Goal: Task Accomplishment & Management: Manage account settings

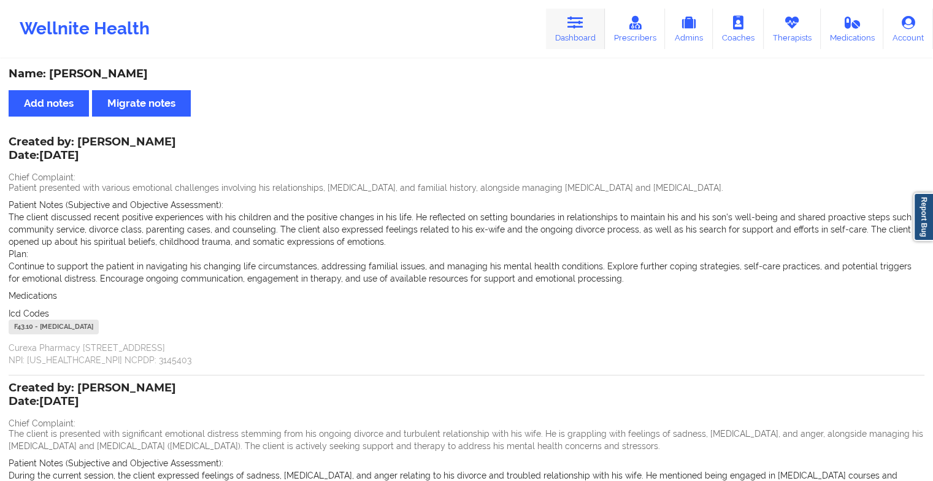
click at [591, 34] on link "Dashboard" at bounding box center [575, 29] width 59 height 40
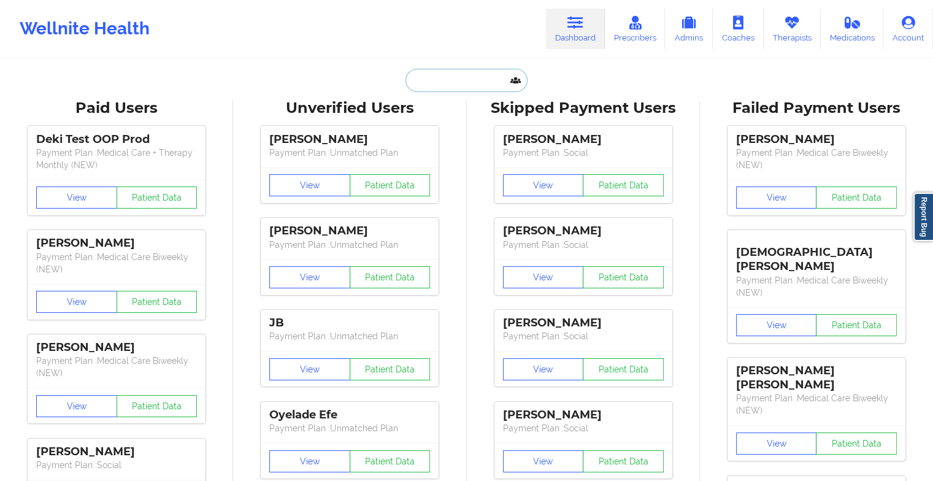
click at [461, 85] on input "text" at bounding box center [465, 80] width 121 height 23
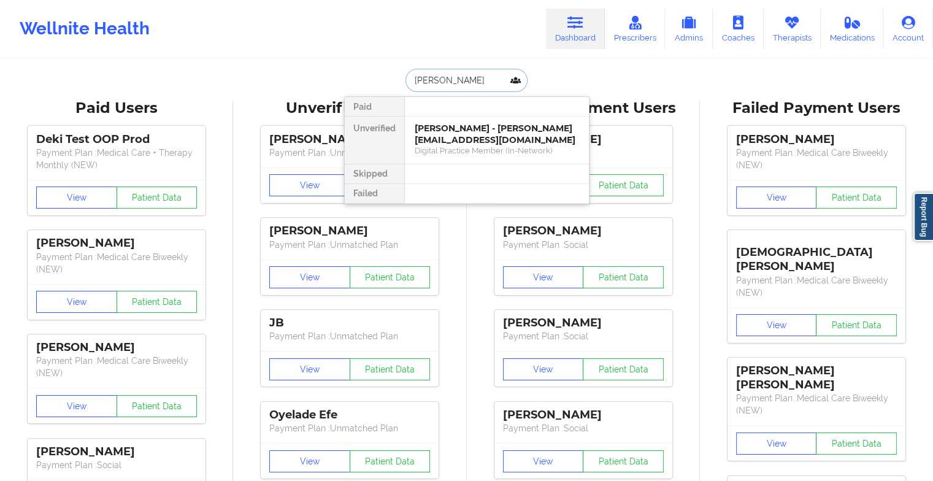
type input "[PERSON_NAME]"
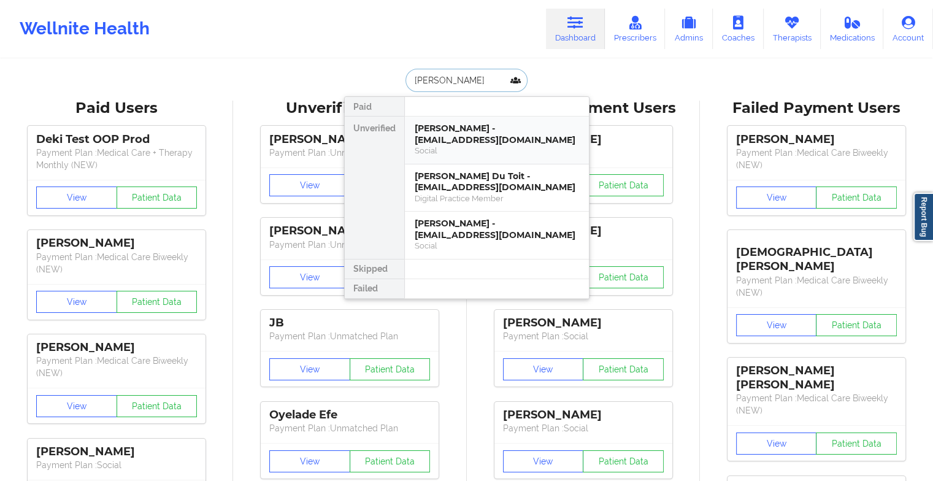
click at [521, 124] on div "[PERSON_NAME] - [EMAIL_ADDRESS][DOMAIN_NAME]" at bounding box center [497, 134] width 164 height 23
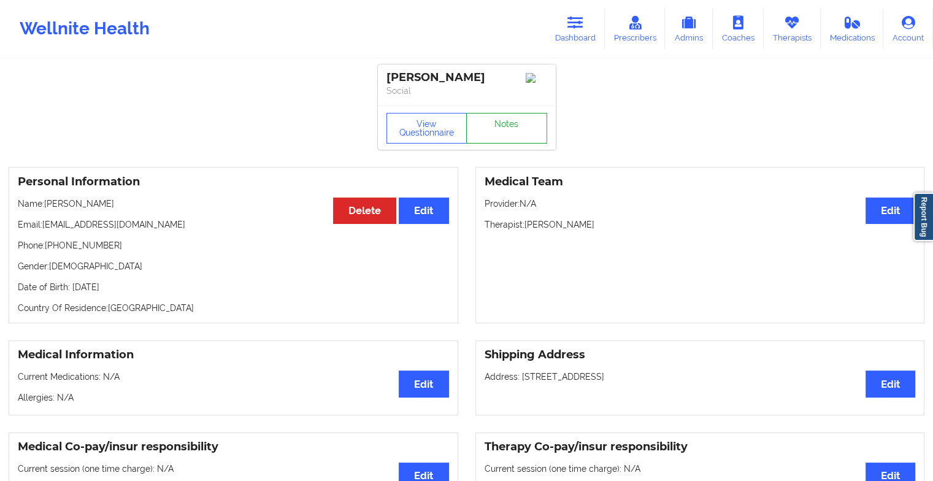
click at [520, 126] on link "Notes" at bounding box center [506, 128] width 81 height 31
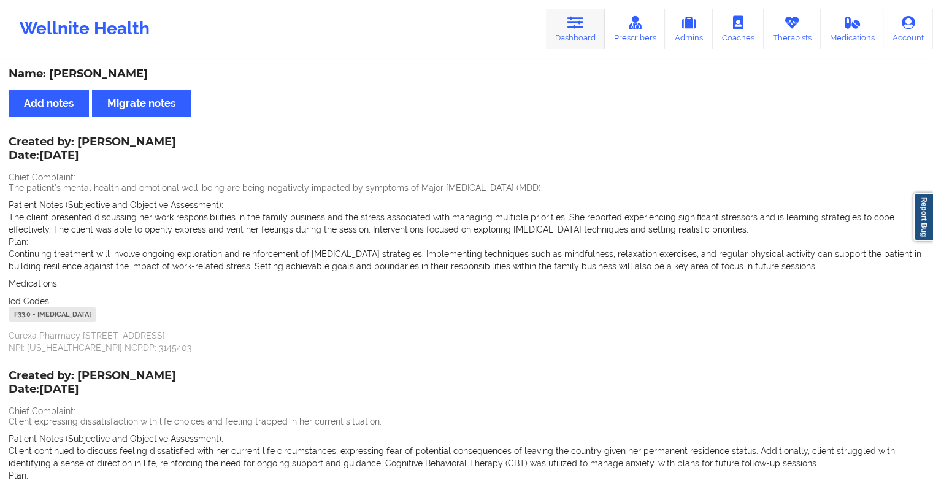
click at [582, 35] on link "Dashboard" at bounding box center [575, 29] width 59 height 40
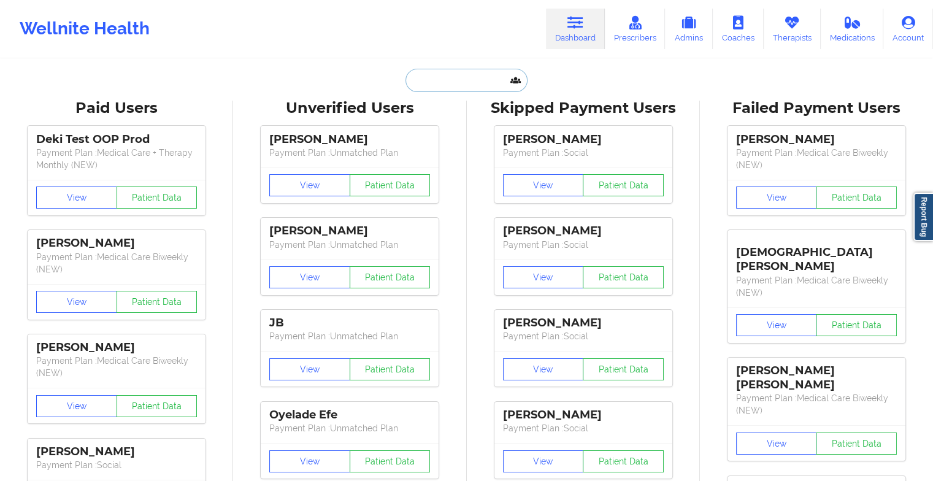
click at [454, 88] on input "text" at bounding box center [465, 80] width 121 height 23
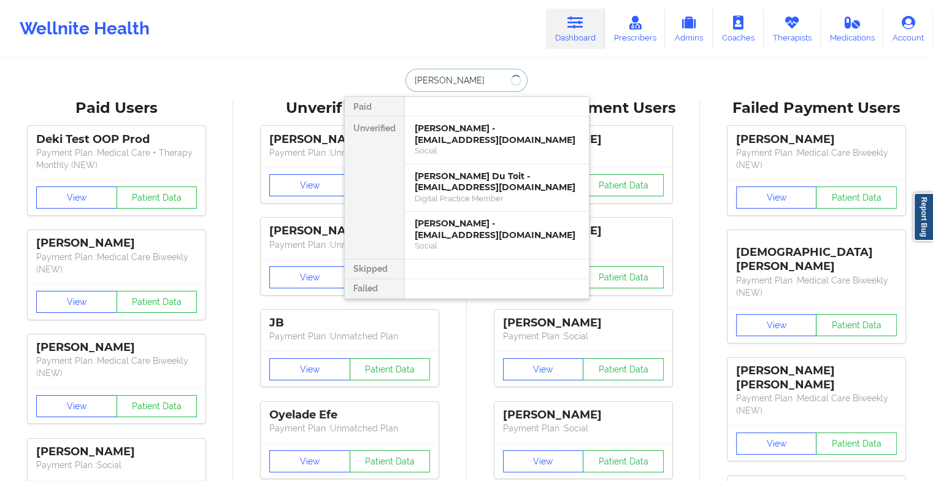
type input "meola sha"
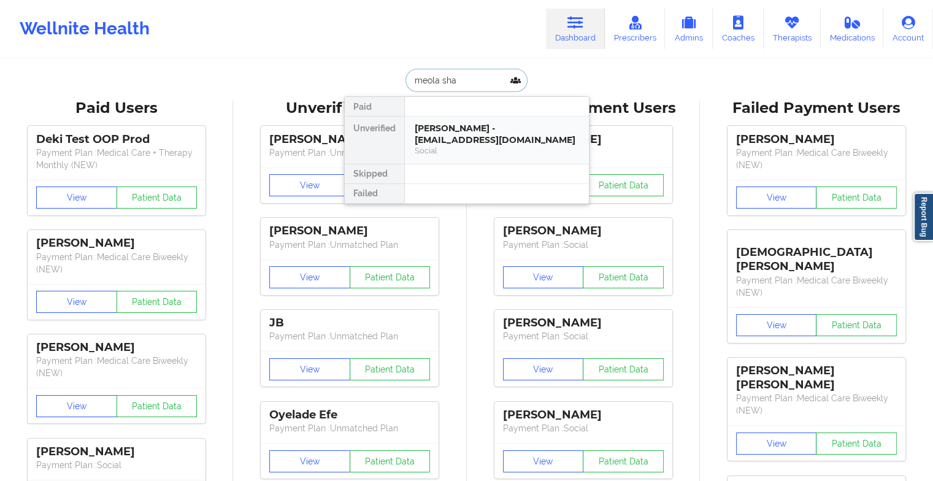
click at [491, 128] on div "[PERSON_NAME] - [EMAIL_ADDRESS][DOMAIN_NAME]" at bounding box center [497, 134] width 164 height 23
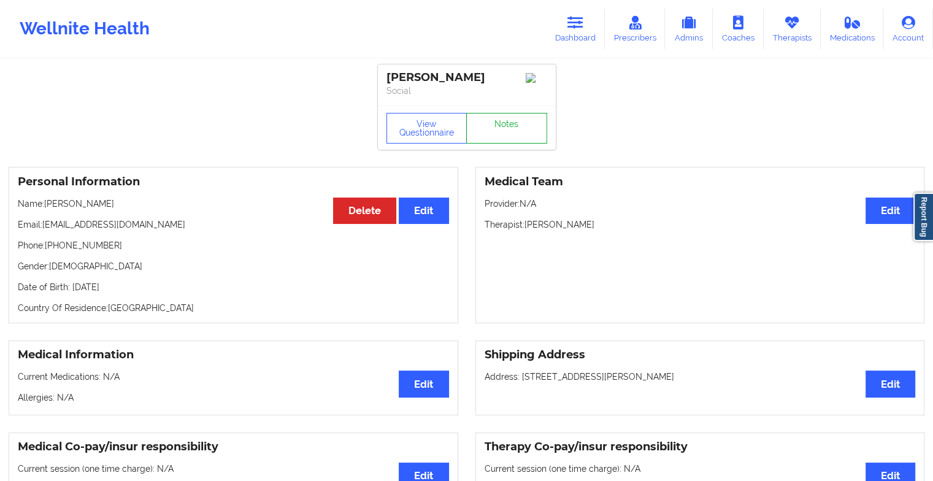
click at [497, 137] on link "Notes" at bounding box center [506, 128] width 81 height 31
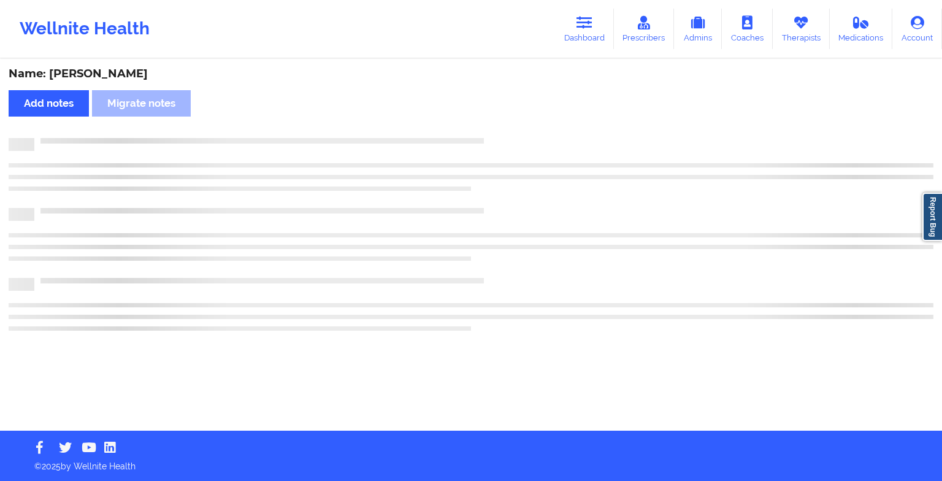
click at [497, 138] on div at bounding box center [483, 138] width 899 height 0
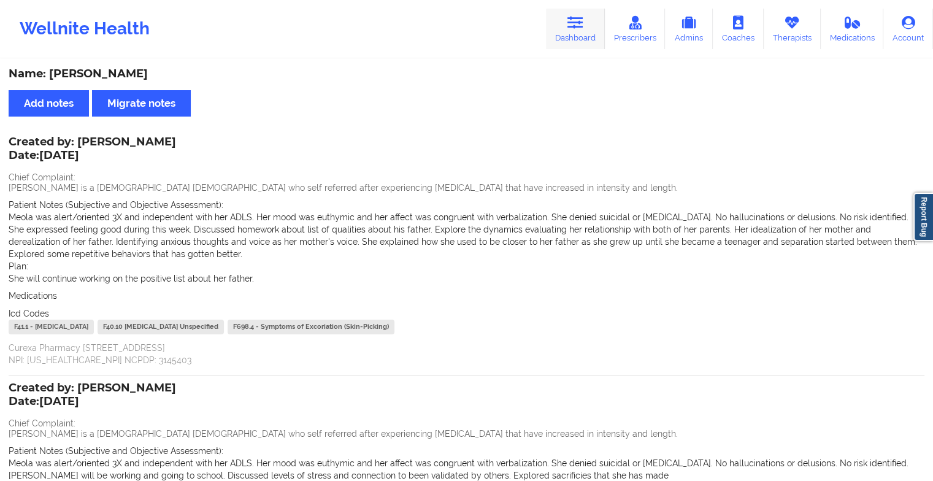
click at [567, 32] on link "Dashboard" at bounding box center [575, 29] width 59 height 40
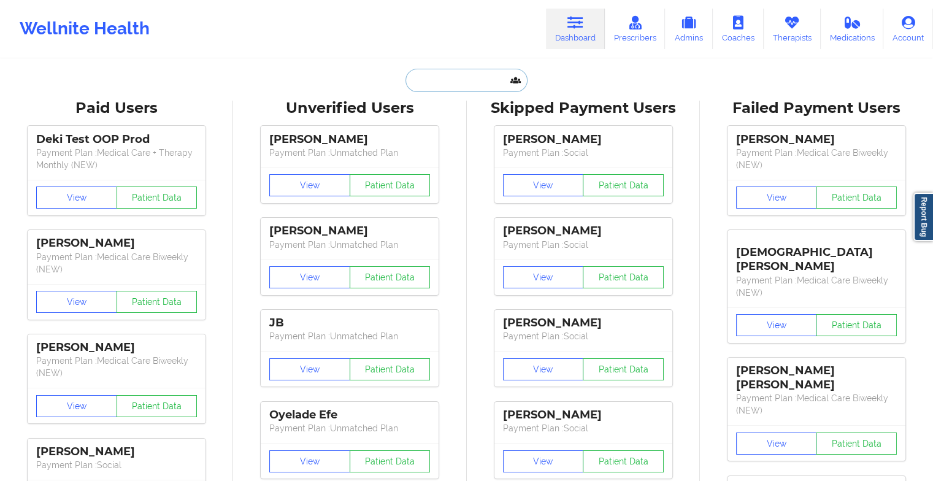
click at [420, 86] on input "text" at bounding box center [465, 80] width 121 height 23
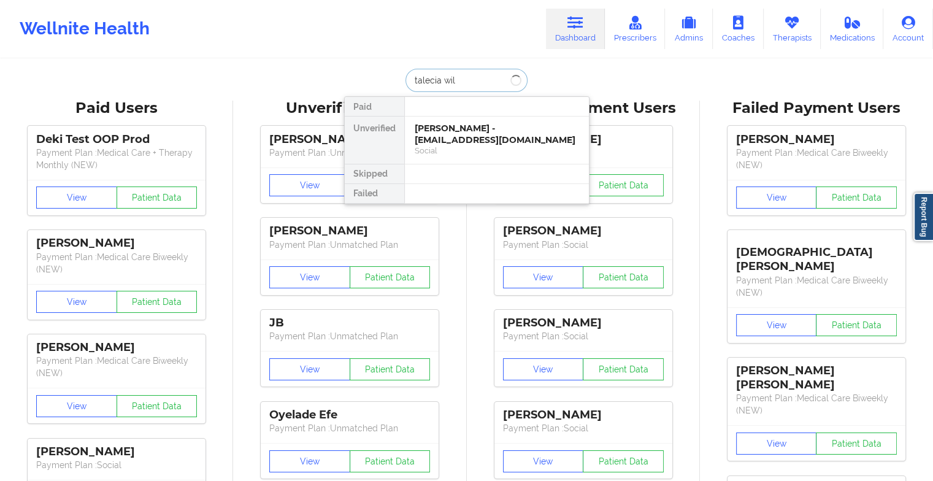
type input "talecia will"
click at [477, 123] on div "[PERSON_NAME] - [EMAIL_ADDRESS][DOMAIN_NAME]" at bounding box center [497, 134] width 164 height 23
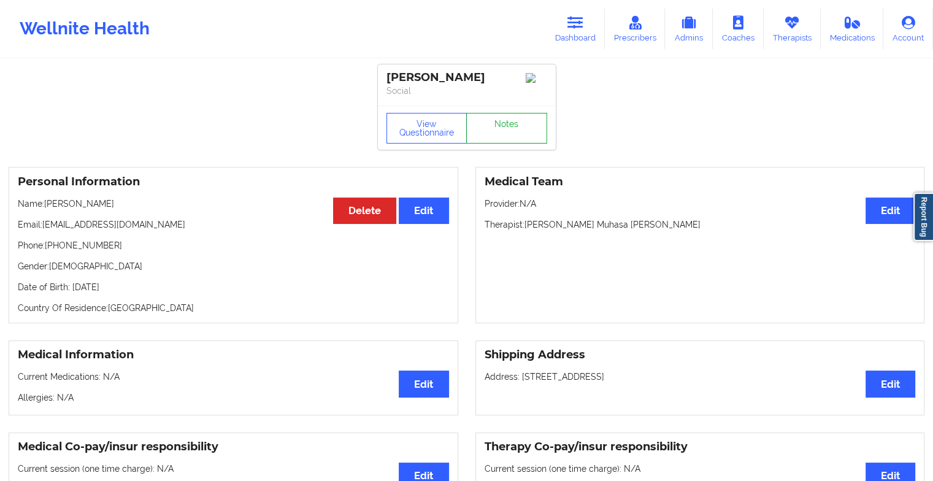
click at [515, 131] on link "Notes" at bounding box center [506, 128] width 81 height 31
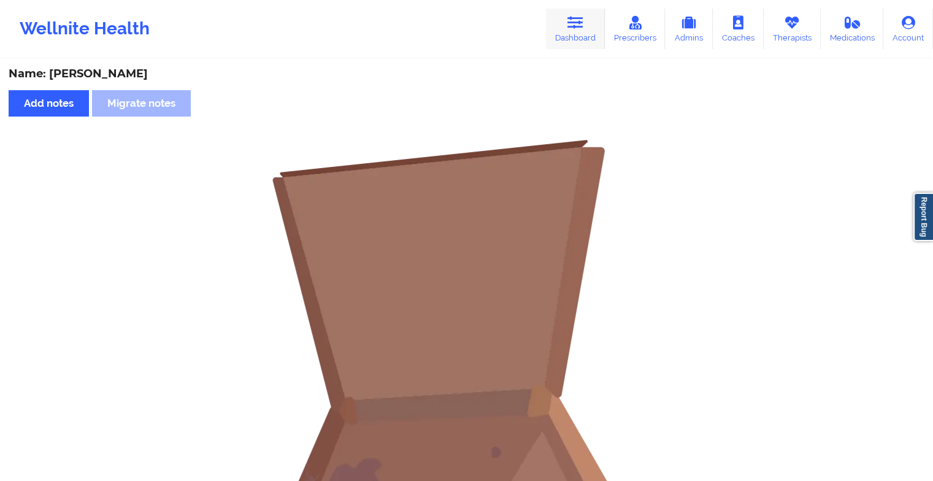
click at [558, 15] on link "Dashboard" at bounding box center [575, 29] width 59 height 40
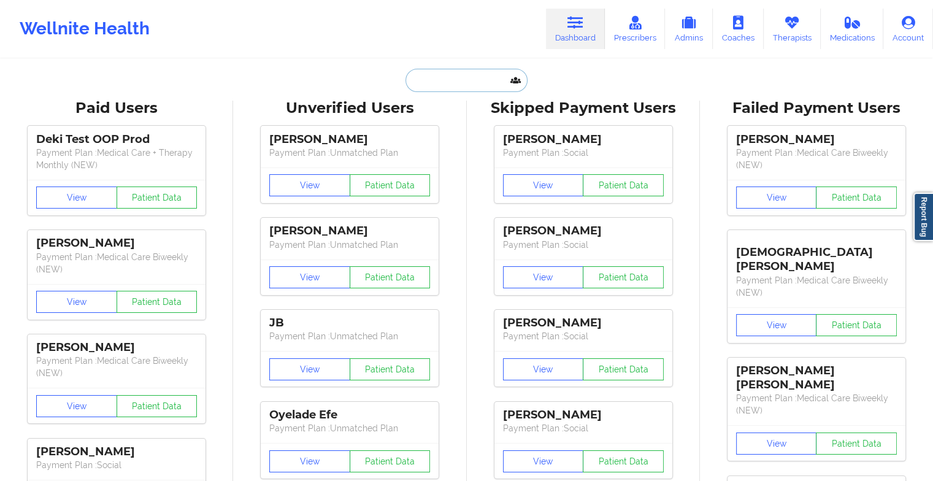
click at [442, 72] on input "text" at bounding box center [465, 80] width 121 height 23
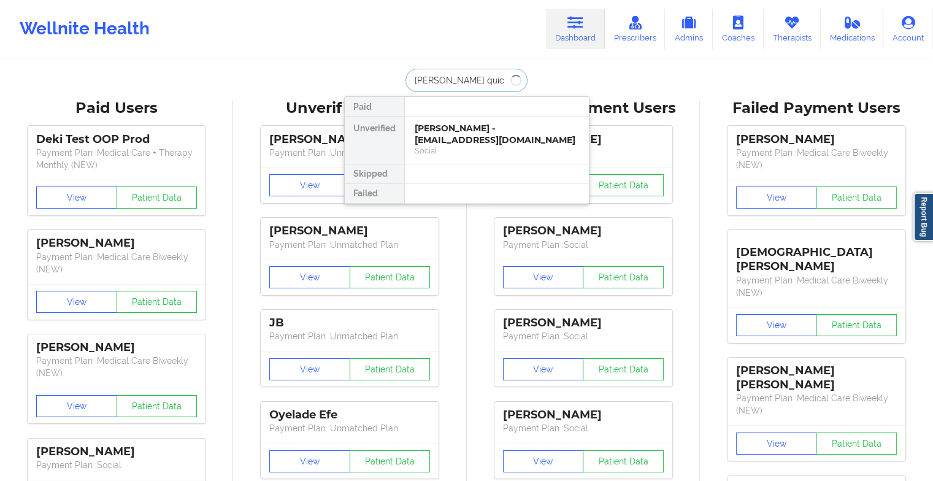
type input "[PERSON_NAME] quick"
click at [460, 135] on div "[PERSON_NAME] Quick - [EMAIL_ADDRESS][DOMAIN_NAME]" at bounding box center [497, 134] width 164 height 23
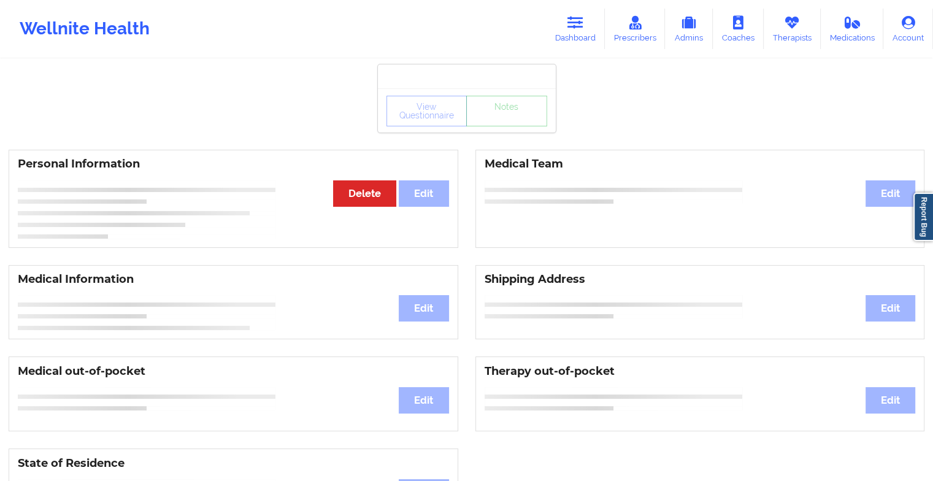
click at [497, 120] on div "View Questionnaire Notes" at bounding box center [466, 111] width 161 height 31
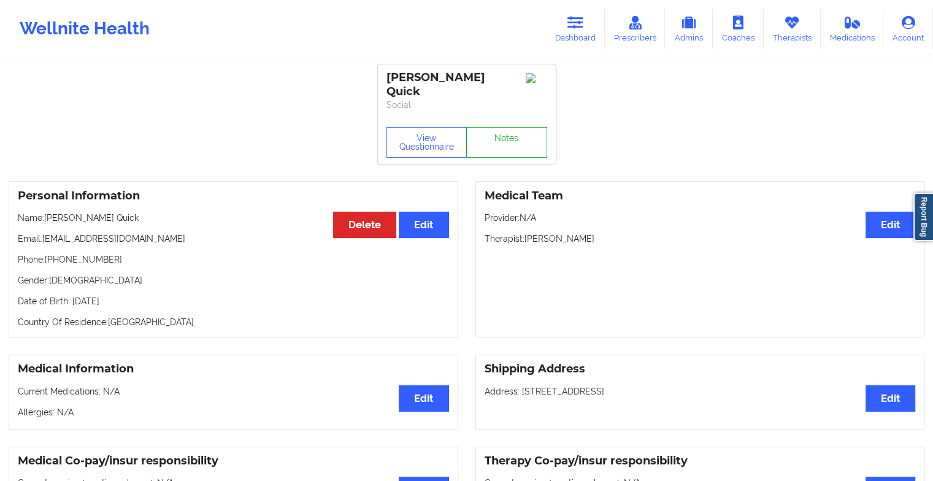
drag, startPoint x: 497, startPoint y: 120, endPoint x: 499, endPoint y: 135, distance: 14.9
click at [499, 135] on link "Notes" at bounding box center [506, 142] width 81 height 31
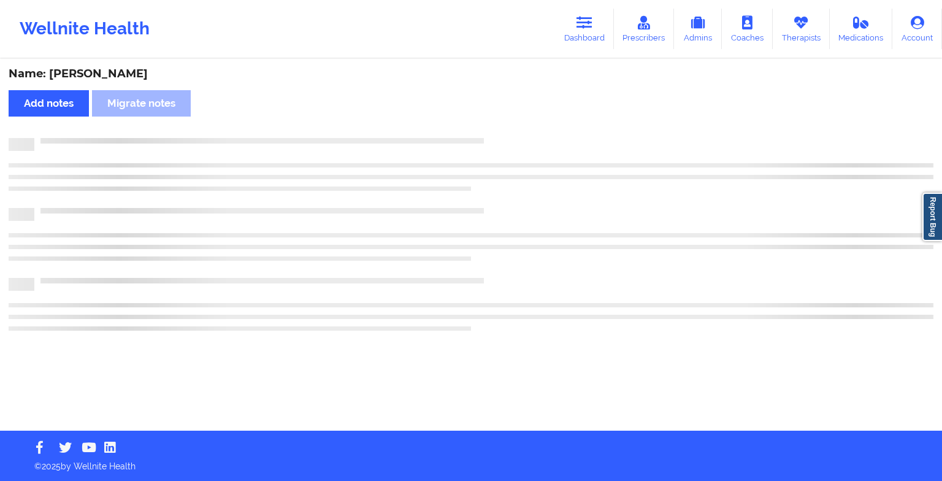
click at [499, 135] on div "Name: [PERSON_NAME] Quick Add notes Migrate notes" at bounding box center [471, 245] width 942 height 370
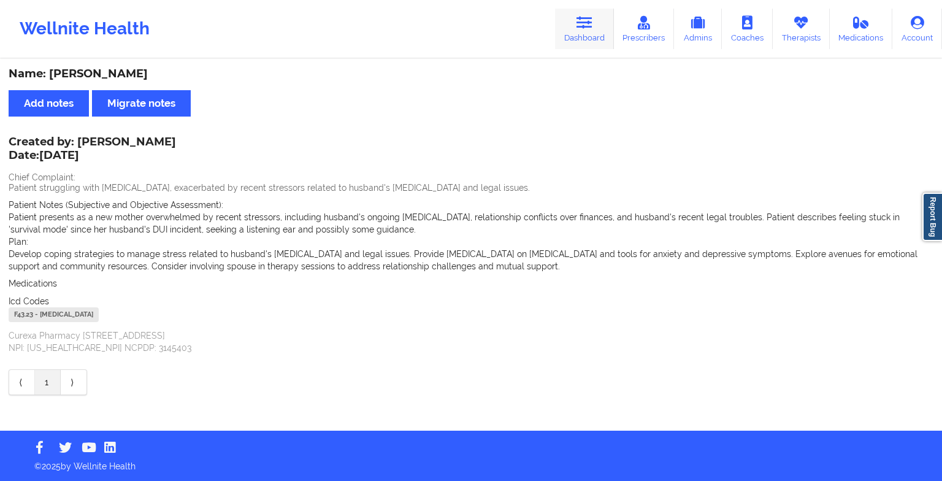
click at [584, 14] on link "Dashboard" at bounding box center [584, 29] width 59 height 40
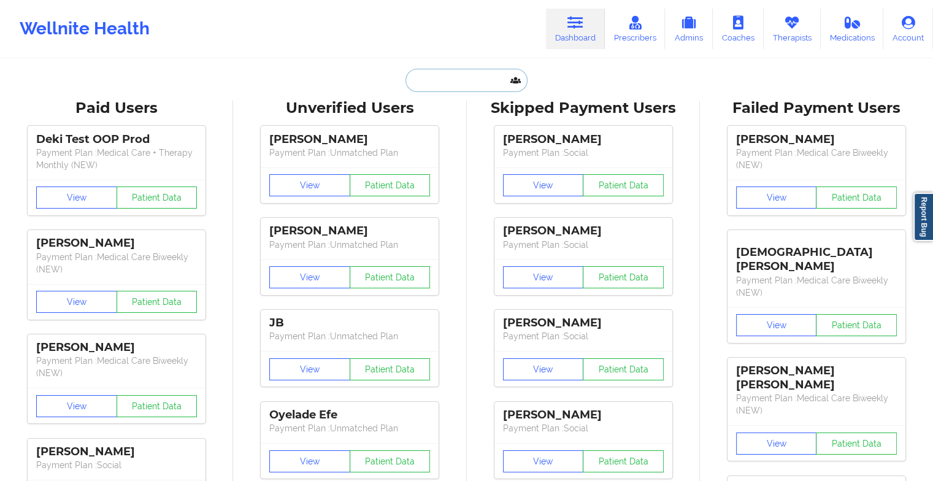
click at [443, 85] on input "text" at bounding box center [465, 80] width 121 height 23
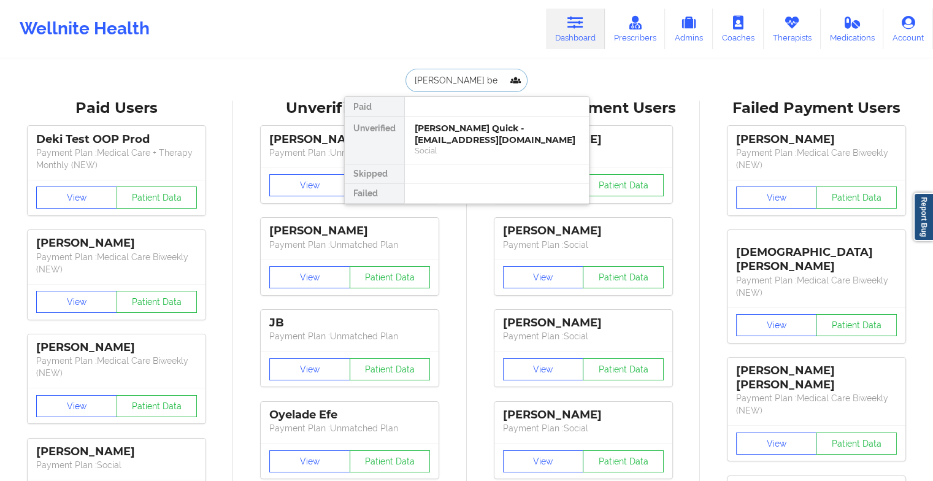
type input "[PERSON_NAME]"
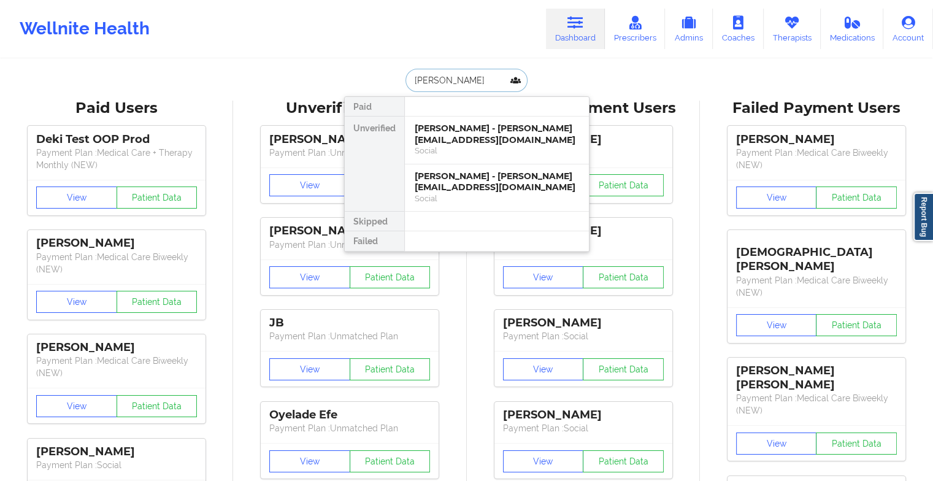
click at [447, 133] on div "[PERSON_NAME] - [PERSON_NAME][EMAIL_ADDRESS][DOMAIN_NAME]" at bounding box center [497, 134] width 164 height 23
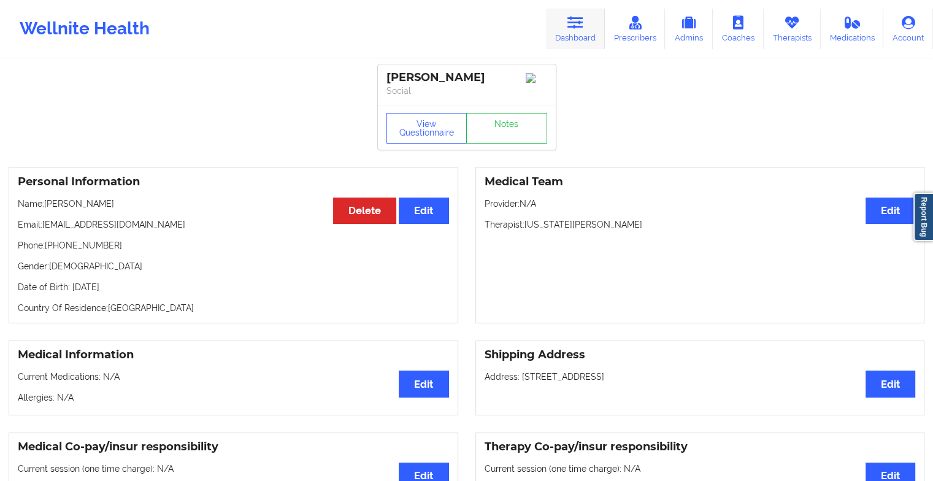
click at [550, 19] on link "Dashboard" at bounding box center [575, 29] width 59 height 40
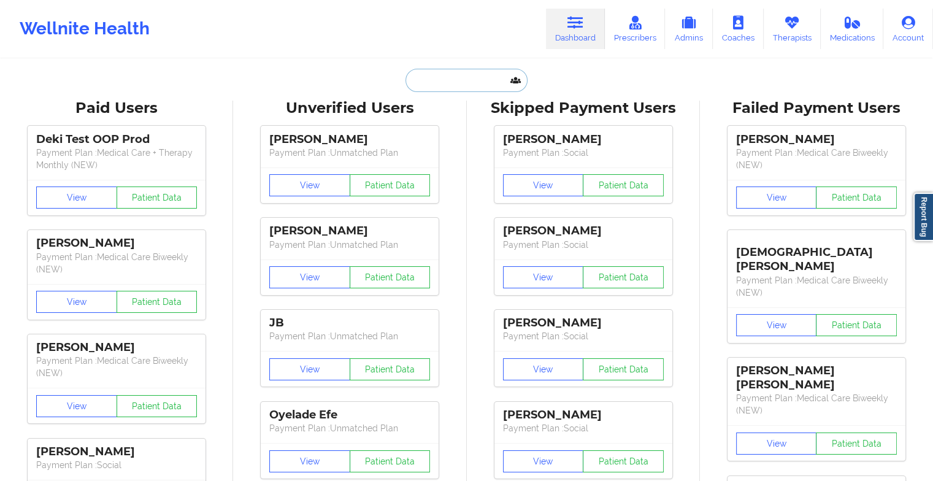
click at [454, 78] on input "text" at bounding box center [465, 80] width 121 height 23
type input "c"
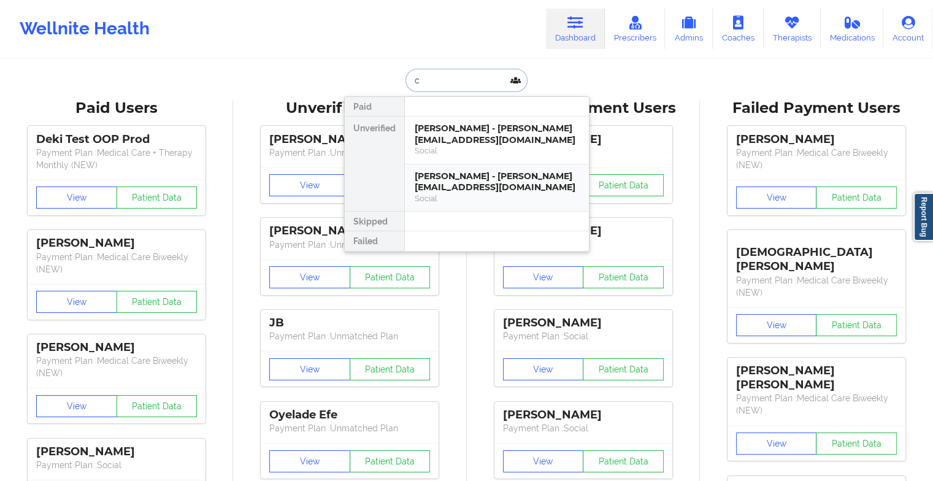
click at [442, 190] on div "[PERSON_NAME] - [PERSON_NAME][EMAIL_ADDRESS][DOMAIN_NAME]" at bounding box center [497, 182] width 164 height 23
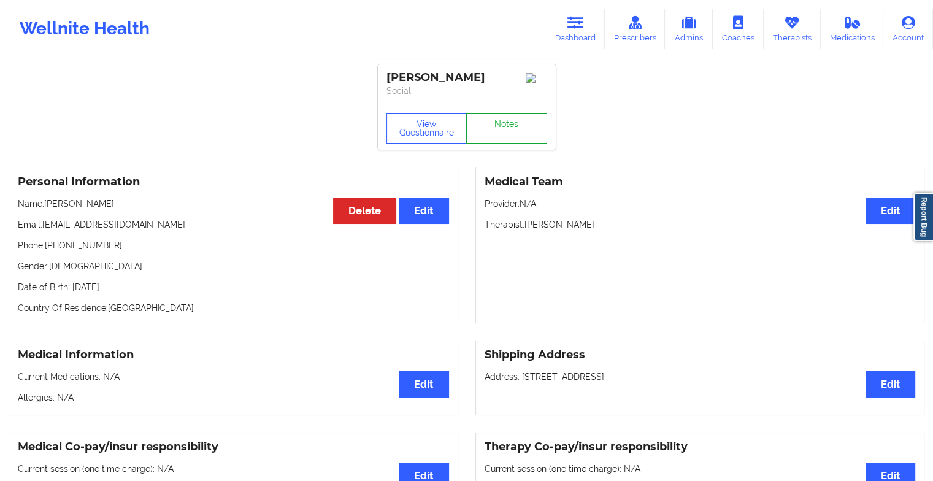
click at [514, 129] on link "Notes" at bounding box center [506, 128] width 81 height 31
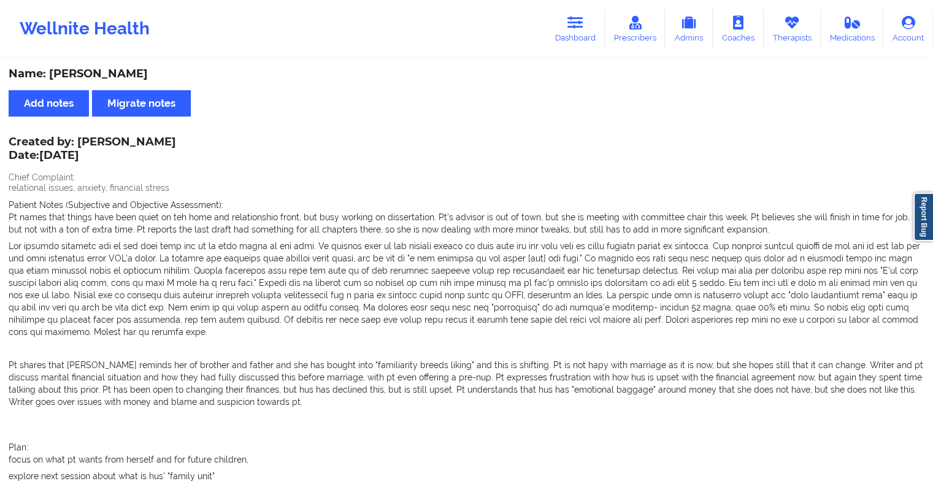
click at [339, 256] on p at bounding box center [467, 289] width 916 height 98
click at [580, 36] on link "Dashboard" at bounding box center [575, 29] width 59 height 40
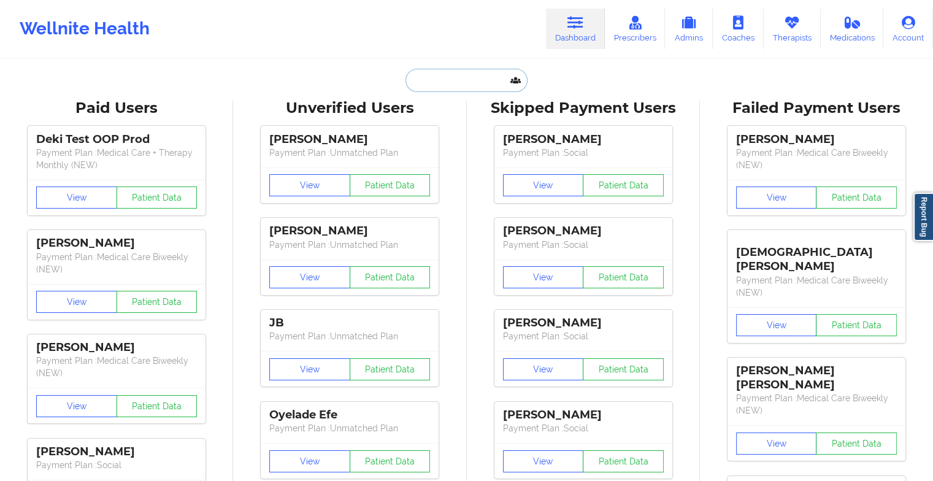
click at [468, 85] on input "text" at bounding box center [465, 80] width 121 height 23
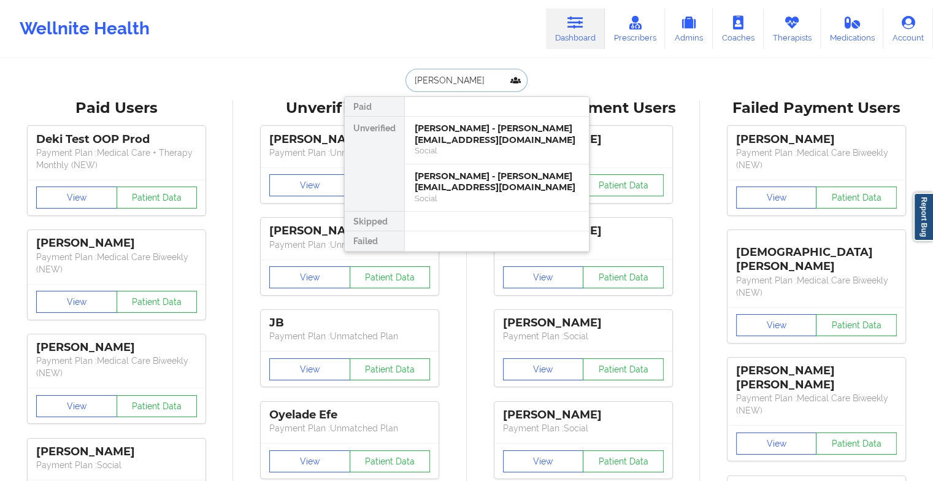
type input "[PERSON_NAME]"
click at [443, 140] on div "[PERSON_NAME] - [EMAIL_ADDRESS][DOMAIN_NAME]" at bounding box center [497, 134] width 164 height 23
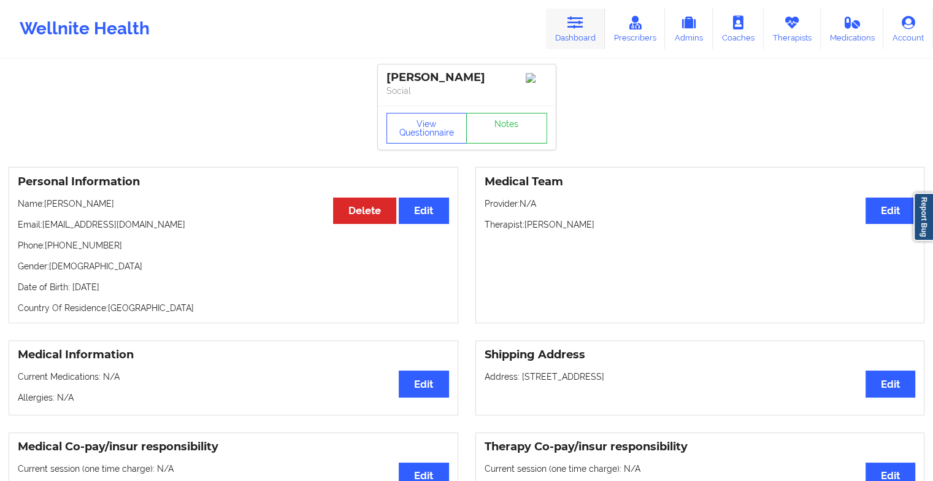
click at [567, 40] on link "Dashboard" at bounding box center [575, 29] width 59 height 40
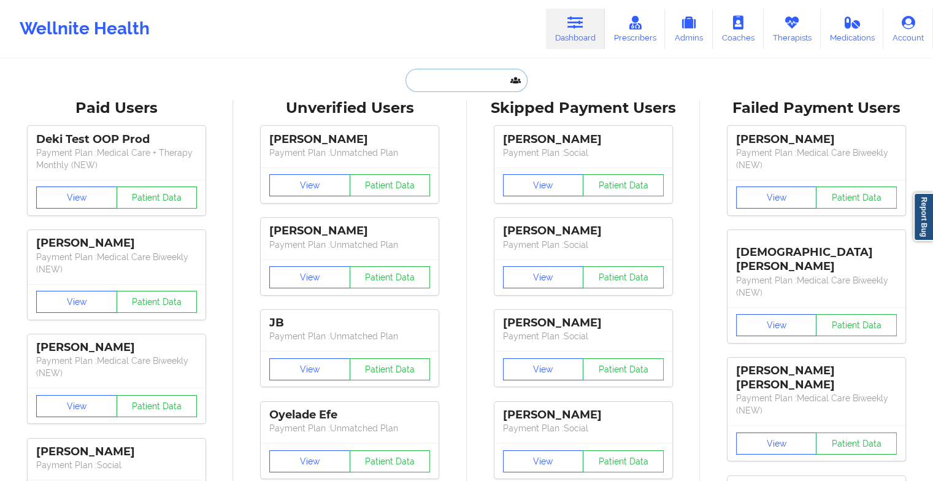
click at [485, 81] on input "text" at bounding box center [465, 80] width 121 height 23
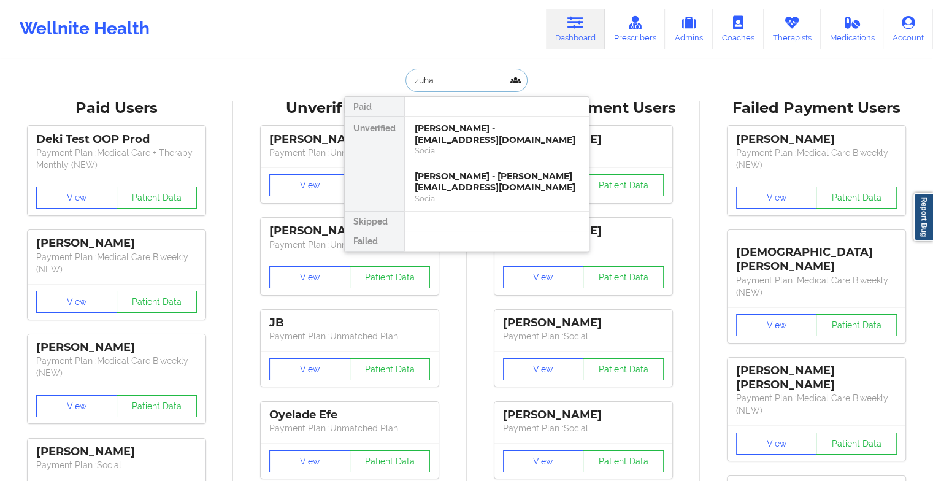
type input "zuhal"
click at [461, 157] on div "Zuhal B Elhan - [EMAIL_ADDRESS][DOMAIN_NAME] Social" at bounding box center [497, 141] width 184 height 48
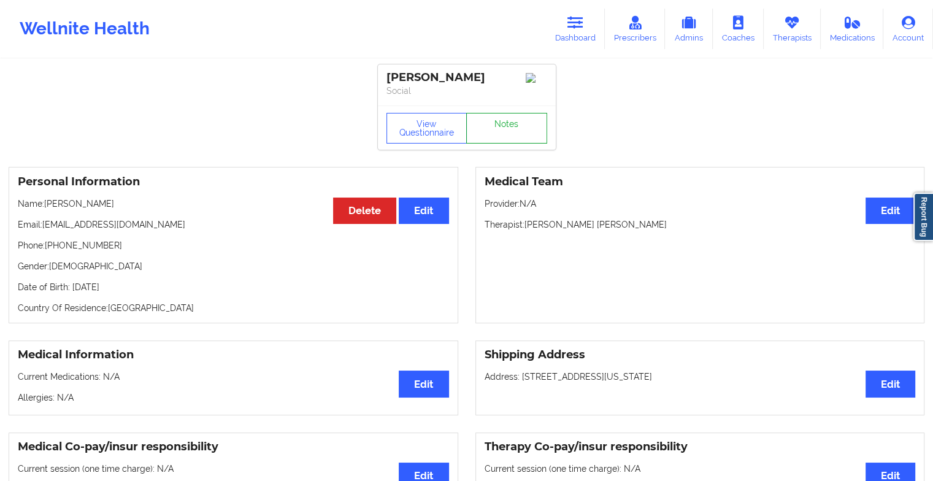
click at [503, 143] on link "Notes" at bounding box center [506, 128] width 81 height 31
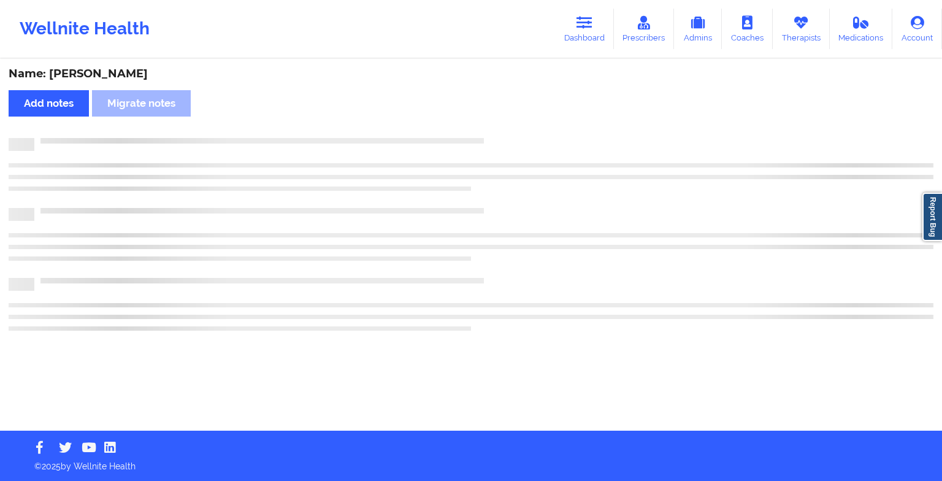
click at [503, 138] on div at bounding box center [483, 138] width 899 height 0
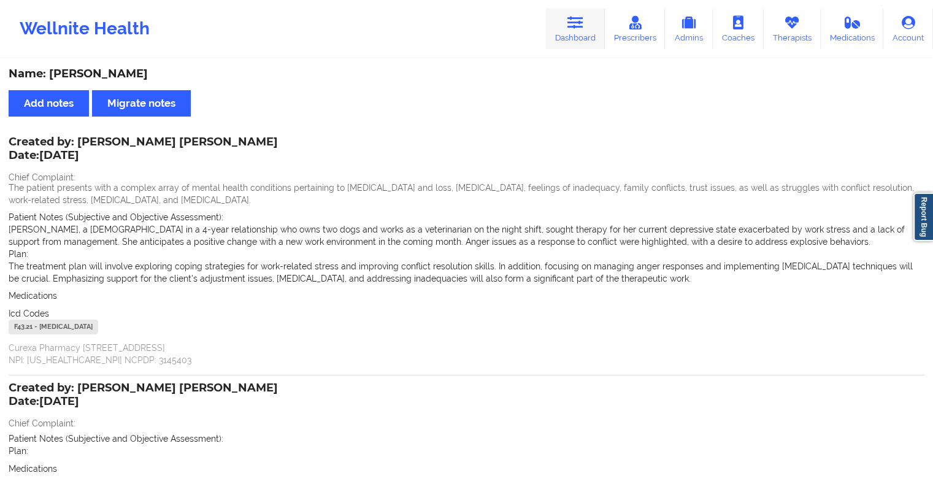
click at [581, 32] on link "Dashboard" at bounding box center [575, 29] width 59 height 40
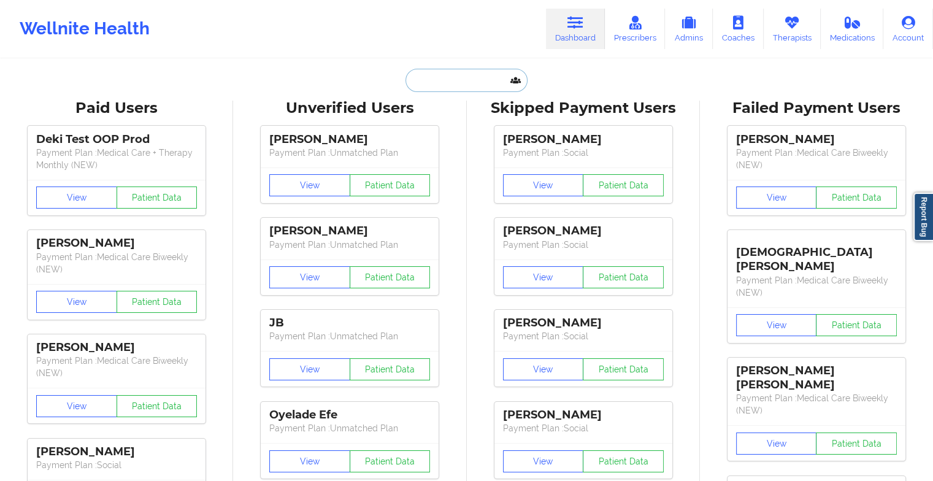
click at [459, 74] on input "text" at bounding box center [465, 80] width 121 height 23
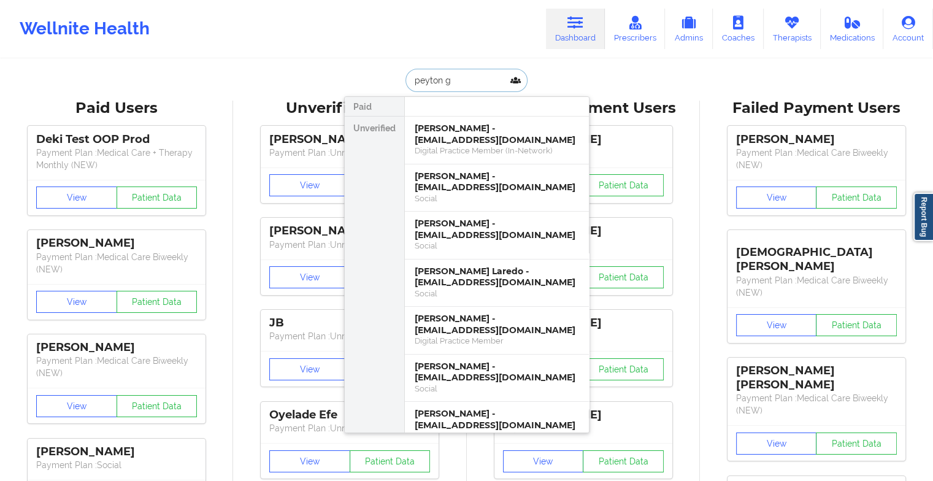
type input "[PERSON_NAME]"
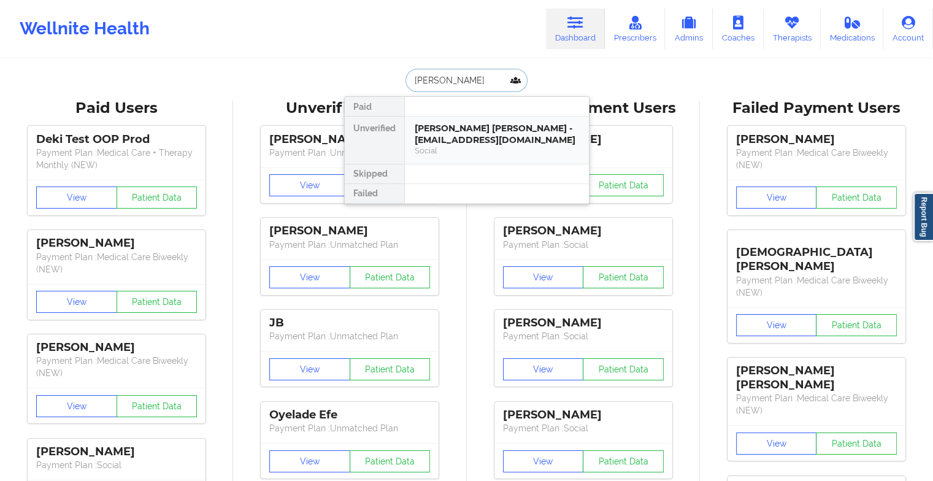
click at [475, 137] on div "[PERSON_NAME] [PERSON_NAME] - [EMAIL_ADDRESS][DOMAIN_NAME]" at bounding box center [497, 134] width 164 height 23
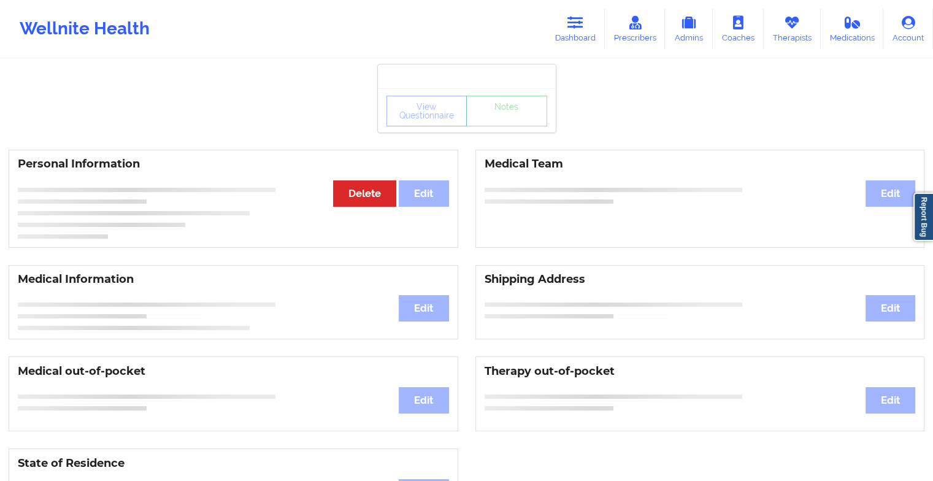
click at [487, 120] on div "View Questionnaire Notes" at bounding box center [466, 111] width 161 height 31
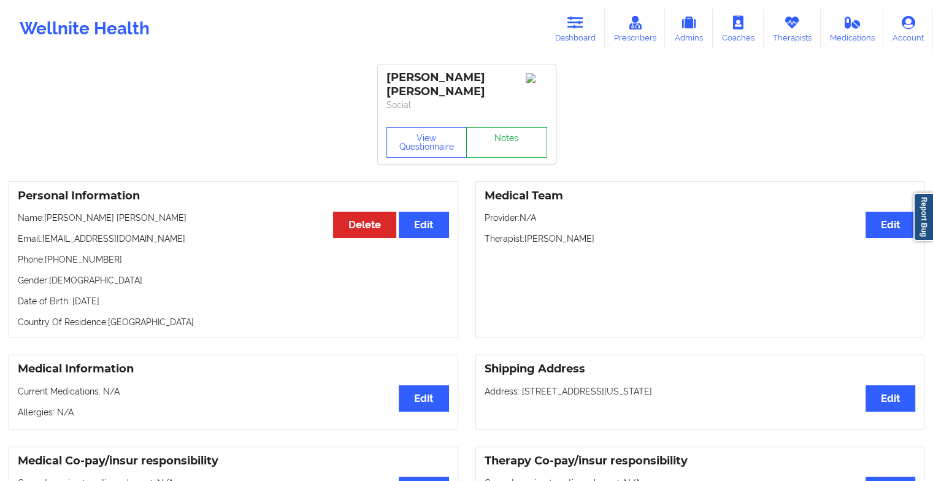
click at [487, 127] on link "Notes" at bounding box center [506, 142] width 81 height 31
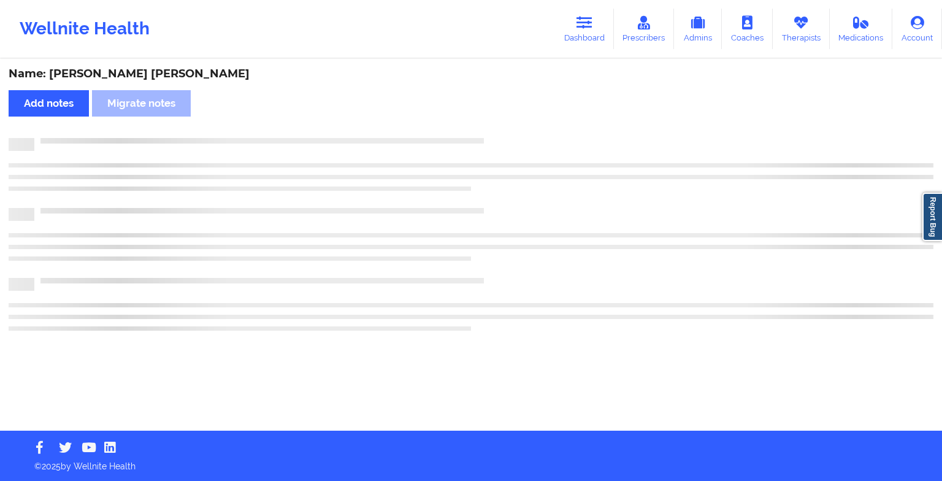
click at [487, 120] on div "Name: [PERSON_NAME] [PERSON_NAME] notes Migrate notes" at bounding box center [471, 245] width 942 height 370
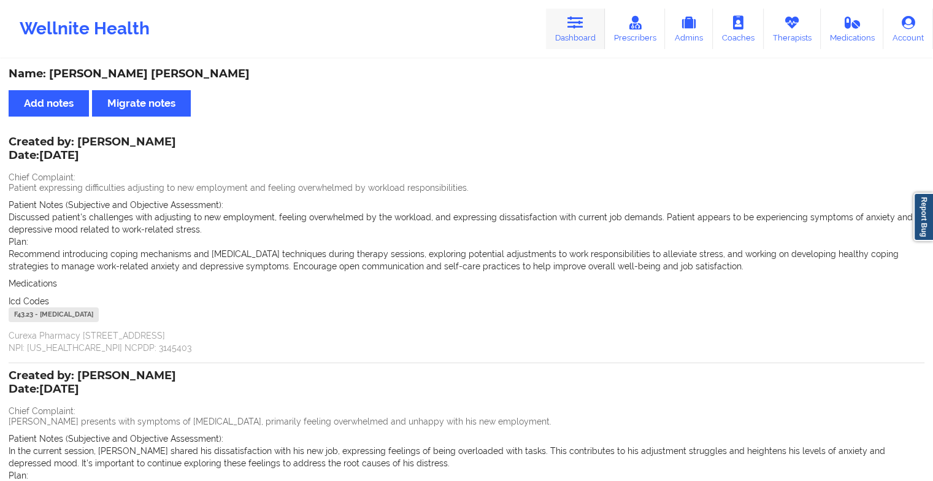
click at [572, 31] on link "Dashboard" at bounding box center [575, 29] width 59 height 40
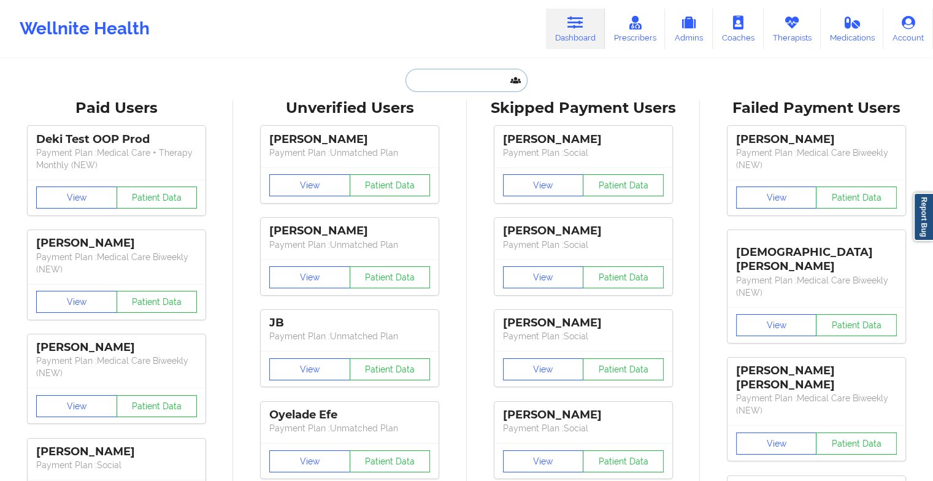
click at [482, 76] on input "text" at bounding box center [465, 80] width 121 height 23
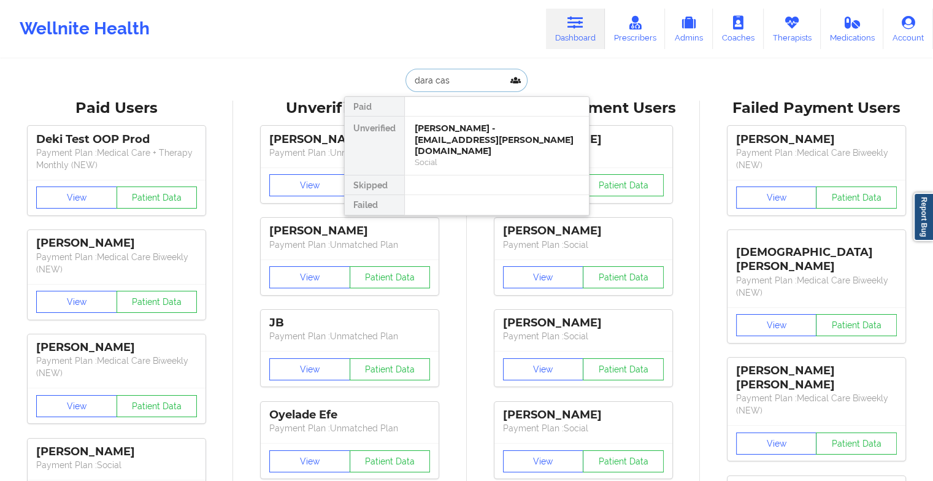
drag, startPoint x: 478, startPoint y: 136, endPoint x: 499, endPoint y: 60, distance: 78.3
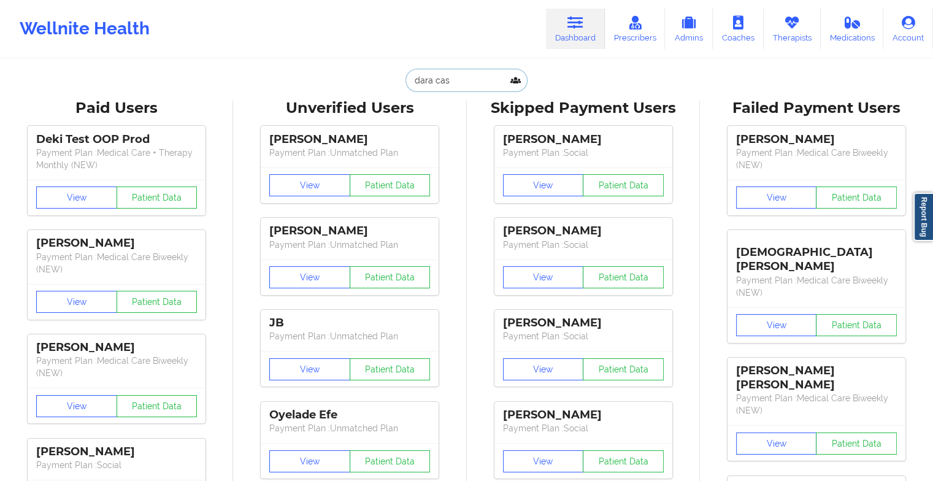
type input "dara cas"
click at [374, 115] on div "Unverified Users" at bounding box center [350, 108] width 216 height 19
click at [461, 73] on input "dara cas" at bounding box center [465, 80] width 121 height 23
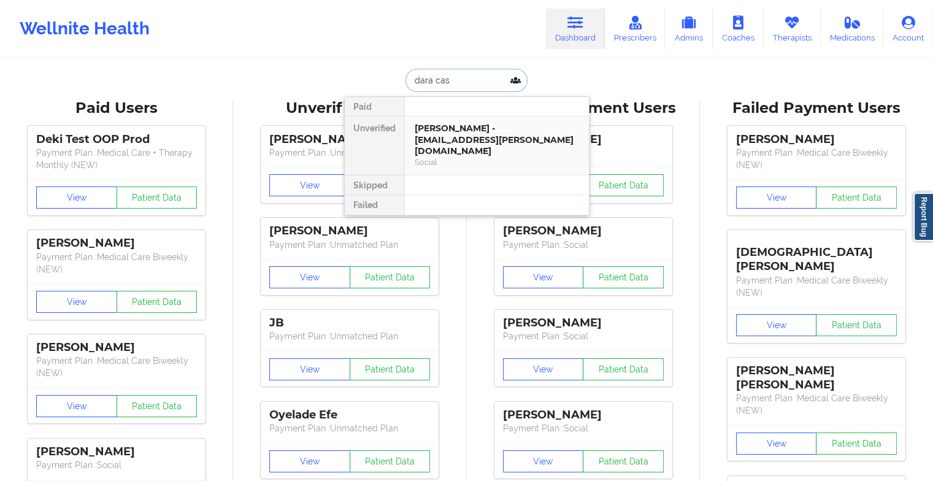
click at [478, 128] on div "[PERSON_NAME] - [EMAIL_ADDRESS][PERSON_NAME][DOMAIN_NAME]" at bounding box center [497, 140] width 164 height 34
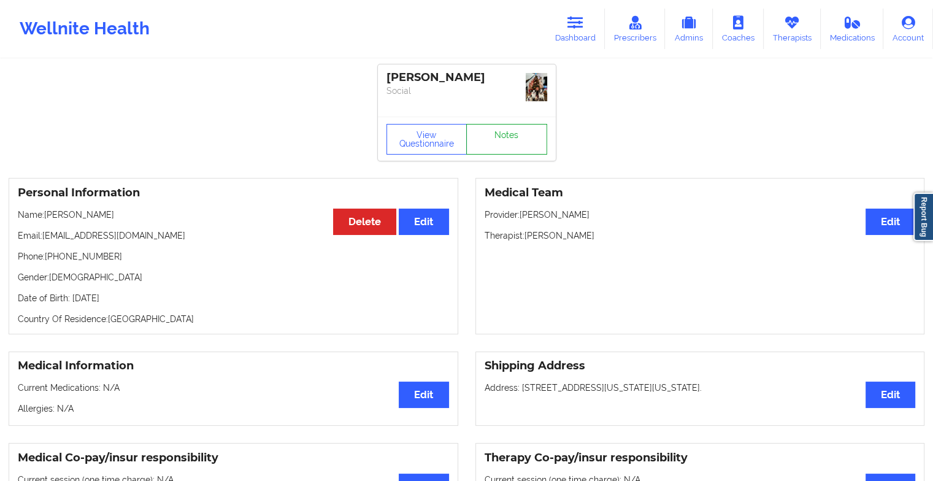
click at [510, 129] on link "Notes" at bounding box center [506, 139] width 81 height 31
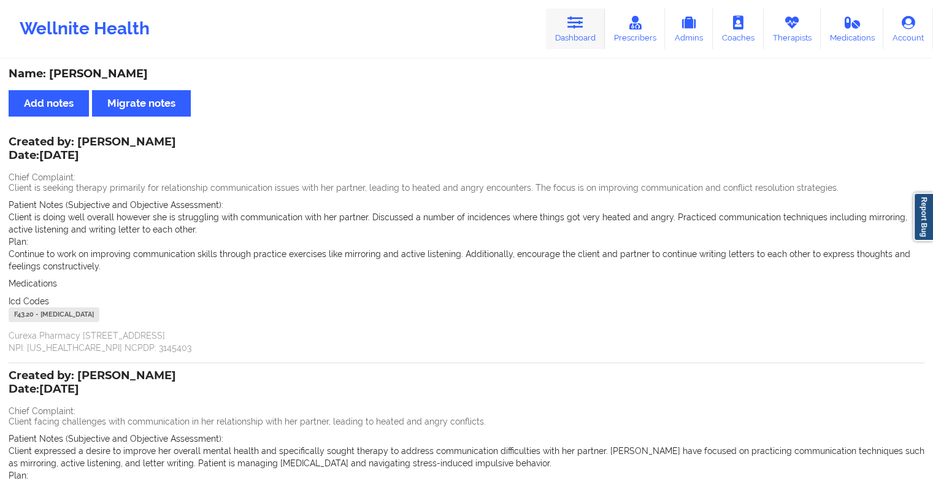
click at [588, 35] on link "Dashboard" at bounding box center [575, 29] width 59 height 40
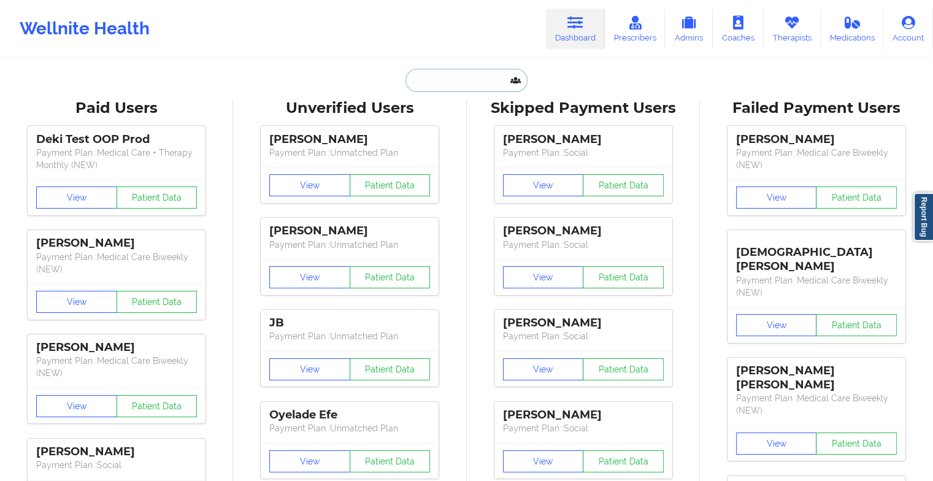
click at [475, 85] on input "text" at bounding box center [465, 80] width 121 height 23
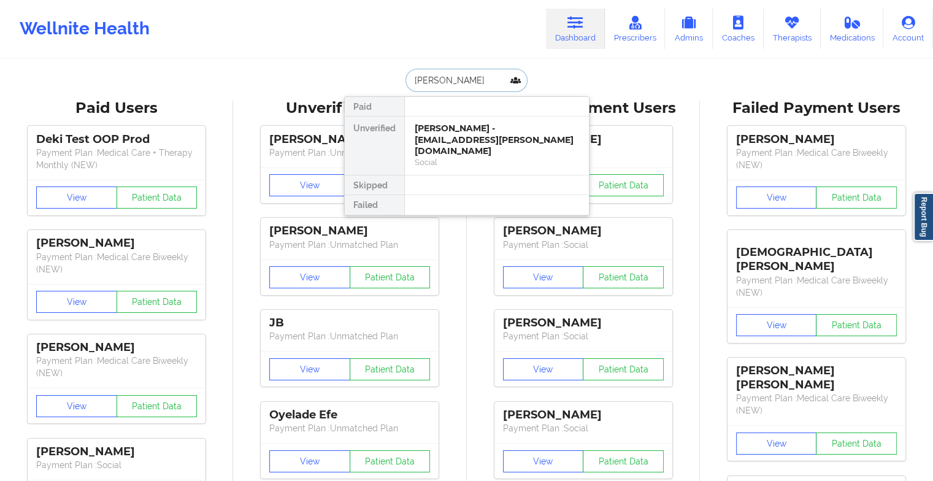
type input "[PERSON_NAME]"
click at [476, 131] on div "[PERSON_NAME] - [EMAIL_ADDRESS][DOMAIN_NAME]" at bounding box center [497, 134] width 164 height 23
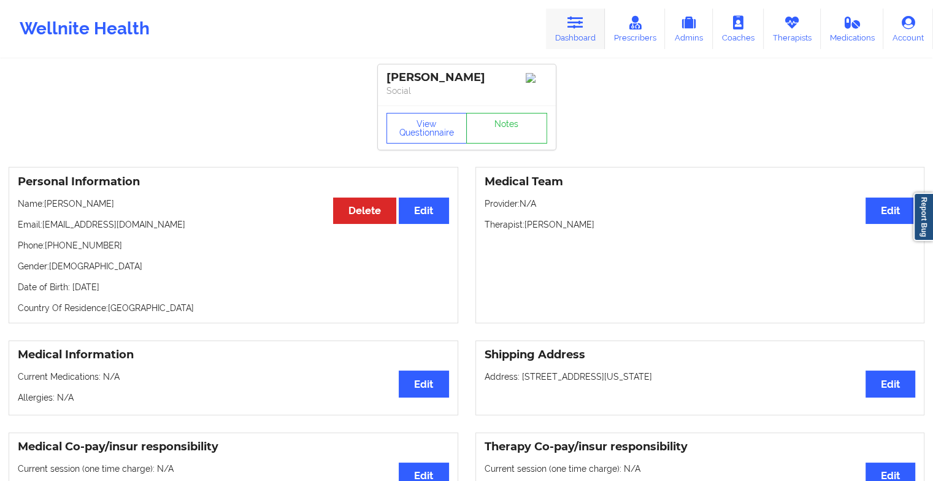
click at [571, 29] on icon at bounding box center [575, 22] width 16 height 13
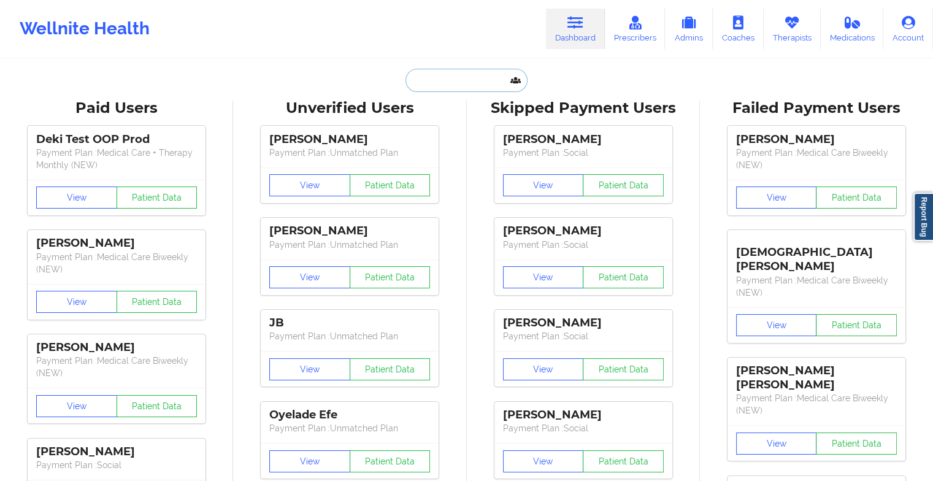
click at [457, 86] on input "text" at bounding box center [465, 80] width 121 height 23
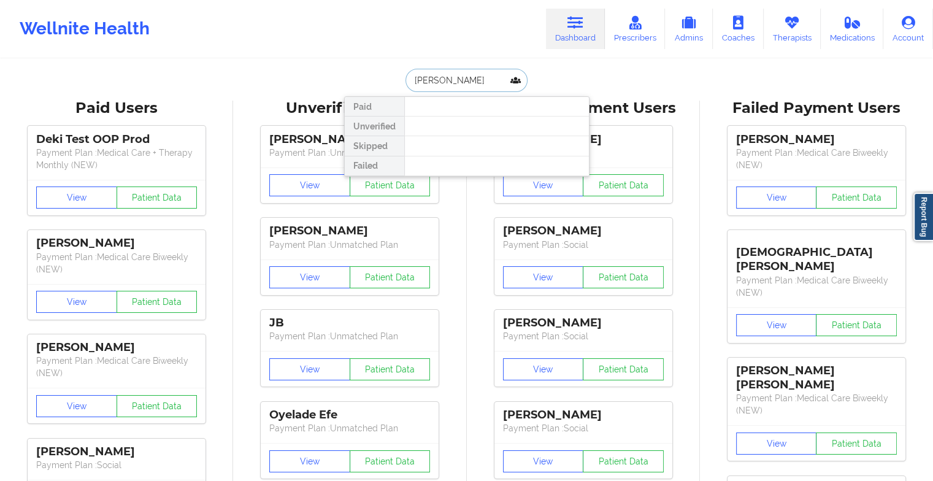
click at [443, 84] on input "[PERSON_NAME]" at bounding box center [465, 80] width 121 height 23
type input "[PERSON_NAME]"
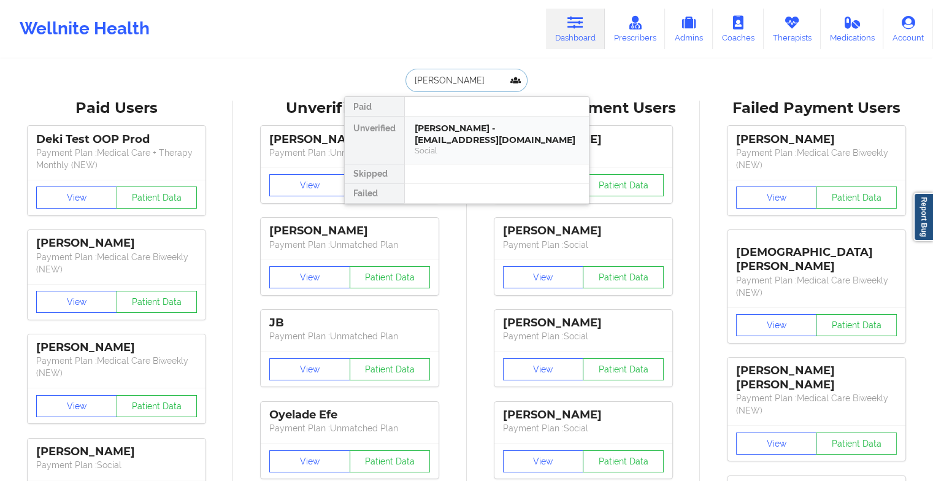
click at [461, 129] on div "[PERSON_NAME] - [EMAIL_ADDRESS][DOMAIN_NAME]" at bounding box center [497, 134] width 164 height 23
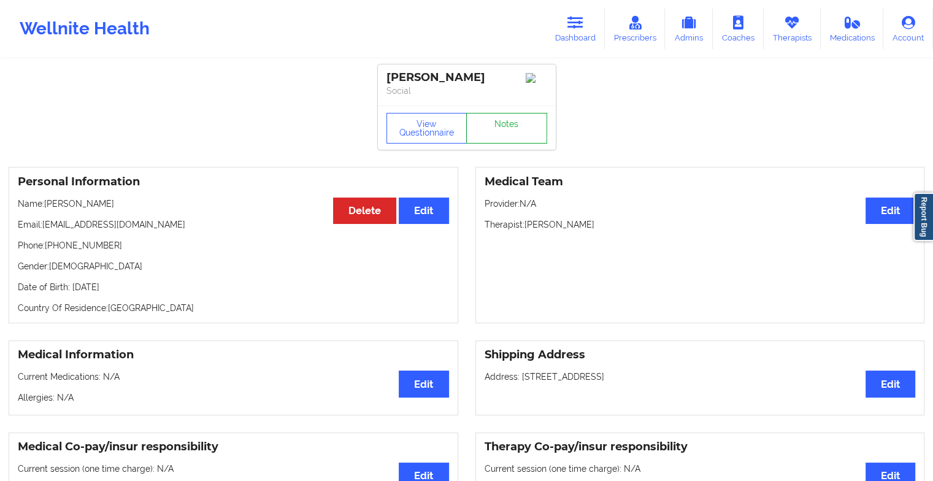
click at [515, 137] on link "Notes" at bounding box center [506, 128] width 81 height 31
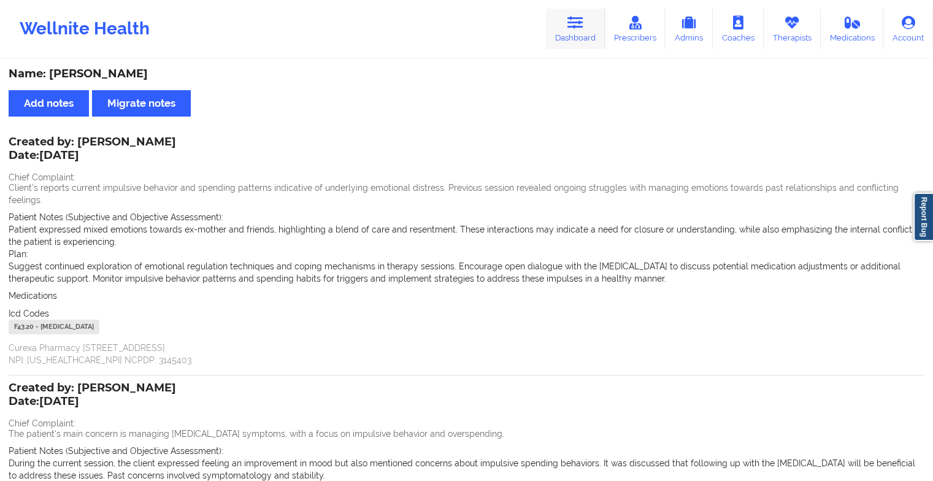
click at [571, 23] on icon at bounding box center [575, 22] width 16 height 13
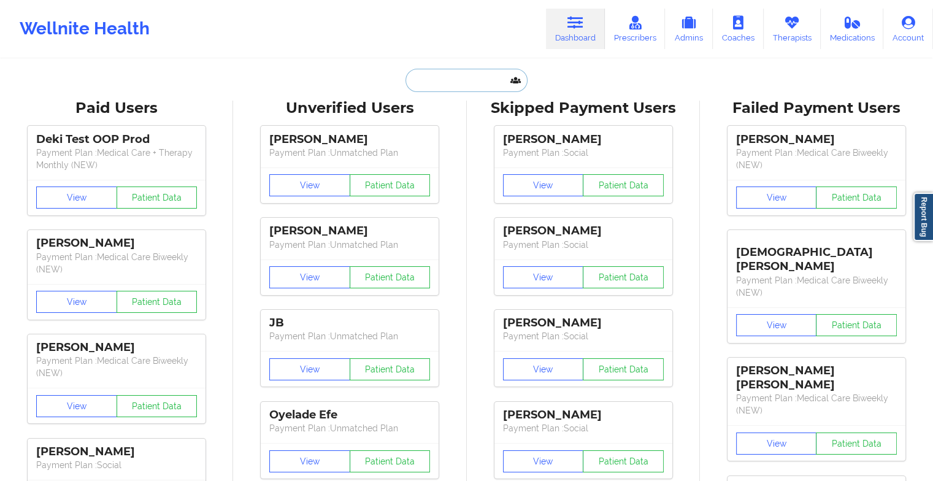
click at [448, 83] on input "text" at bounding box center [465, 80] width 121 height 23
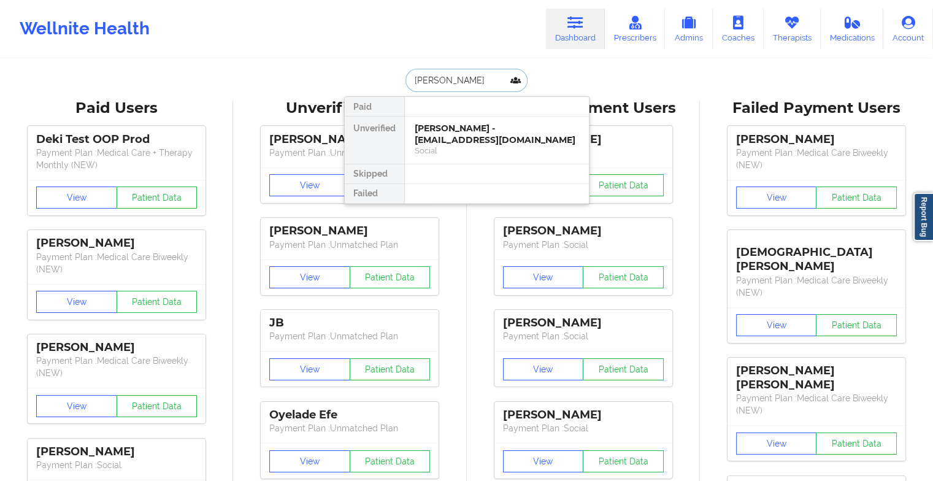
type input "[PERSON_NAME]"
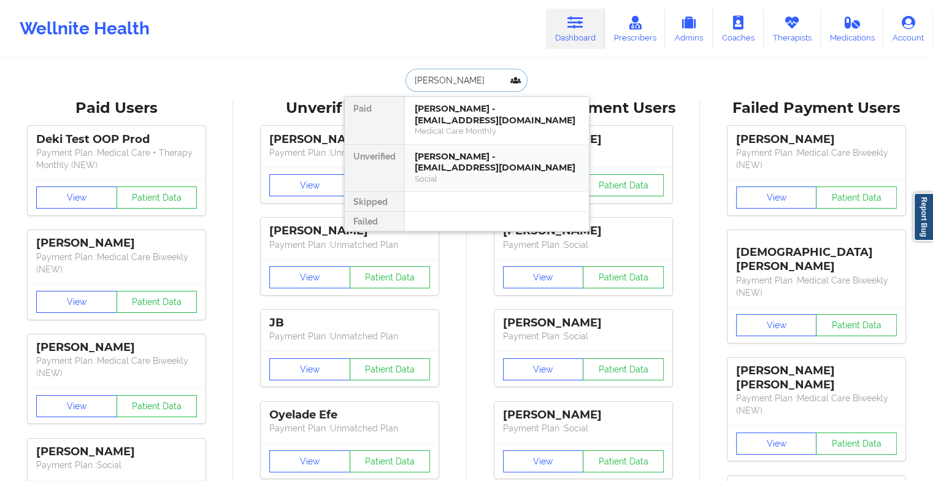
click at [488, 158] on div "[PERSON_NAME] - [EMAIL_ADDRESS][DOMAIN_NAME]" at bounding box center [497, 162] width 164 height 23
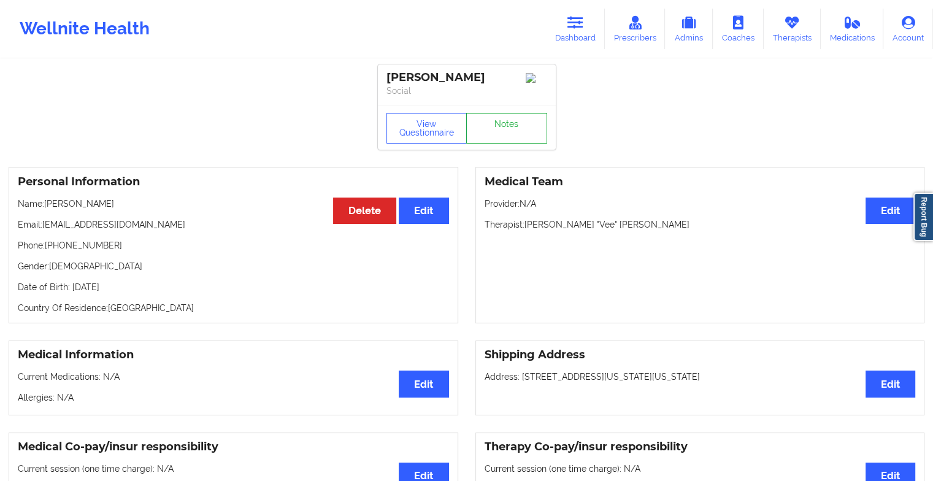
drag, startPoint x: 521, startPoint y: 114, endPoint x: 510, endPoint y: 131, distance: 19.6
click at [510, 131] on div "View Questionnaire Notes" at bounding box center [467, 128] width 178 height 44
click at [510, 131] on link "Notes" at bounding box center [506, 128] width 81 height 31
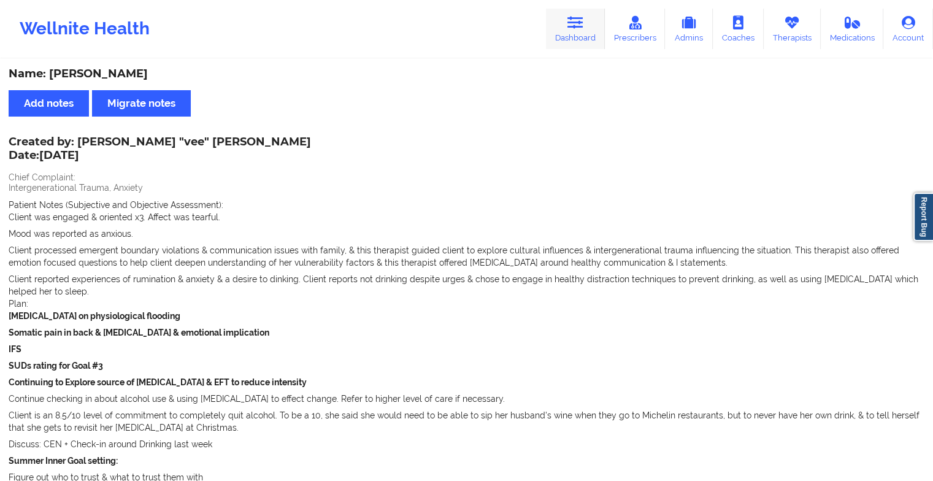
click at [590, 30] on link "Dashboard" at bounding box center [575, 29] width 59 height 40
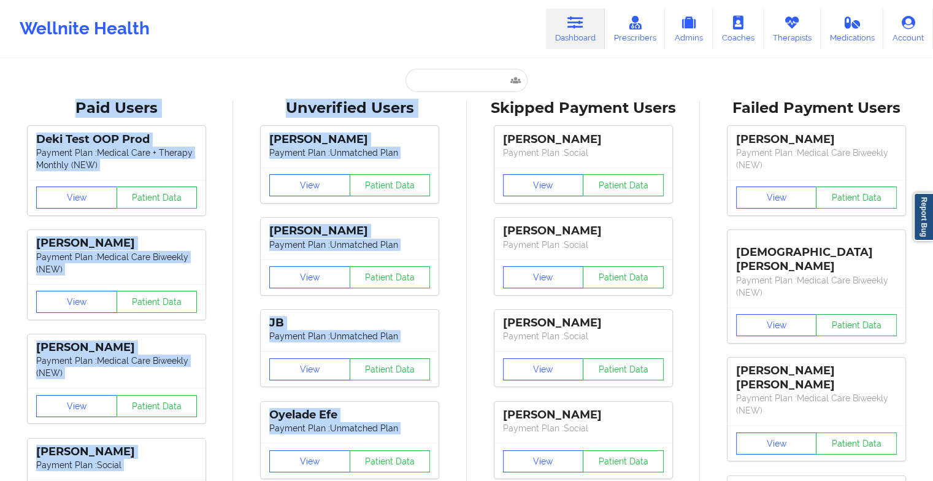
drag, startPoint x: 486, startPoint y: 92, endPoint x: 422, endPoint y: 71, distance: 67.7
click at [422, 71] on input "text" at bounding box center [465, 80] width 121 height 23
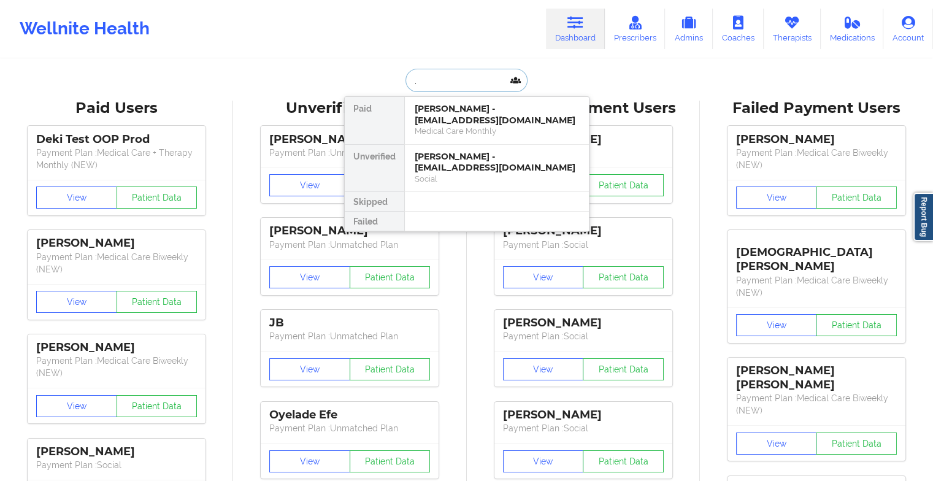
type input ","
type input "dante pl"
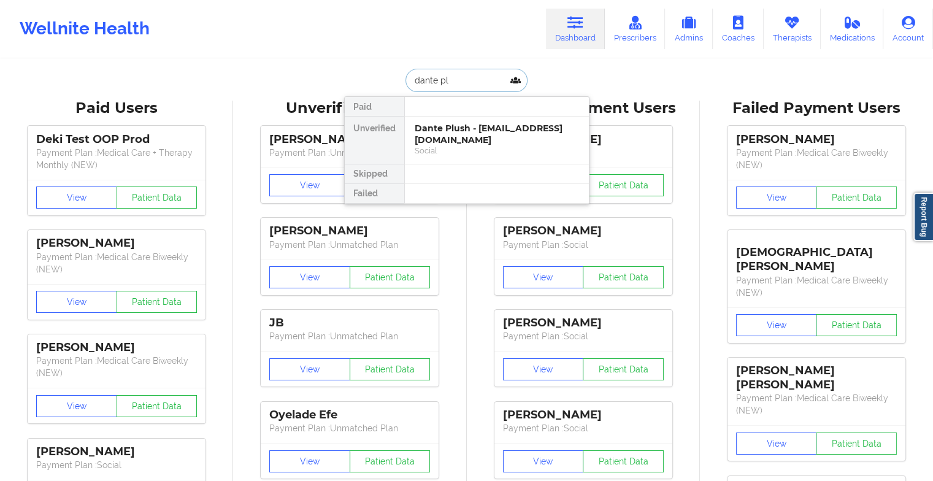
click at [458, 131] on div "Dante Plush - [EMAIL_ADDRESS][DOMAIN_NAME]" at bounding box center [497, 134] width 164 height 23
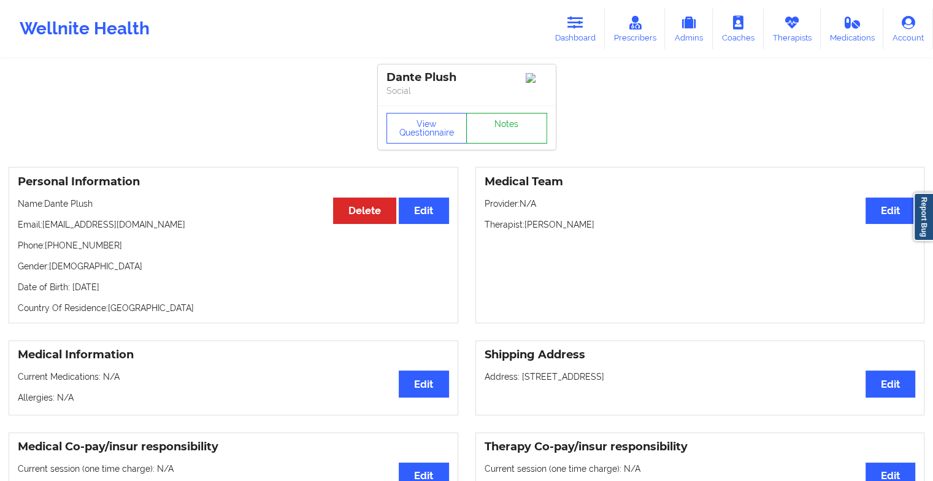
click at [505, 118] on link "Notes" at bounding box center [506, 128] width 81 height 31
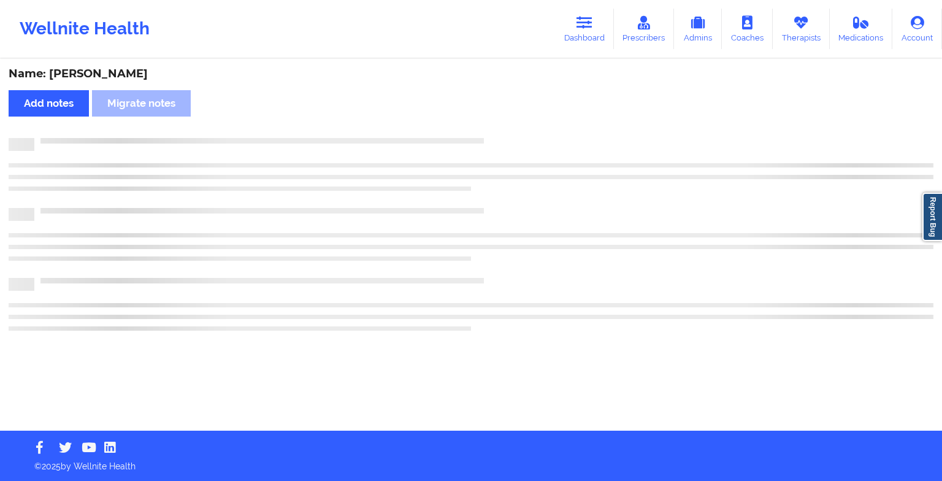
click at [505, 118] on div "Name: [PERSON_NAME] Add notes Migrate notes" at bounding box center [471, 245] width 942 height 370
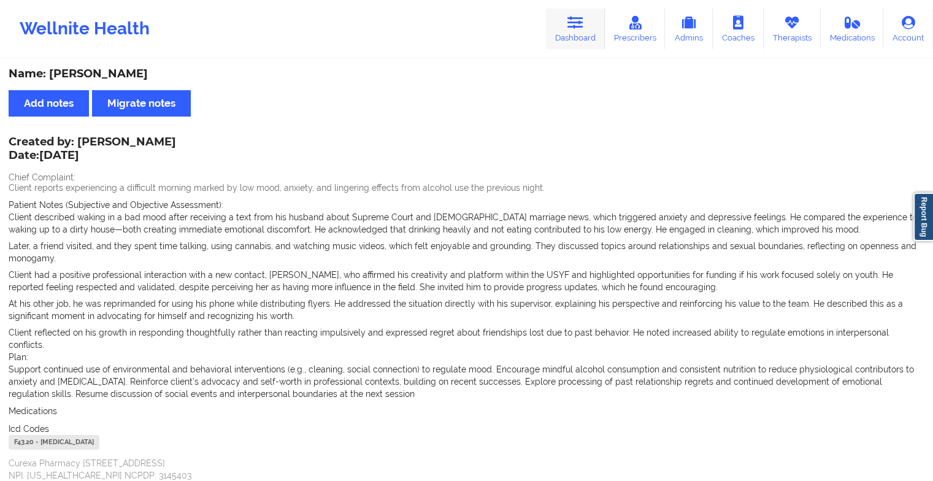
click at [559, 31] on link "Dashboard" at bounding box center [575, 29] width 59 height 40
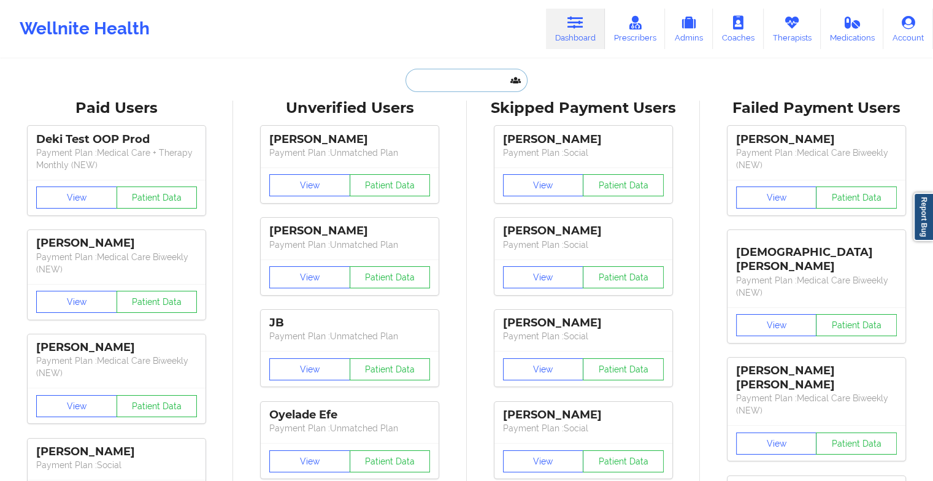
click at [459, 76] on input "text" at bounding box center [465, 80] width 121 height 23
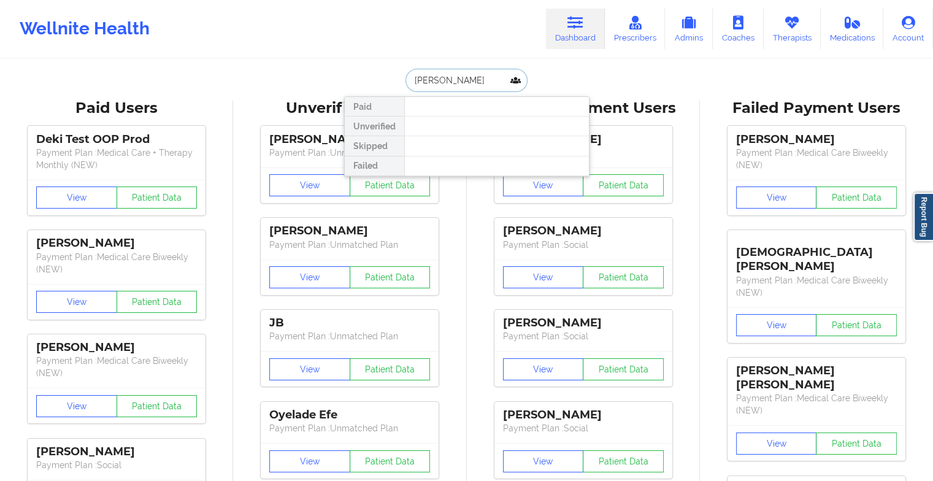
type input "[PERSON_NAME]"
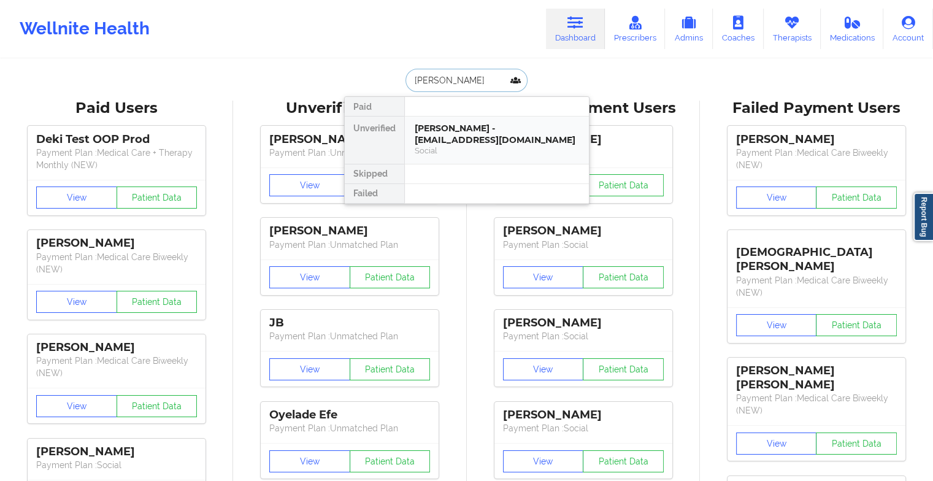
click at [459, 145] on div "[PERSON_NAME] - [EMAIL_ADDRESS][DOMAIN_NAME]" at bounding box center [497, 134] width 164 height 23
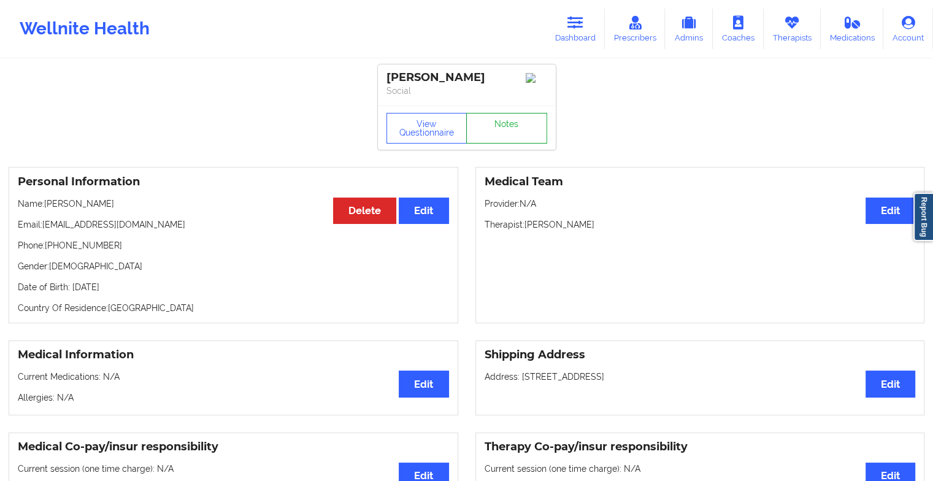
click at [499, 126] on link "Notes" at bounding box center [506, 128] width 81 height 31
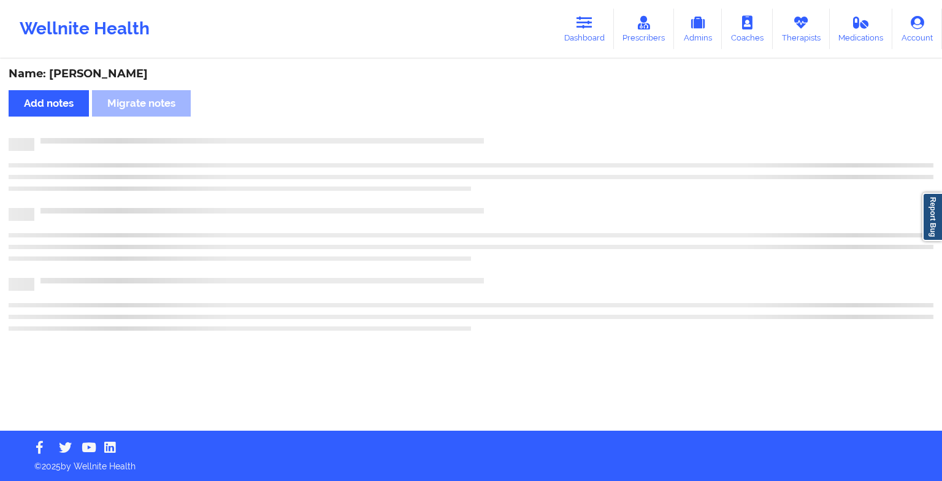
click at [499, 126] on div "Name: [PERSON_NAME] Add notes Migrate notes" at bounding box center [471, 245] width 942 height 370
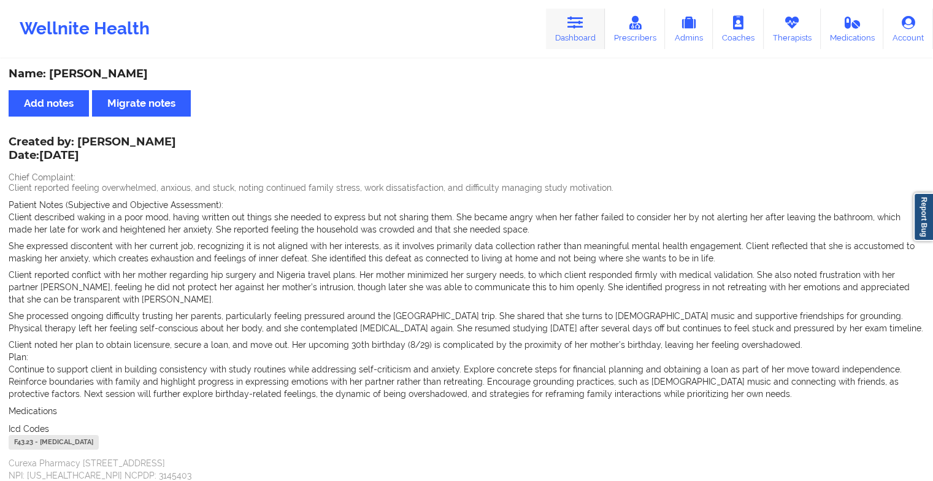
click at [574, 34] on link "Dashboard" at bounding box center [575, 29] width 59 height 40
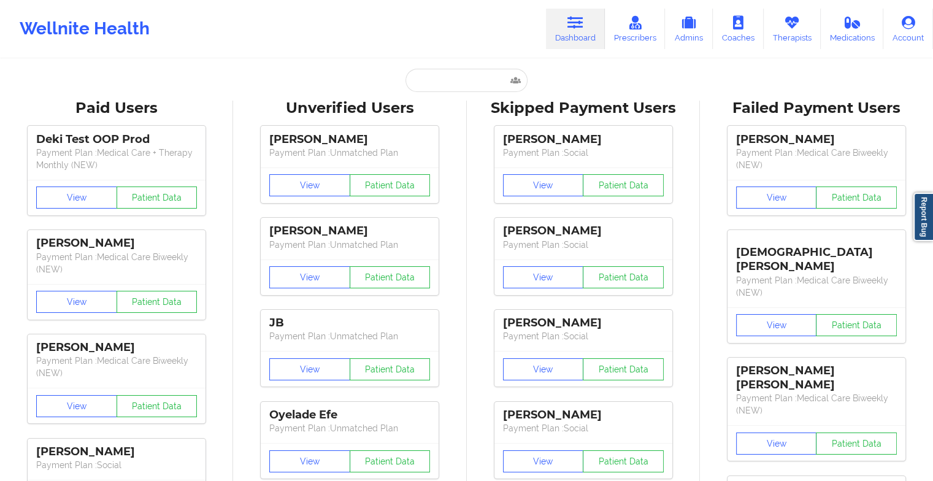
click at [438, 79] on input "text" at bounding box center [465, 80] width 121 height 23
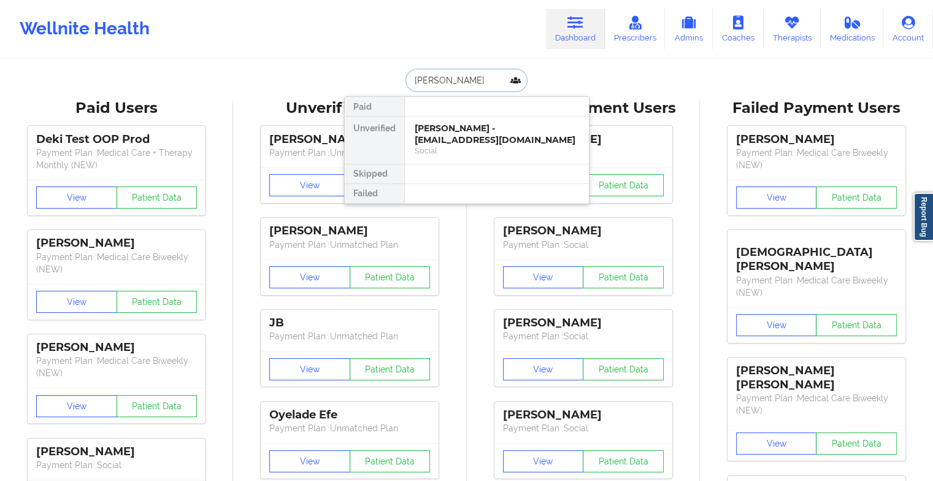
type input "[PERSON_NAME]"
click at [464, 145] on div "Social" at bounding box center [497, 150] width 164 height 10
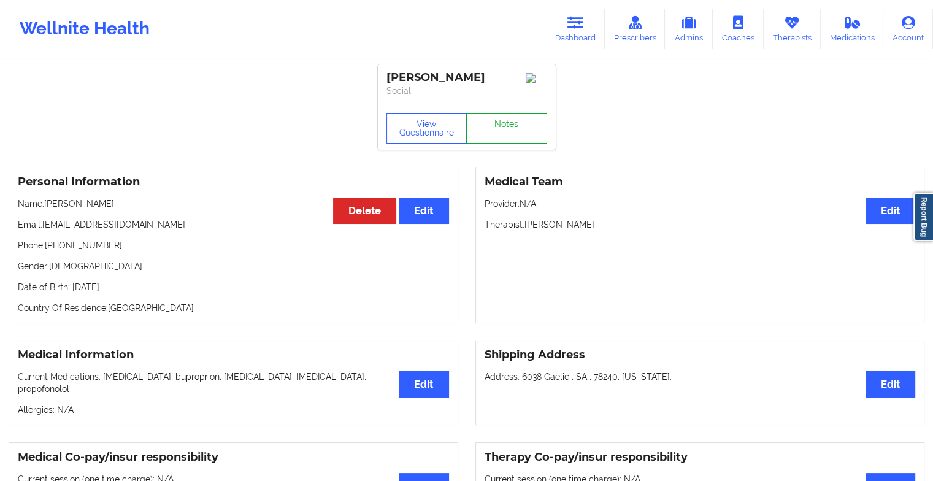
click at [508, 119] on link "Notes" at bounding box center [506, 128] width 81 height 31
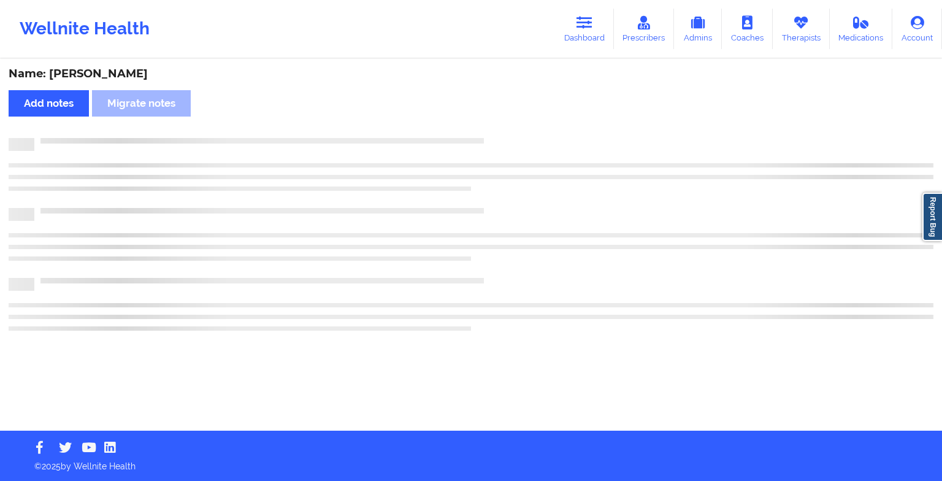
click at [508, 119] on div "Name: [PERSON_NAME] Add notes [PERSON_NAME] notes" at bounding box center [471, 245] width 942 height 370
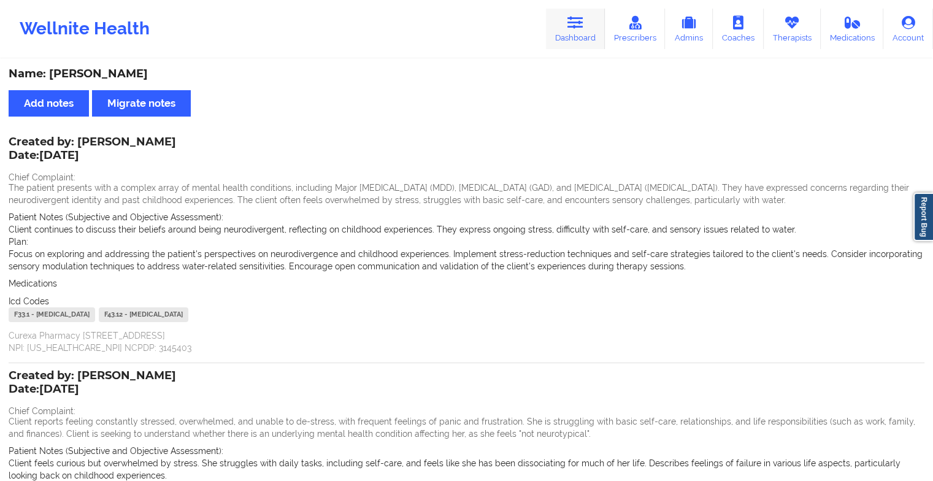
click at [569, 24] on link "Dashboard" at bounding box center [575, 29] width 59 height 40
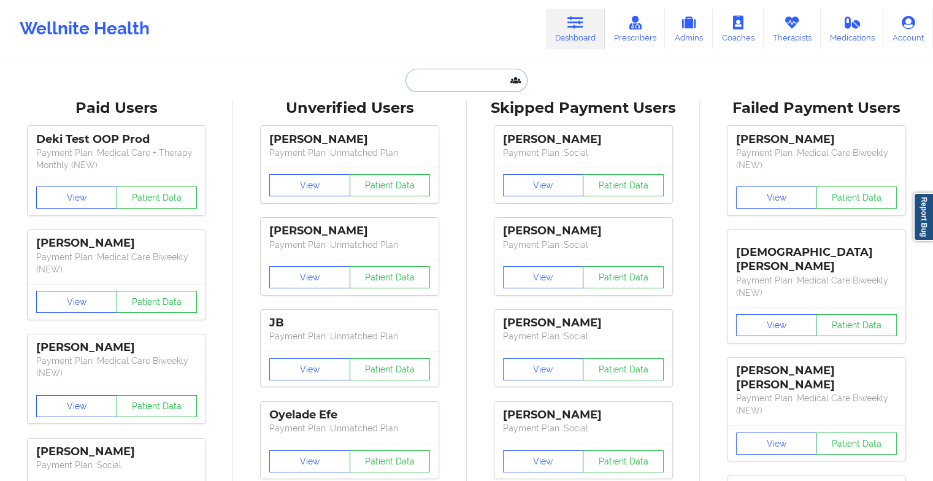
click at [439, 89] on input "text" at bounding box center [465, 80] width 121 height 23
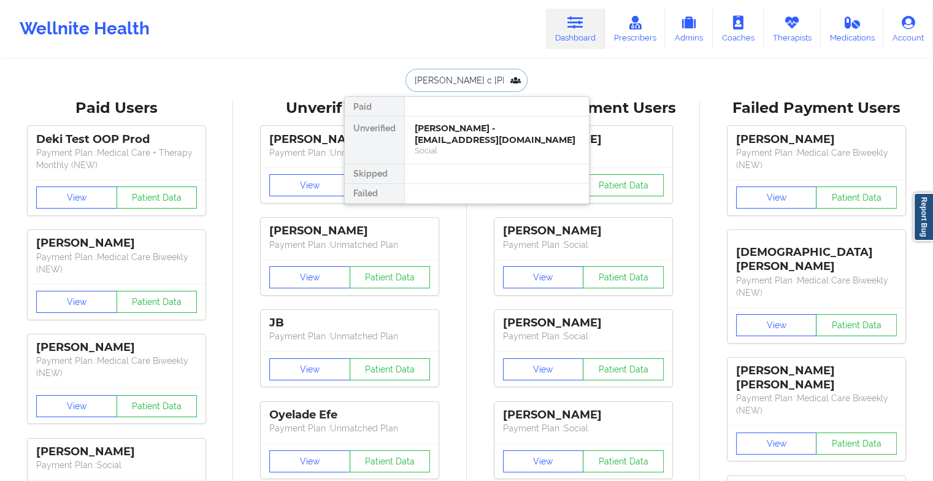
type input "[PERSON_NAME]"
click at [475, 133] on div "[PERSON_NAME] - [EMAIL_ADDRESS][DOMAIN_NAME]" at bounding box center [497, 134] width 164 height 23
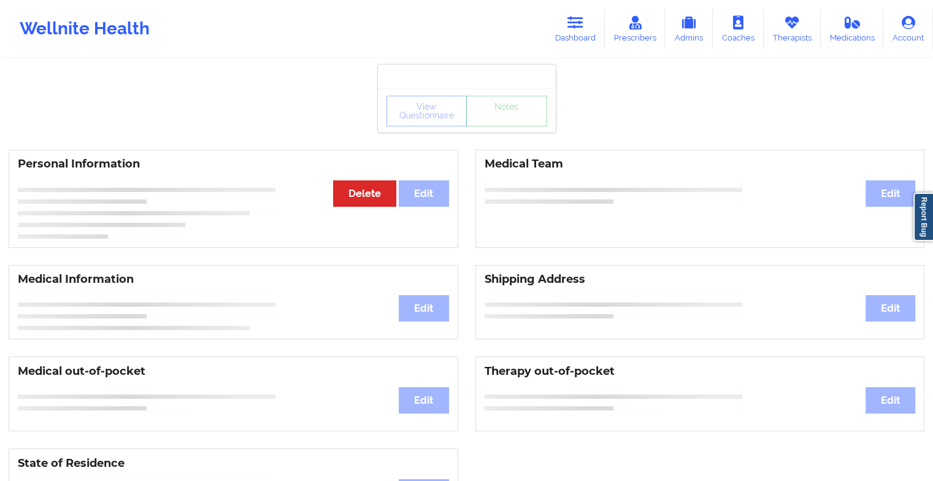
click at [512, 125] on div "View Questionnaire Notes" at bounding box center [466, 111] width 161 height 31
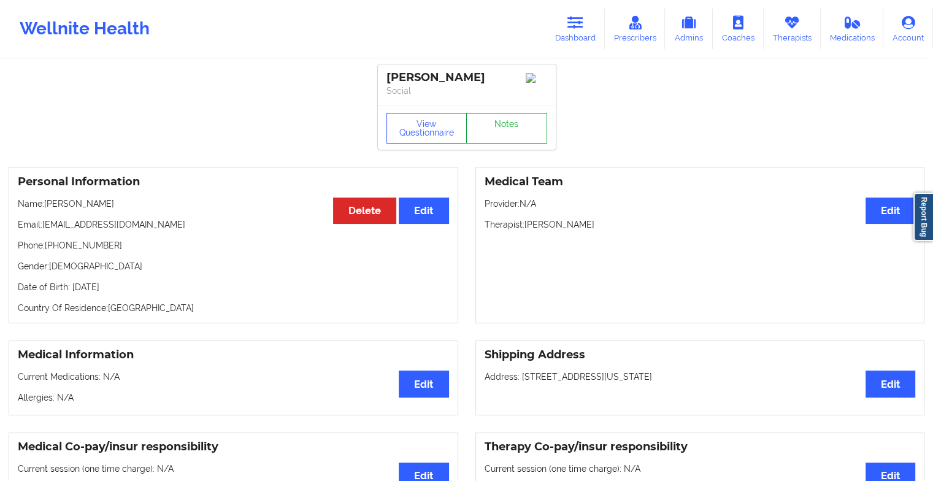
click at [512, 125] on link "Notes" at bounding box center [506, 128] width 81 height 31
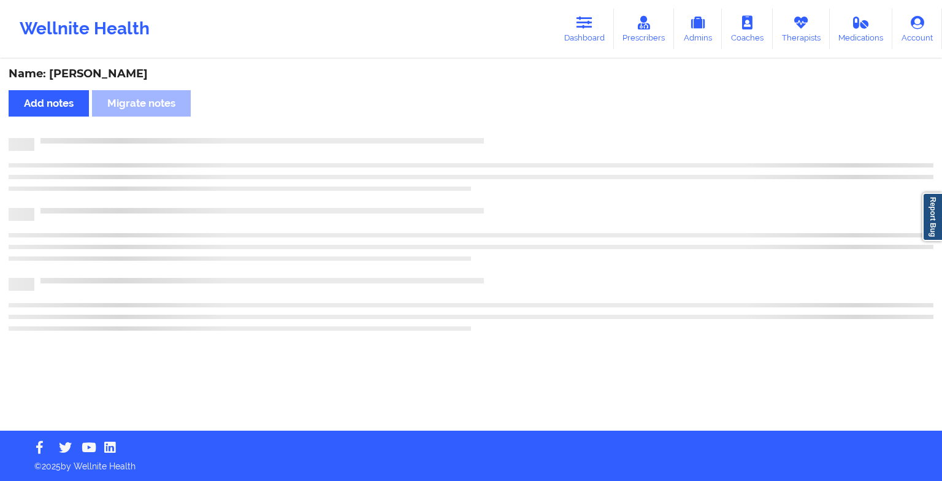
click at [512, 125] on div "Name: [PERSON_NAME] Add notes Migrate notes" at bounding box center [471, 245] width 942 height 370
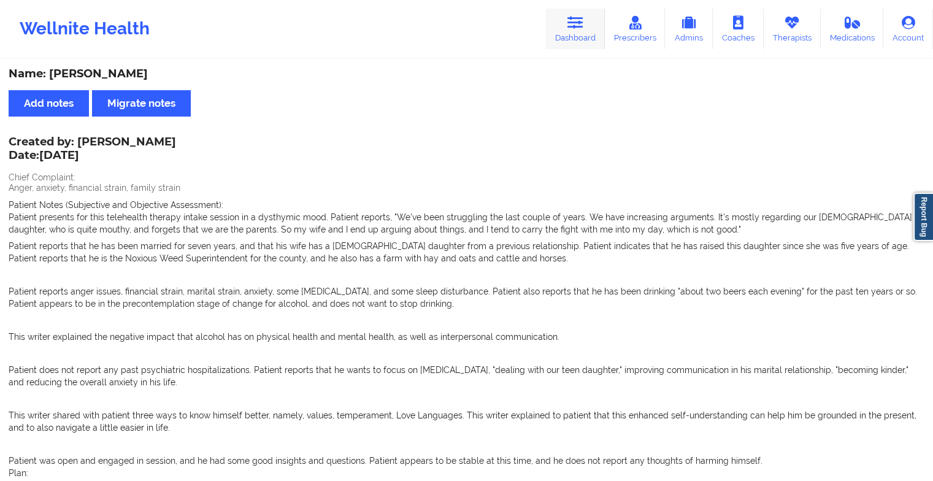
click at [574, 39] on link "Dashboard" at bounding box center [575, 29] width 59 height 40
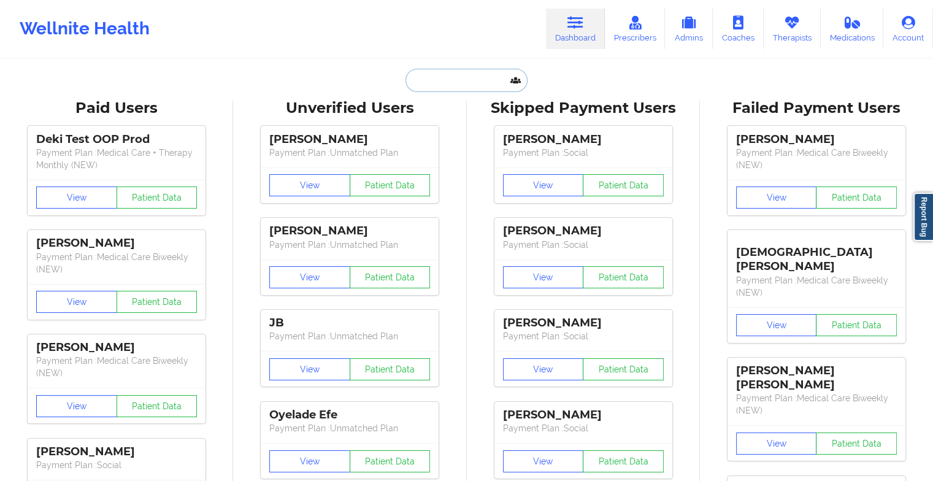
click at [474, 80] on input "text" at bounding box center [465, 80] width 121 height 23
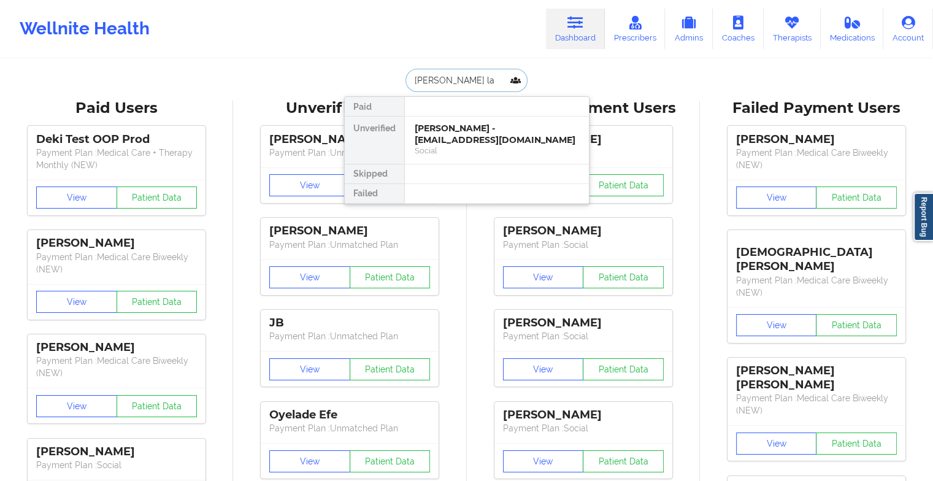
type input "[PERSON_NAME]"
click at [471, 137] on div "[PERSON_NAME] - [PERSON_NAME][EMAIL_ADDRESS][DOMAIN_NAME]" at bounding box center [497, 134] width 164 height 23
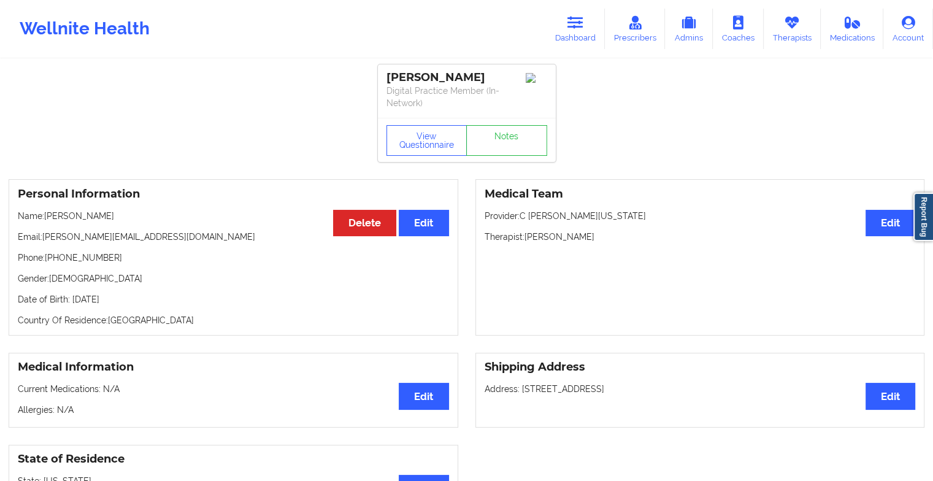
click at [496, 120] on div "View Questionnaire Notes" at bounding box center [467, 140] width 178 height 44
click at [499, 154] on link "Notes" at bounding box center [506, 140] width 81 height 31
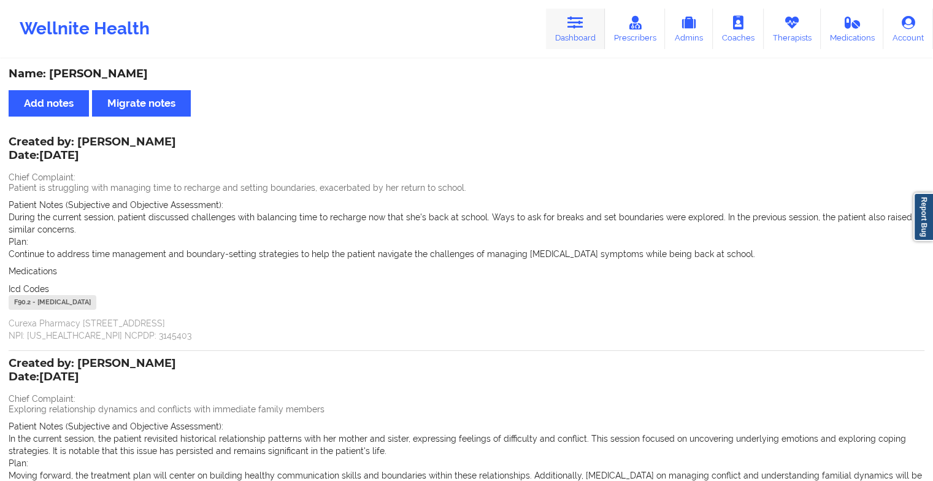
click at [577, 21] on icon at bounding box center [575, 22] width 16 height 13
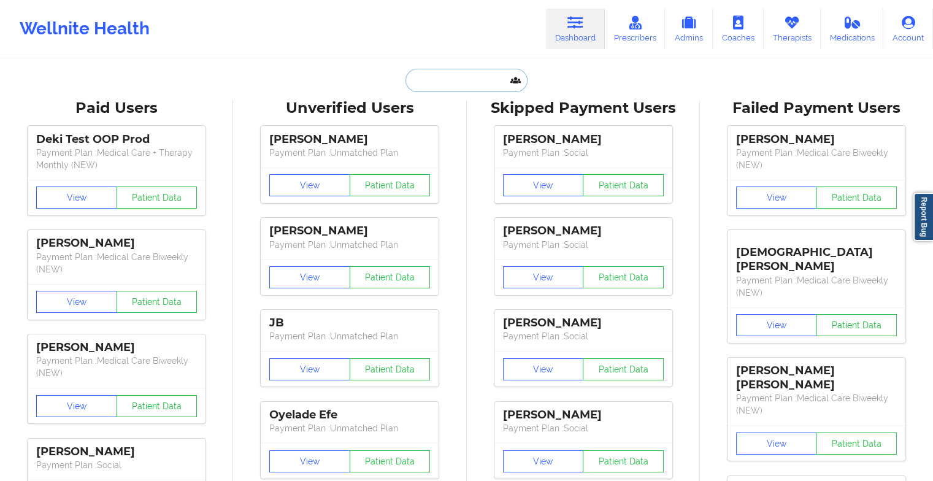
click at [450, 82] on input "text" at bounding box center [465, 80] width 121 height 23
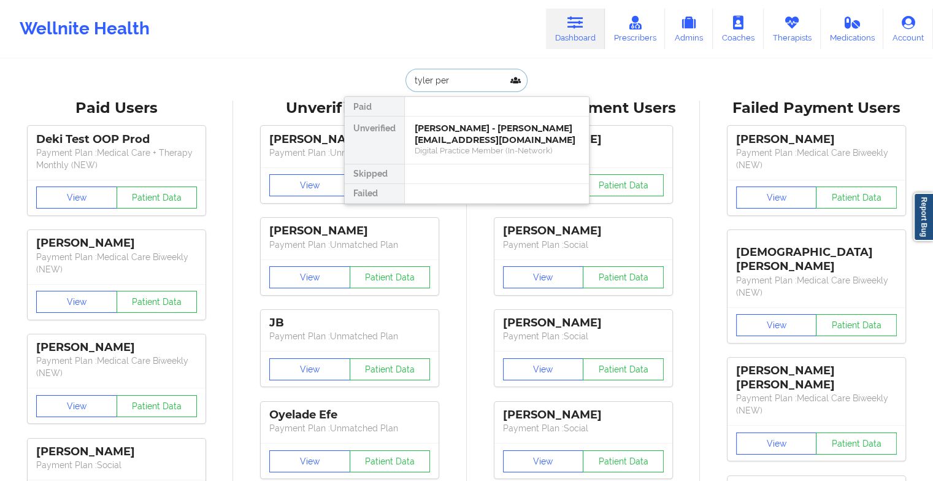
type input "[PERSON_NAME]"
click at [469, 142] on div "[PERSON_NAME] - [EMAIL_ADDRESS][DOMAIN_NAME]" at bounding box center [497, 134] width 164 height 23
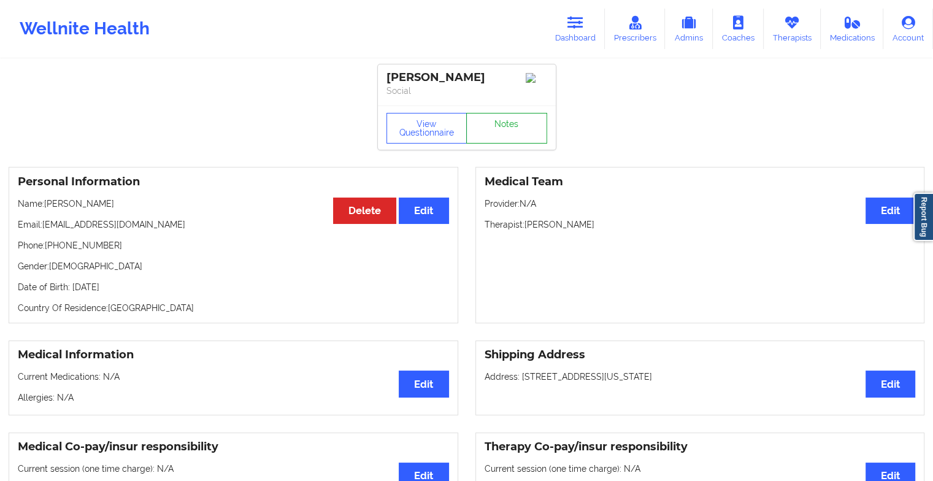
click at [514, 123] on link "Notes" at bounding box center [506, 128] width 81 height 31
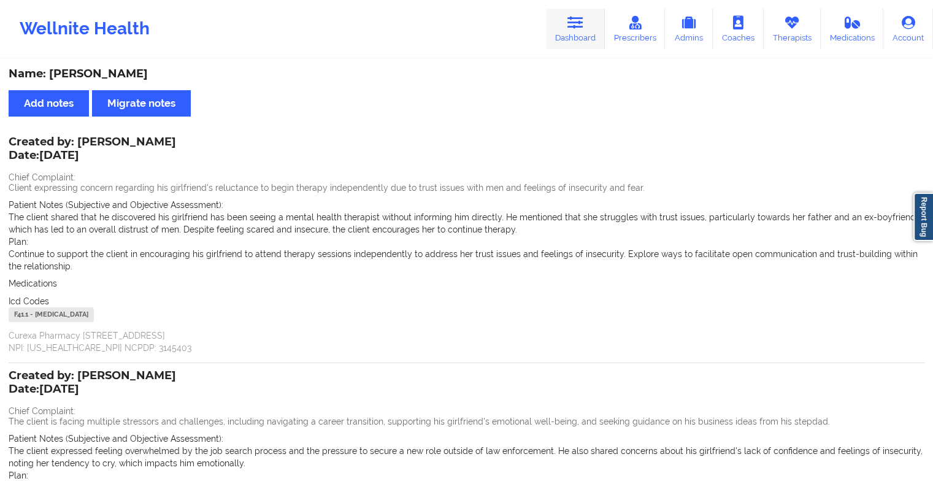
click at [577, 21] on icon at bounding box center [575, 22] width 16 height 13
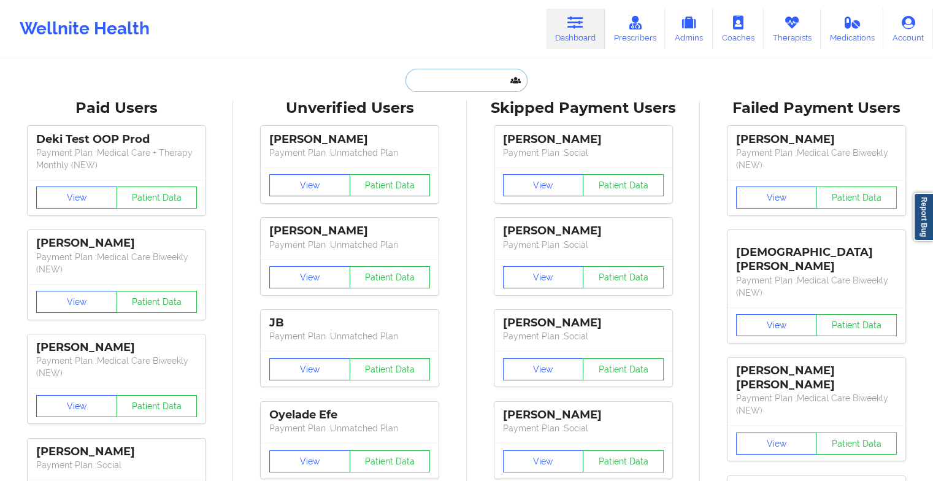
click at [478, 82] on input "text" at bounding box center [465, 80] width 121 height 23
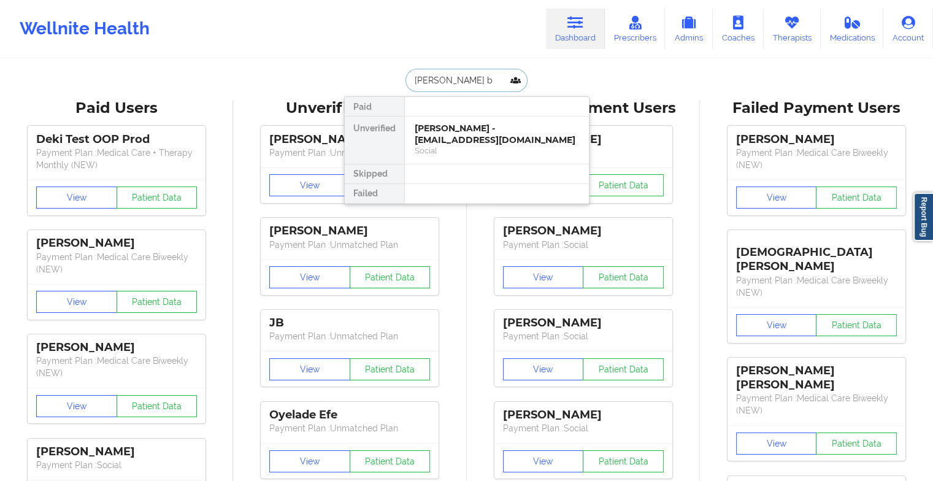
type input "[PERSON_NAME] br"
click at [477, 139] on div "[PERSON_NAME] - [EMAIL_ADDRESS][DOMAIN_NAME]" at bounding box center [497, 134] width 164 height 23
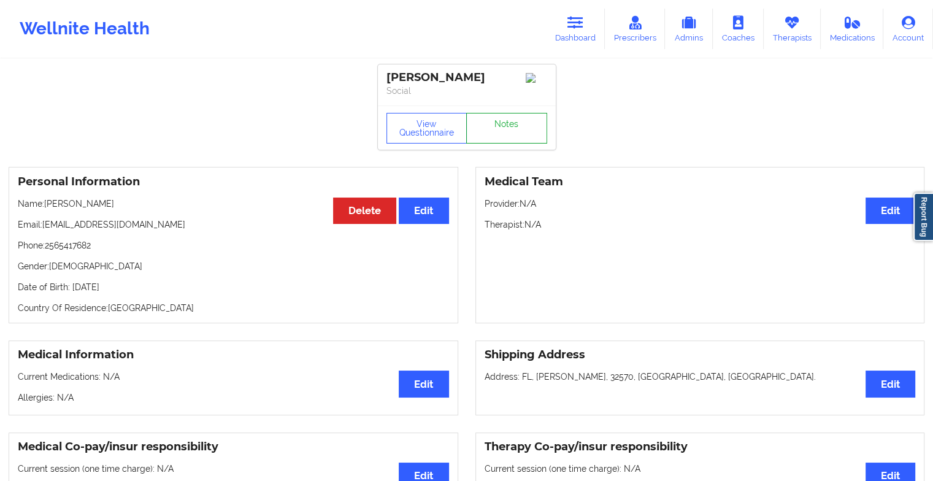
click at [517, 129] on link "Notes" at bounding box center [506, 128] width 81 height 31
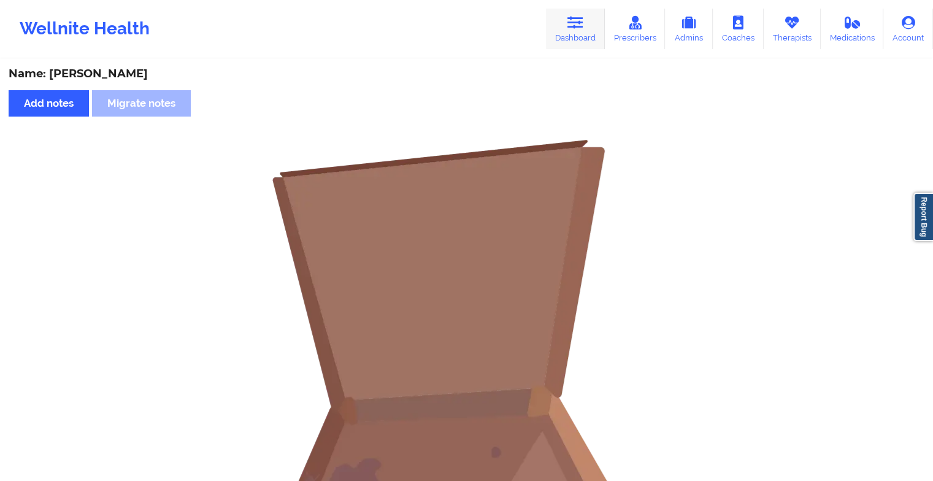
click at [559, 33] on link "Dashboard" at bounding box center [575, 29] width 59 height 40
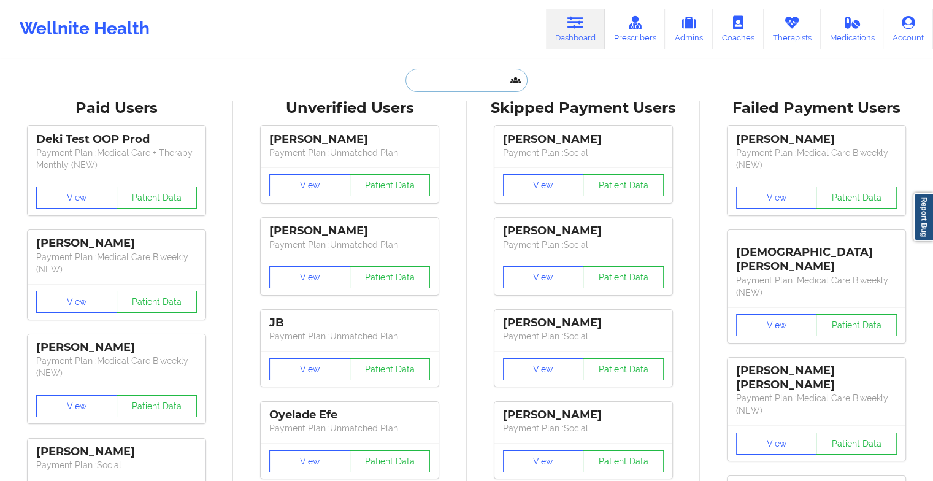
click at [462, 81] on input "text" at bounding box center [465, 80] width 121 height 23
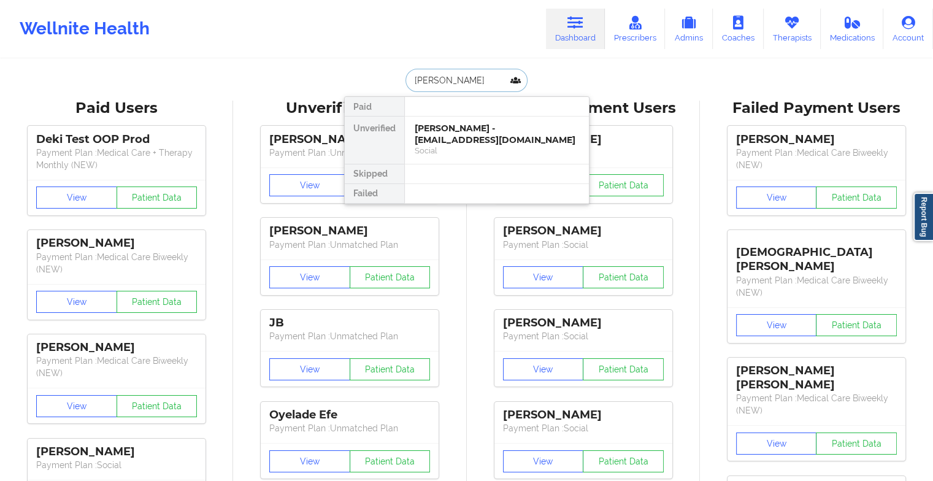
type input "[PERSON_NAME]"
click at [498, 145] on div "Social" at bounding box center [497, 150] width 164 height 10
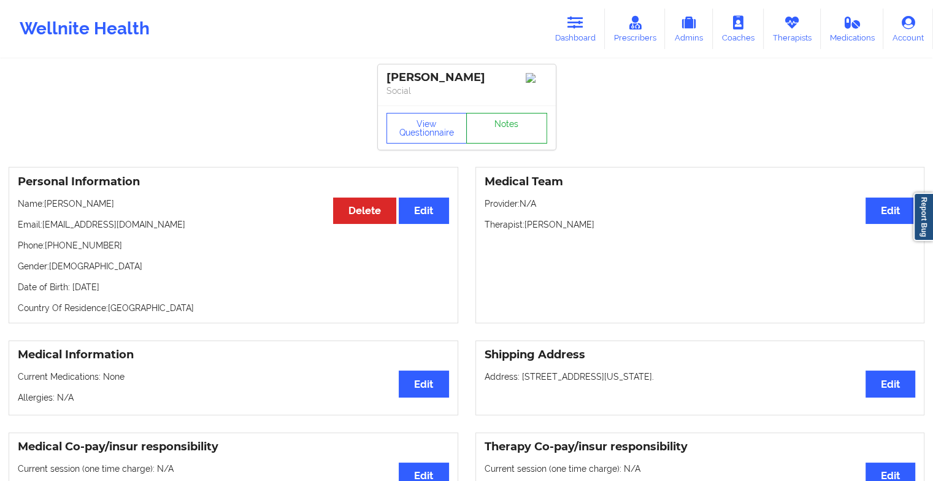
click at [507, 123] on link "Notes" at bounding box center [506, 128] width 81 height 31
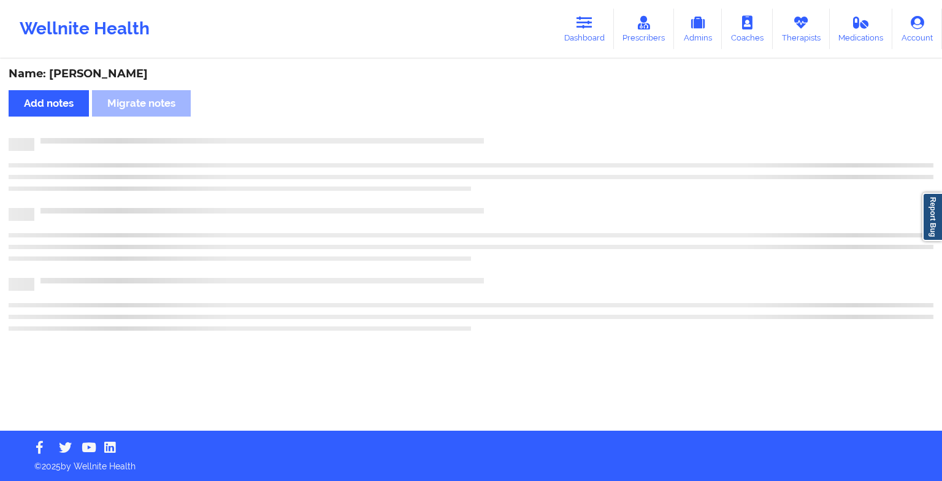
click at [507, 123] on div "Name: [PERSON_NAME] Add notes Migrate notes" at bounding box center [471, 245] width 942 height 370
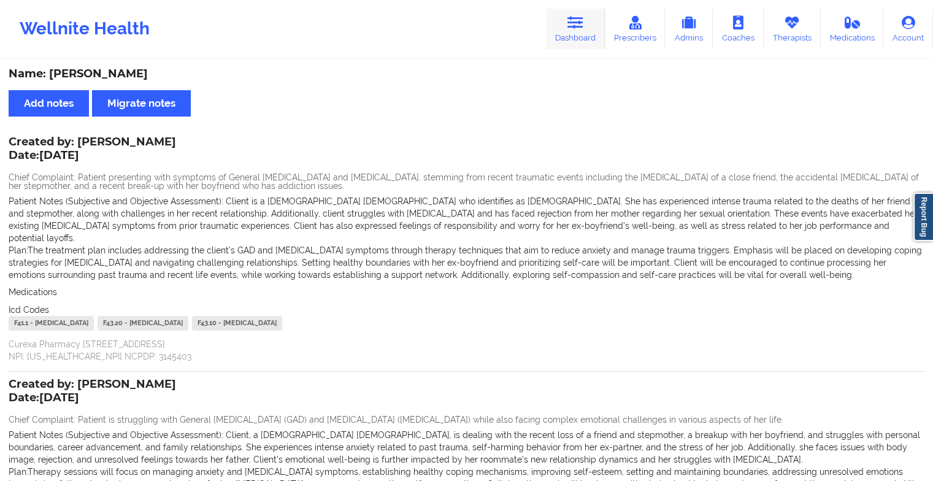
click at [577, 29] on link "Dashboard" at bounding box center [575, 29] width 59 height 40
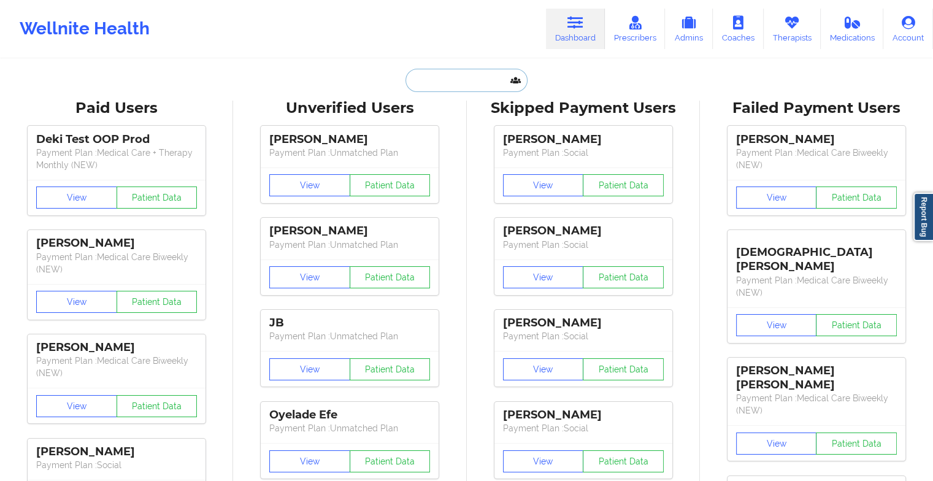
click at [456, 74] on input "text" at bounding box center [465, 80] width 121 height 23
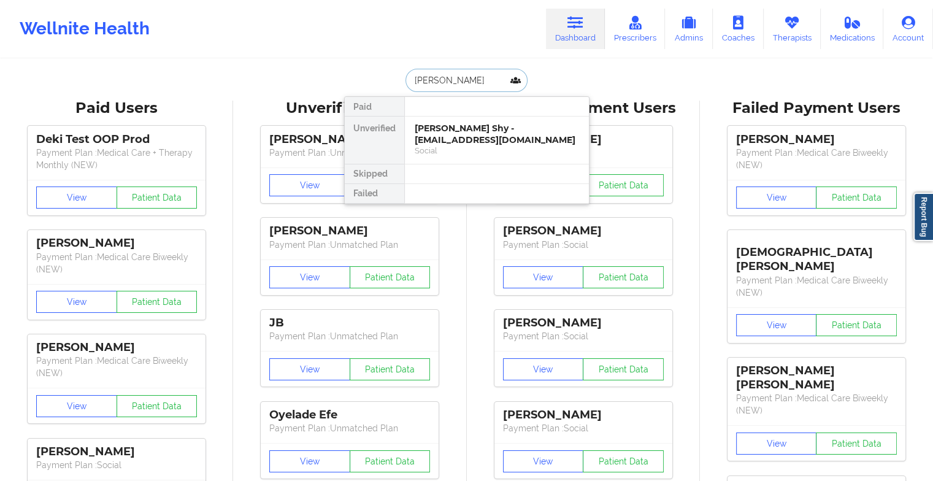
type input "[PERSON_NAME]"
click at [471, 121] on div "[PERSON_NAME] - [EMAIL_ADDRESS][DOMAIN_NAME] Social" at bounding box center [497, 140] width 184 height 47
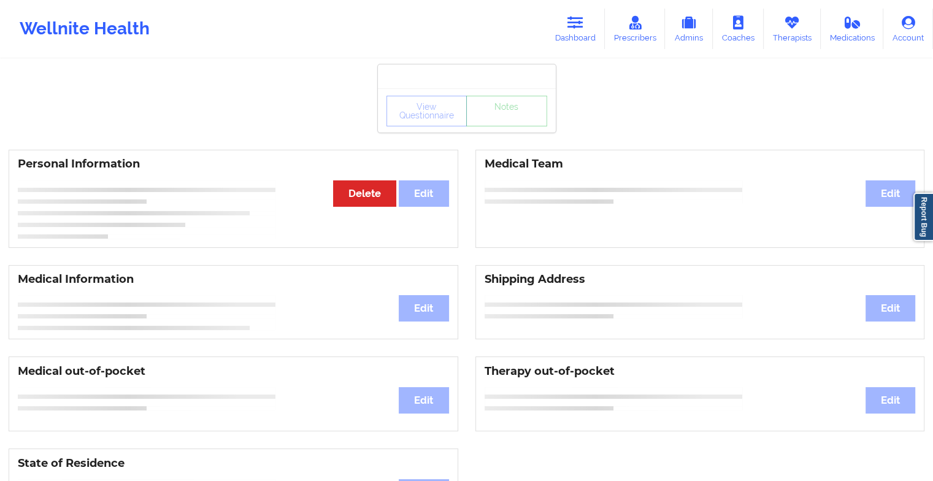
click at [503, 118] on div "View Questionnaire Notes" at bounding box center [466, 111] width 161 height 31
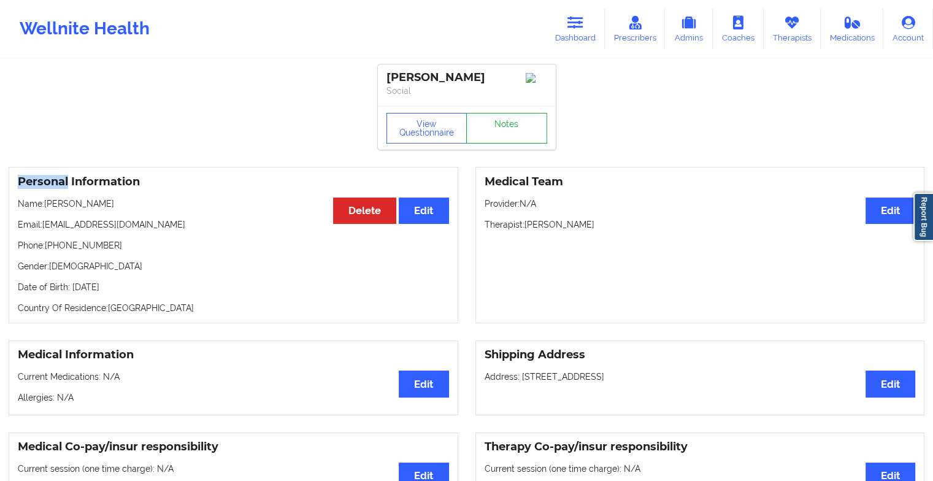
drag, startPoint x: 503, startPoint y: 118, endPoint x: 501, endPoint y: 131, distance: 13.1
click at [501, 131] on div "View Questionnaire Notes" at bounding box center [466, 128] width 161 height 31
click at [491, 129] on link "Notes" at bounding box center [506, 128] width 81 height 31
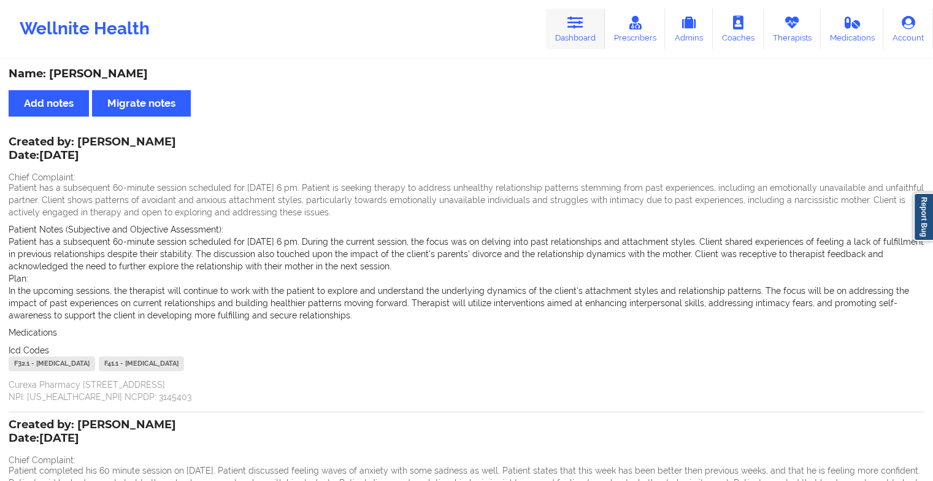
click at [576, 40] on link "Dashboard" at bounding box center [575, 29] width 59 height 40
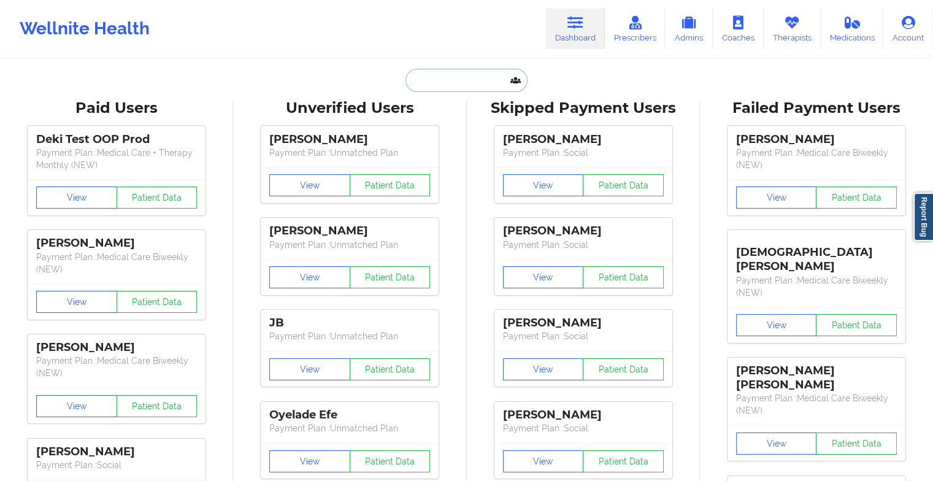
click at [493, 76] on input "text" at bounding box center [465, 80] width 121 height 23
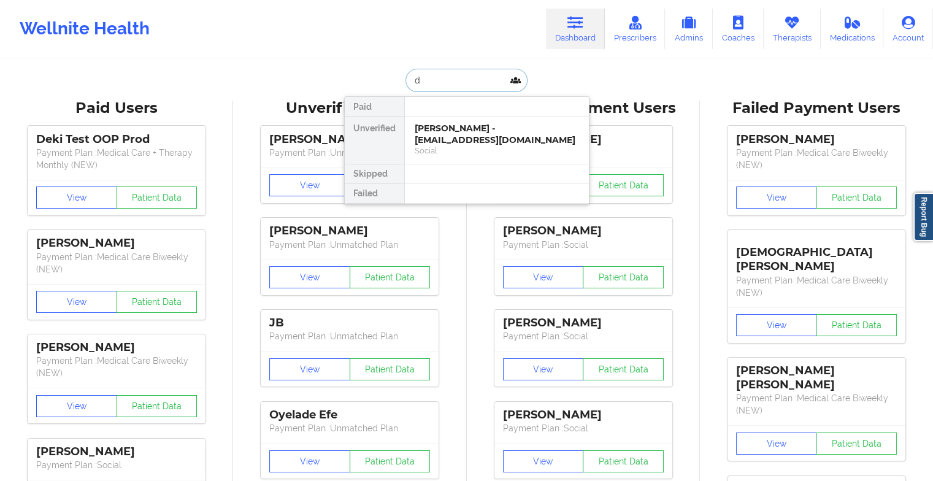
type input "d"
click at [451, 125] on div "[PERSON_NAME] - [EMAIL_ADDRESS][DOMAIN_NAME]" at bounding box center [497, 134] width 164 height 23
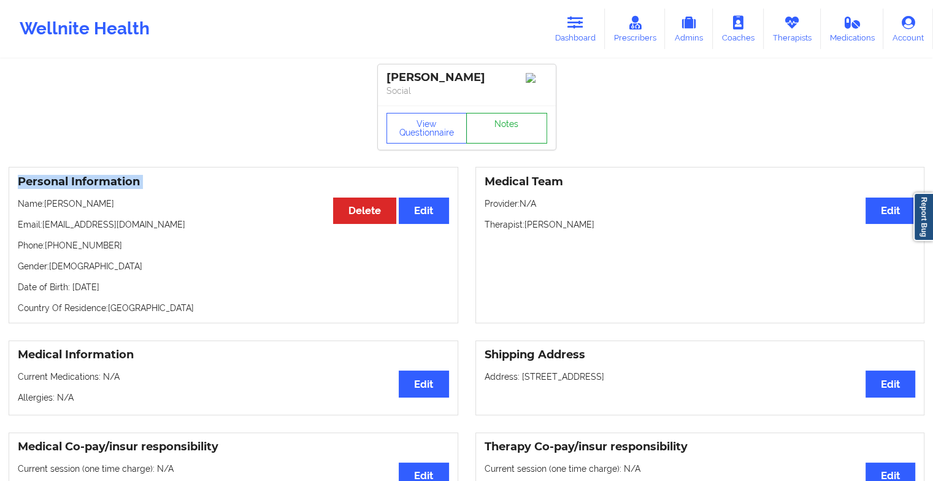
click at [526, 132] on link "Notes" at bounding box center [506, 128] width 81 height 31
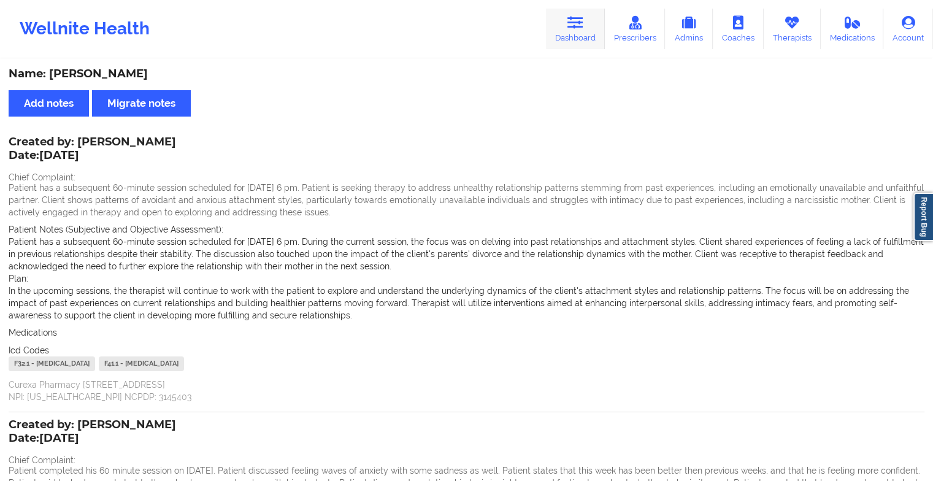
click at [582, 20] on icon at bounding box center [575, 22] width 16 height 13
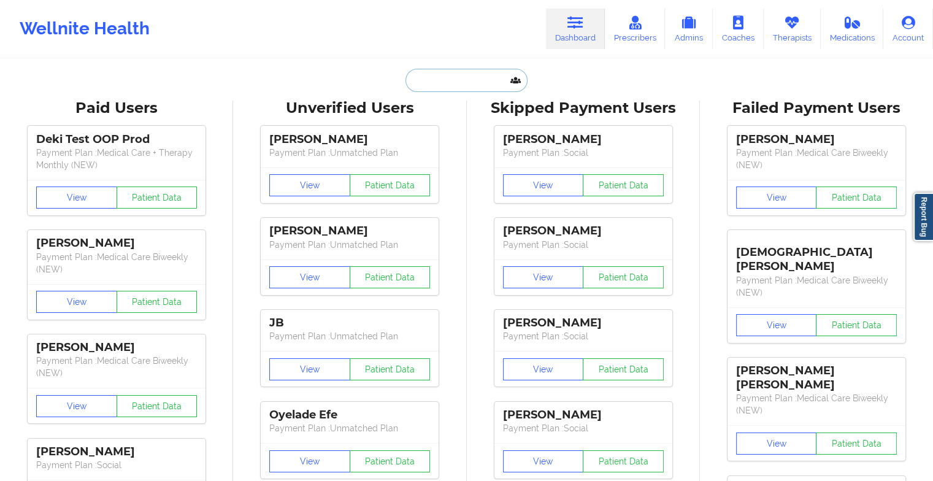
click at [458, 85] on input "text" at bounding box center [465, 80] width 121 height 23
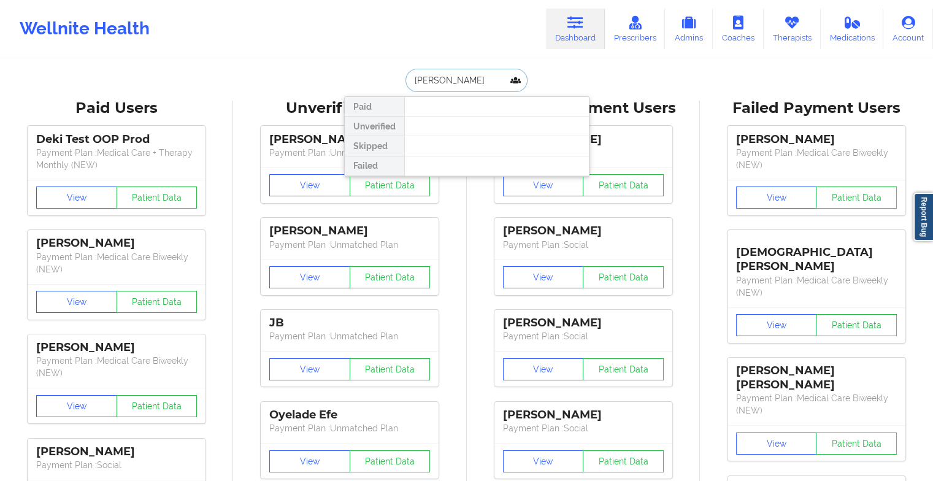
type input "[PERSON_NAME]"
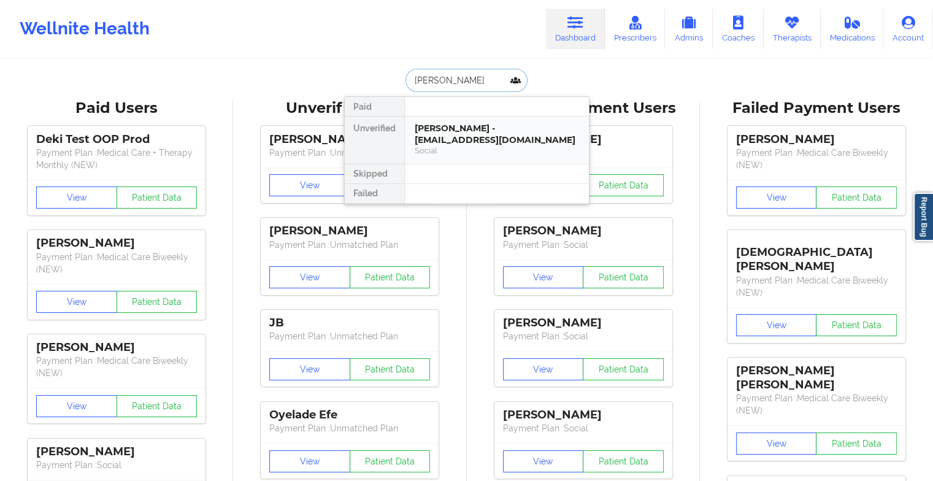
click at [466, 135] on div "[PERSON_NAME] - [EMAIL_ADDRESS][DOMAIN_NAME]" at bounding box center [497, 134] width 164 height 23
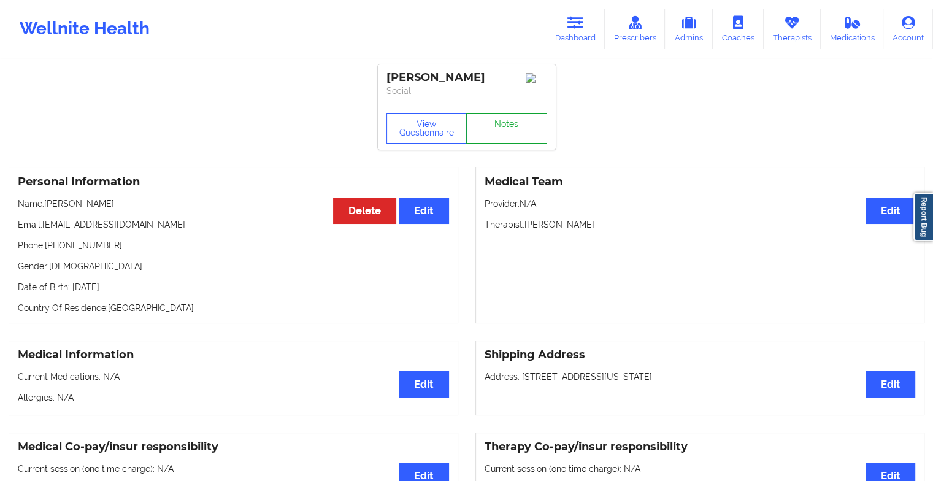
click at [523, 135] on link "Notes" at bounding box center [506, 128] width 81 height 31
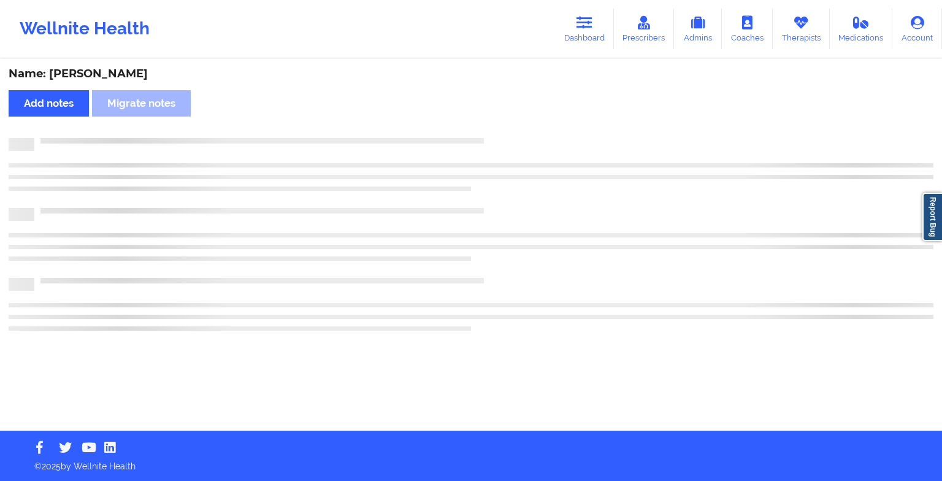
click at [540, 159] on div "Name: [PERSON_NAME] Add notes Migrate notes" at bounding box center [471, 245] width 942 height 370
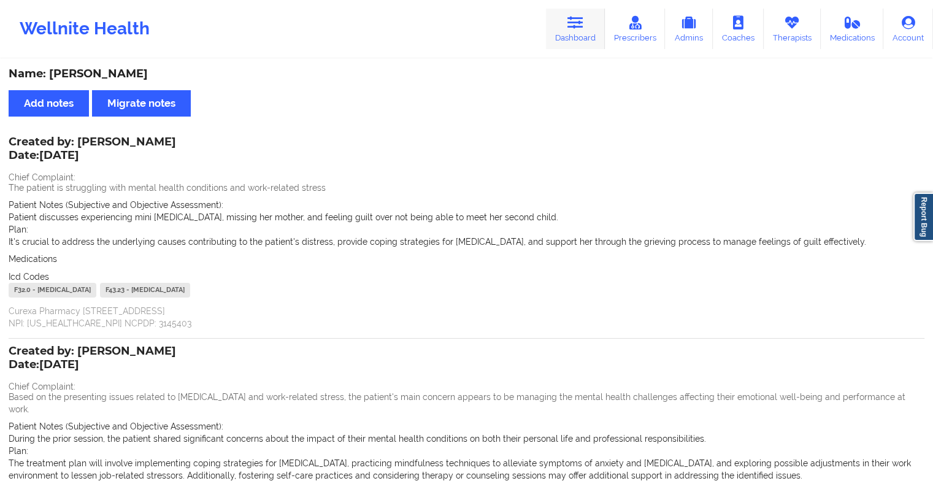
click at [577, 31] on link "Dashboard" at bounding box center [575, 29] width 59 height 40
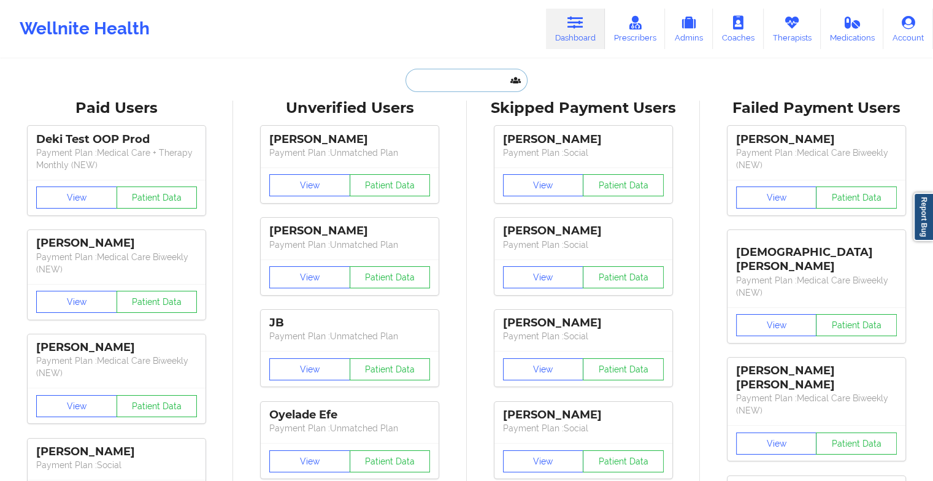
click at [462, 80] on input "text" at bounding box center [465, 80] width 121 height 23
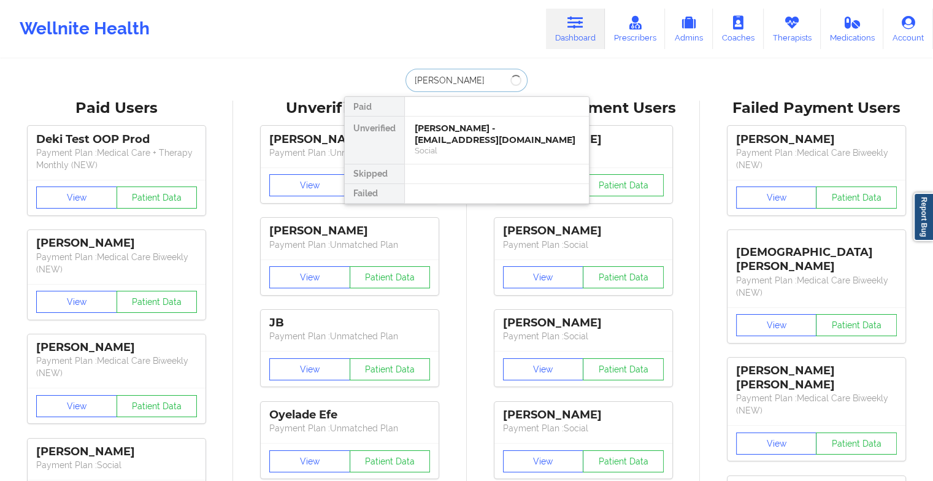
type input "[PERSON_NAME]"
click at [462, 143] on div "[PERSON_NAME] - [DOMAIN_NAME][EMAIL_ADDRESS][DOMAIN_NAME]" at bounding box center [497, 134] width 164 height 23
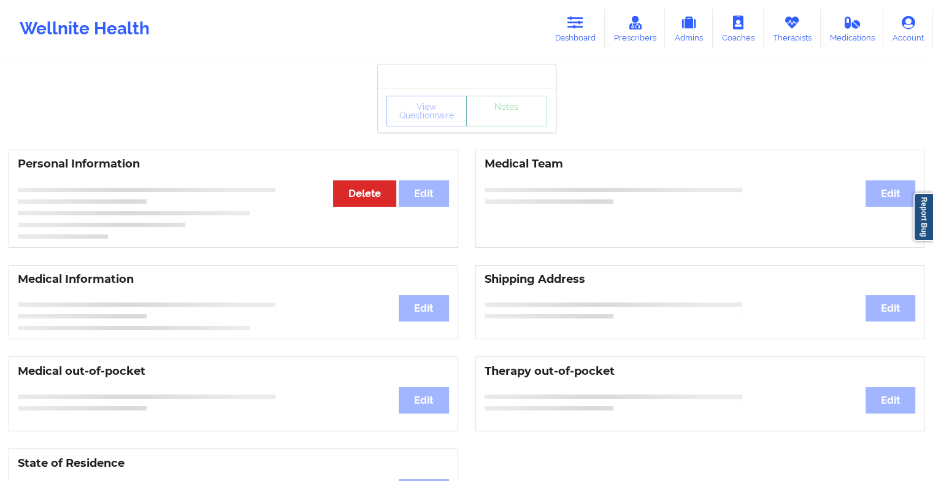
click at [500, 125] on div "View Questionnaire Notes" at bounding box center [466, 111] width 161 height 31
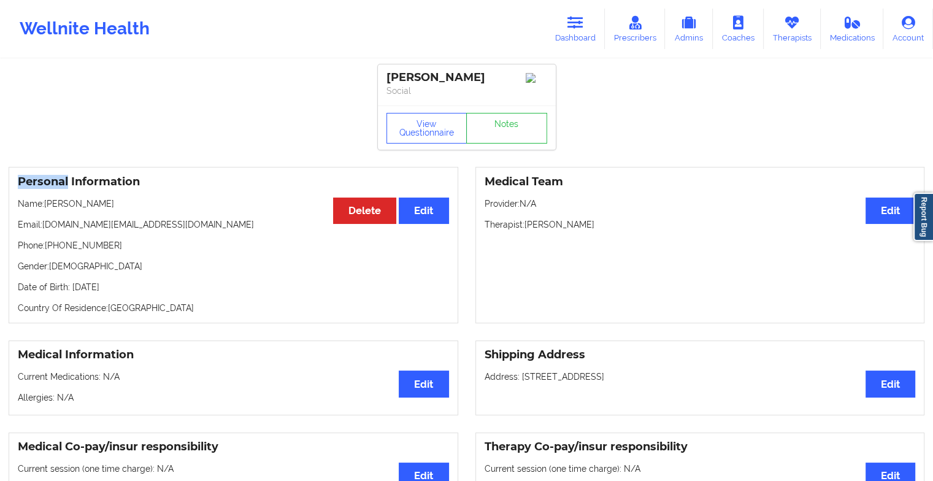
click at [500, 125] on div "View Questionnaire Notes" at bounding box center [466, 128] width 161 height 31
click at [500, 125] on link "Notes" at bounding box center [506, 128] width 81 height 31
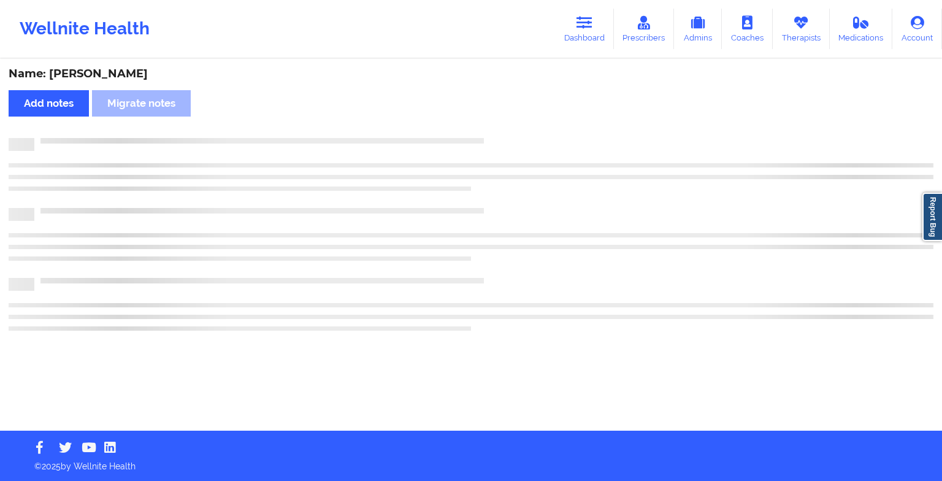
click at [500, 125] on div "Name: [PERSON_NAME] Add notes Migrate notes" at bounding box center [471, 245] width 942 height 370
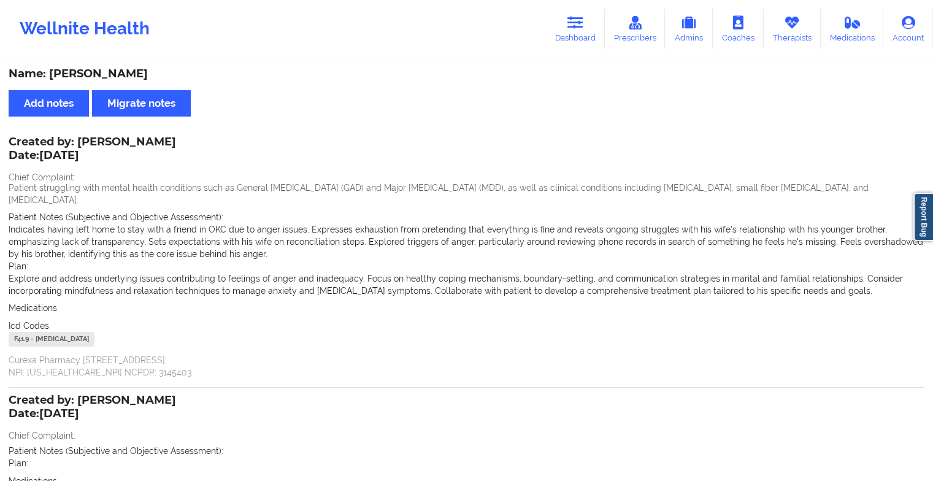
click at [562, 49] on div "Wellnite Health Dashboard Prescribers Admins Coaches Therapists Medications Acc…" at bounding box center [466, 28] width 933 height 49
click at [572, 33] on link "Dashboard" at bounding box center [575, 29] width 59 height 40
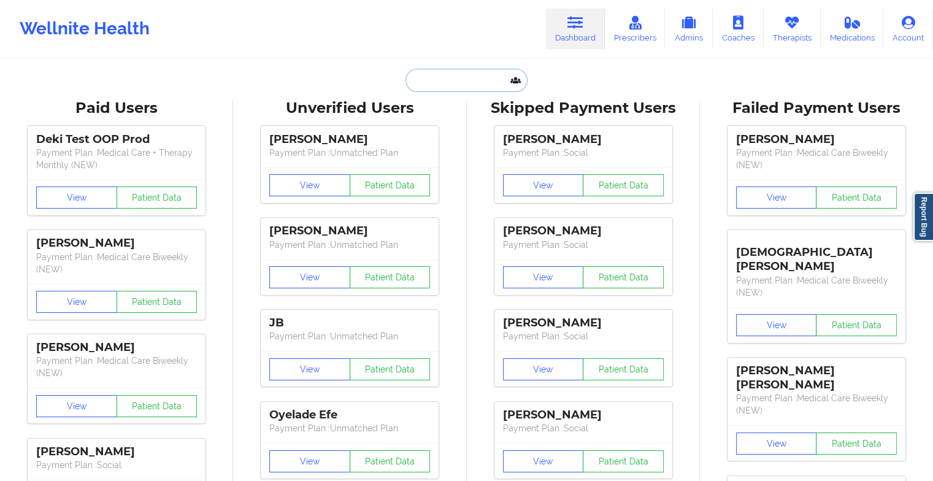
click at [434, 80] on input "text" at bounding box center [465, 80] width 121 height 23
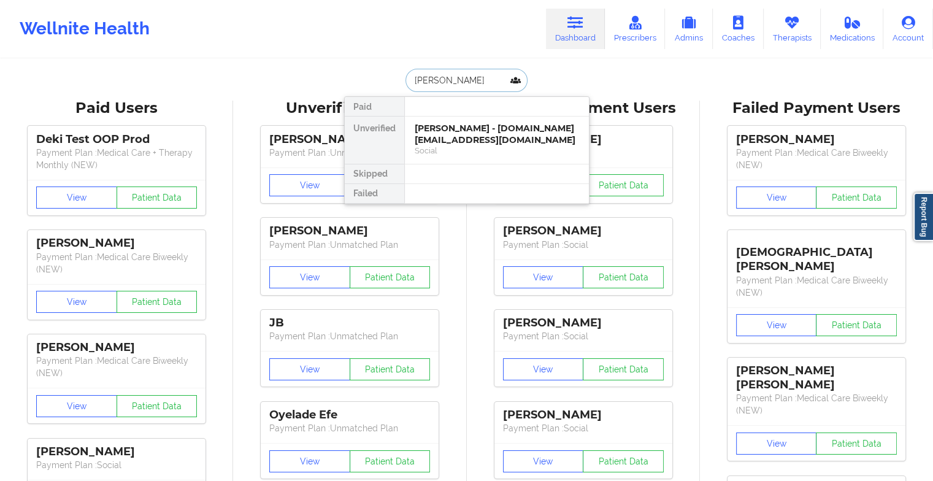
type input "[PERSON_NAME]"
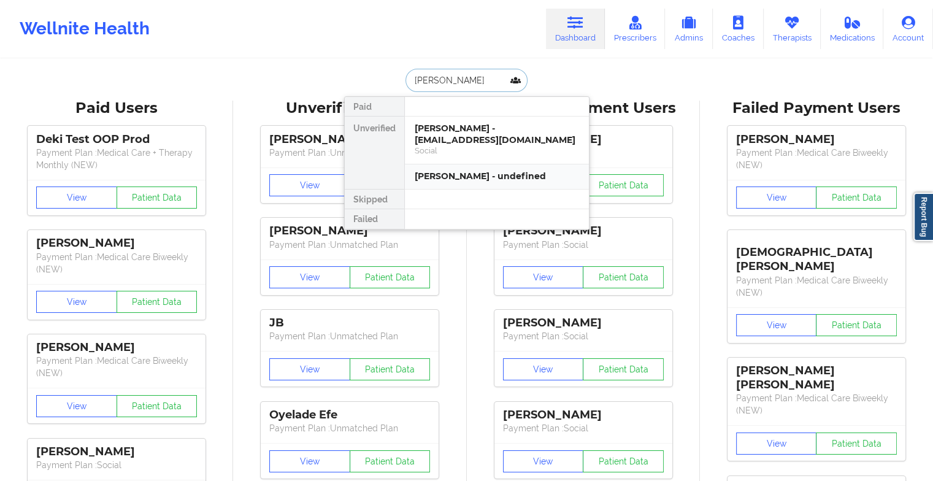
click at [474, 171] on div "[PERSON_NAME] - undefined" at bounding box center [497, 177] width 164 height 12
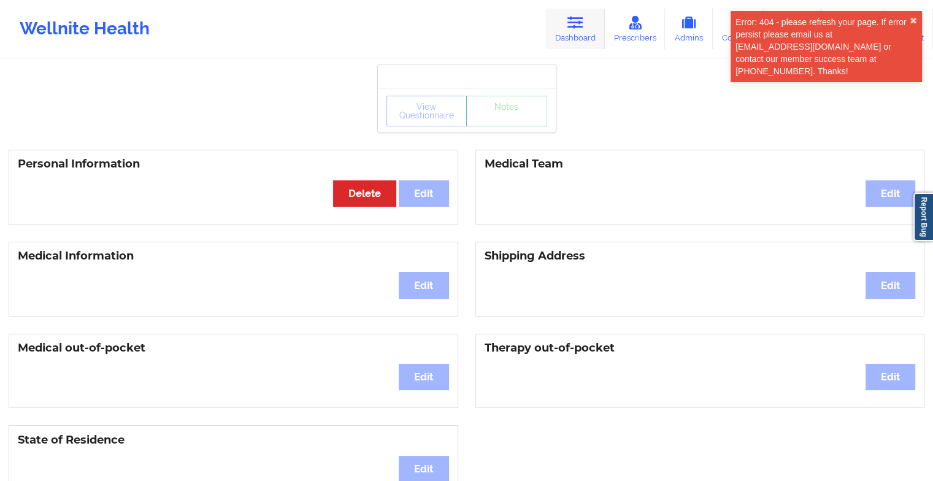
click at [567, 47] on link "Dashboard" at bounding box center [575, 29] width 59 height 40
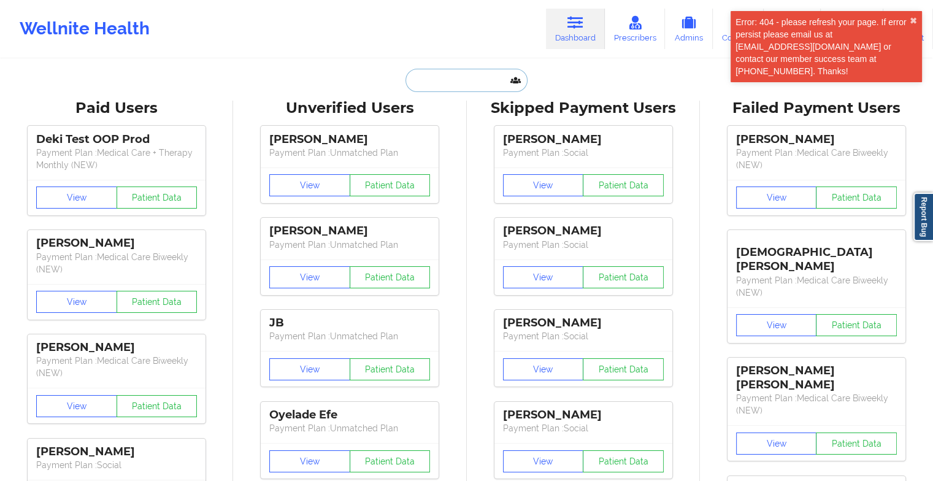
click at [474, 88] on input "text" at bounding box center [465, 80] width 121 height 23
type input "n"
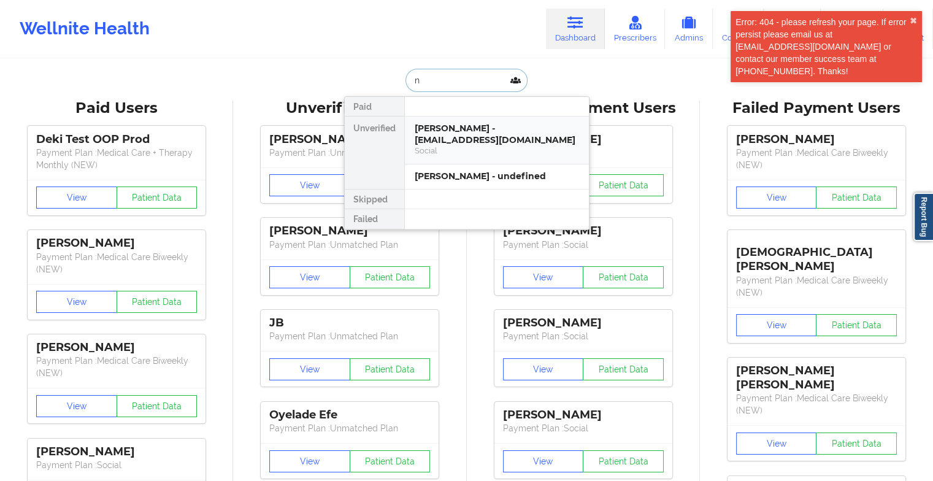
click at [522, 145] on div "Social" at bounding box center [497, 150] width 164 height 10
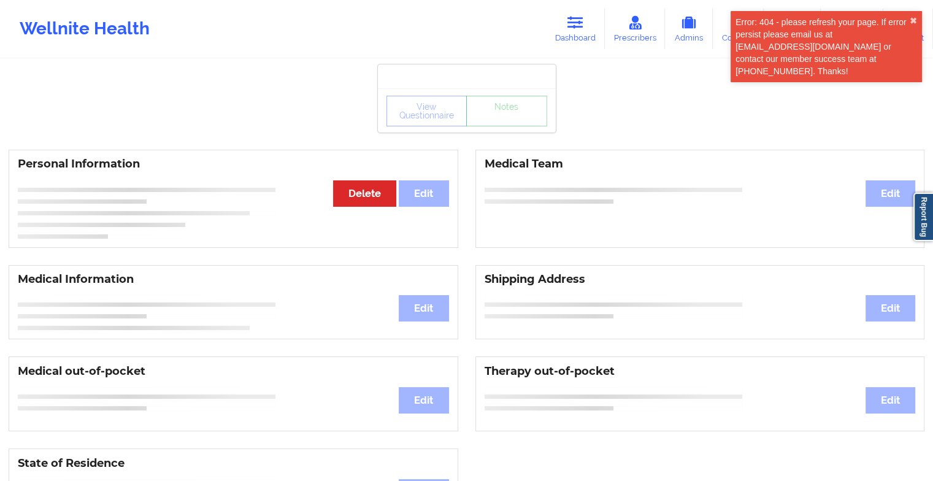
click at [513, 112] on div "View Questionnaire Notes" at bounding box center [467, 110] width 178 height 44
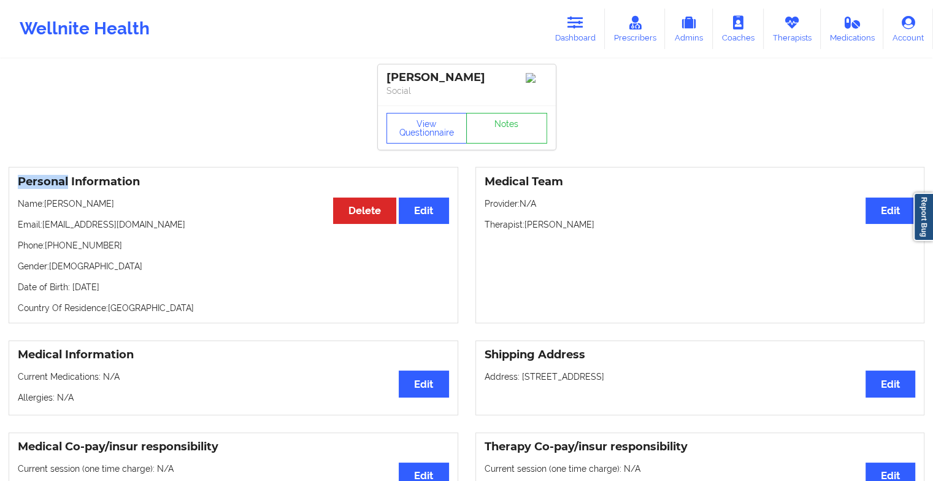
click at [513, 112] on div "View Questionnaire Notes" at bounding box center [467, 128] width 178 height 44
drag, startPoint x: 513, startPoint y: 112, endPoint x: 505, endPoint y: 134, distance: 23.5
click at [505, 134] on link "Notes" at bounding box center [506, 128] width 81 height 31
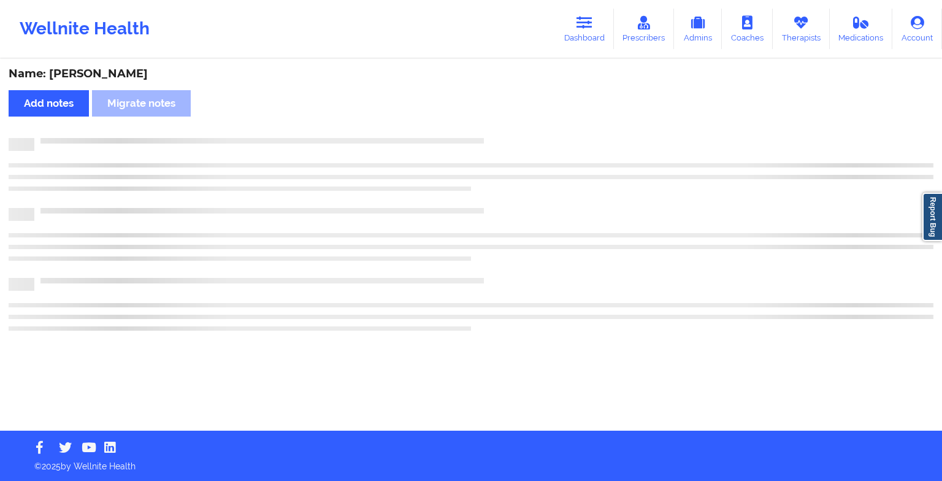
click at [505, 134] on div "Name: [PERSON_NAME] Add notes Migrate notes" at bounding box center [471, 245] width 942 height 370
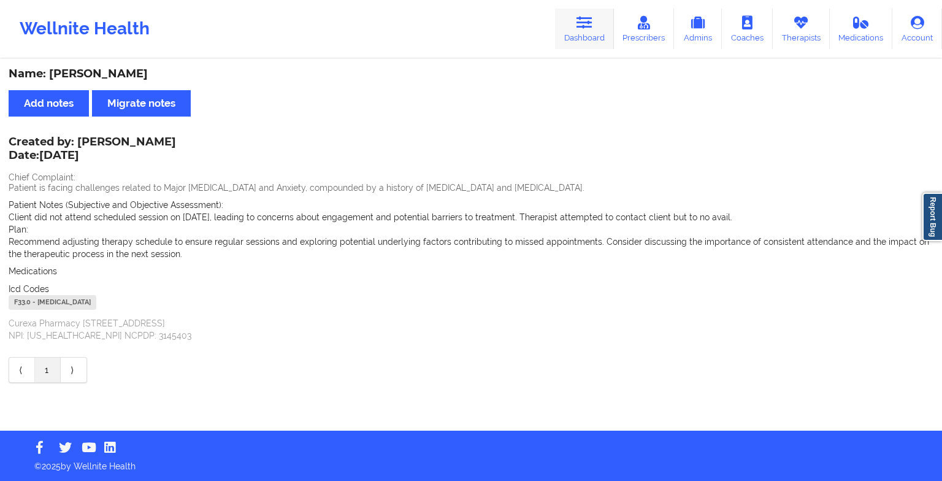
click at [580, 28] on icon at bounding box center [585, 22] width 16 height 13
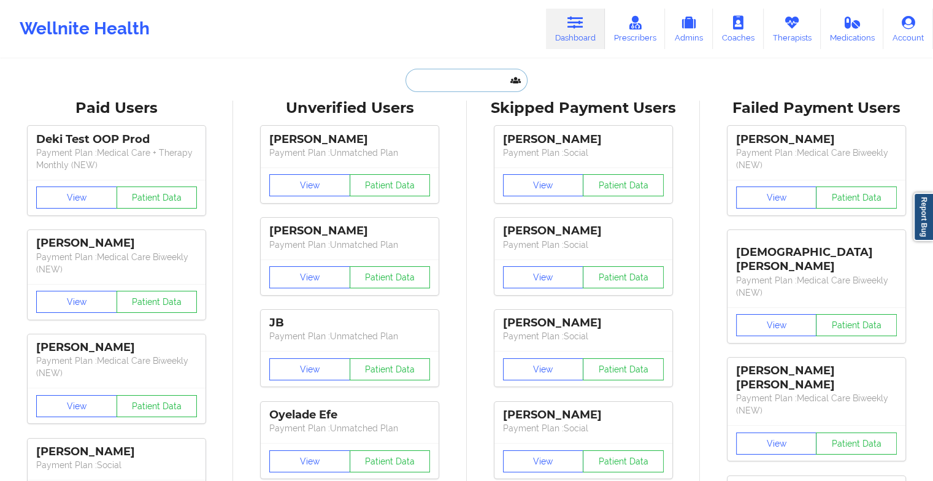
click at [447, 86] on input "text" at bounding box center [465, 80] width 121 height 23
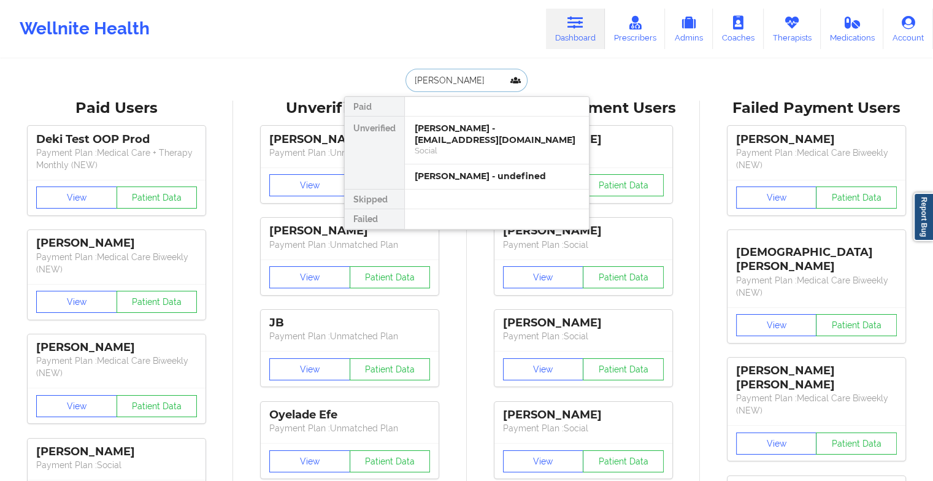
type input "[PERSON_NAME]"
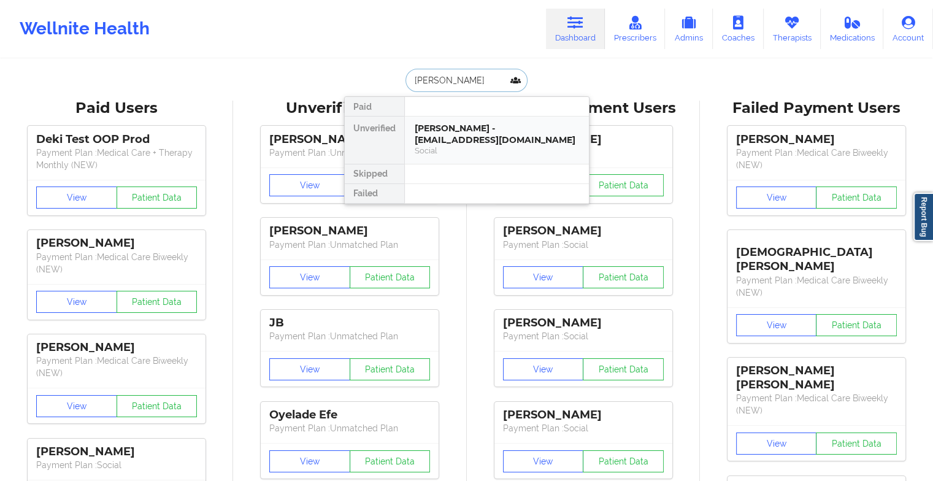
click at [445, 133] on div "[PERSON_NAME] - [EMAIL_ADDRESS][DOMAIN_NAME]" at bounding box center [497, 134] width 164 height 23
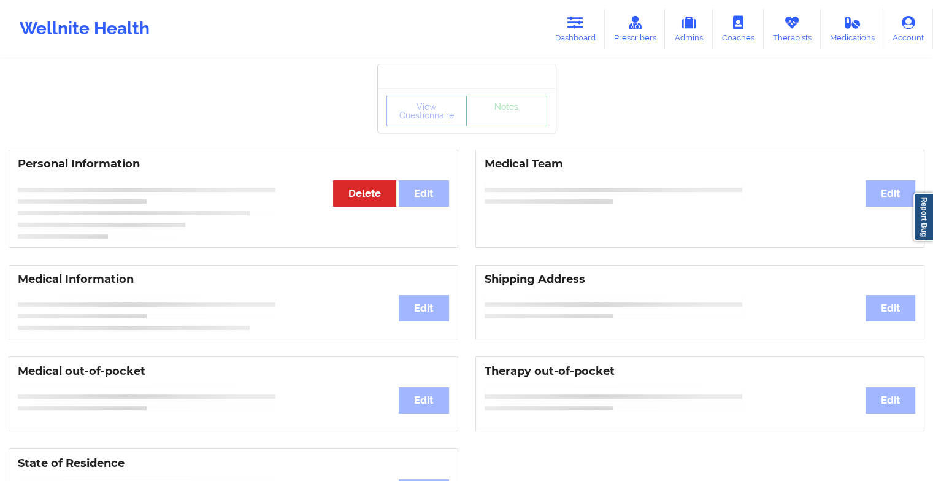
click at [501, 131] on div "View Questionnaire Notes" at bounding box center [467, 110] width 178 height 44
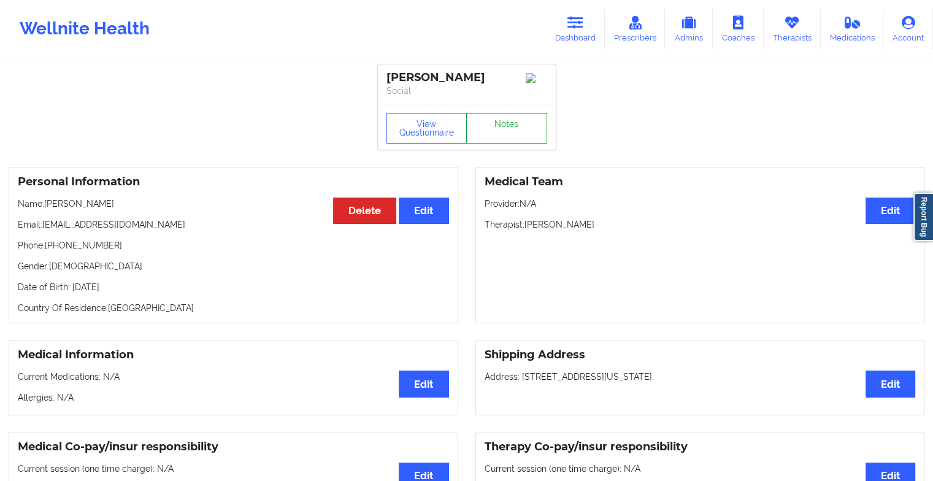
click at [501, 131] on link "Notes" at bounding box center [506, 128] width 81 height 31
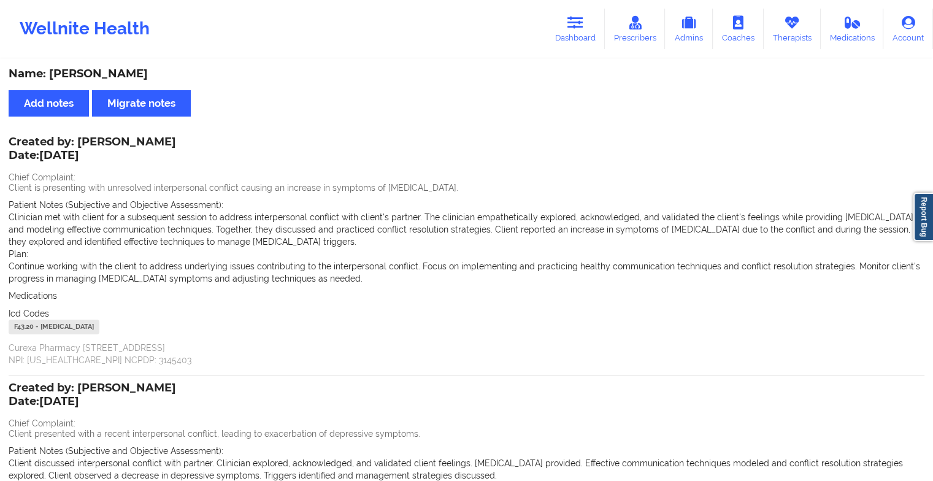
drag, startPoint x: 569, startPoint y: 26, endPoint x: 528, endPoint y: 35, distance: 41.5
click at [569, 26] on link "Dashboard" at bounding box center [575, 29] width 59 height 40
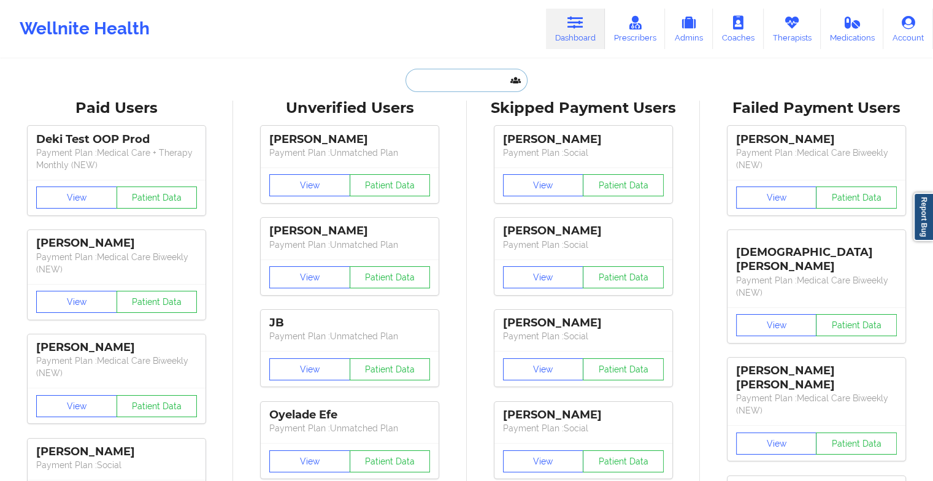
click at [458, 77] on input "text" at bounding box center [465, 80] width 121 height 23
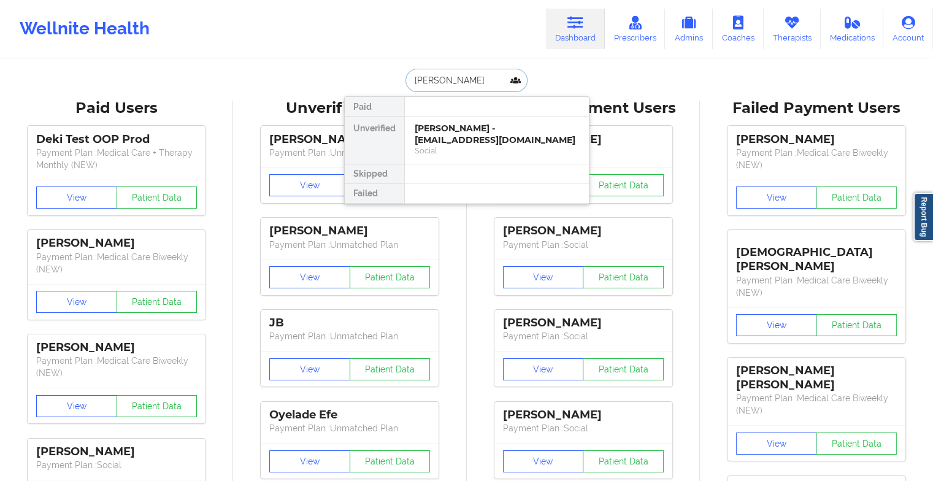
type input "[PERSON_NAME]"
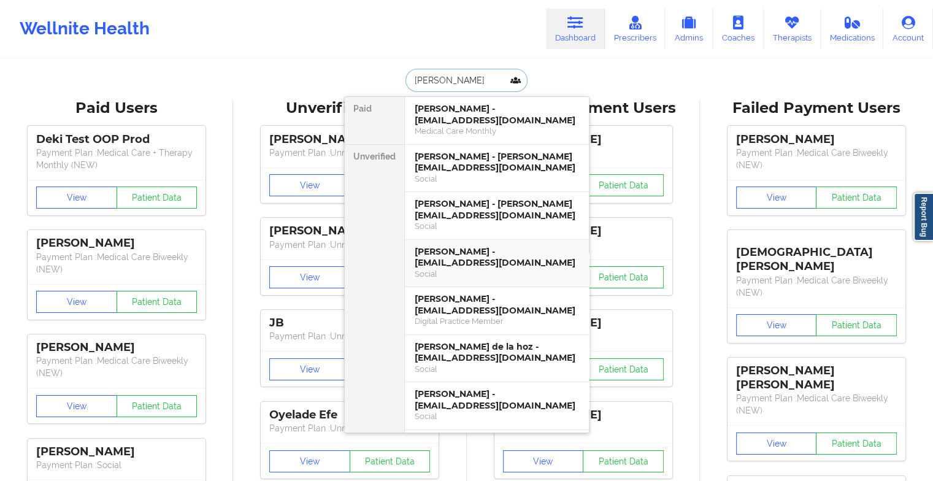
click at [456, 138] on div "[PERSON_NAME] - [EMAIL_ADDRESS][DOMAIN_NAME] Medical Care Monthly" at bounding box center [497, 120] width 184 height 47
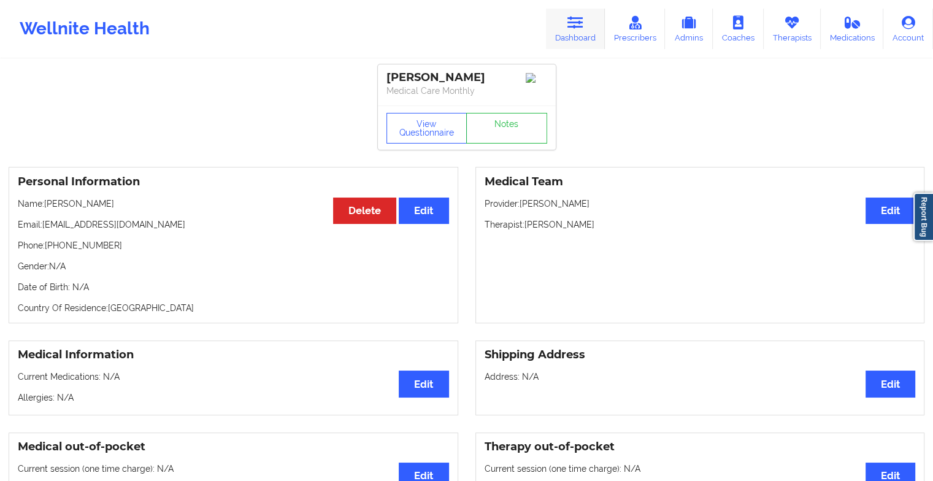
drag, startPoint x: 544, startPoint y: 64, endPoint x: 578, endPoint y: 28, distance: 49.5
click at [578, 28] on icon at bounding box center [575, 22] width 16 height 13
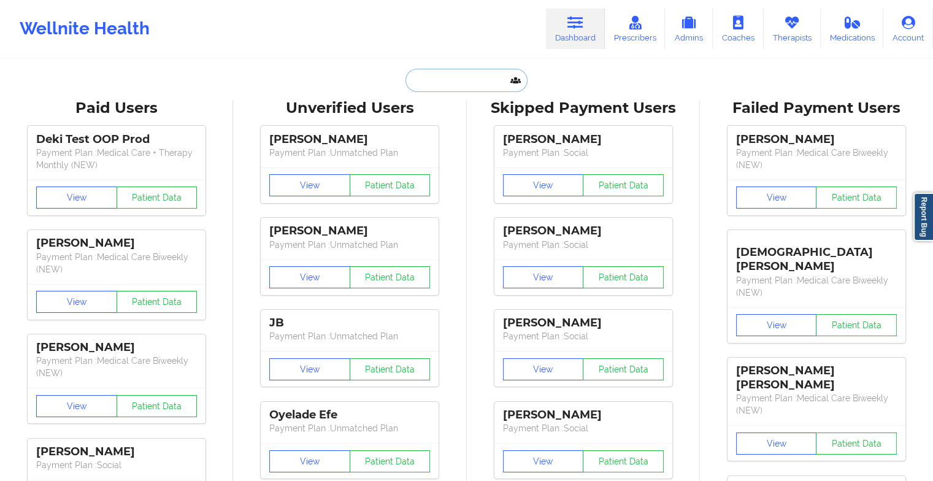
click at [444, 90] on input "text" at bounding box center [465, 80] width 121 height 23
type input "l"
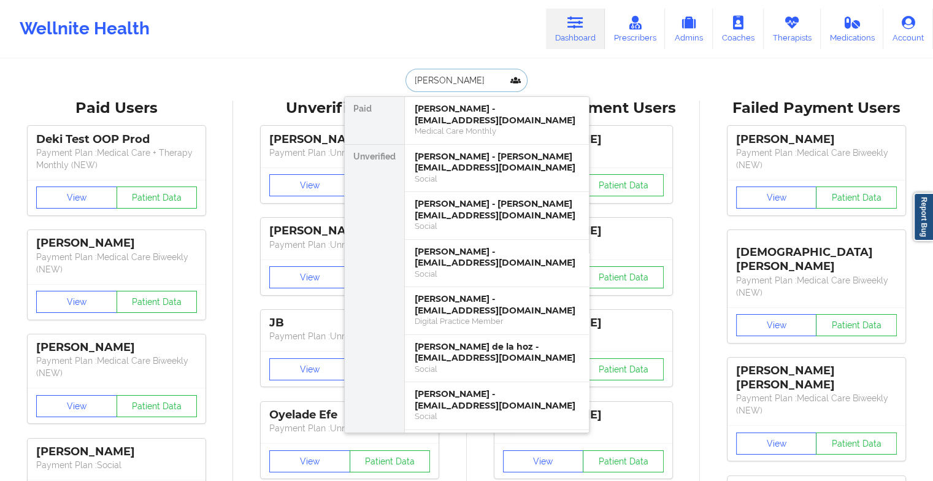
type input "[PERSON_NAME]"
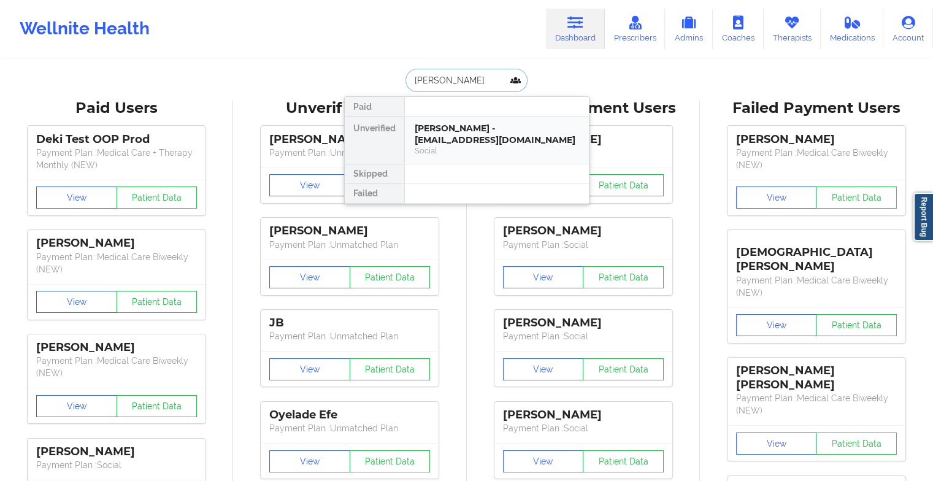
click at [466, 131] on div "[PERSON_NAME] - [EMAIL_ADDRESS][DOMAIN_NAME]" at bounding box center [497, 134] width 164 height 23
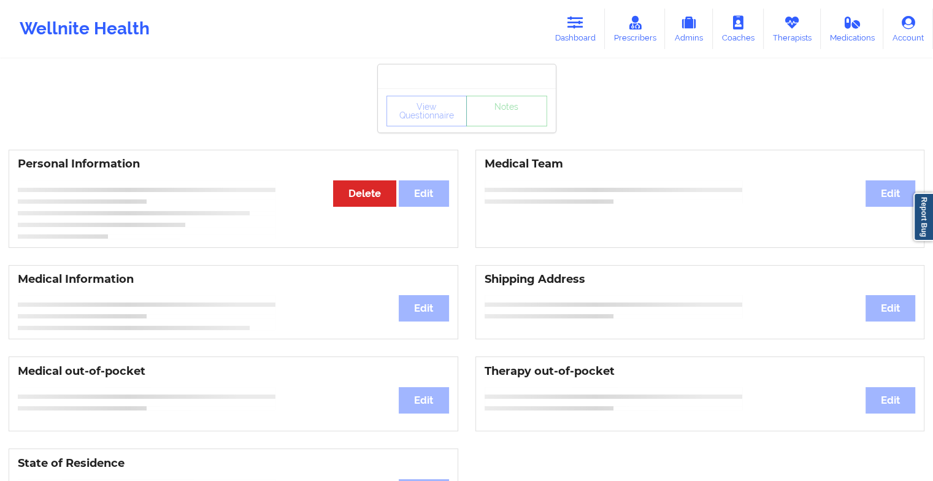
click at [518, 125] on div "View Questionnaire Notes" at bounding box center [466, 111] width 161 height 31
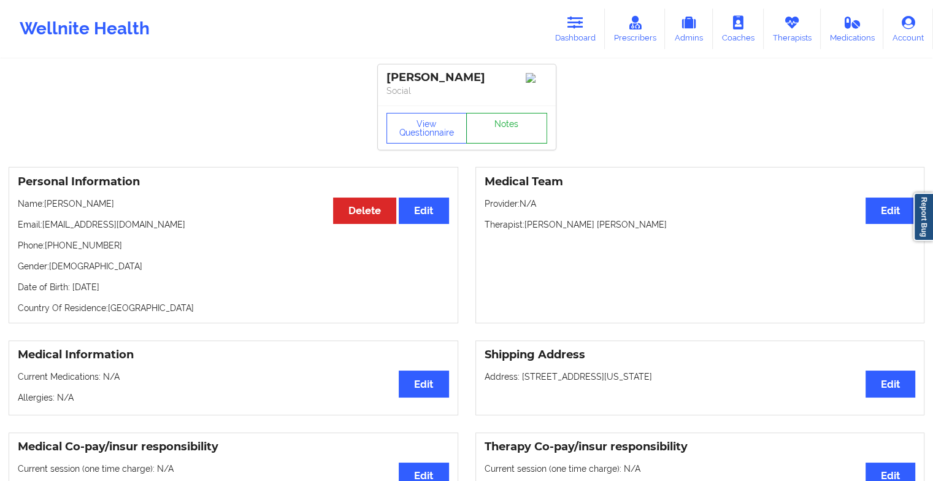
click at [518, 125] on link "Notes" at bounding box center [506, 128] width 81 height 31
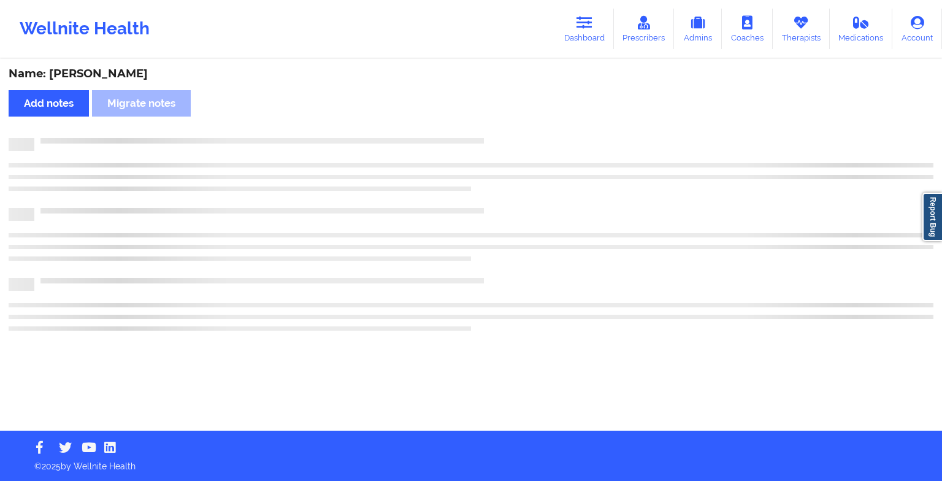
click at [518, 125] on div "Name: [PERSON_NAME] Add notes Migrate notes" at bounding box center [471, 245] width 942 height 370
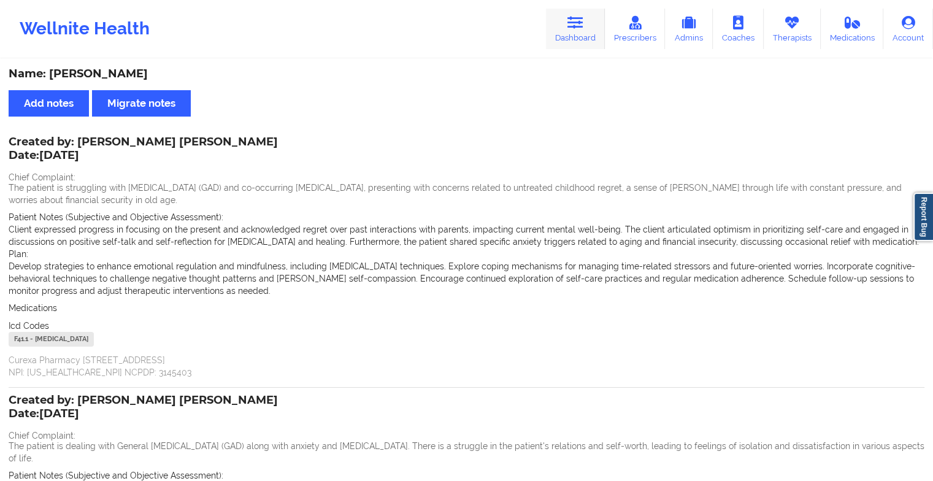
click at [567, 33] on link "Dashboard" at bounding box center [575, 29] width 59 height 40
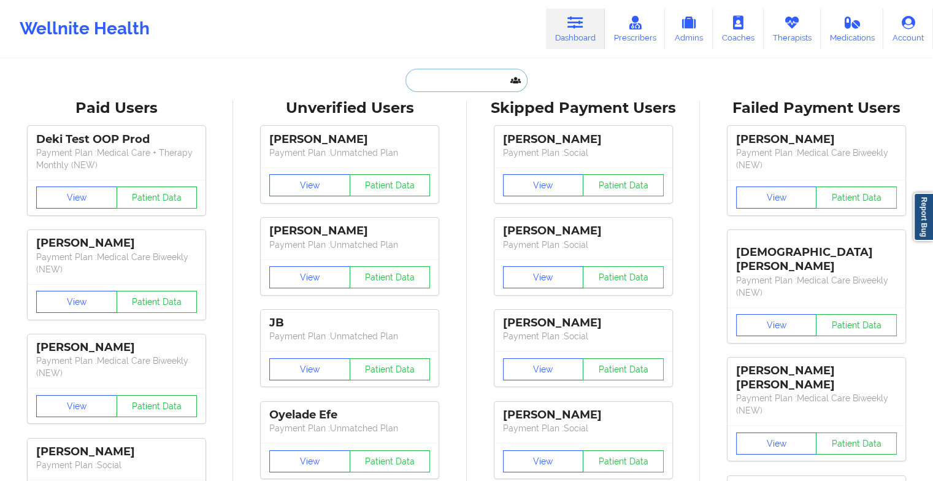
click at [462, 80] on input "text" at bounding box center [465, 80] width 121 height 23
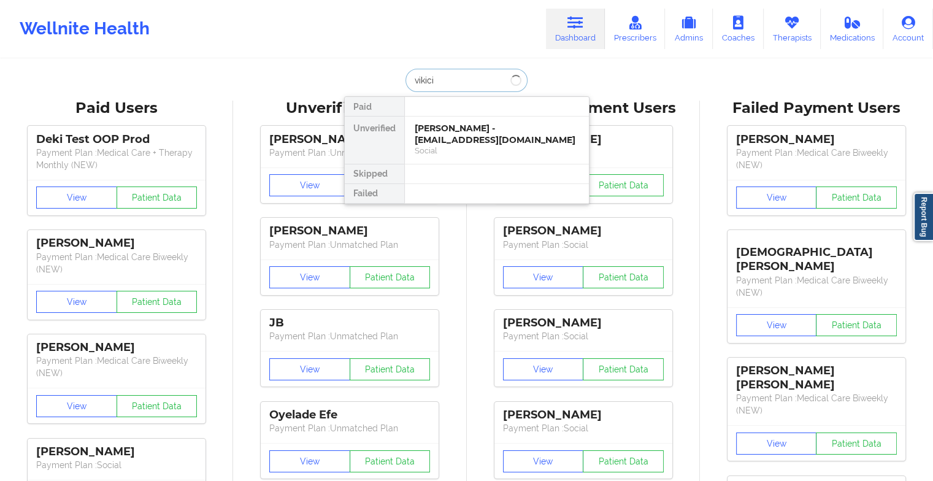
type input "vikicia"
click at [464, 129] on div "[PERSON_NAME] - [EMAIL_ADDRESS][DOMAIN_NAME]" at bounding box center [497, 134] width 164 height 23
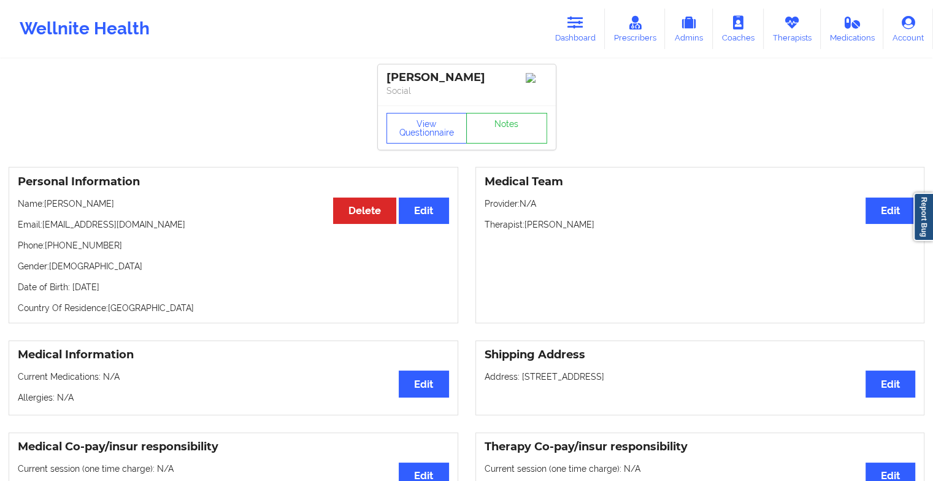
click at [497, 123] on div "View Questionnaire Notes" at bounding box center [466, 128] width 161 height 31
click at [497, 123] on link "Notes" at bounding box center [506, 128] width 81 height 31
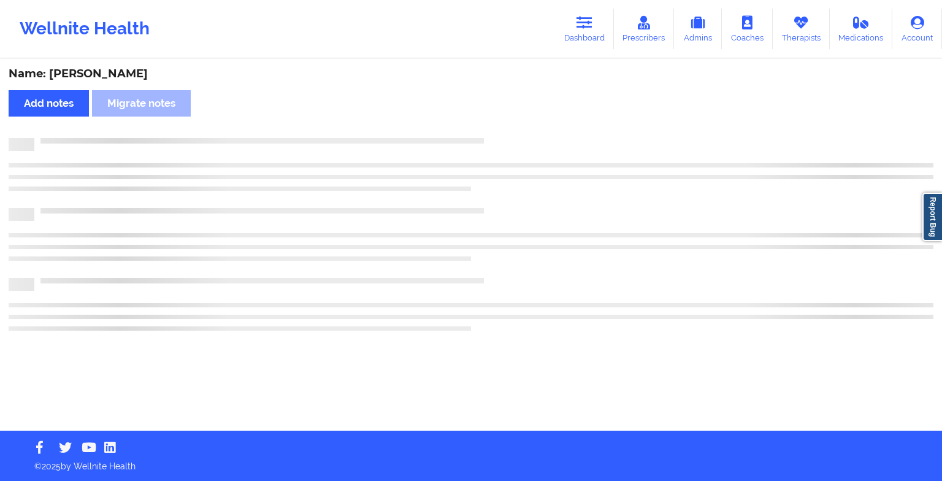
click at [497, 123] on div "Name: [PERSON_NAME] Add notes Migrate notes" at bounding box center [471, 245] width 942 height 370
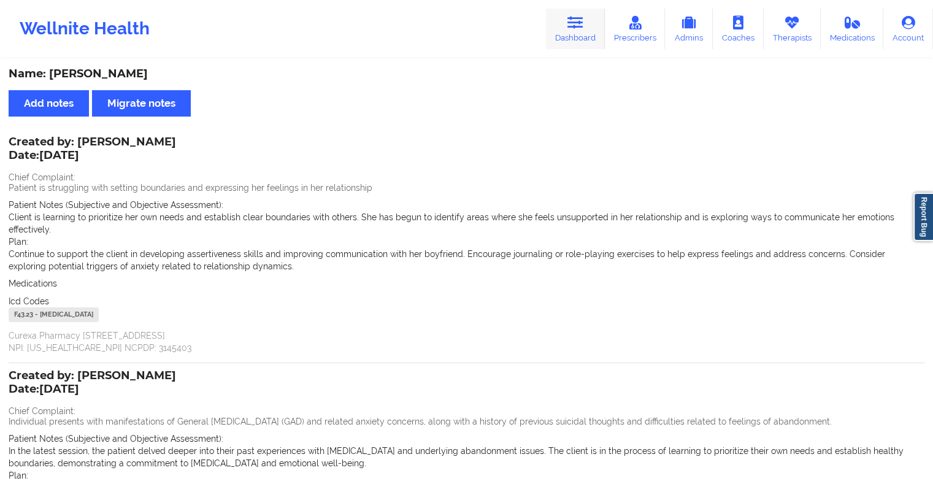
click at [559, 29] on link "Dashboard" at bounding box center [575, 29] width 59 height 40
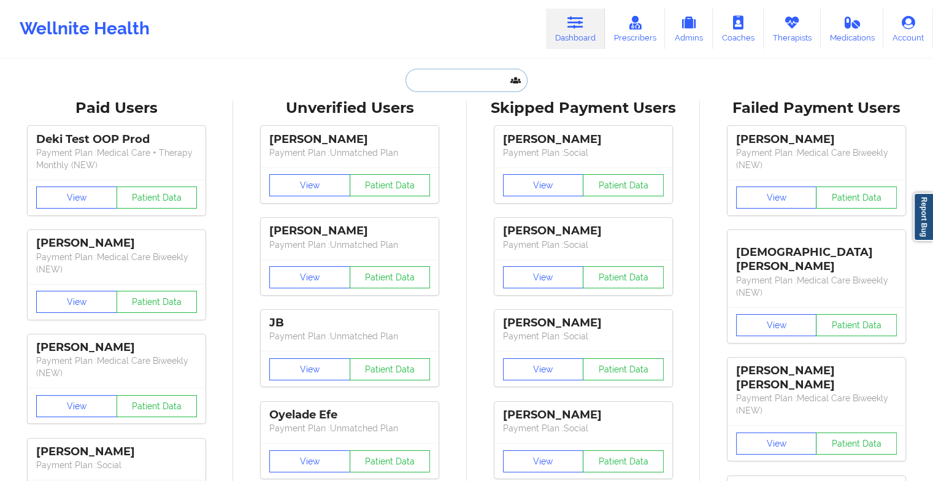
click at [474, 81] on input "text" at bounding box center [465, 80] width 121 height 23
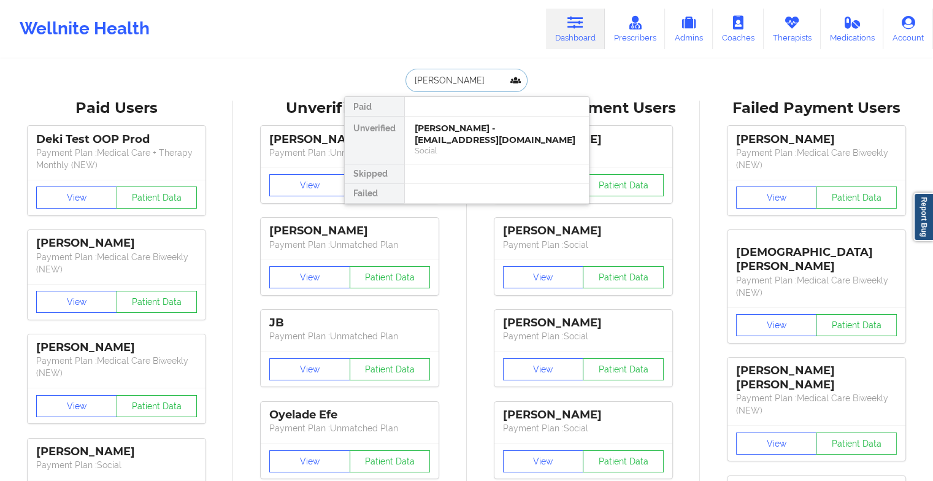
type input "[PERSON_NAME]"
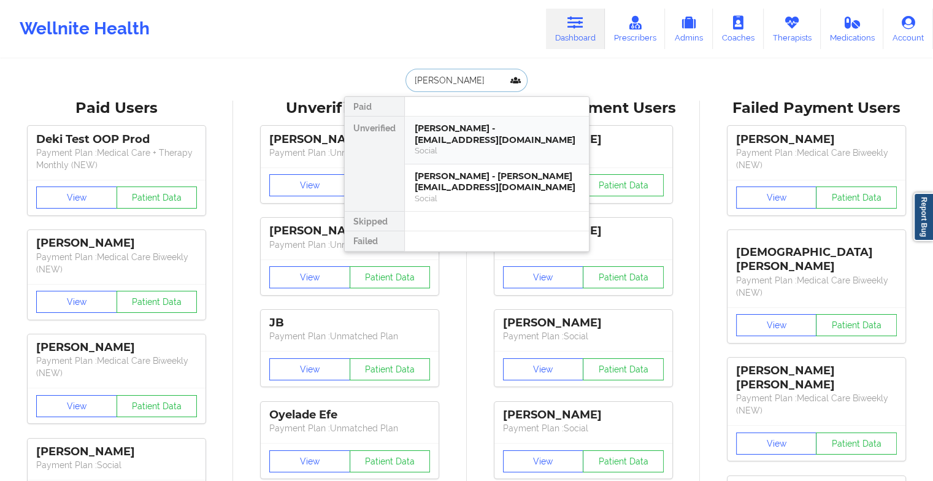
click at [470, 129] on div "[PERSON_NAME] - [EMAIL_ADDRESS][DOMAIN_NAME]" at bounding box center [497, 134] width 164 height 23
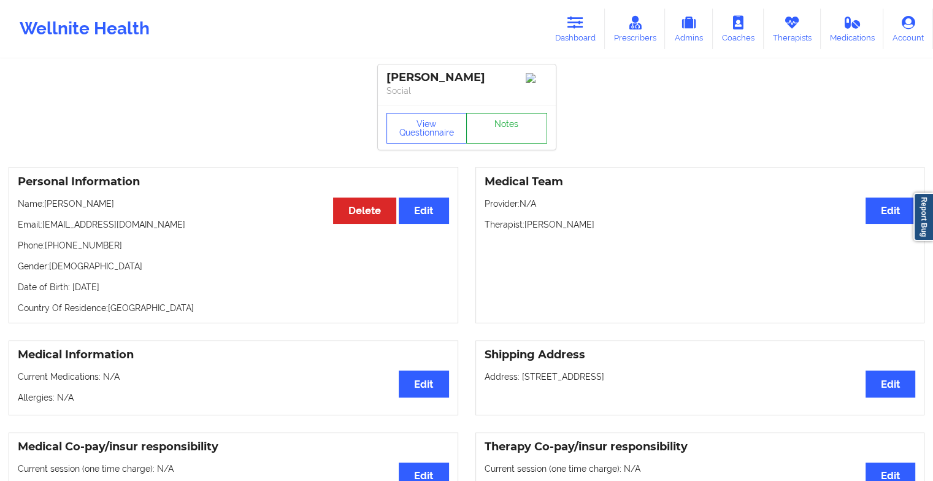
click at [503, 118] on link "Notes" at bounding box center [506, 128] width 81 height 31
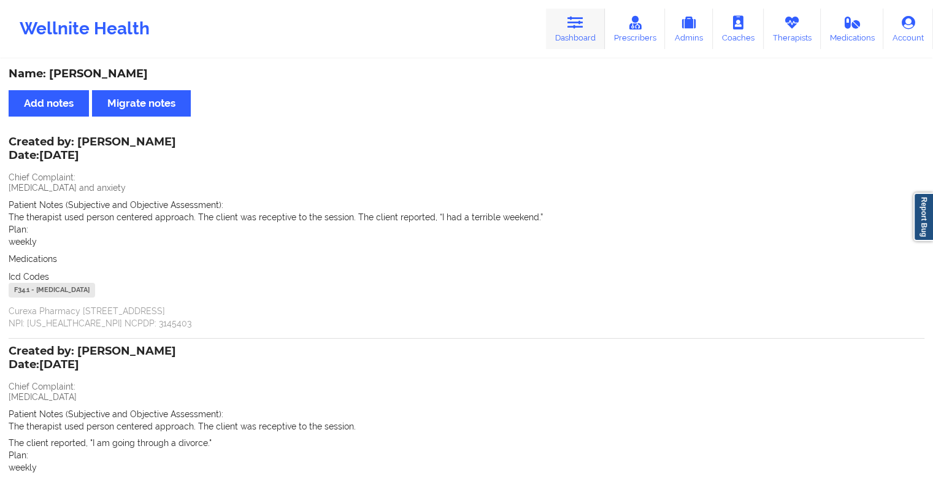
click at [562, 33] on link "Dashboard" at bounding box center [575, 29] width 59 height 40
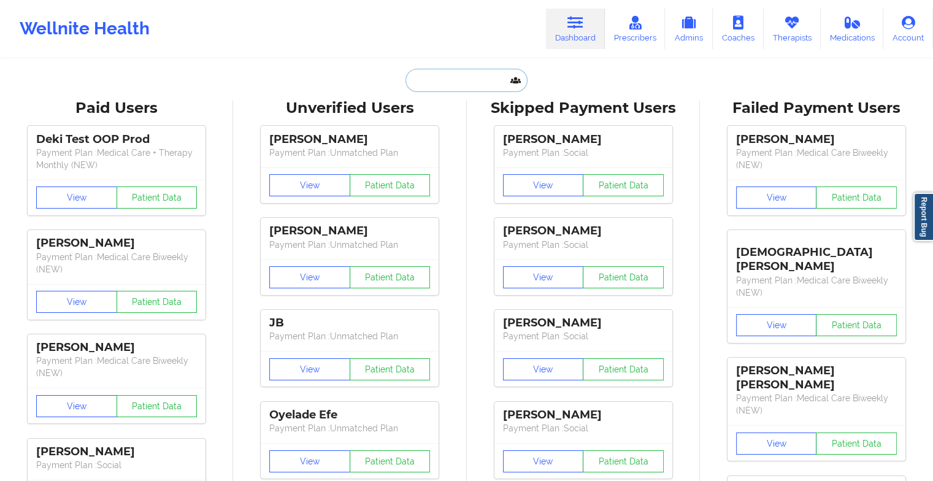
click at [462, 76] on input "text" at bounding box center [465, 80] width 121 height 23
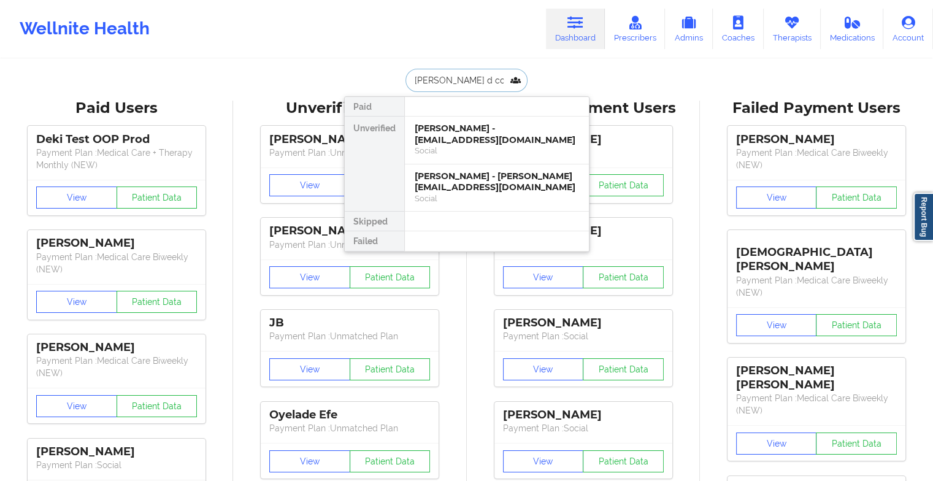
type input "[PERSON_NAME]"
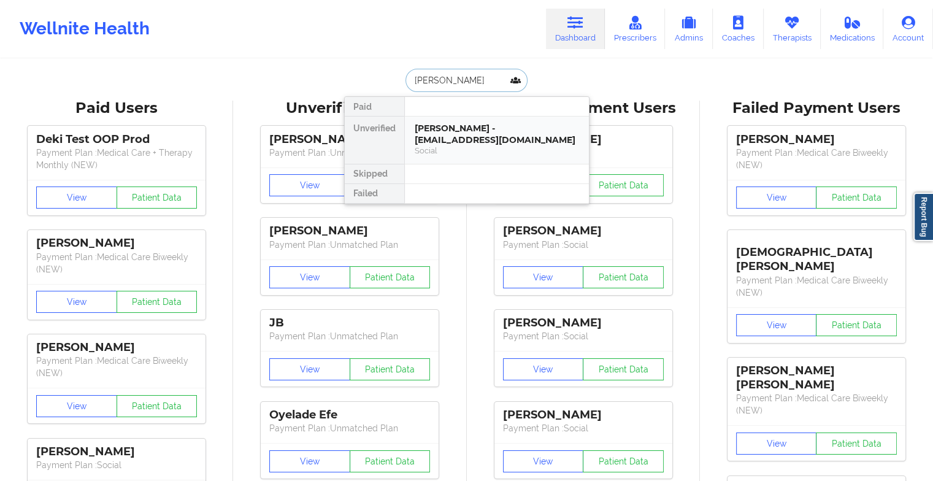
click at [457, 139] on div "[PERSON_NAME] - [EMAIL_ADDRESS][DOMAIN_NAME]" at bounding box center [497, 134] width 164 height 23
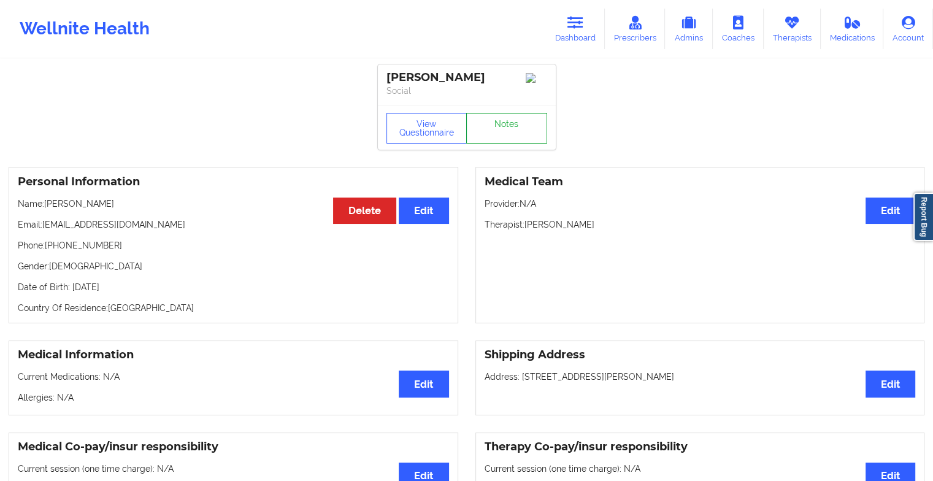
click at [491, 140] on link "Notes" at bounding box center [506, 128] width 81 height 31
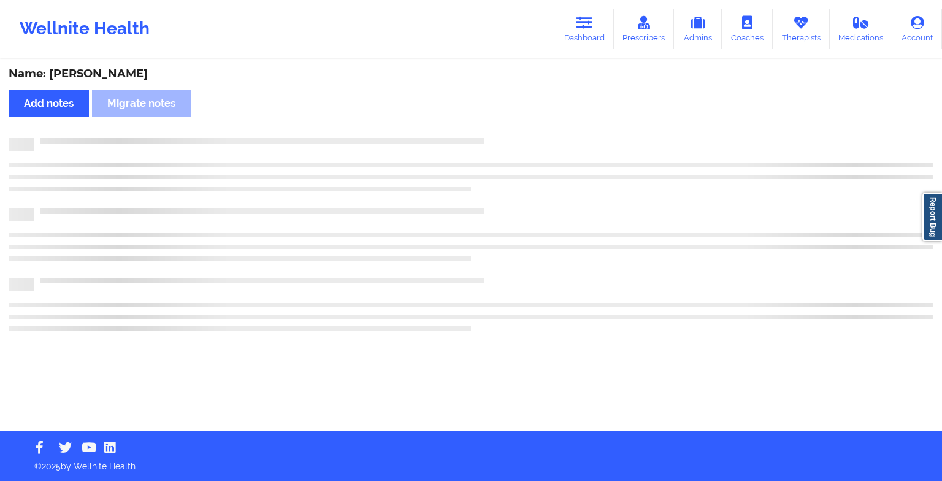
click at [491, 138] on div at bounding box center [483, 138] width 899 height 0
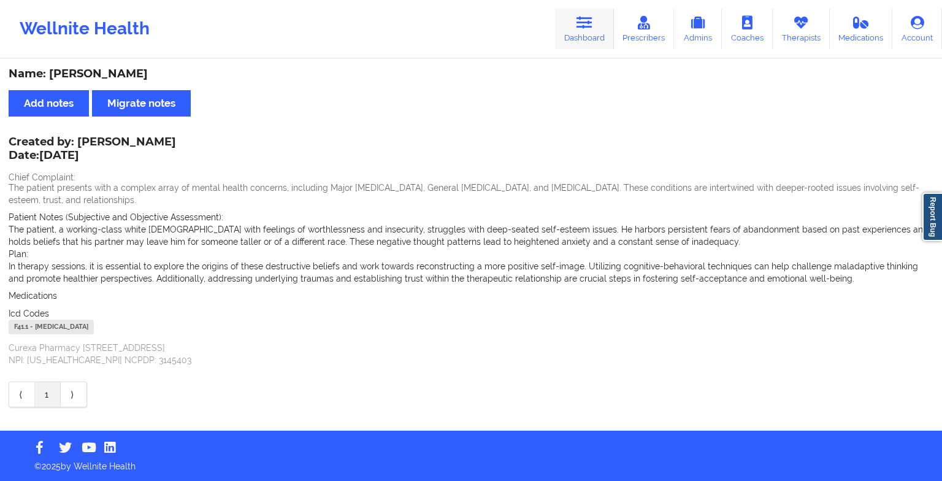
click at [565, 25] on link "Dashboard" at bounding box center [584, 29] width 59 height 40
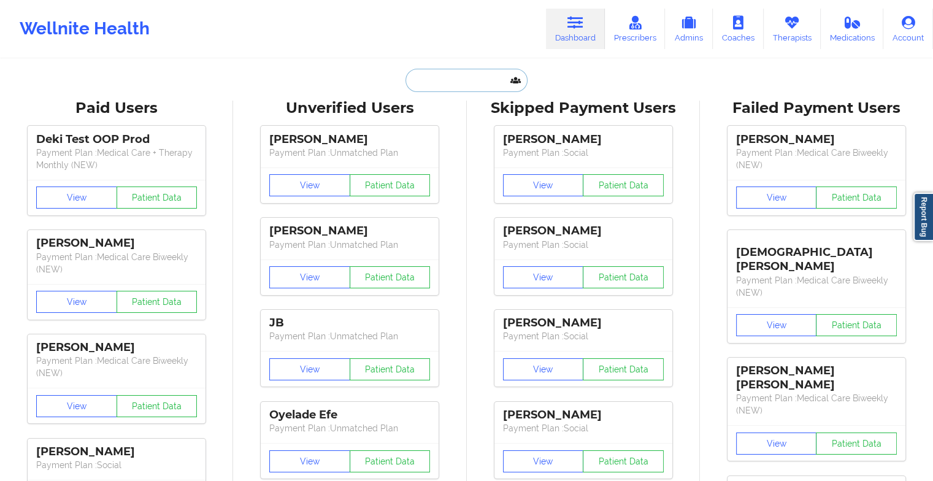
click at [456, 76] on input "text" at bounding box center [465, 80] width 121 height 23
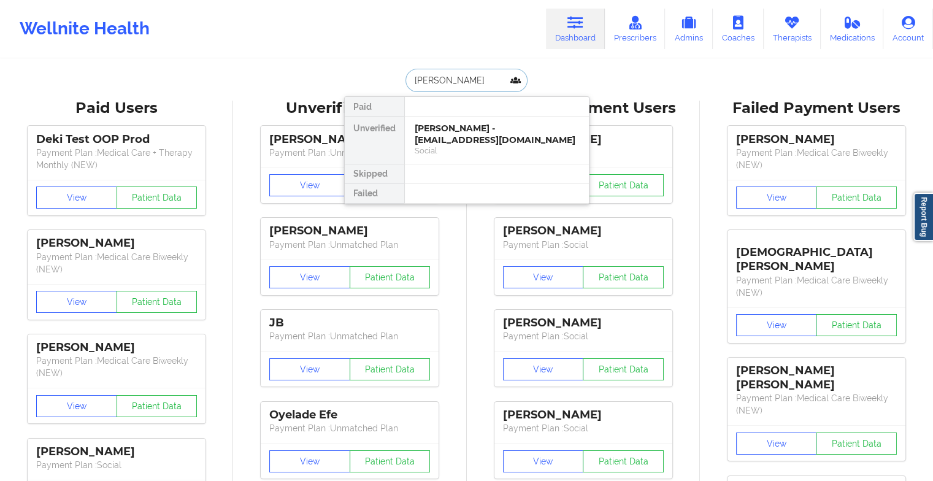
type input "[PERSON_NAME]"
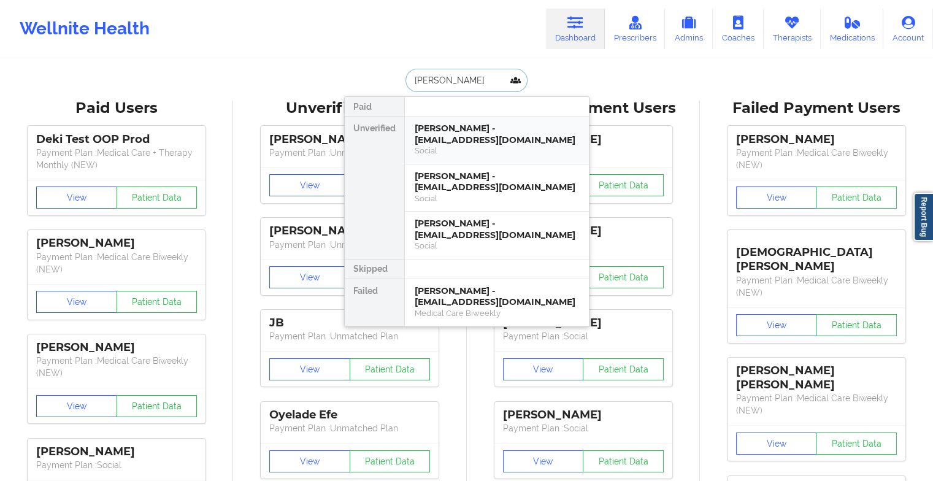
click at [485, 117] on div "[PERSON_NAME] - [EMAIL_ADDRESS][DOMAIN_NAME] Social" at bounding box center [497, 141] width 184 height 48
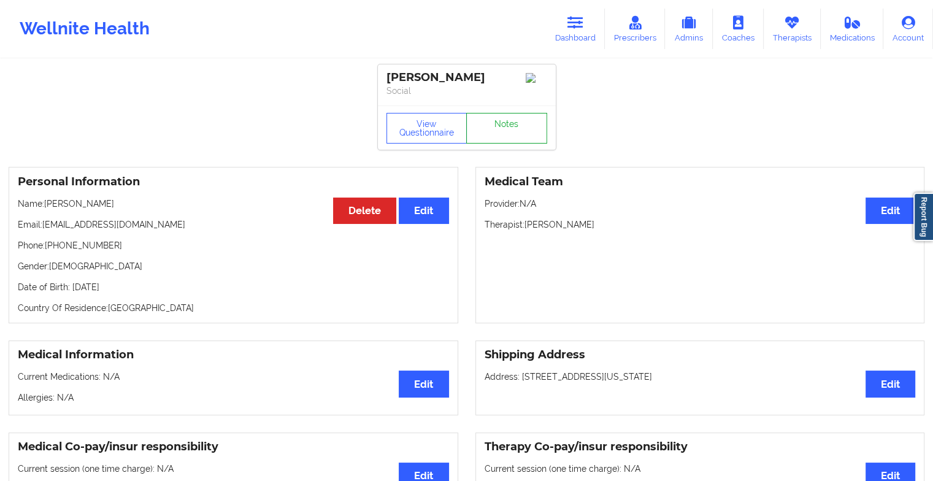
click at [510, 132] on link "Notes" at bounding box center [506, 128] width 81 height 31
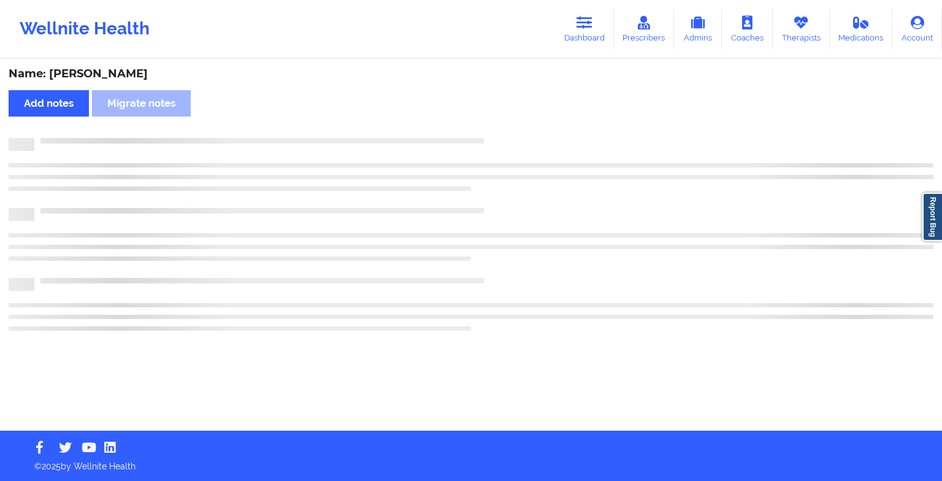
click at [510, 132] on div "Name: [PERSON_NAME] notes [PERSON_NAME] notes" at bounding box center [471, 245] width 942 height 370
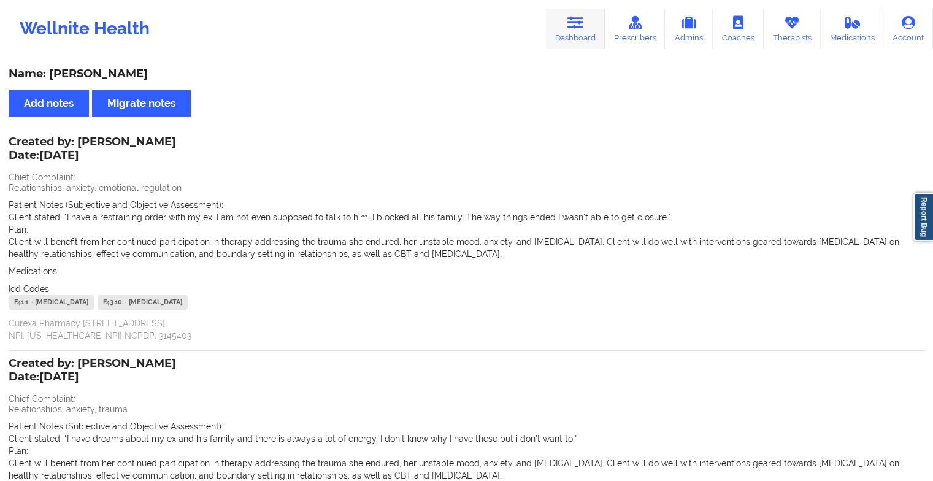
click at [554, 20] on link "Dashboard" at bounding box center [575, 29] width 59 height 40
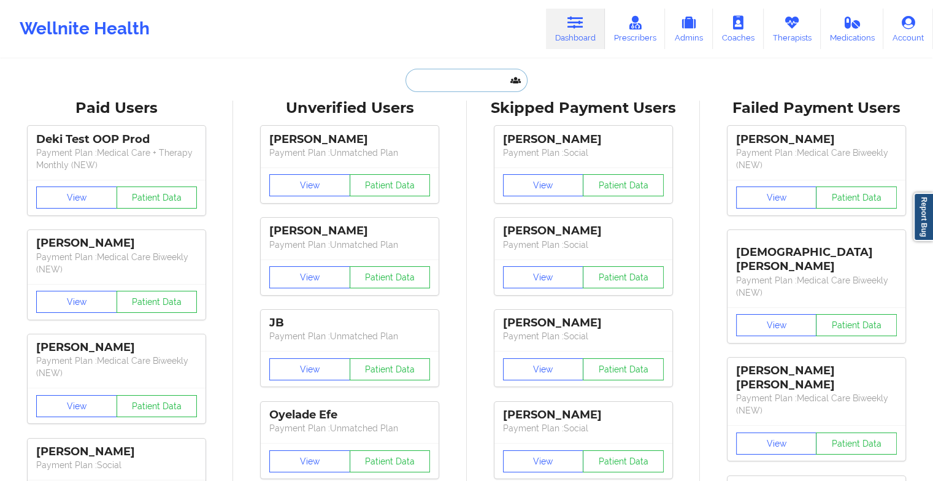
click at [456, 71] on input "text" at bounding box center [465, 80] width 121 height 23
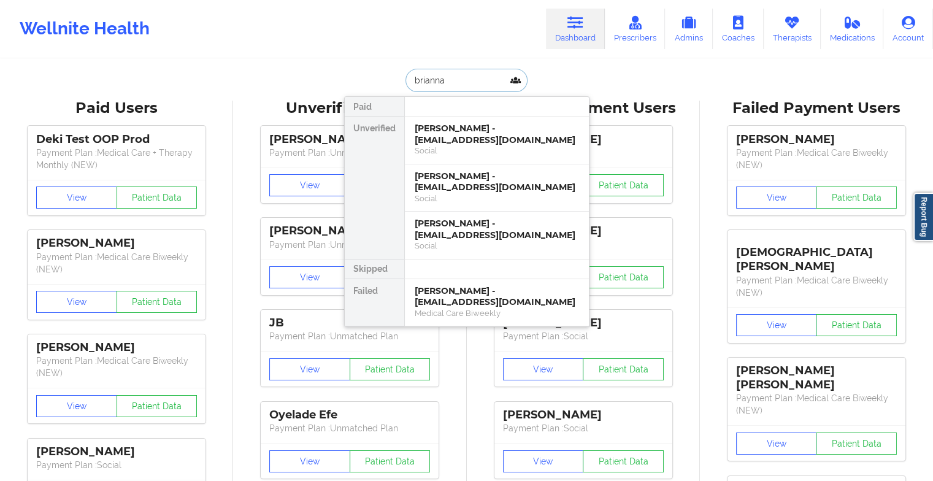
type input "[PERSON_NAME]"
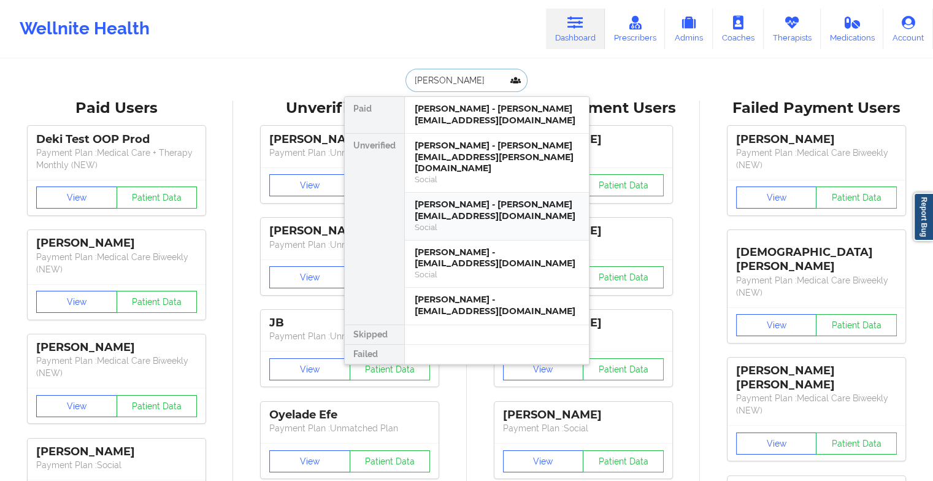
click at [485, 202] on div "[PERSON_NAME] - [PERSON_NAME][EMAIL_ADDRESS][DOMAIN_NAME]" at bounding box center [497, 210] width 164 height 23
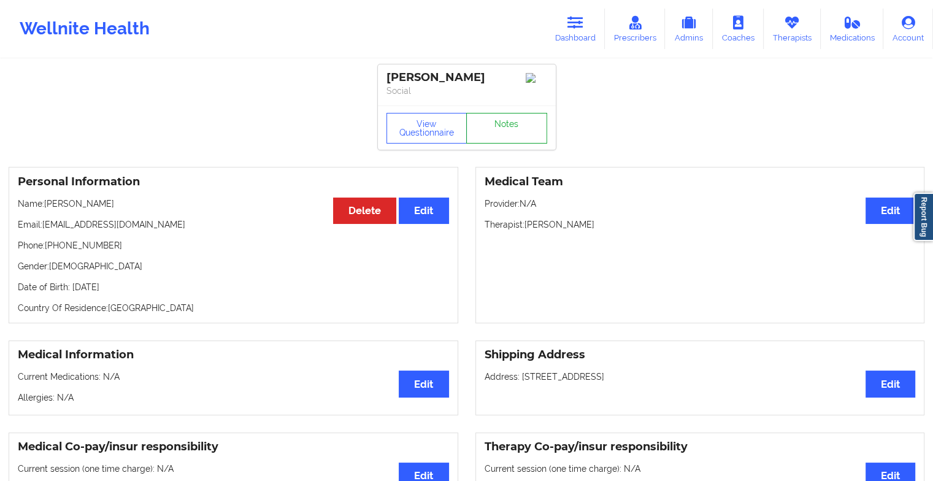
click at [513, 132] on link "Notes" at bounding box center [506, 128] width 81 height 31
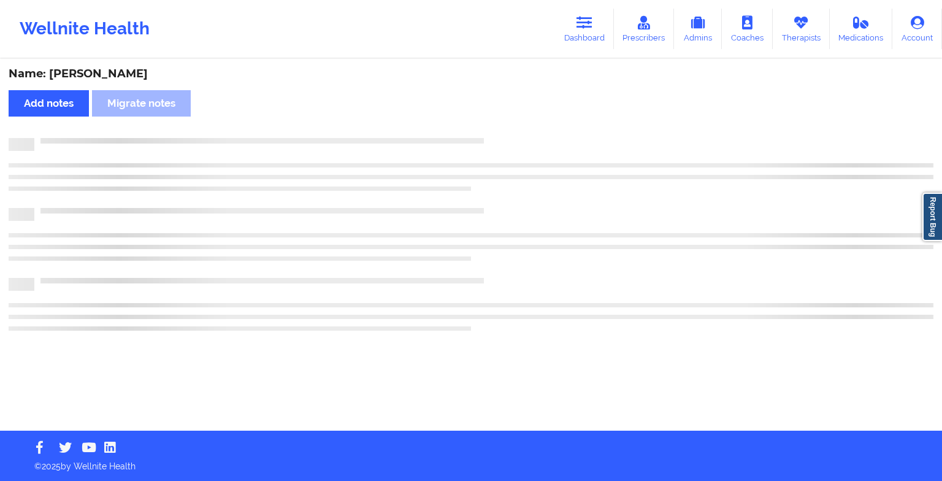
click at [513, 132] on div "Name: [PERSON_NAME] Add notes Migrate notes" at bounding box center [471, 245] width 942 height 370
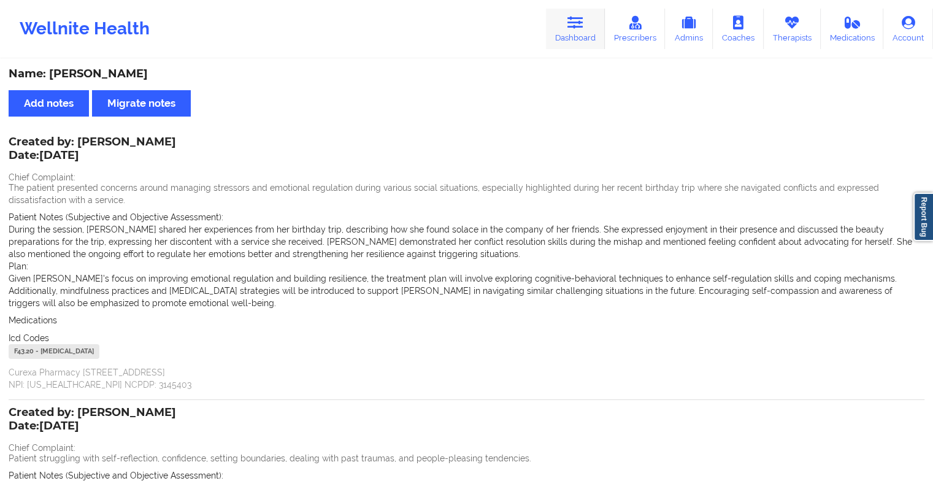
click at [594, 42] on link "Dashboard" at bounding box center [575, 29] width 59 height 40
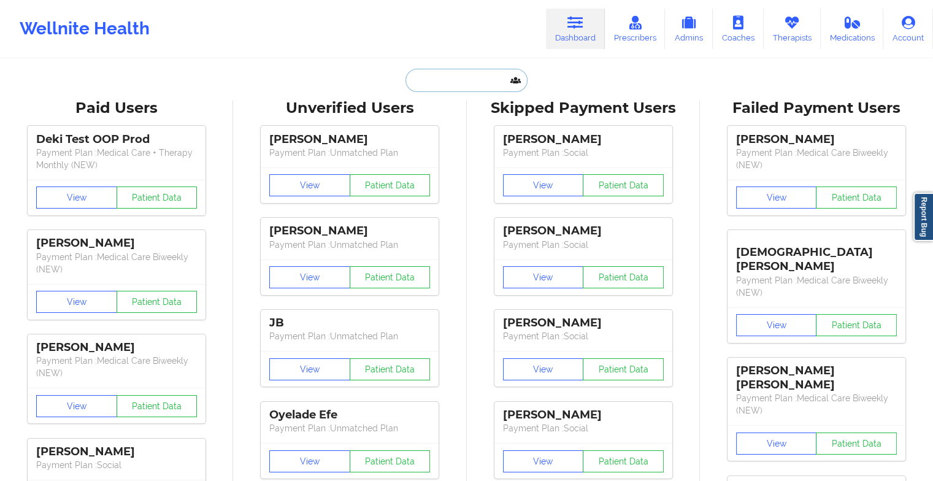
click at [478, 86] on input "text" at bounding box center [465, 80] width 121 height 23
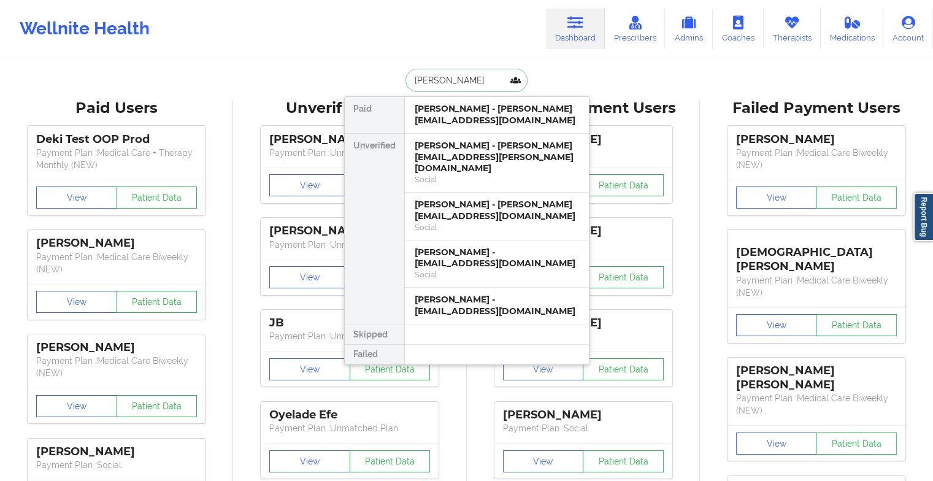
type input "[PERSON_NAME]"
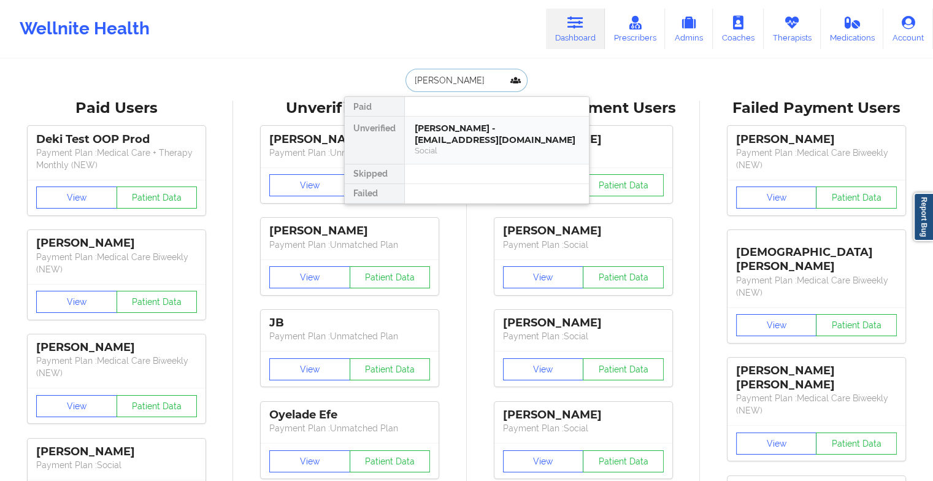
click at [476, 126] on div "[PERSON_NAME] - [EMAIL_ADDRESS][DOMAIN_NAME]" at bounding box center [497, 134] width 164 height 23
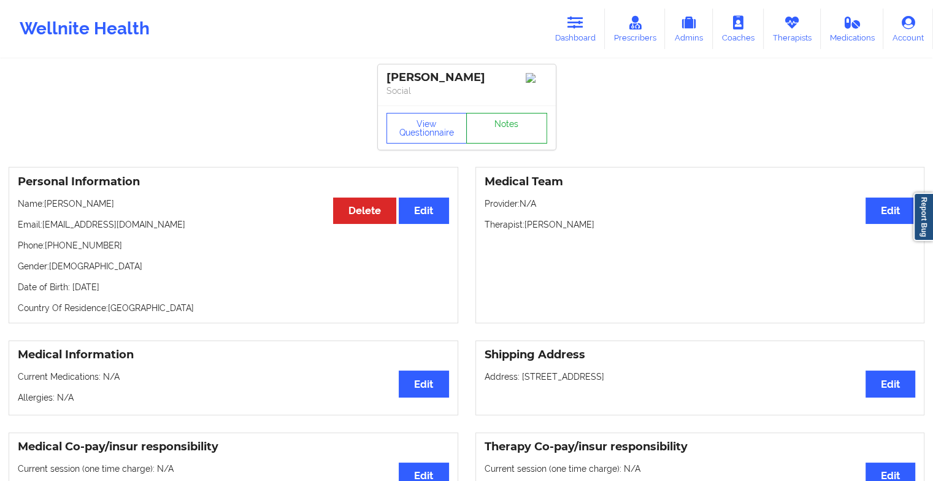
click at [508, 137] on link "Notes" at bounding box center [506, 128] width 81 height 31
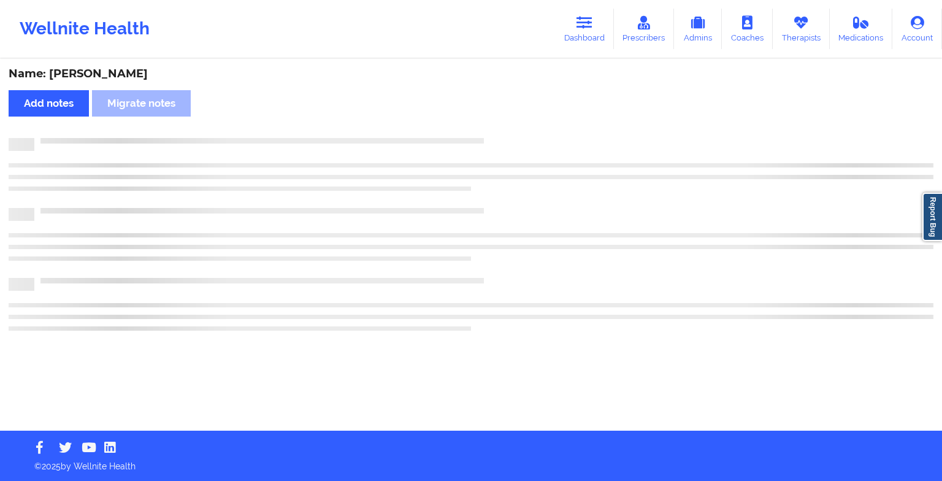
click at [508, 137] on div "Name: [PERSON_NAME] Add notes Migrate notes" at bounding box center [471, 245] width 942 height 370
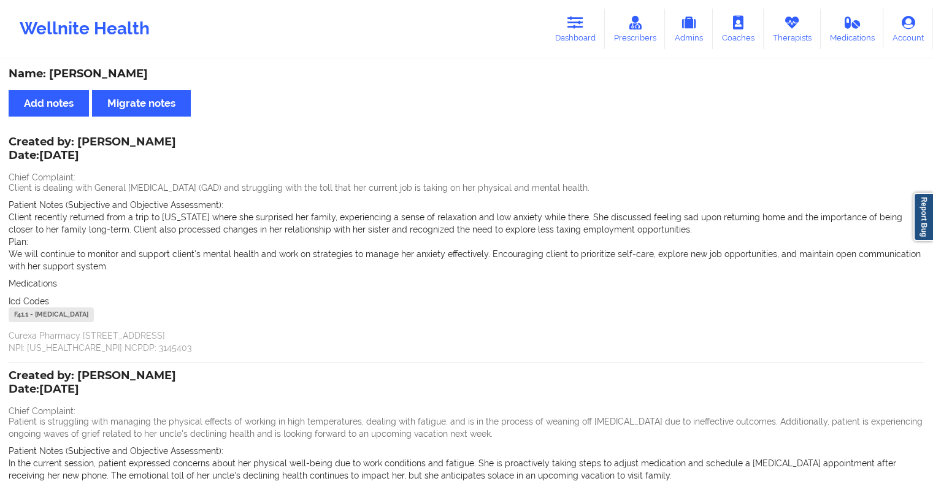
click at [620, 272] on div "Created by: [PERSON_NAME] Date: [DATE] Chief Complaint: Client is dealing with …" at bounding box center [467, 390] width 916 height 504
click at [583, 10] on link "Dashboard" at bounding box center [575, 29] width 59 height 40
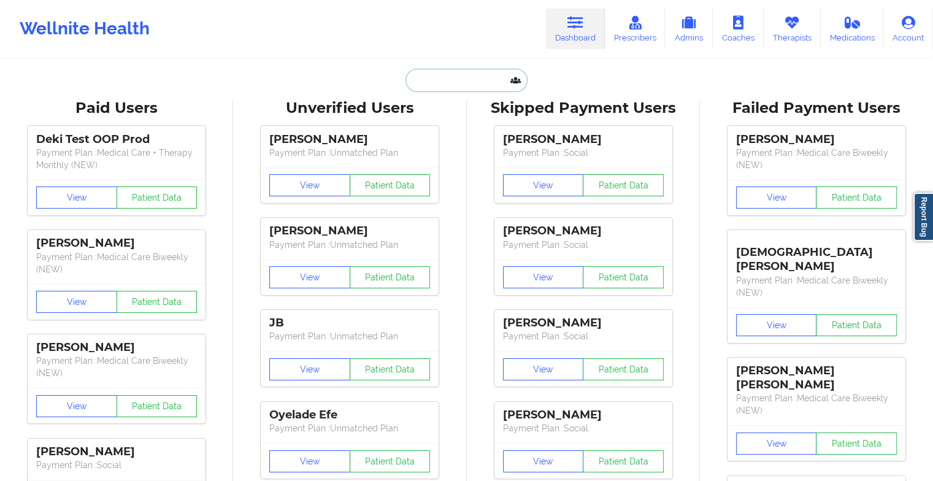
click at [442, 79] on input "text" at bounding box center [465, 80] width 121 height 23
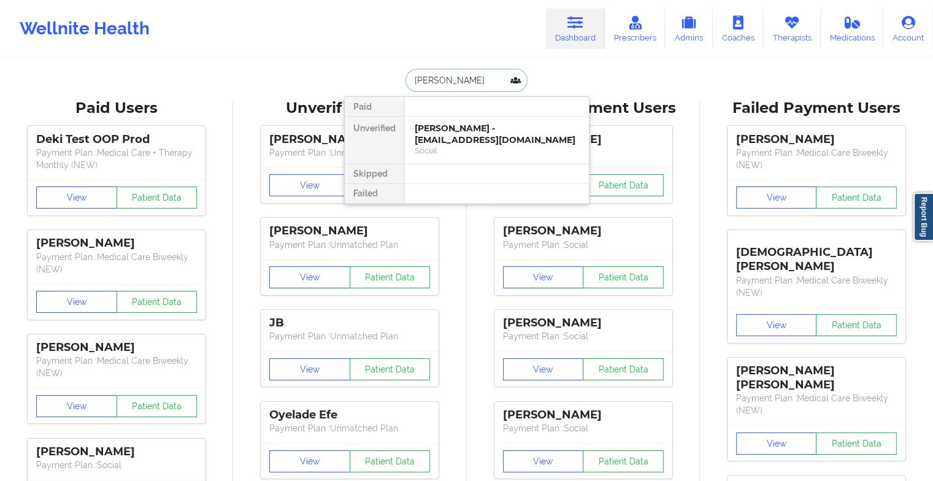
type input "[PERSON_NAME] [PERSON_NAME]"
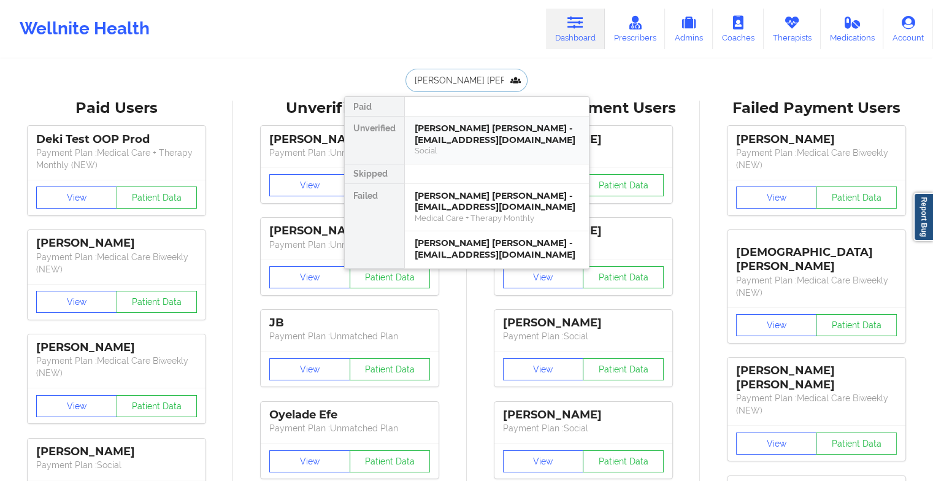
click at [474, 137] on div "[PERSON_NAME] [PERSON_NAME] - [EMAIL_ADDRESS][DOMAIN_NAME]" at bounding box center [497, 134] width 164 height 23
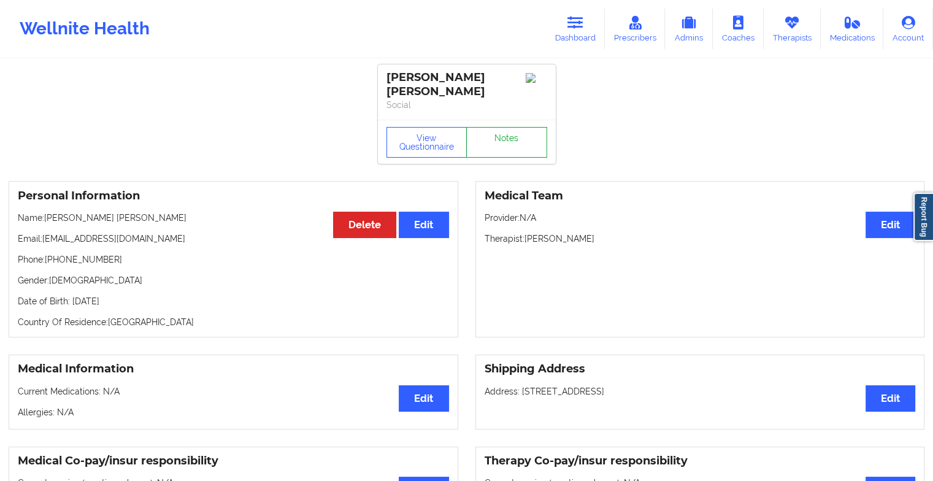
click at [528, 142] on link "Notes" at bounding box center [506, 142] width 81 height 31
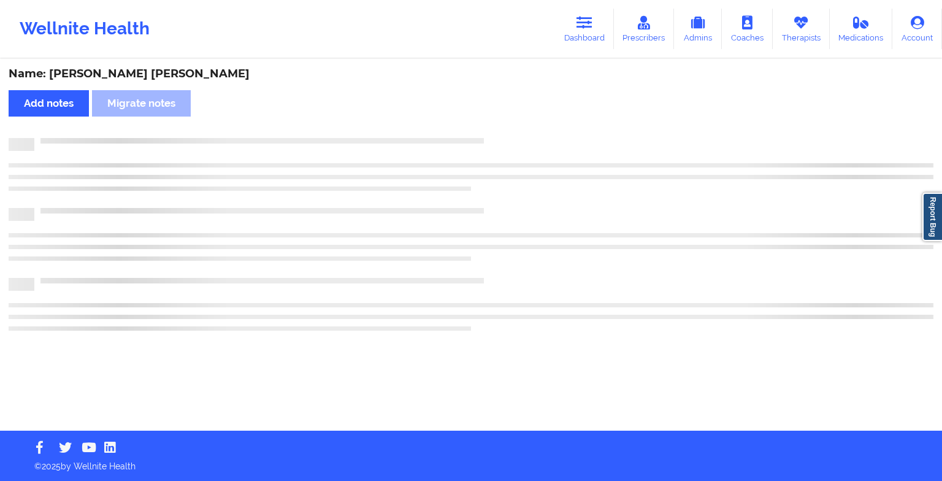
click at [528, 138] on div at bounding box center [483, 138] width 899 height 0
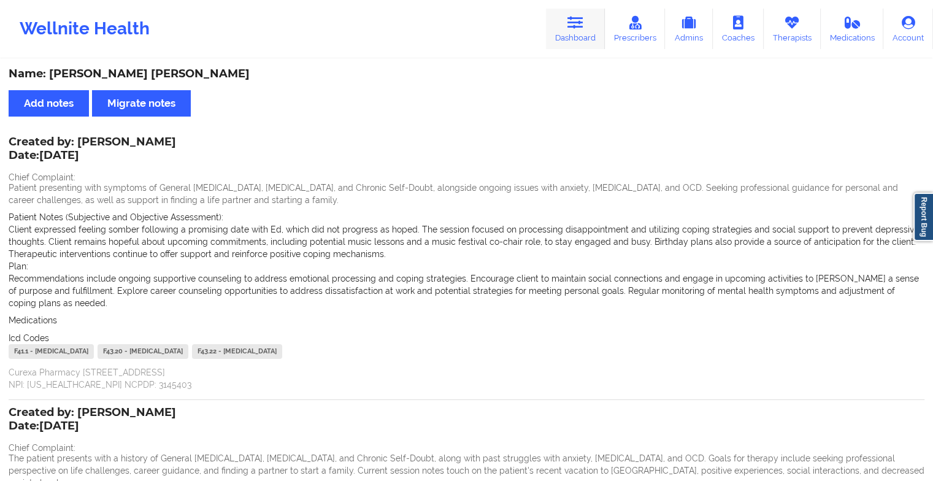
click at [583, 28] on icon at bounding box center [575, 22] width 16 height 13
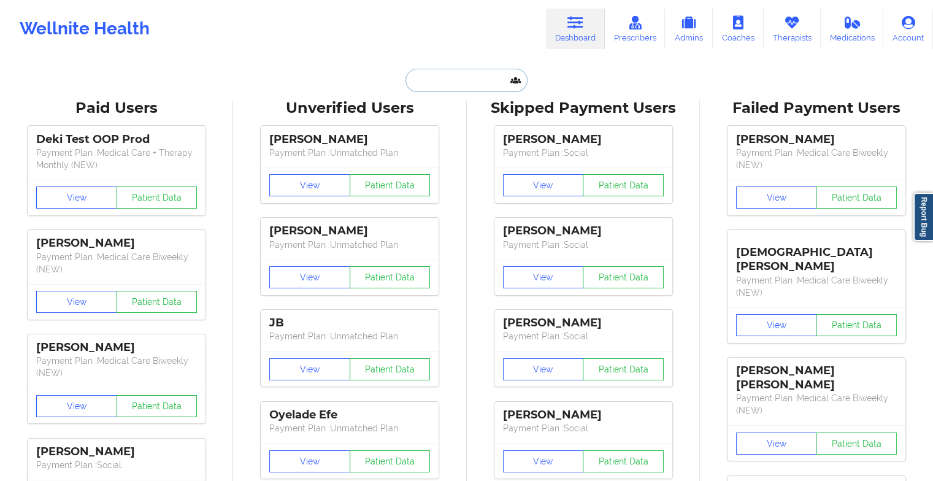
click at [457, 82] on input "text" at bounding box center [465, 80] width 121 height 23
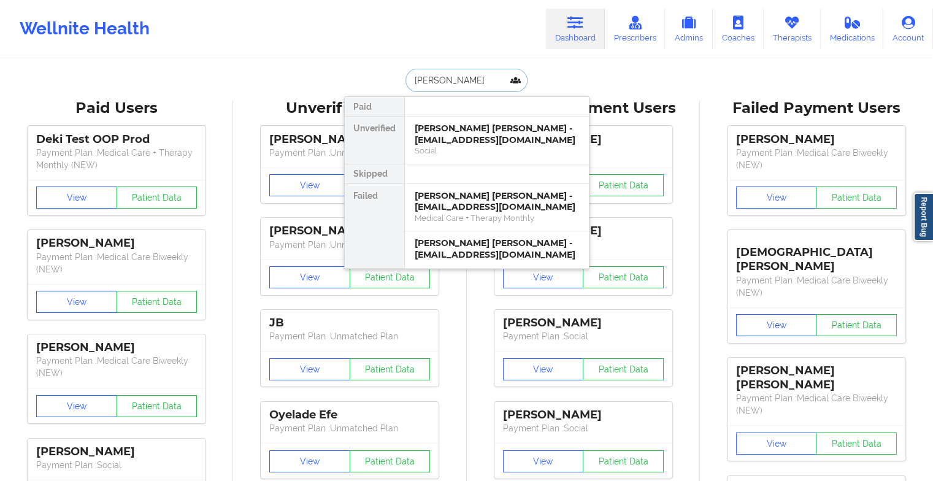
type input "[PERSON_NAME] b"
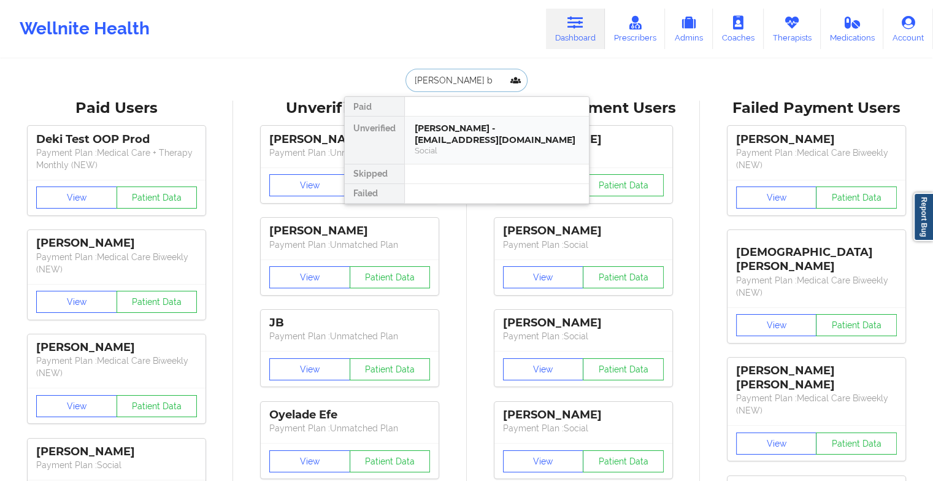
click at [459, 127] on div "[PERSON_NAME] - [EMAIL_ADDRESS][DOMAIN_NAME]" at bounding box center [497, 134] width 164 height 23
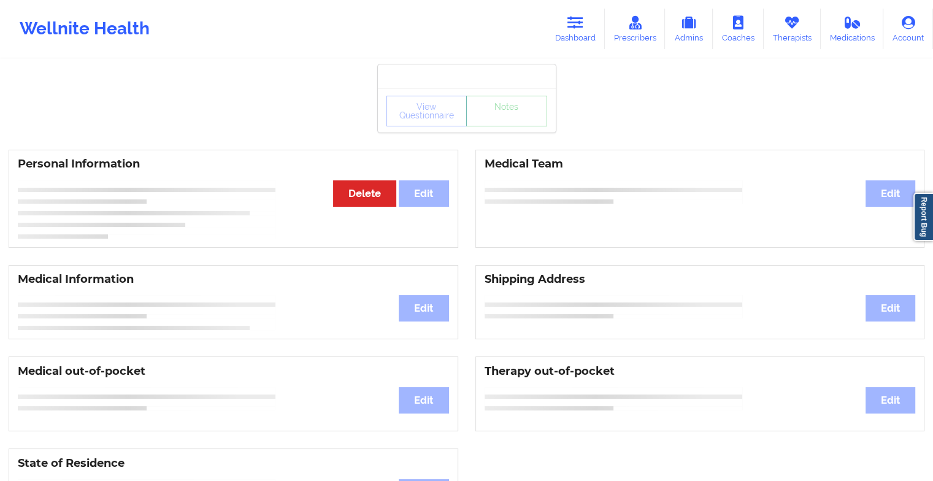
click at [488, 115] on div "View Questionnaire Notes" at bounding box center [466, 111] width 161 height 31
click at [488, 115] on div "View Questionnaire Notes" at bounding box center [467, 110] width 178 height 44
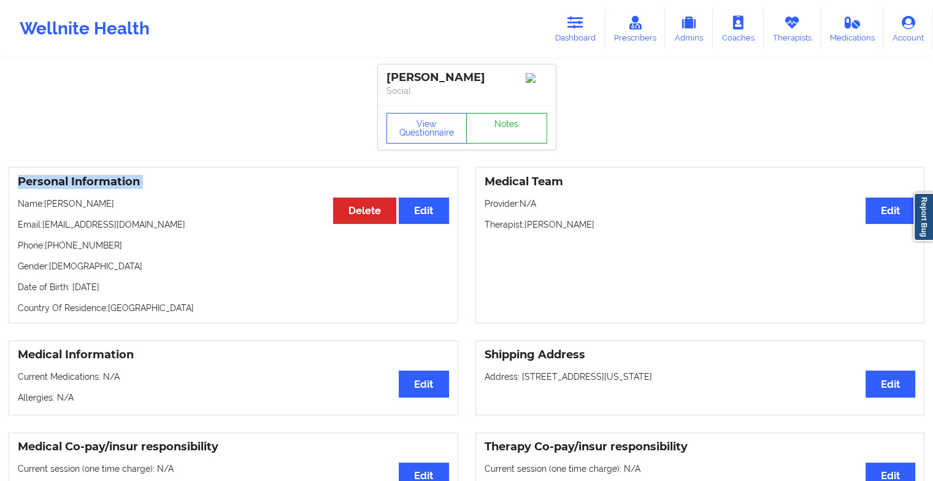
drag, startPoint x: 488, startPoint y: 115, endPoint x: 488, endPoint y: 129, distance: 14.7
click at [488, 129] on link "Notes" at bounding box center [506, 128] width 81 height 31
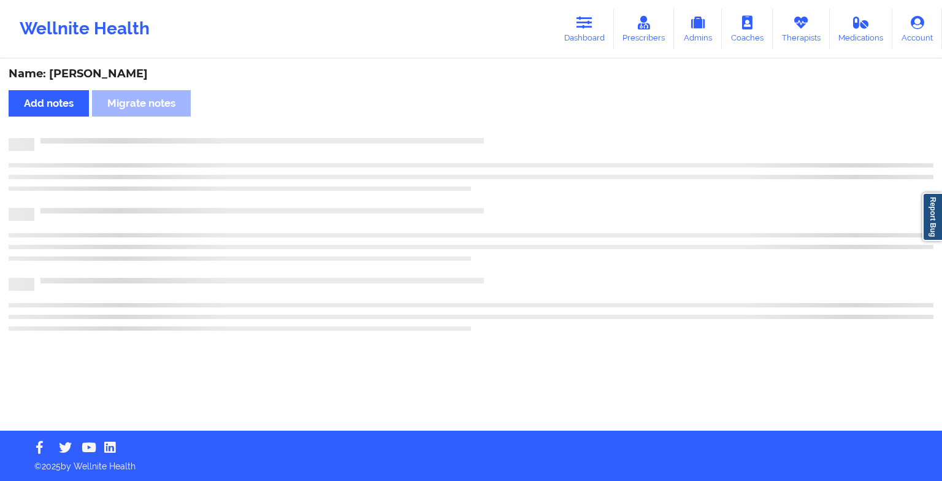
click at [488, 129] on div "Name: [PERSON_NAME] Add notes Migrate notes" at bounding box center [471, 245] width 942 height 370
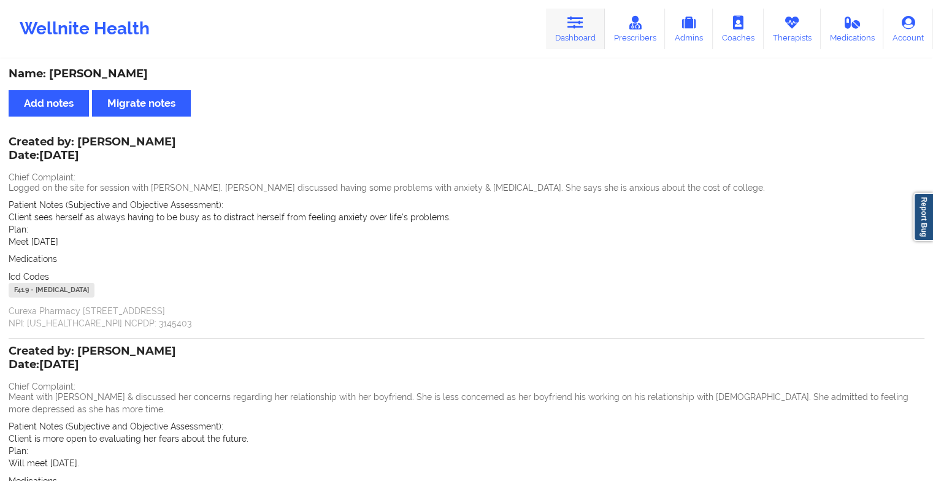
click at [552, 45] on link "Dashboard" at bounding box center [575, 29] width 59 height 40
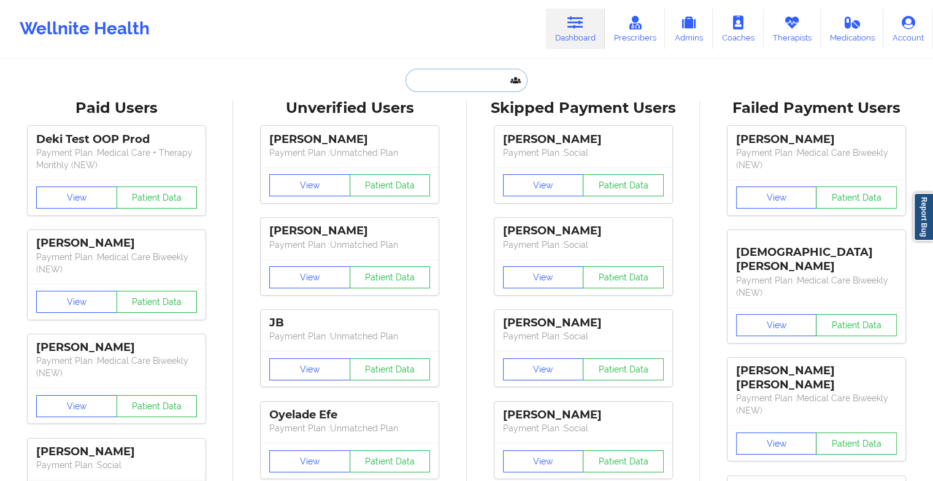
click at [474, 82] on input "text" at bounding box center [465, 80] width 121 height 23
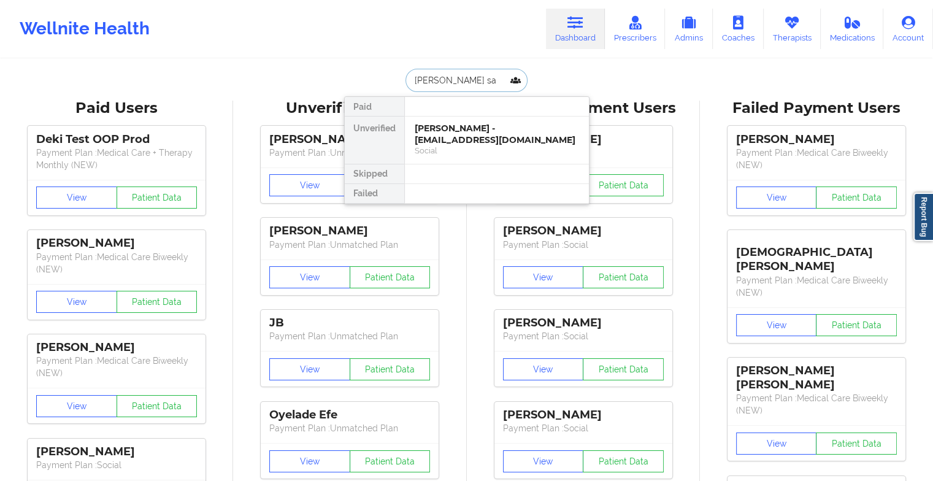
type input "[PERSON_NAME] [PERSON_NAME]"
click at [455, 134] on div "[PERSON_NAME] - [EMAIL_ADDRESS][DOMAIN_NAME]" at bounding box center [497, 134] width 164 height 23
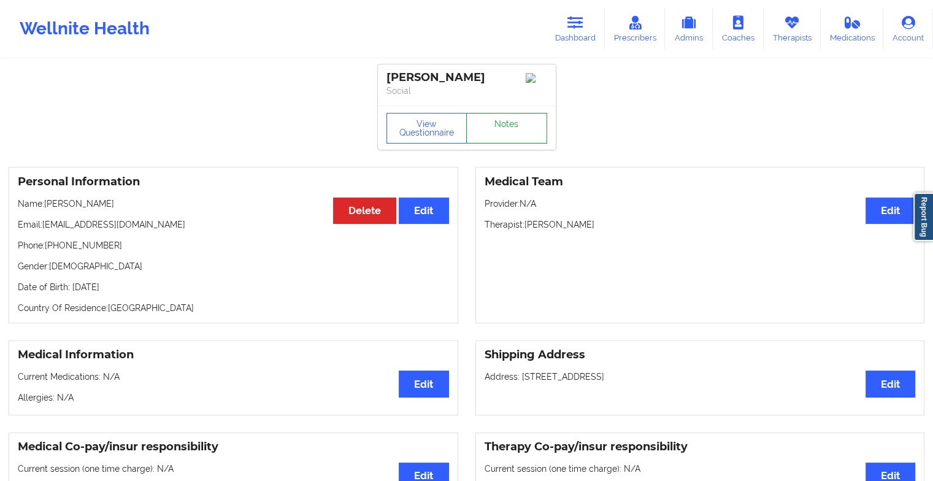
click at [509, 129] on link "Notes" at bounding box center [506, 128] width 81 height 31
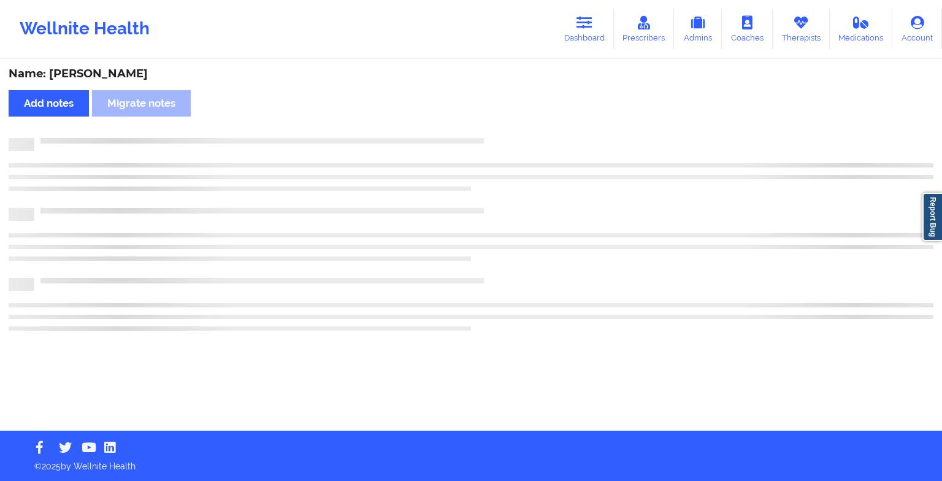
click at [509, 129] on div "Name: [PERSON_NAME] Add notes Migrate notes" at bounding box center [471, 245] width 942 height 370
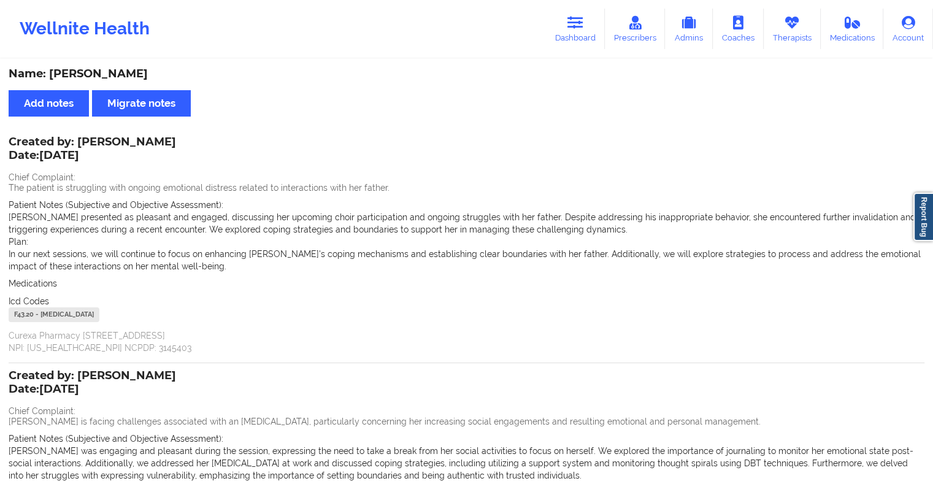
drag, startPoint x: 579, startPoint y: 48, endPoint x: 530, endPoint y: 56, distance: 49.7
click at [579, 48] on link "Dashboard" at bounding box center [575, 29] width 59 height 40
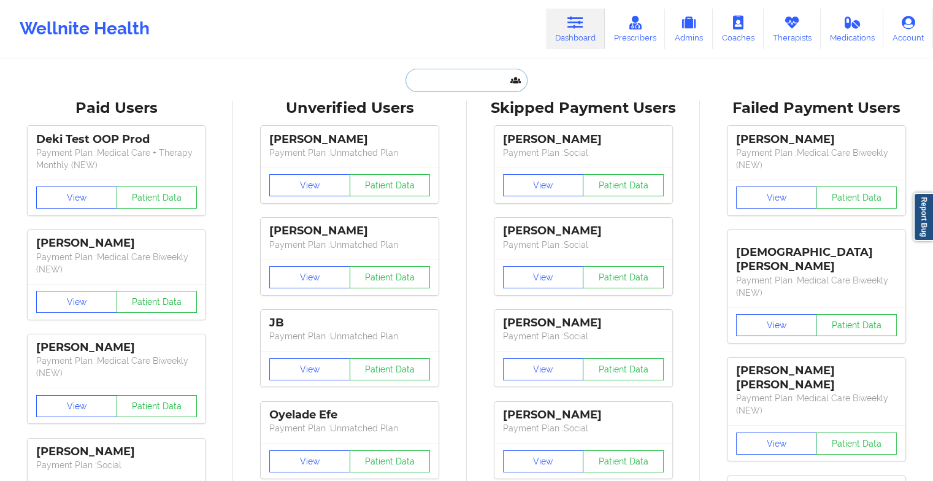
click at [461, 87] on input "text" at bounding box center [465, 80] width 121 height 23
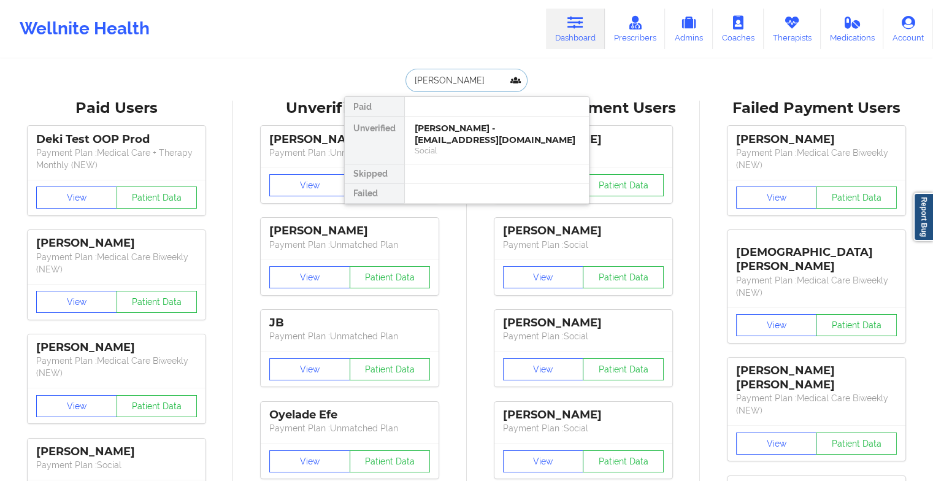
type input "[PERSON_NAME]"
click at [459, 135] on div "[PERSON_NAME] - [EMAIL_ADDRESS][DOMAIN_NAME]" at bounding box center [497, 134] width 164 height 23
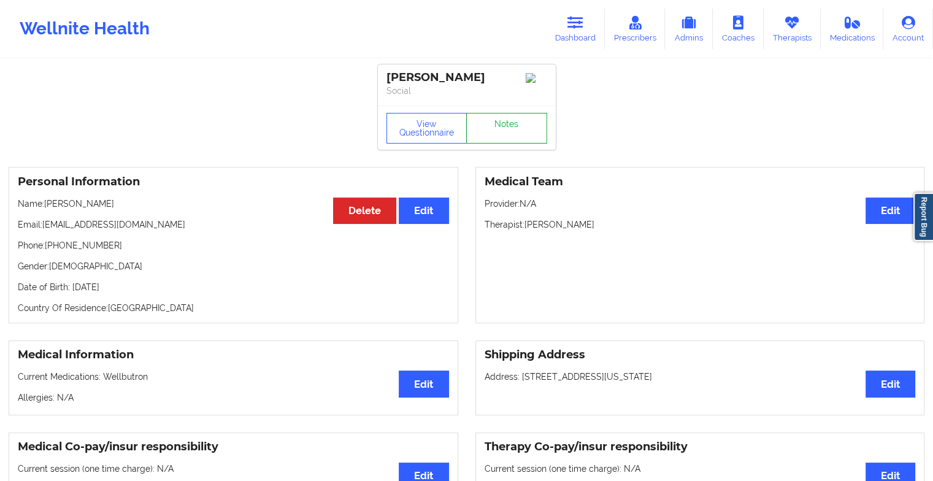
click at [501, 124] on link "Notes" at bounding box center [506, 128] width 81 height 31
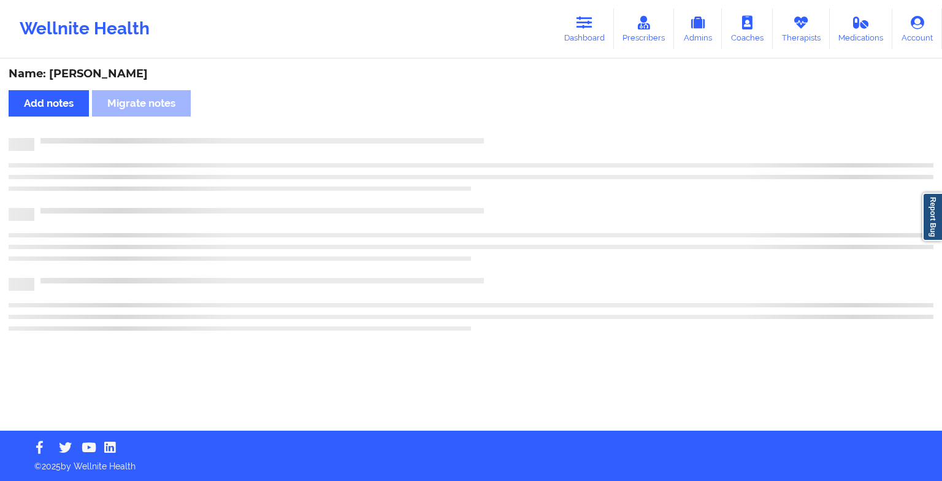
click at [501, 124] on div "Name: [PERSON_NAME] Add notes Migrate notes" at bounding box center [471, 245] width 942 height 370
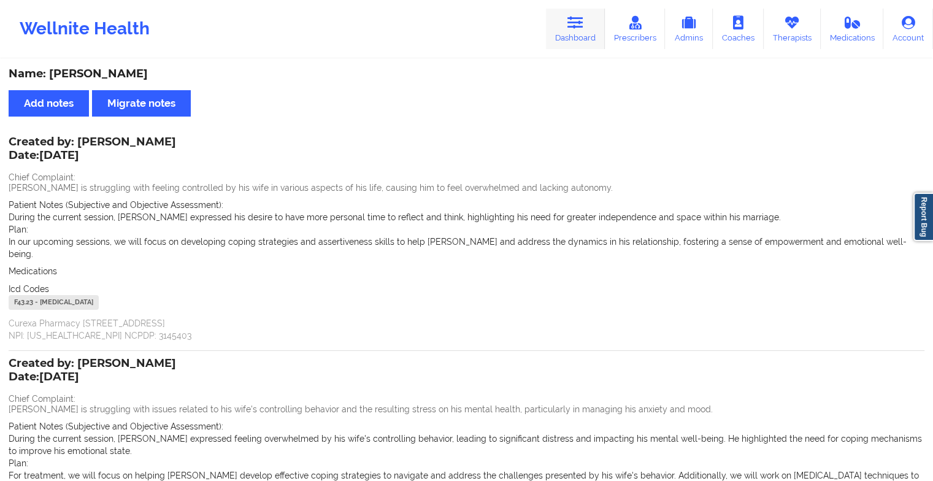
click at [594, 16] on link "Dashboard" at bounding box center [575, 29] width 59 height 40
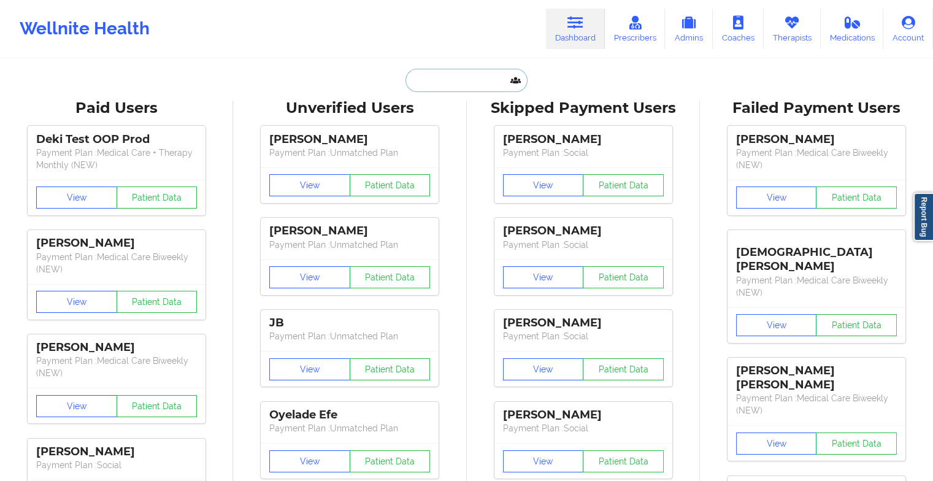
click at [488, 77] on input "text" at bounding box center [465, 80] width 121 height 23
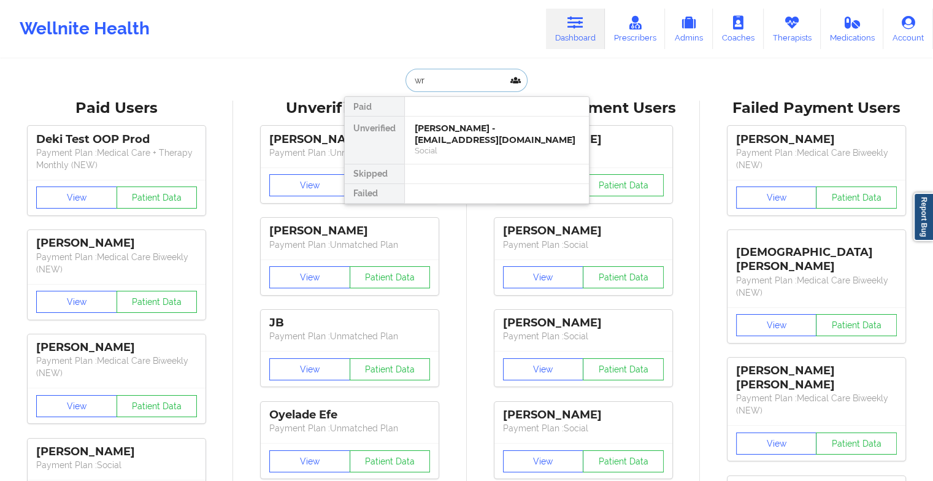
type input "w"
type input "[PERSON_NAME]"
click at [463, 140] on div "[PERSON_NAME] - [EMAIL_ADDRESS][DOMAIN_NAME]" at bounding box center [497, 134] width 164 height 23
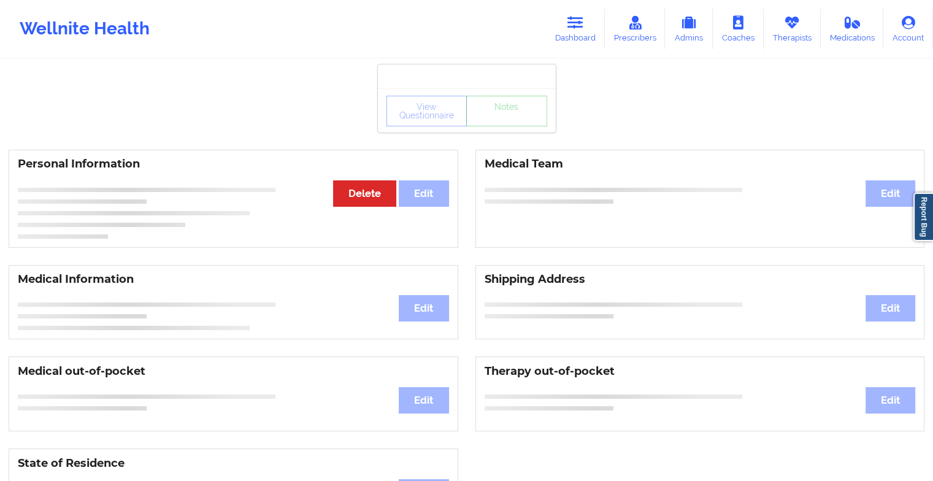
click at [498, 128] on div "View Questionnaire Notes" at bounding box center [467, 110] width 178 height 44
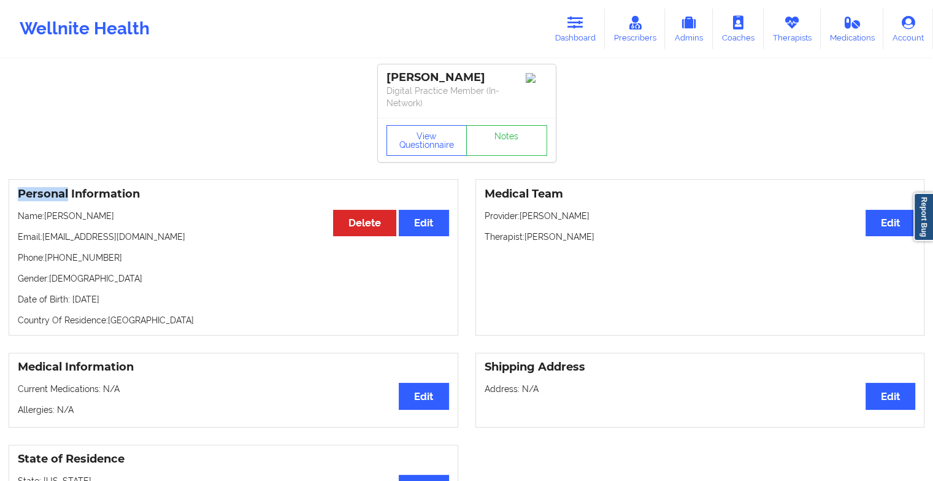
click at [498, 128] on div "View Questionnaire Notes" at bounding box center [467, 140] width 178 height 44
click at [498, 128] on link "Notes" at bounding box center [506, 140] width 81 height 31
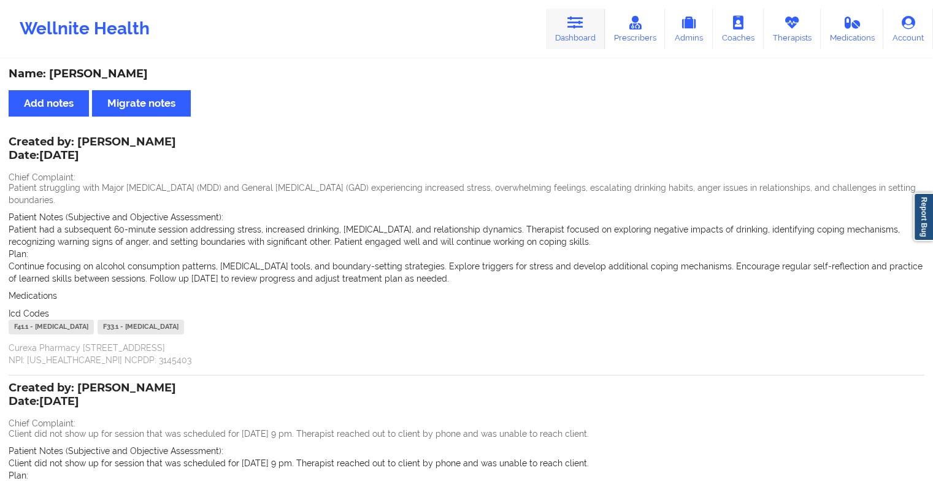
click at [600, 39] on link "Dashboard" at bounding box center [575, 29] width 59 height 40
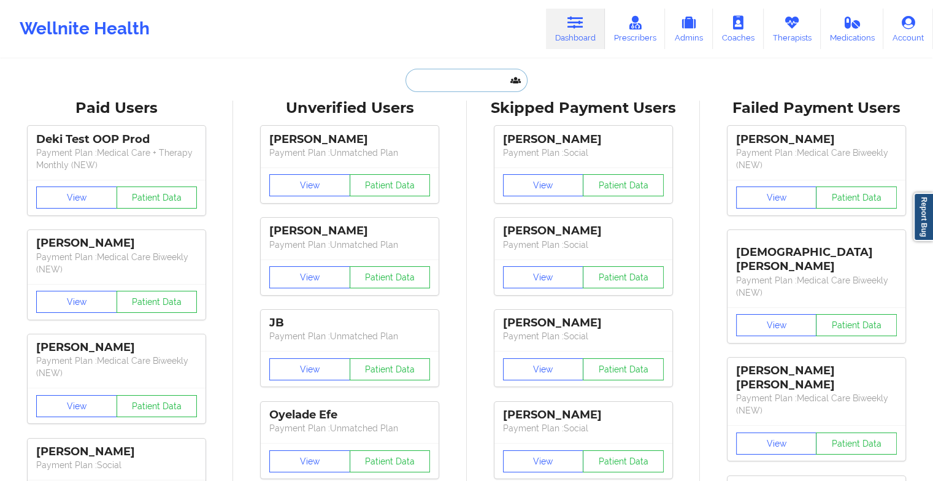
click at [498, 75] on input "text" at bounding box center [465, 80] width 121 height 23
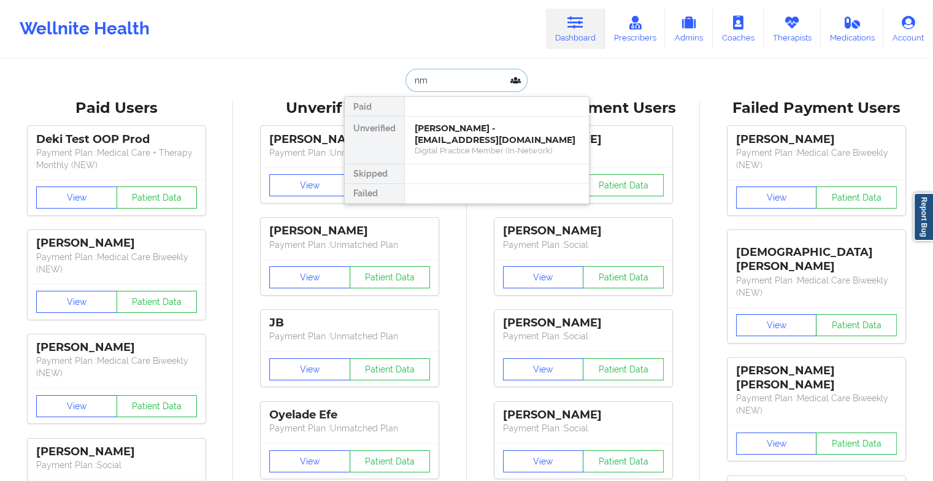
type input "n"
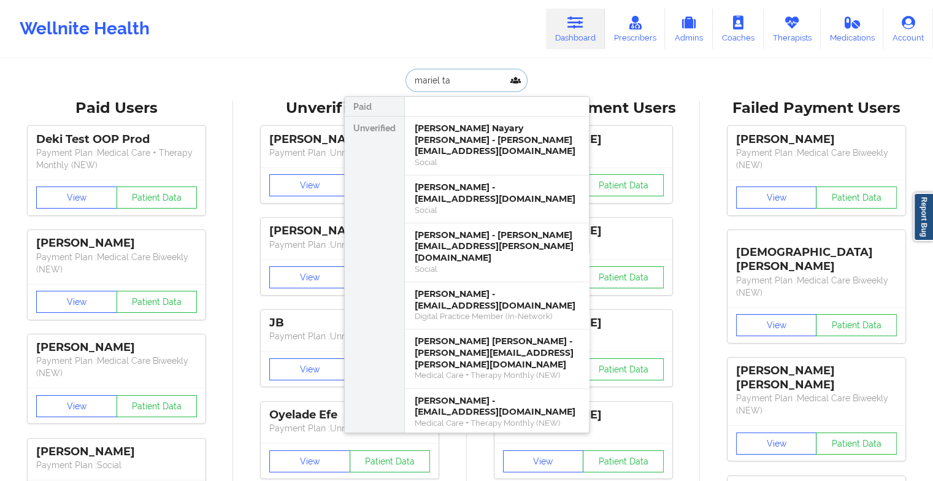
type input "[PERSON_NAME]"
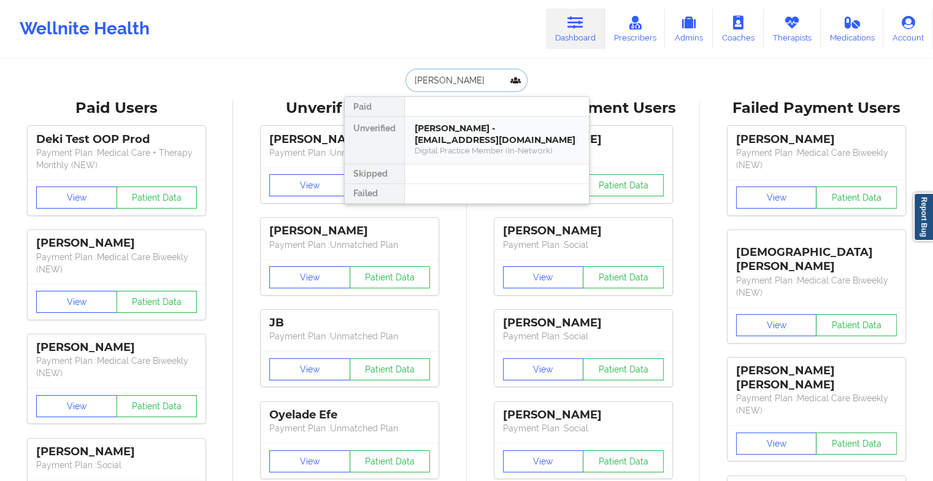
click at [467, 140] on div "[PERSON_NAME] - [EMAIL_ADDRESS][DOMAIN_NAME]" at bounding box center [497, 134] width 164 height 23
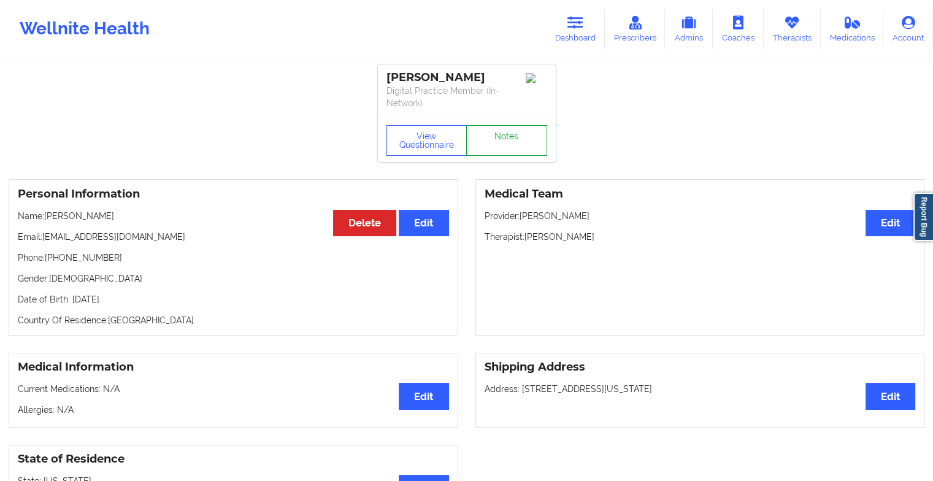
click at [515, 137] on link "Notes" at bounding box center [506, 140] width 81 height 31
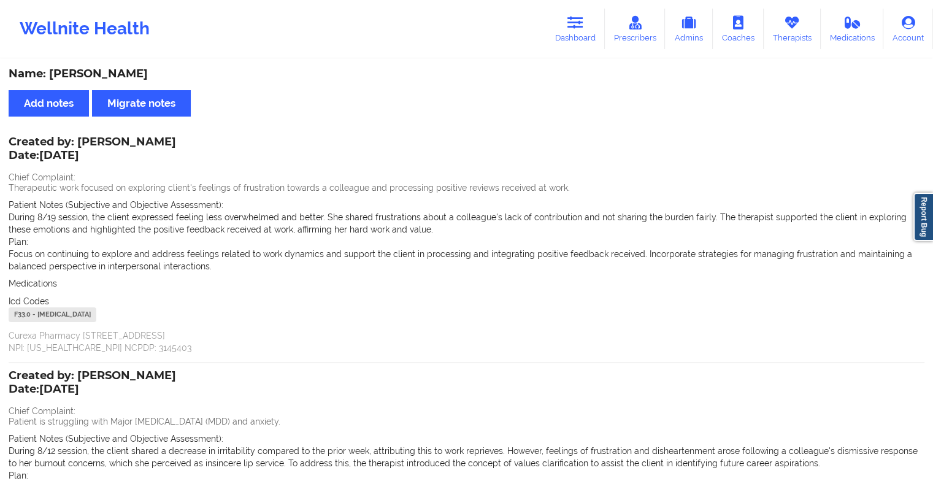
click at [540, 13] on div "Wellnite Health Dashboard Prescribers Admins Coaches Therapists Medications Acc…" at bounding box center [466, 28] width 933 height 49
click at [562, 31] on link "Dashboard" at bounding box center [575, 29] width 59 height 40
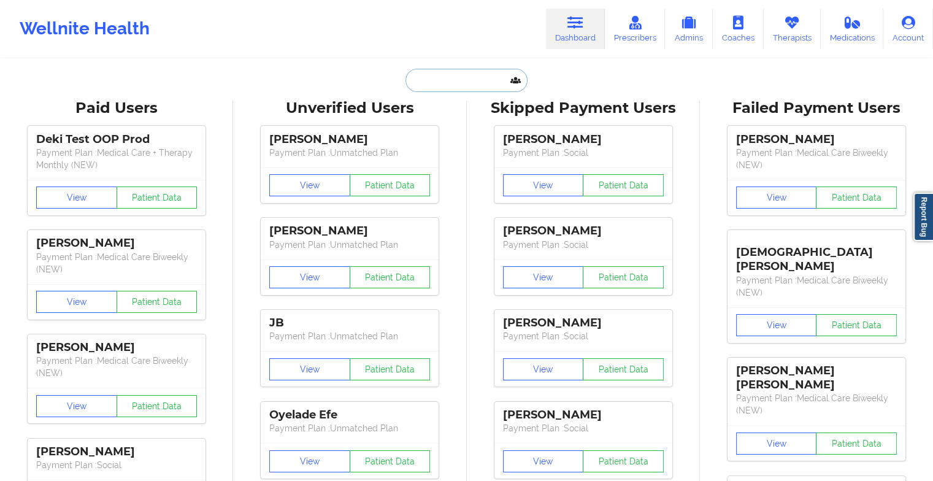
click at [485, 74] on input "text" at bounding box center [465, 80] width 121 height 23
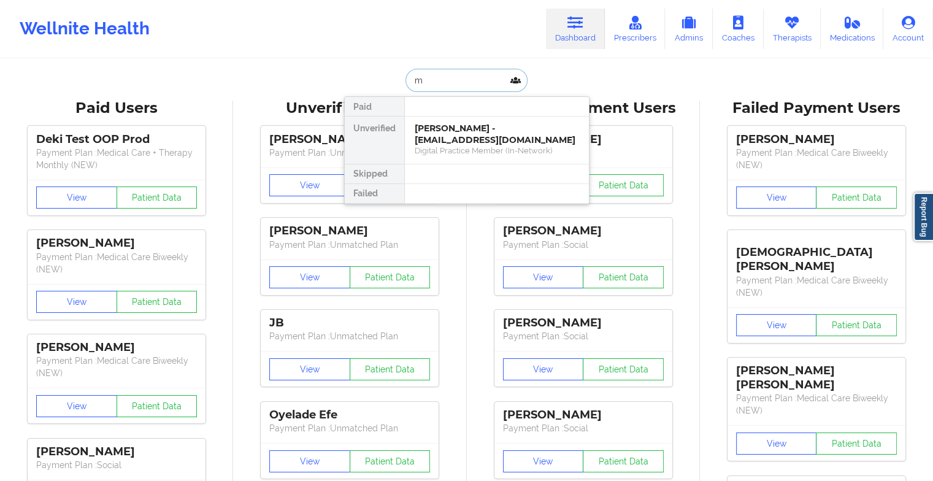
type input "m"
type input "ibejah cle"
click at [488, 153] on div "Social" at bounding box center [497, 150] width 164 height 10
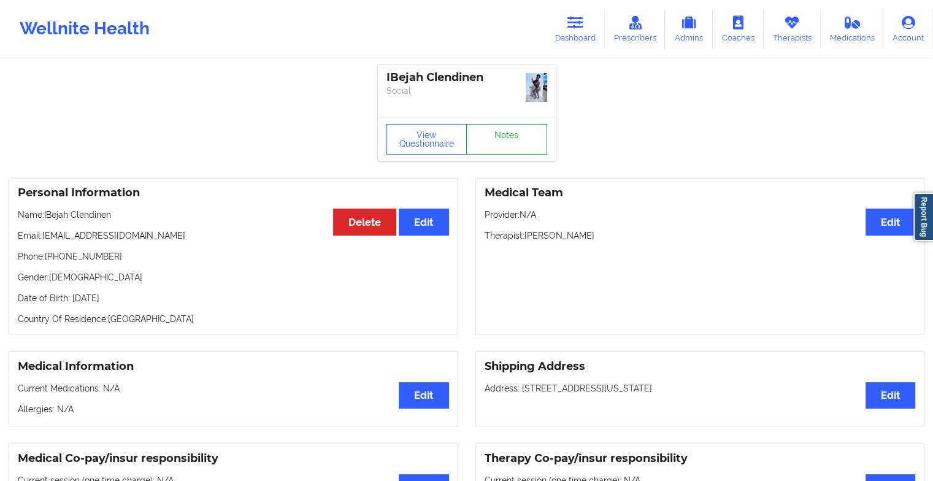
click at [517, 131] on link "Notes" at bounding box center [506, 139] width 81 height 31
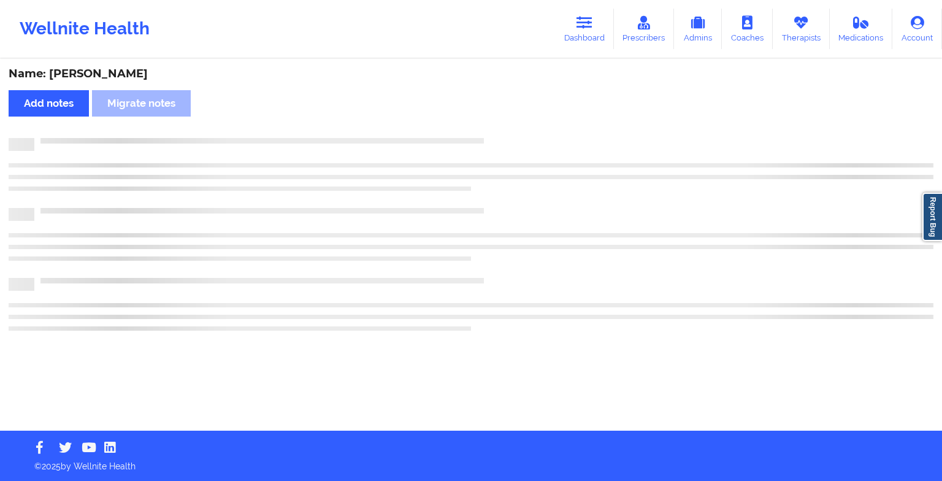
click at [517, 131] on div "Name: [PERSON_NAME] Add notes Migrate notes" at bounding box center [471, 245] width 942 height 370
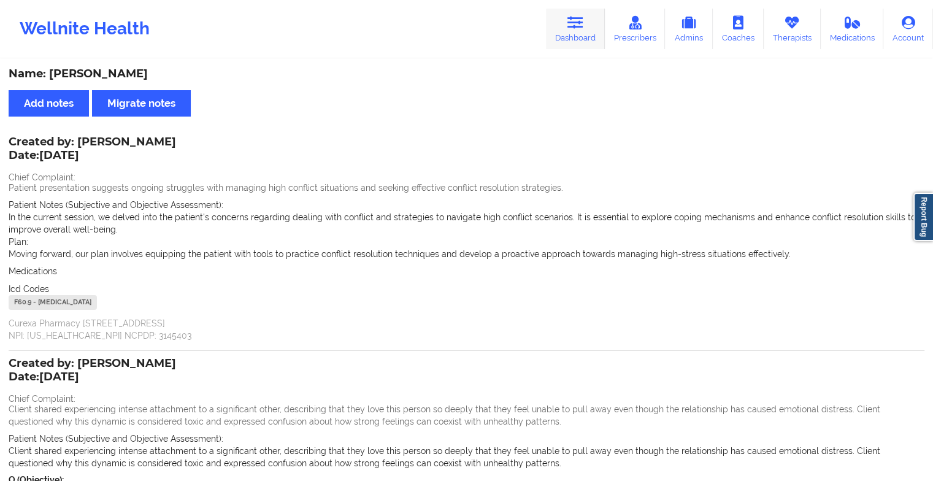
click at [566, 20] on link "Dashboard" at bounding box center [575, 29] width 59 height 40
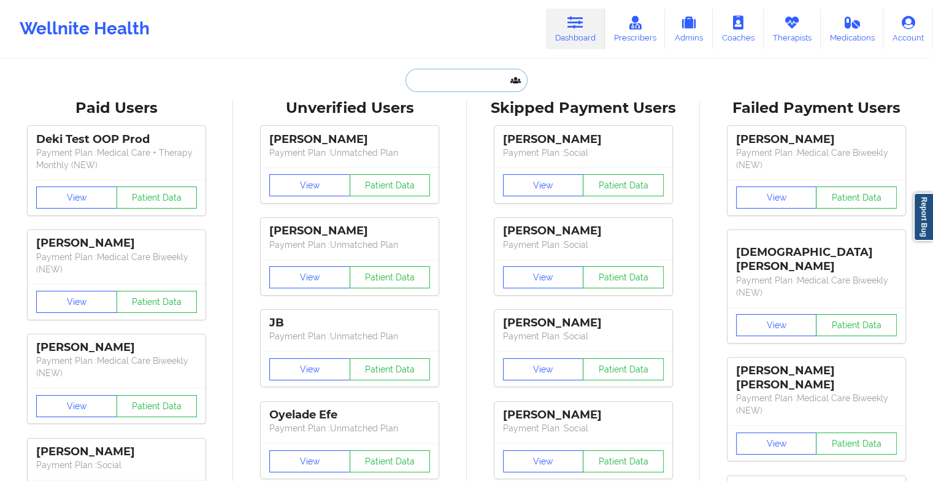
click at [460, 85] on input "text" at bounding box center [465, 80] width 121 height 23
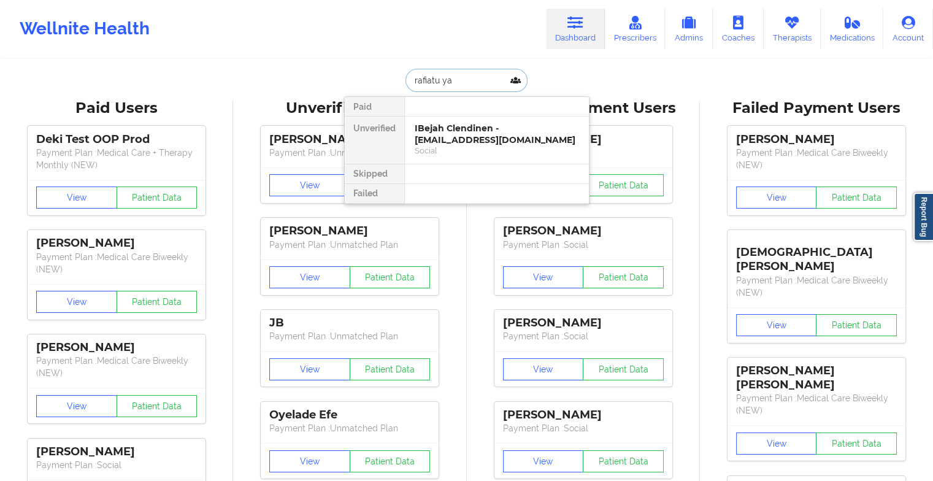
type input "rafiatu yay"
click at [470, 140] on div "Rafiatu YayaLombardi - [EMAIL_ADDRESS][DOMAIN_NAME]" at bounding box center [497, 134] width 164 height 23
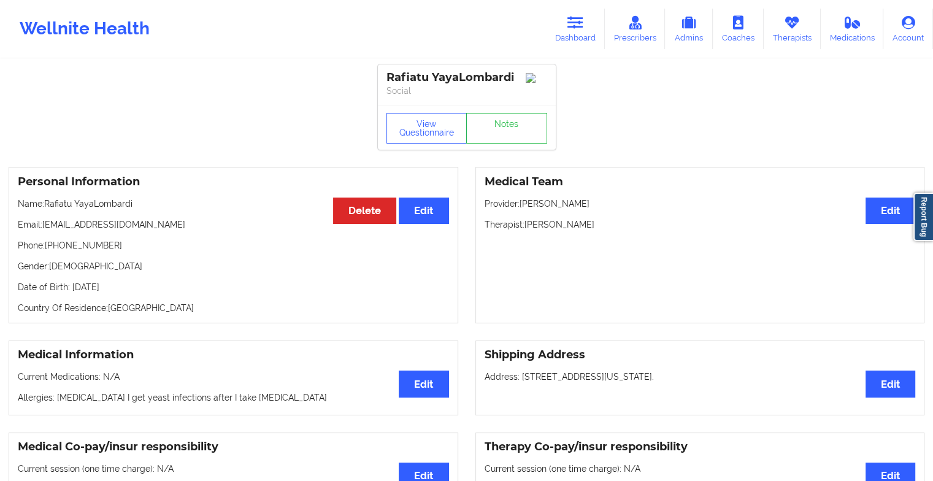
click at [508, 125] on div "View Questionnaire Notes" at bounding box center [466, 128] width 161 height 31
click at [508, 125] on link "Notes" at bounding box center [506, 128] width 81 height 31
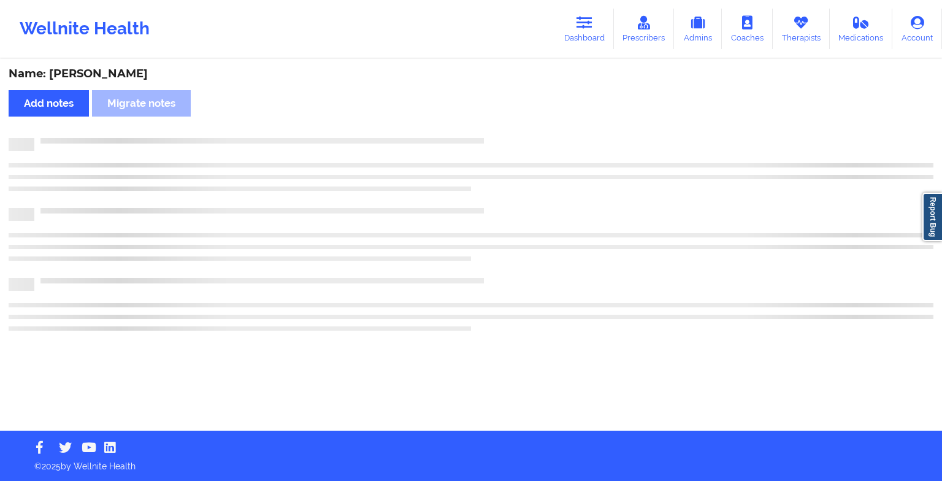
click at [508, 125] on div "Name: [PERSON_NAME] Add notes Migrate notes" at bounding box center [471, 245] width 942 height 370
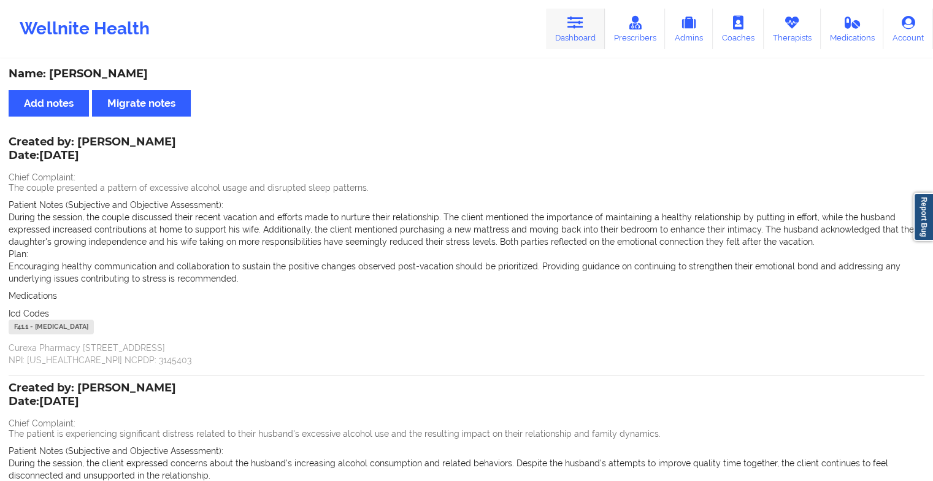
click at [576, 34] on link "Dashboard" at bounding box center [575, 29] width 59 height 40
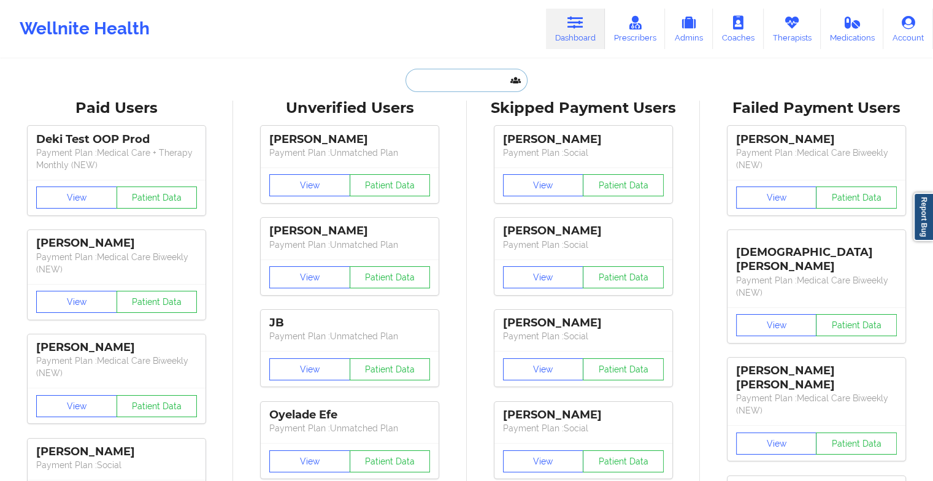
click at [463, 75] on input "text" at bounding box center [465, 80] width 121 height 23
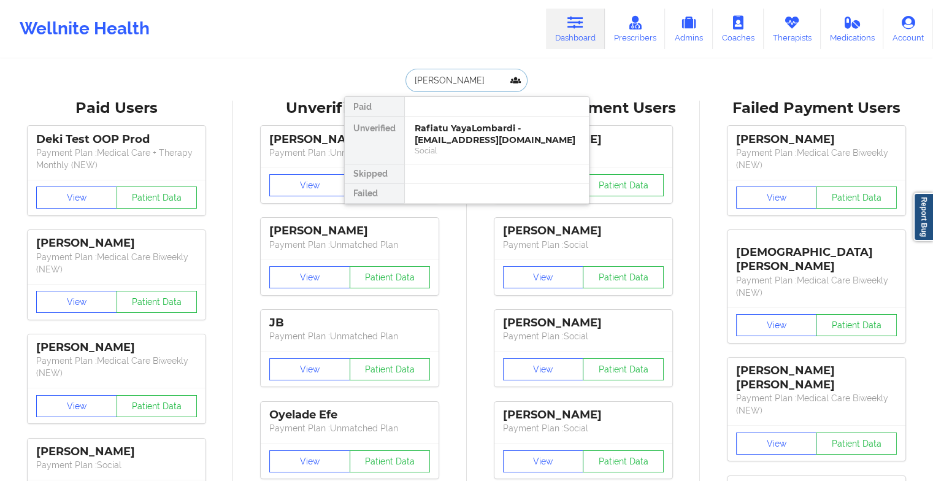
type input "[PERSON_NAME] pe"
click at [471, 128] on div "[PERSON_NAME] - [EMAIL_ADDRESS][DOMAIN_NAME]" at bounding box center [497, 134] width 164 height 23
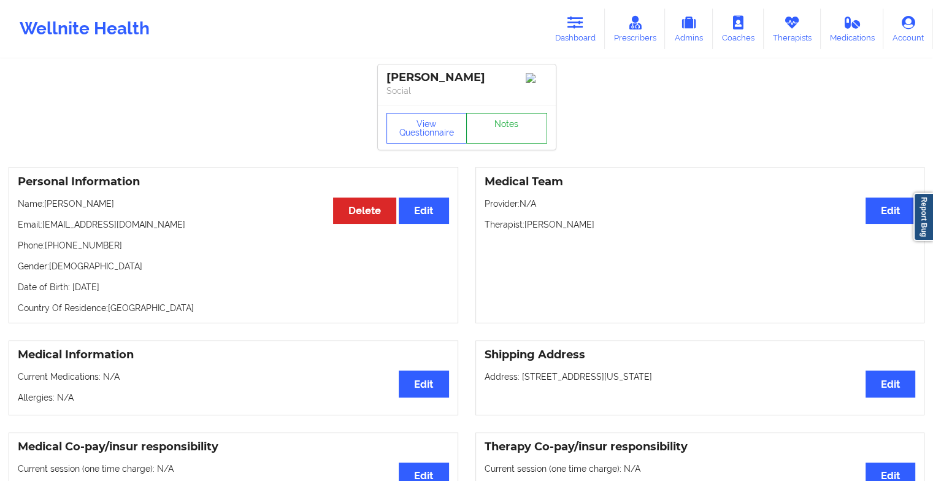
click at [493, 129] on link "Notes" at bounding box center [506, 128] width 81 height 31
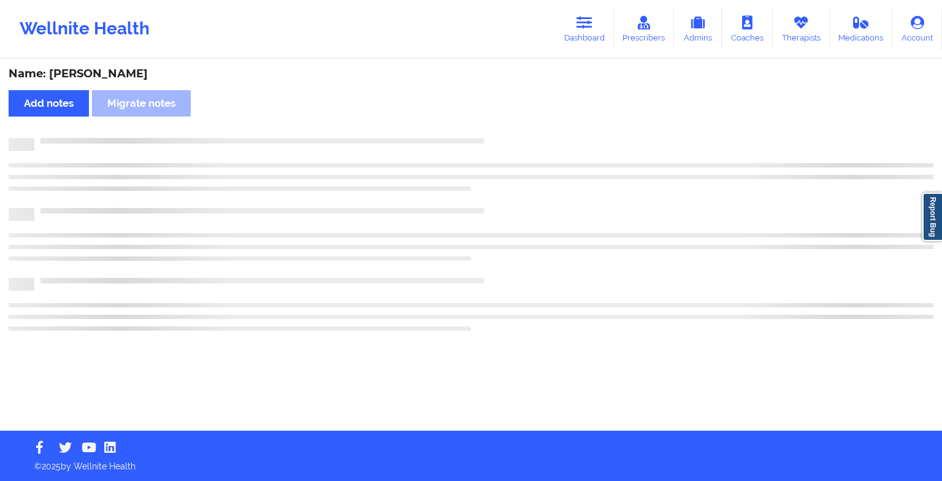
click at [493, 129] on div "Name: [PERSON_NAME] Add notes Migrate notes" at bounding box center [471, 245] width 942 height 370
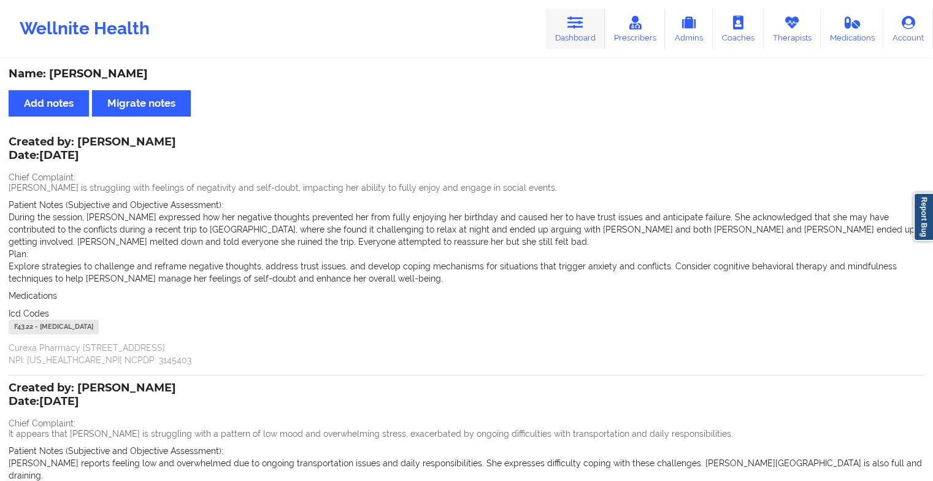
click at [583, 28] on icon at bounding box center [575, 22] width 16 height 13
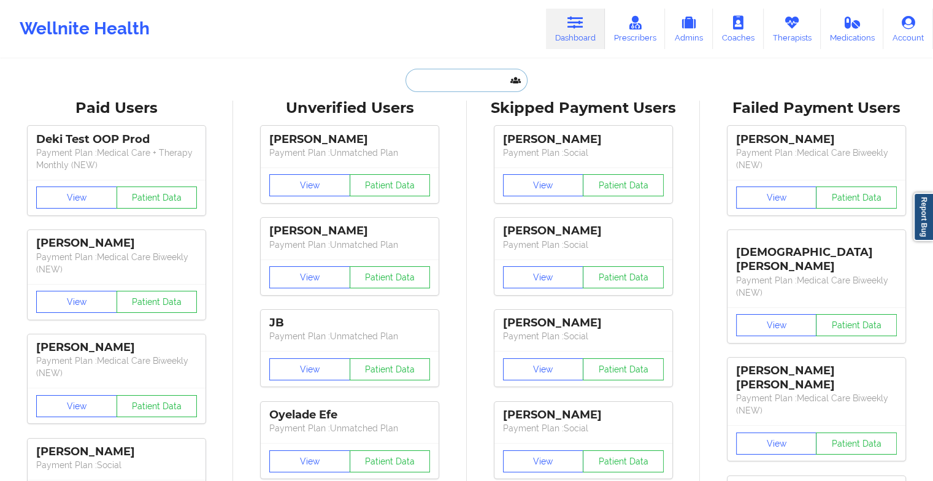
click at [464, 75] on input "text" at bounding box center [465, 80] width 121 height 23
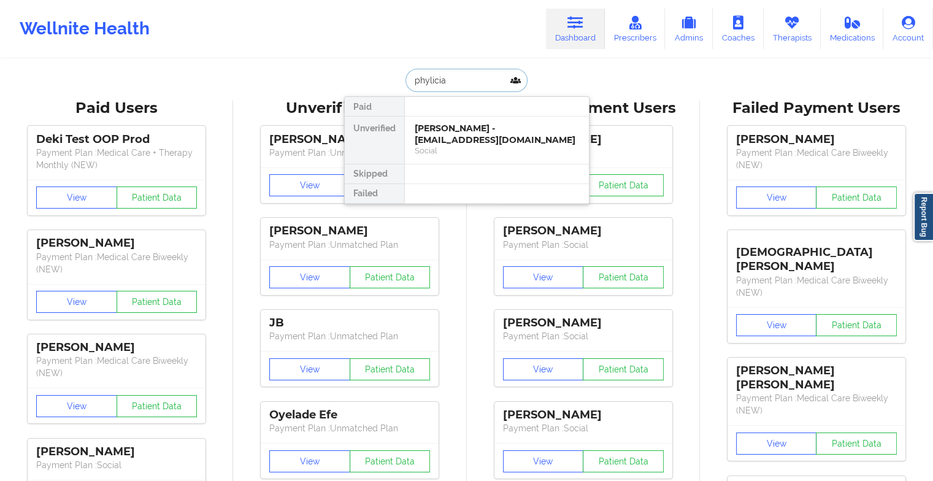
type input "phylicia d"
click at [440, 143] on div "[PERSON_NAME] - [EMAIL_ADDRESS][DOMAIN_NAME]" at bounding box center [497, 134] width 164 height 23
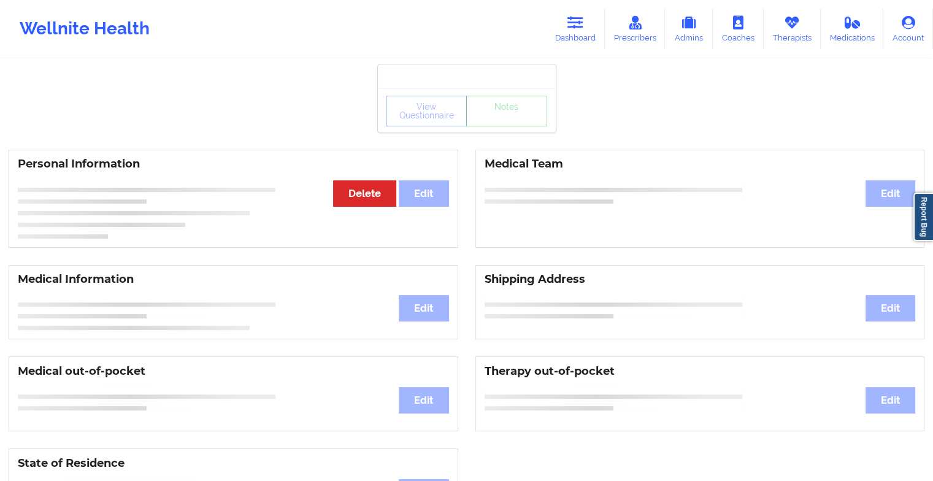
click at [488, 126] on link "Notes" at bounding box center [506, 111] width 81 height 31
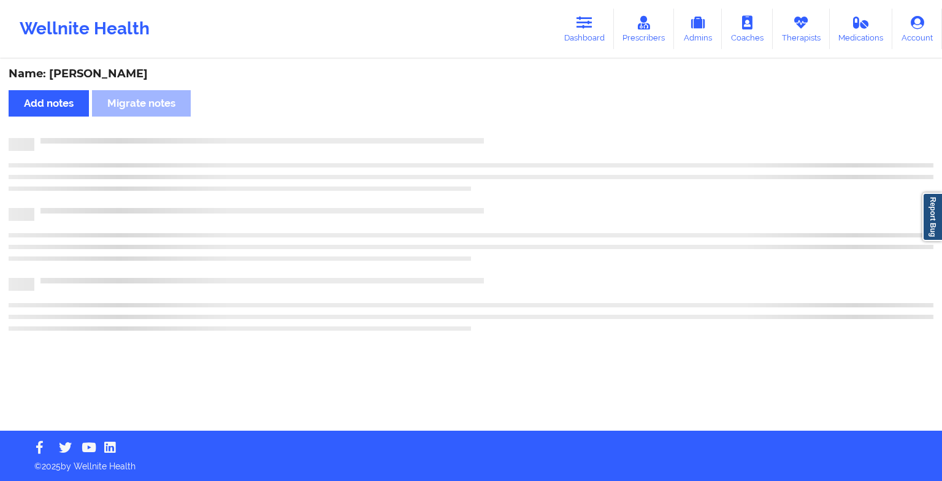
click at [488, 134] on div "Name: [PERSON_NAME] Add notes Migrate notes" at bounding box center [471, 245] width 942 height 370
drag, startPoint x: 488, startPoint y: 134, endPoint x: 547, endPoint y: 224, distance: 107.7
click at [547, 224] on div "Name: [PERSON_NAME] Add notes Migrate notes" at bounding box center [471, 245] width 942 height 370
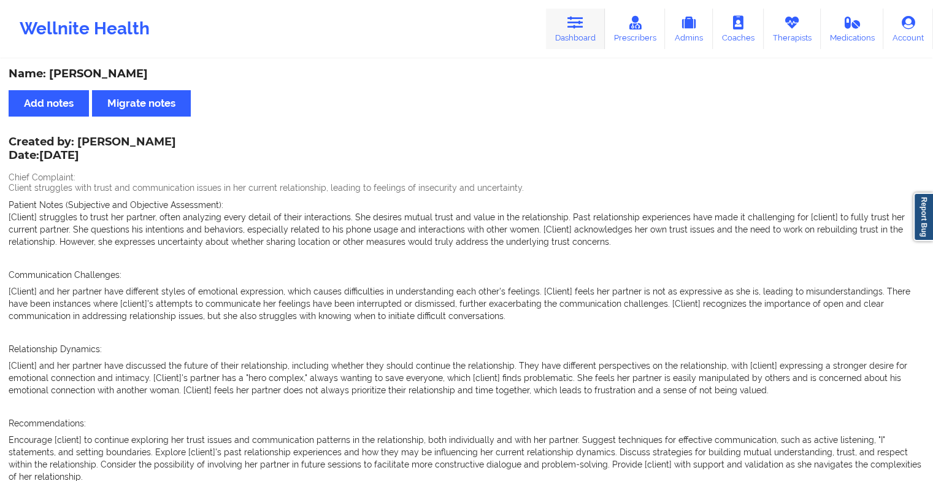
click at [580, 29] on icon at bounding box center [575, 22] width 16 height 13
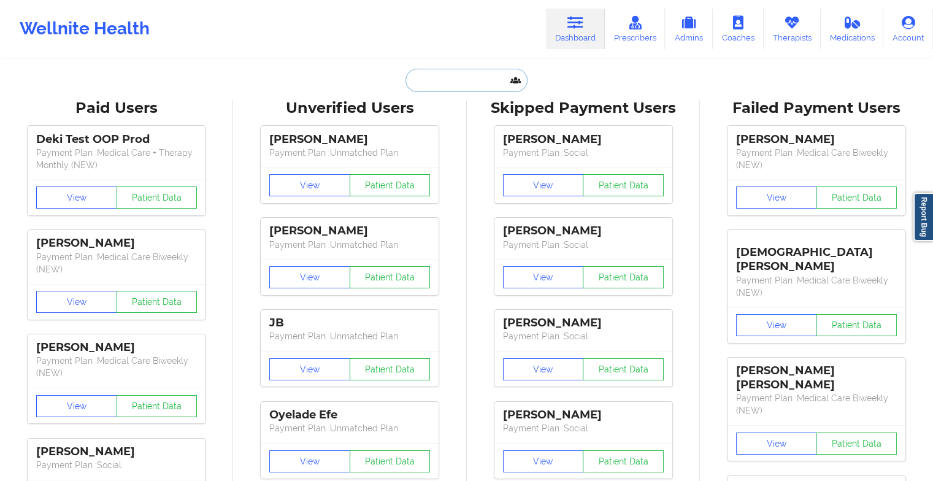
click at [457, 80] on input "text" at bounding box center [465, 80] width 121 height 23
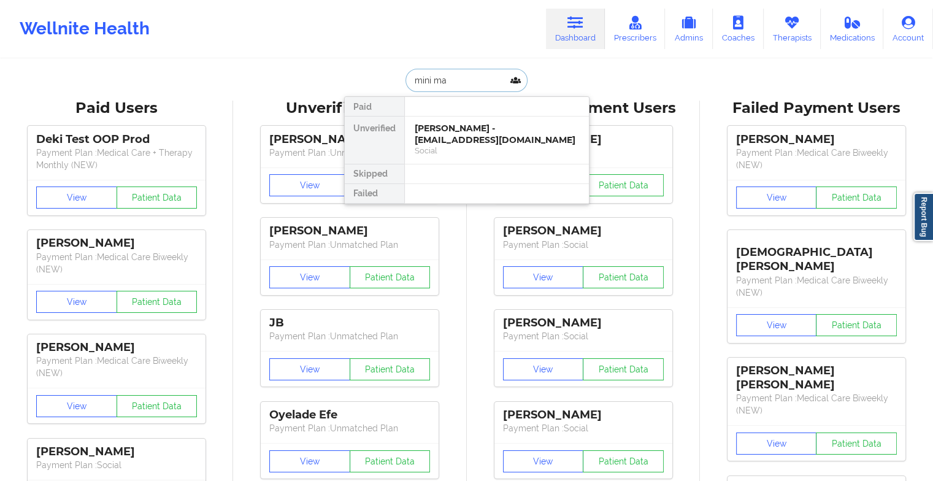
type input "mini mat"
click at [461, 134] on div "Mini [PERSON_NAME] - [EMAIL_ADDRESS][DOMAIN_NAME]" at bounding box center [497, 134] width 164 height 23
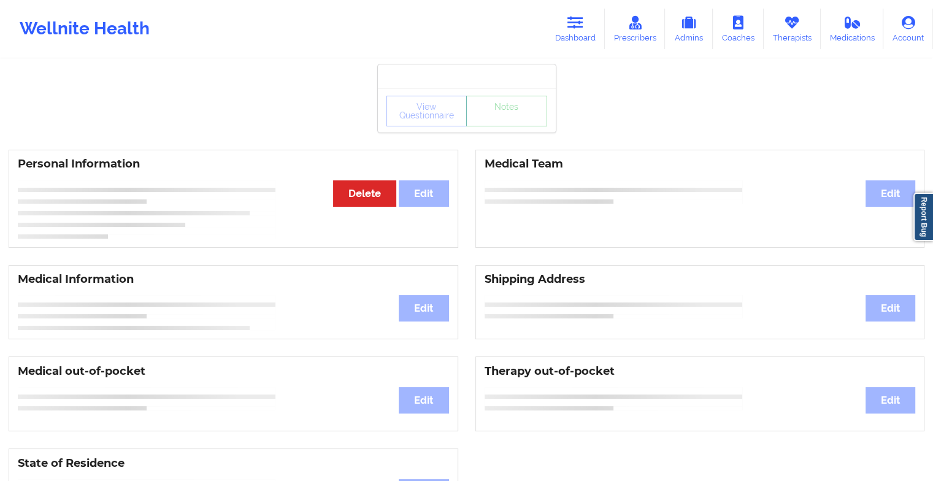
click at [503, 123] on div "View Questionnaire Notes" at bounding box center [467, 110] width 178 height 44
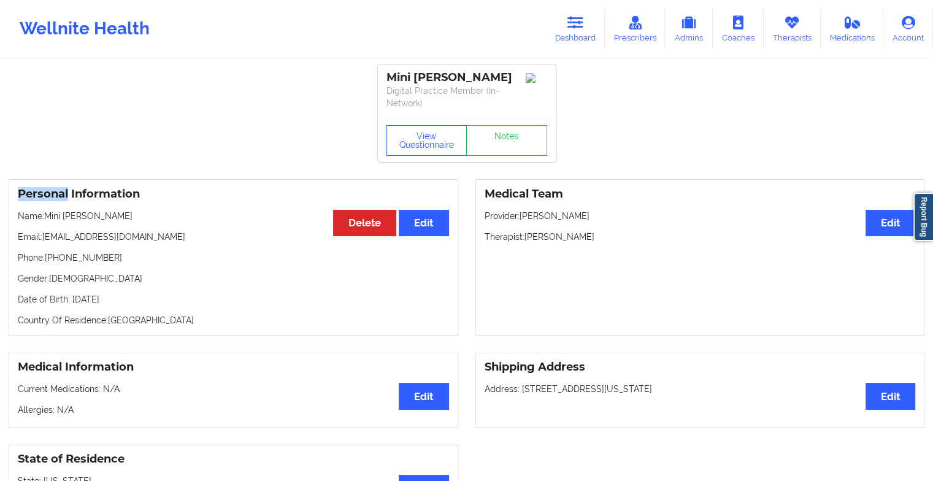
click at [503, 123] on div "View Questionnaire Notes" at bounding box center [467, 140] width 178 height 44
drag, startPoint x: 503, startPoint y: 123, endPoint x: 498, endPoint y: 137, distance: 15.5
click at [498, 137] on link "Notes" at bounding box center [506, 140] width 81 height 31
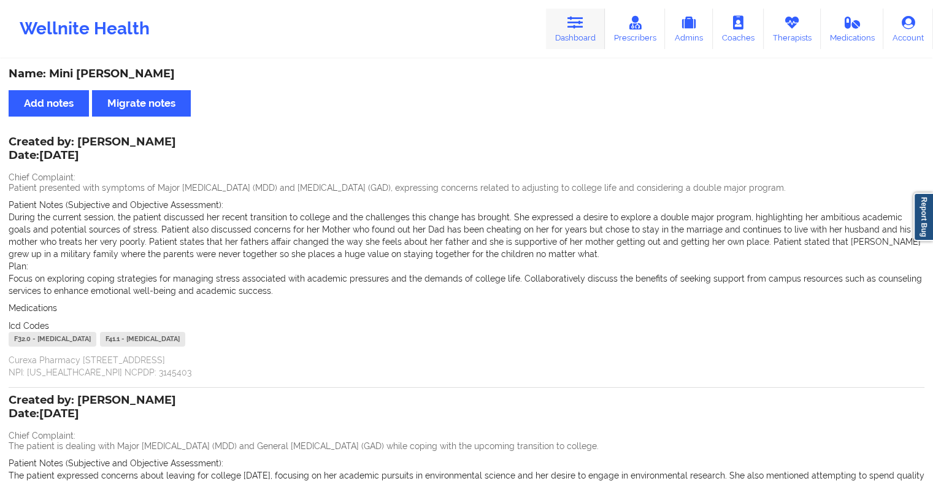
click at [579, 34] on link "Dashboard" at bounding box center [575, 29] width 59 height 40
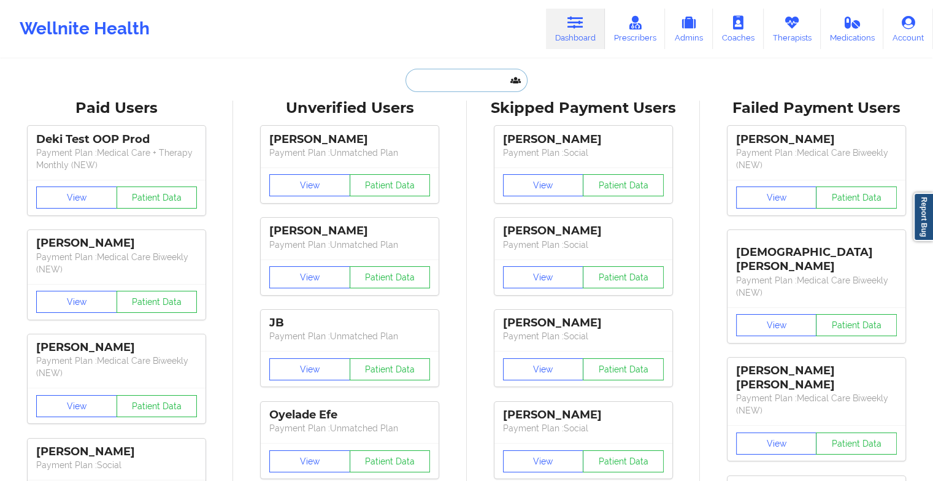
click at [442, 71] on input "text" at bounding box center [465, 80] width 121 height 23
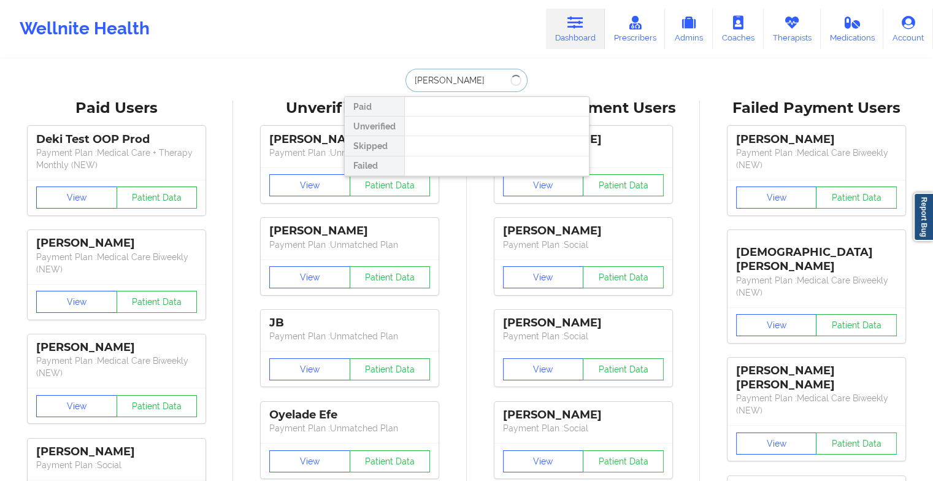
type input "[PERSON_NAME]"
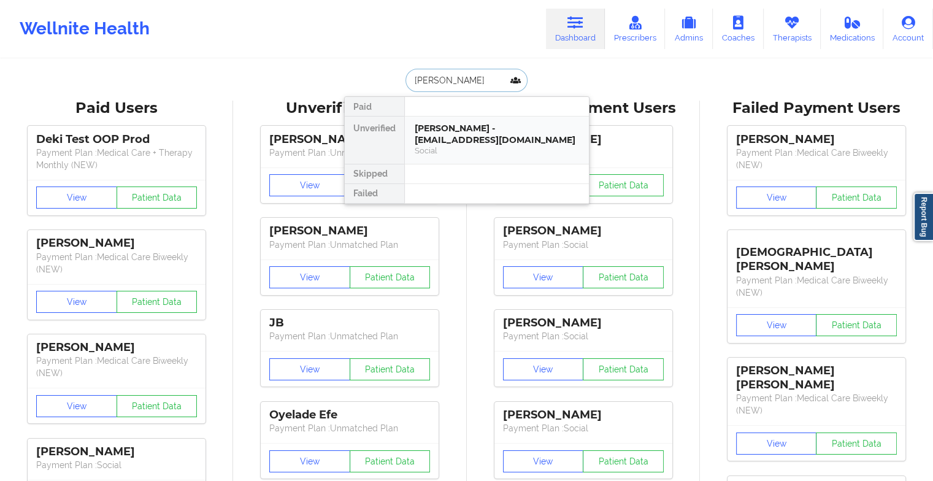
click at [453, 145] on div "Social" at bounding box center [497, 150] width 164 height 10
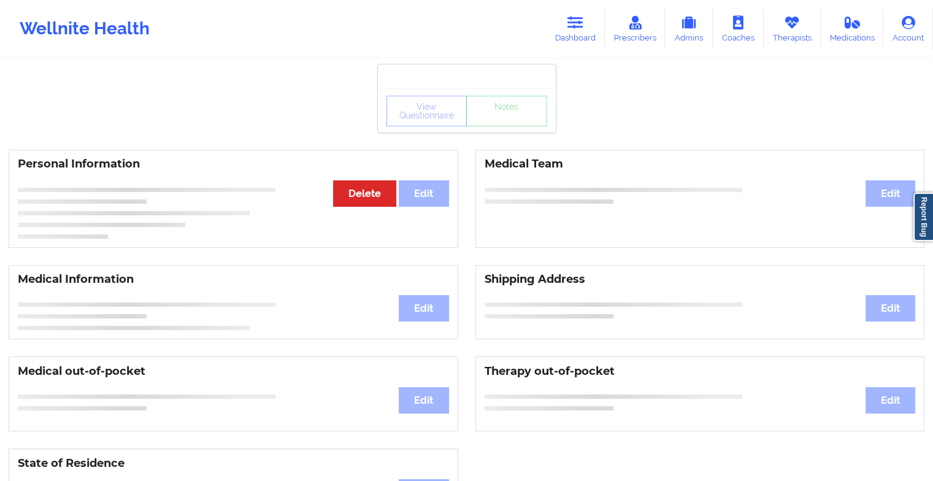
click at [500, 125] on div "View Questionnaire Notes" at bounding box center [466, 111] width 161 height 31
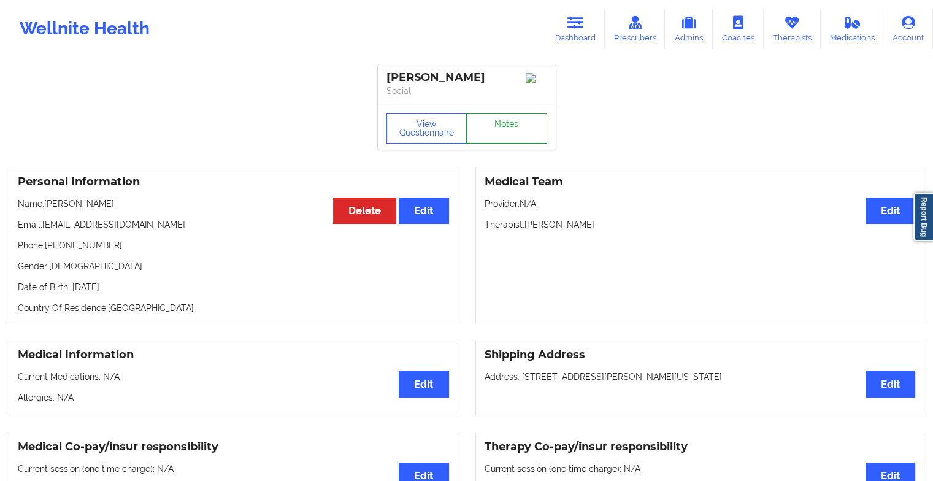
click at [500, 125] on link "Notes" at bounding box center [506, 128] width 81 height 31
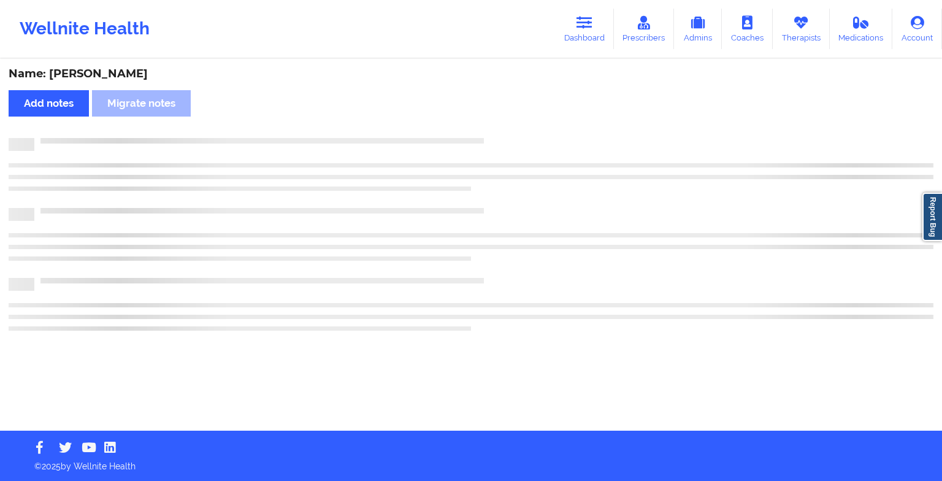
click at [500, 125] on div "Name: [PERSON_NAME] Add notes Migrate notes" at bounding box center [471, 245] width 942 height 370
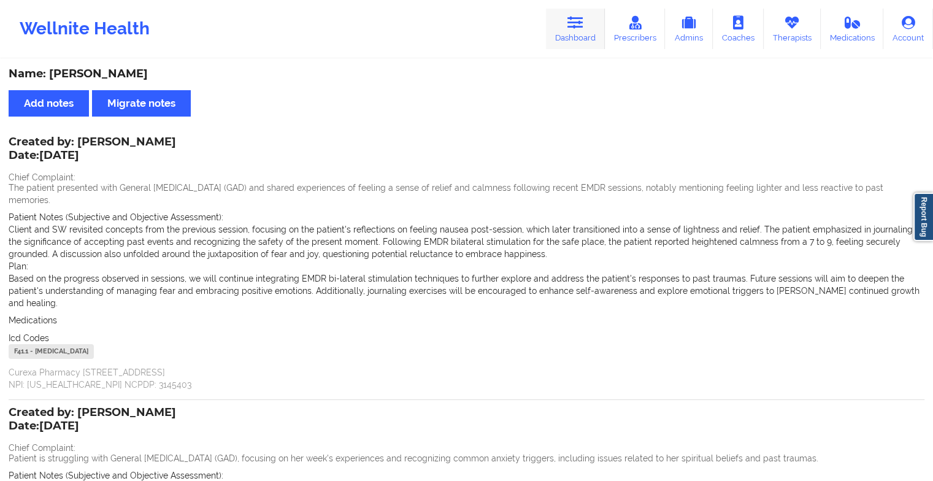
click at [564, 20] on link "Dashboard" at bounding box center [575, 29] width 59 height 40
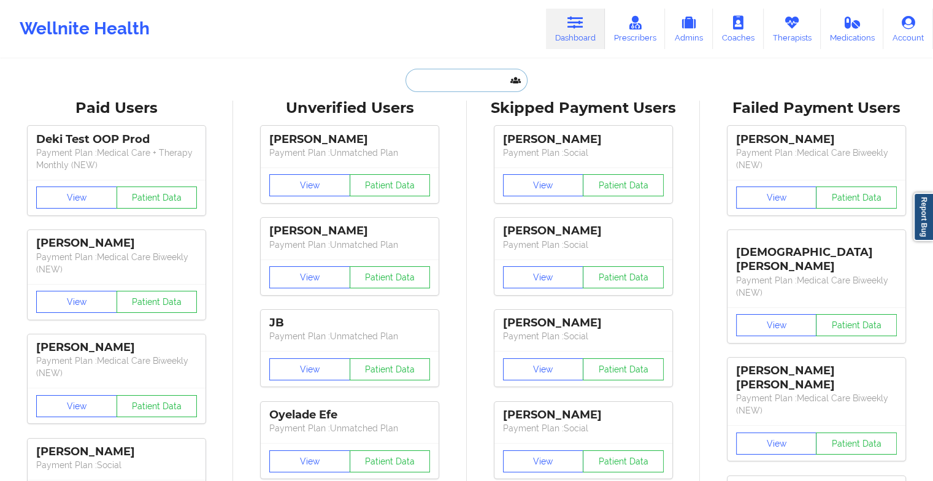
click at [462, 88] on input "text" at bounding box center [465, 80] width 121 height 23
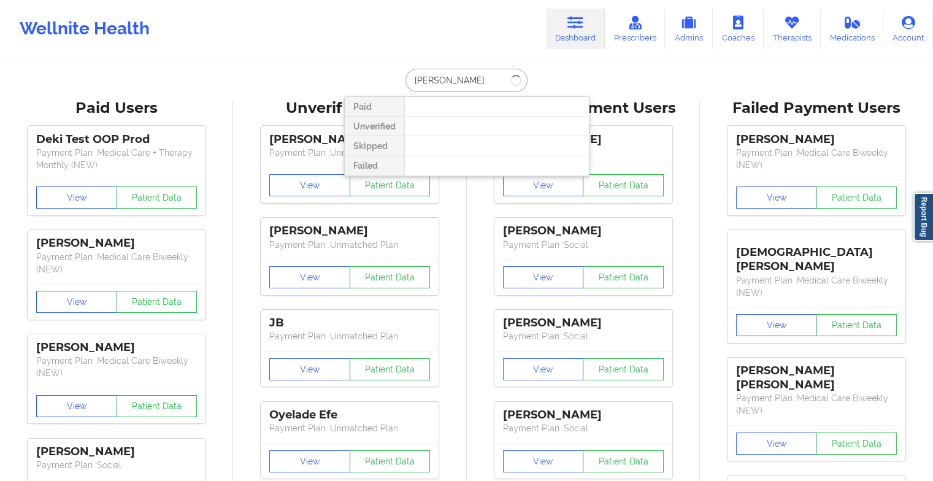
type input "[PERSON_NAME]"
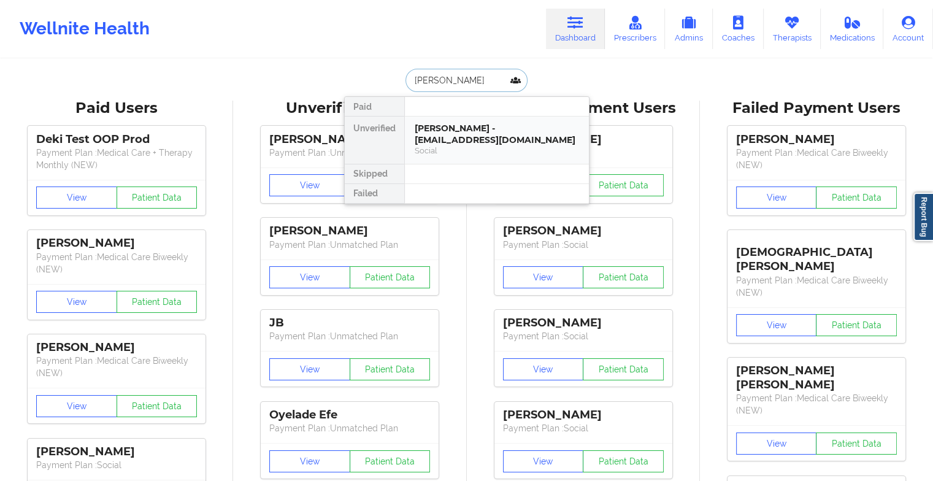
click at [455, 123] on div "[PERSON_NAME] - [EMAIL_ADDRESS][DOMAIN_NAME]" at bounding box center [497, 134] width 164 height 23
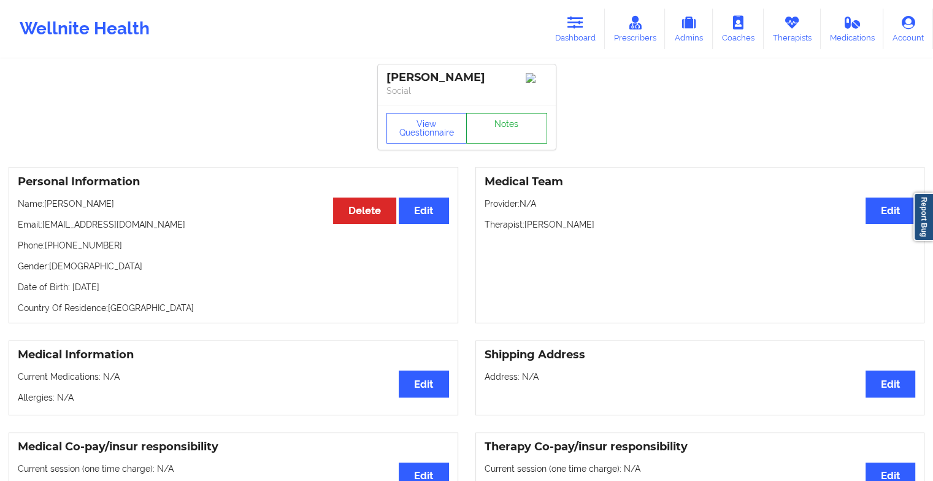
click at [518, 135] on link "Notes" at bounding box center [506, 128] width 81 height 31
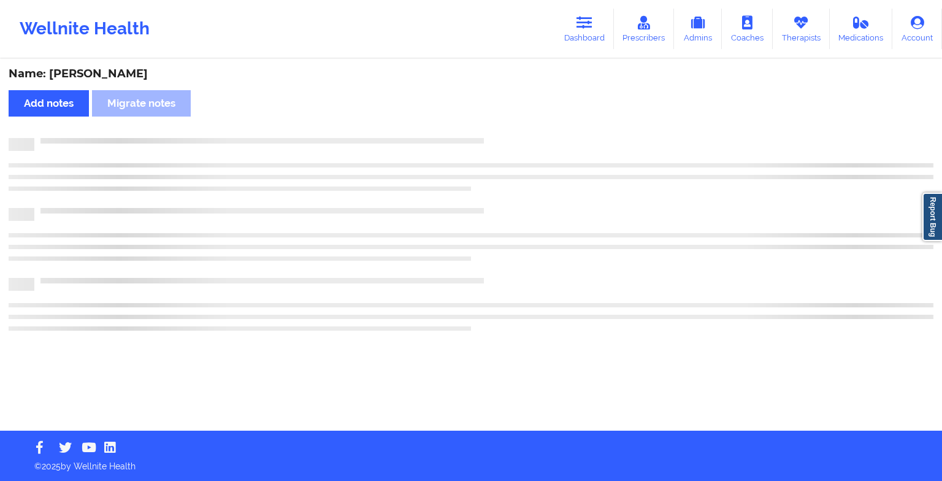
click at [518, 135] on div "Name: [PERSON_NAME] Add notes Migrate notes" at bounding box center [471, 245] width 942 height 370
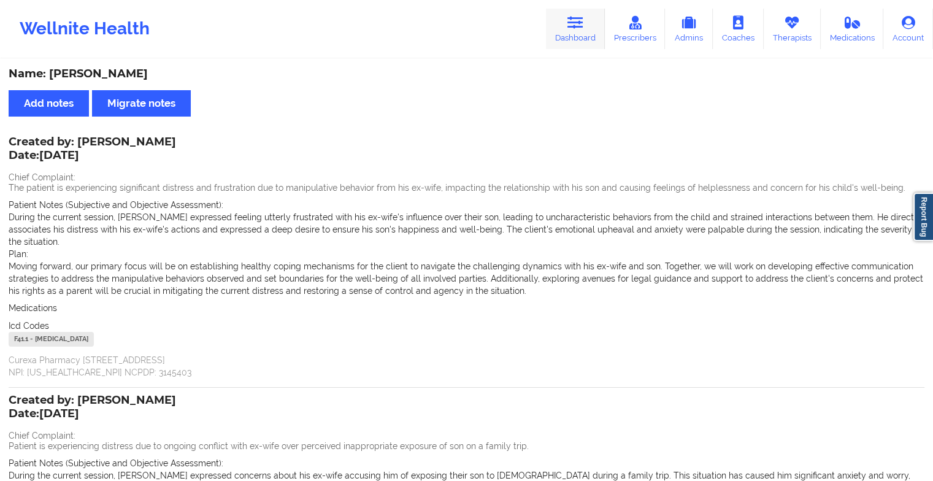
click at [605, 27] on link "Dashboard" at bounding box center [575, 29] width 59 height 40
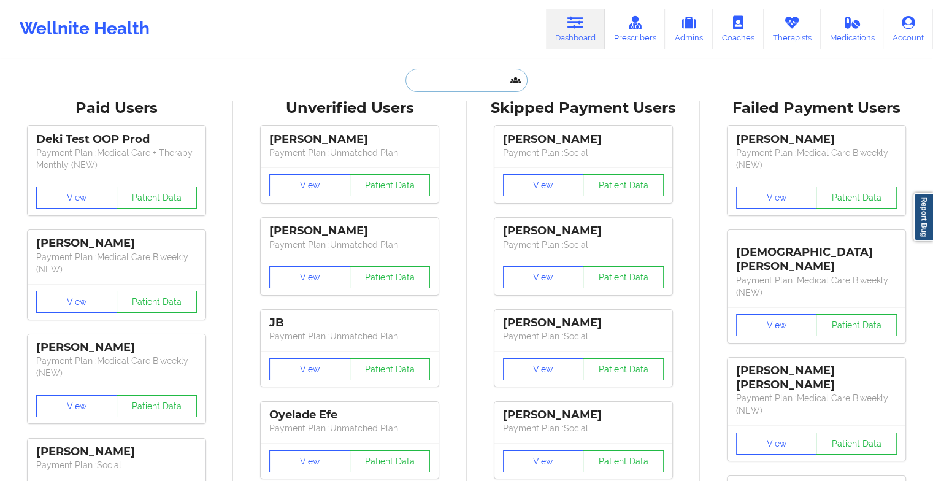
click at [454, 86] on input "text" at bounding box center [465, 80] width 121 height 23
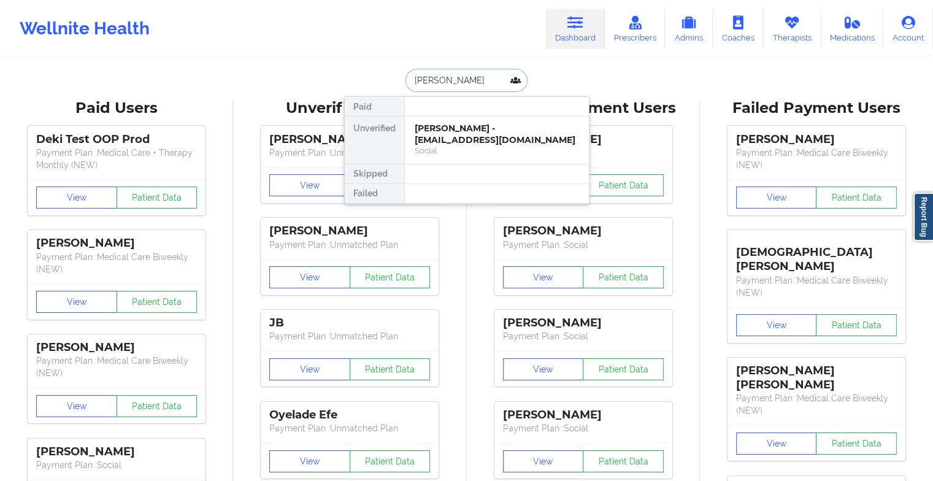
type input "[PERSON_NAME]"
click at [435, 145] on div "Social" at bounding box center [497, 150] width 164 height 10
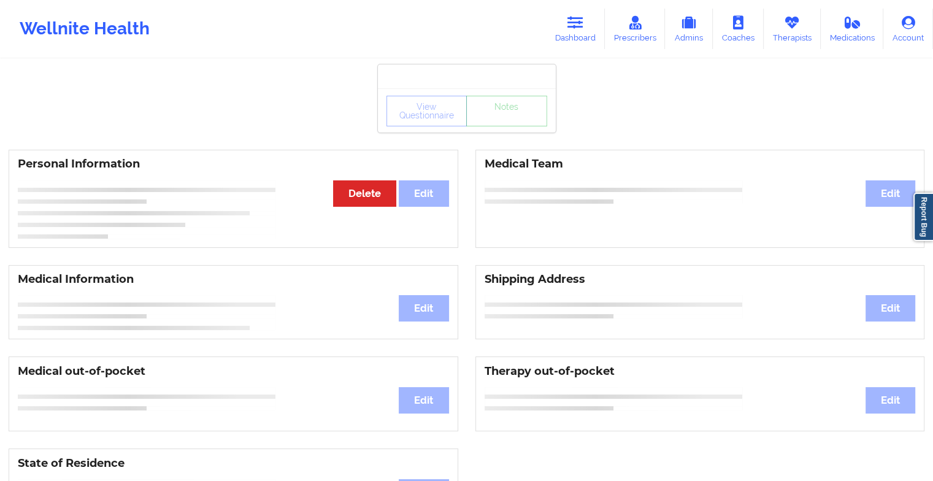
click at [503, 130] on div "View Questionnaire Notes" at bounding box center [467, 110] width 178 height 44
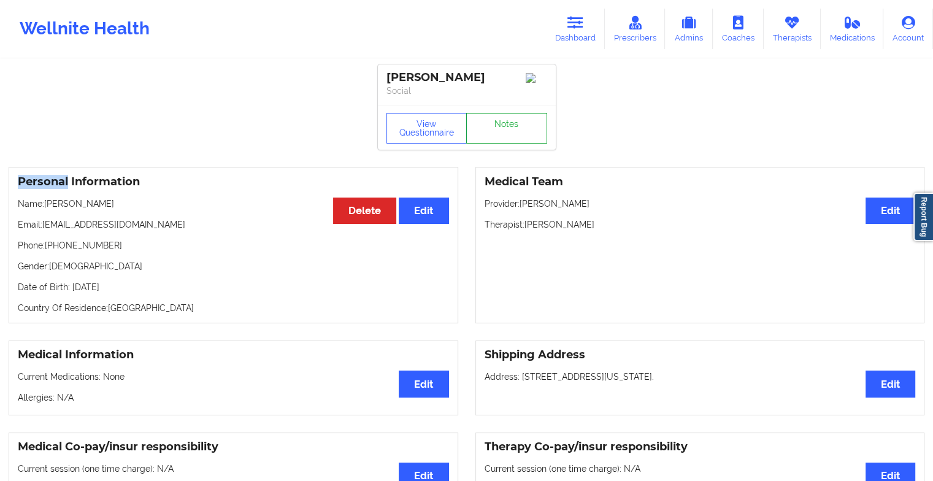
click at [503, 130] on link "Notes" at bounding box center [506, 128] width 81 height 31
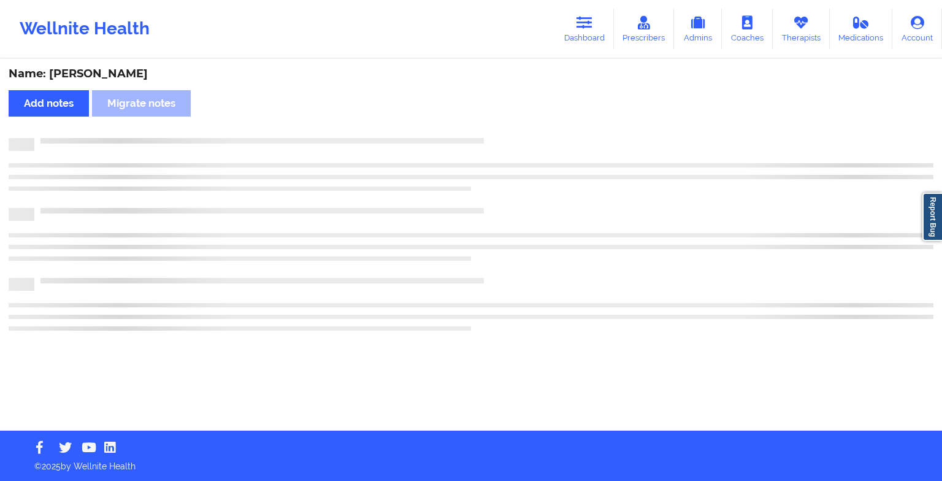
click at [503, 130] on div "Name: [PERSON_NAME] Add notes Migrate notes" at bounding box center [471, 245] width 942 height 370
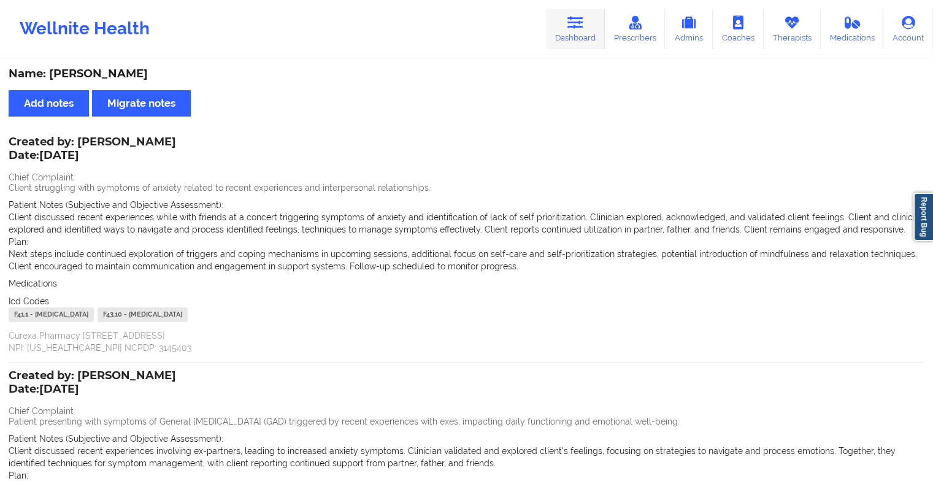
click at [573, 39] on link "Dashboard" at bounding box center [575, 29] width 59 height 40
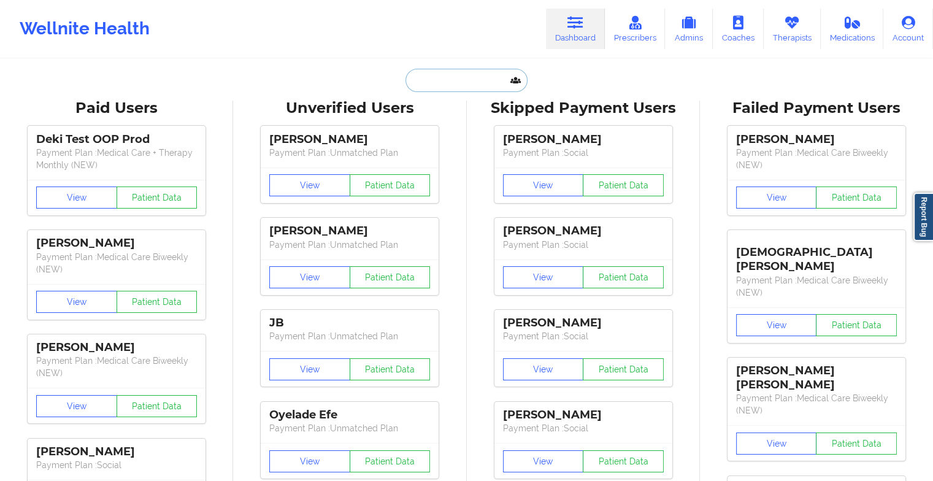
click at [456, 73] on input "text" at bounding box center [465, 80] width 121 height 23
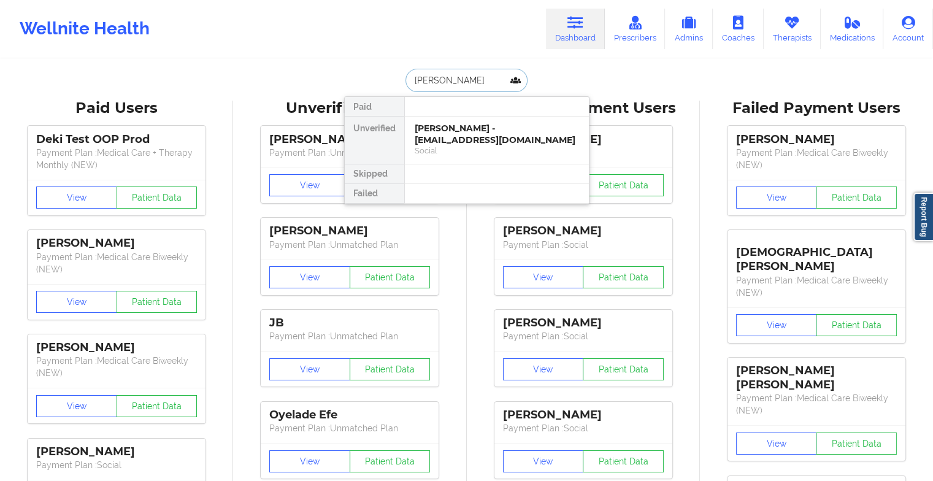
type input "[PERSON_NAME]"
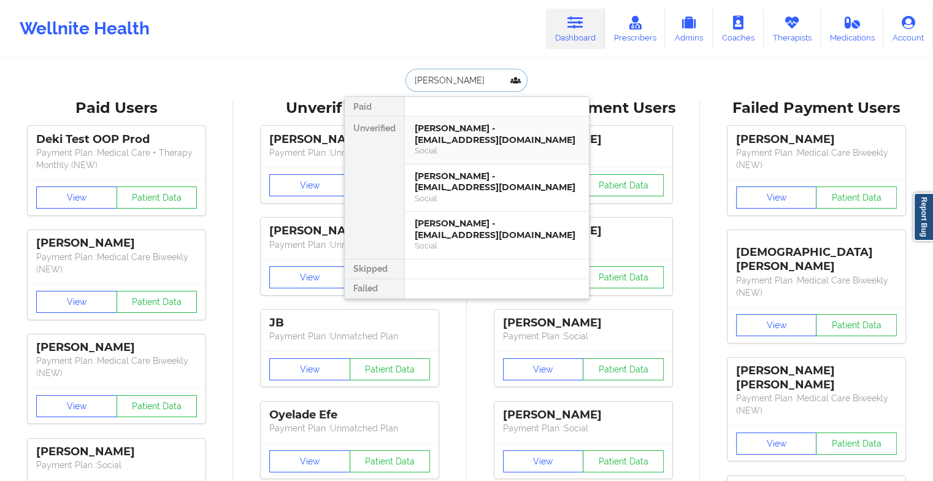
click at [450, 134] on div "[PERSON_NAME] - [EMAIL_ADDRESS][DOMAIN_NAME]" at bounding box center [497, 134] width 164 height 23
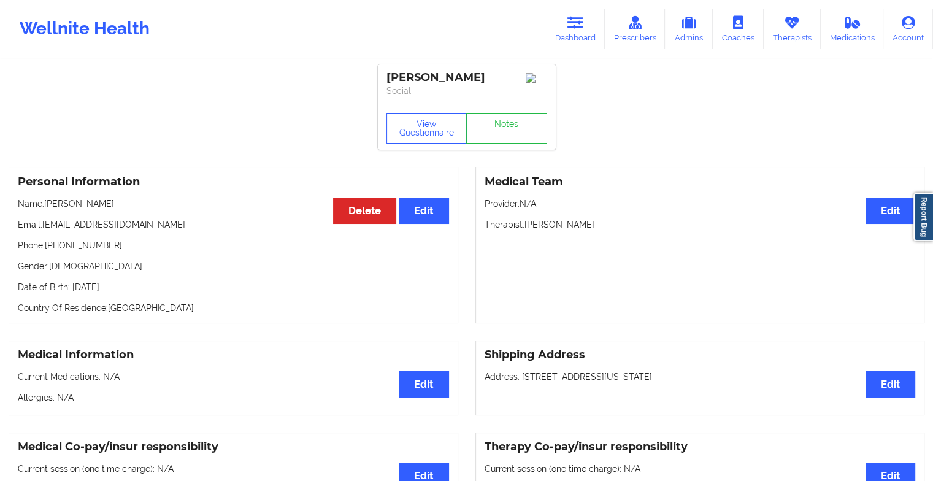
click at [493, 133] on link "Notes" at bounding box center [506, 128] width 81 height 31
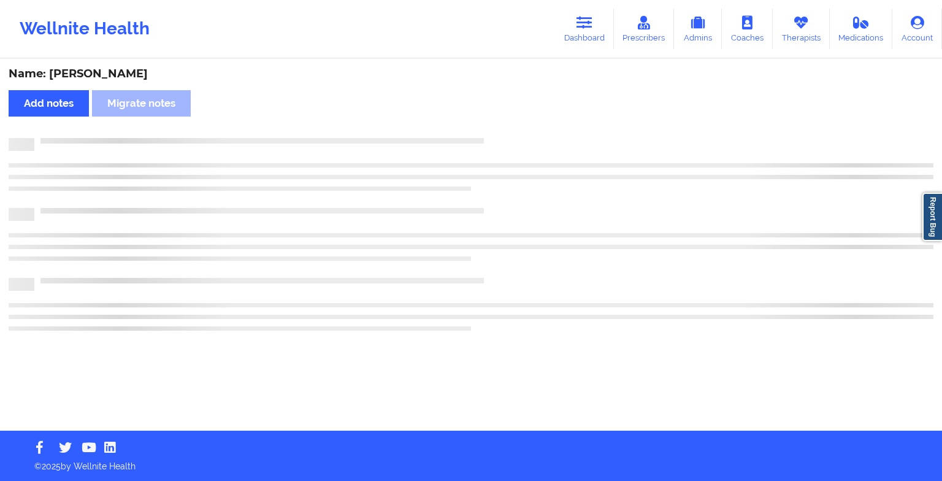
click at [493, 133] on div "Name: [PERSON_NAME] Add notes Migrate notes" at bounding box center [471, 245] width 942 height 370
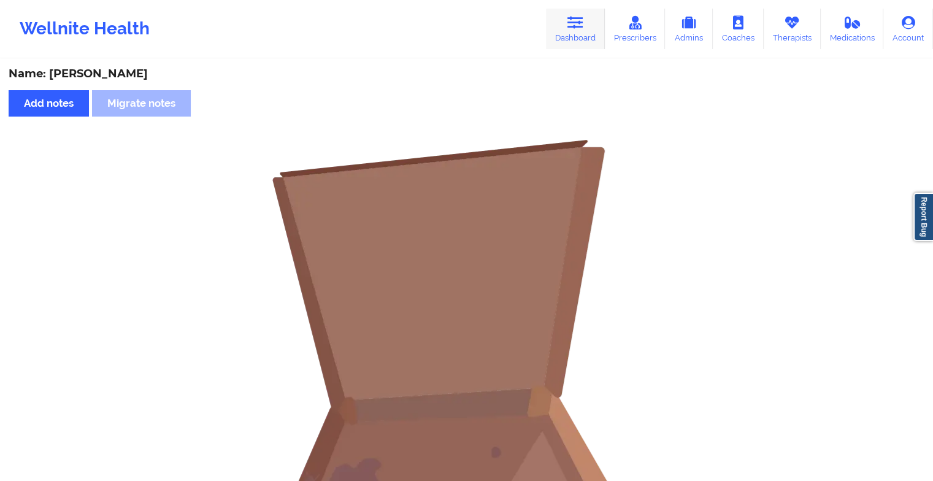
click at [584, 44] on link "Dashboard" at bounding box center [575, 29] width 59 height 40
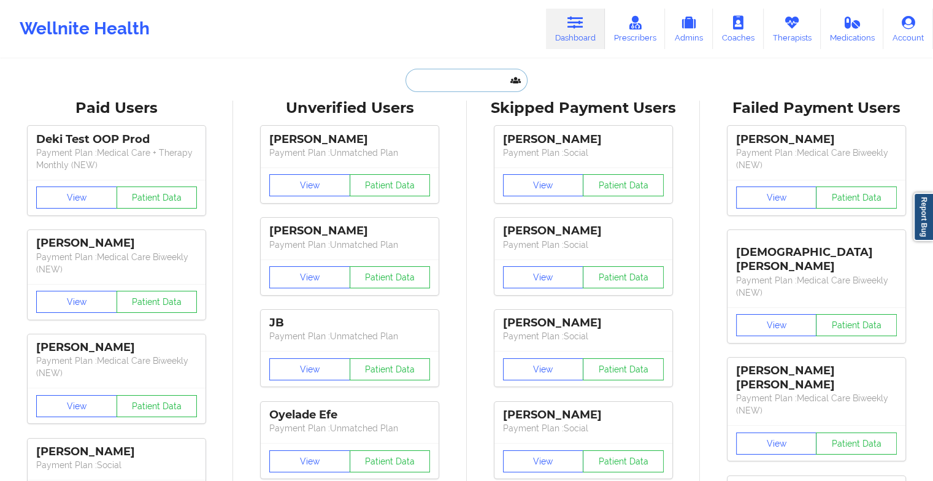
click at [508, 82] on input "text" at bounding box center [465, 80] width 121 height 23
type input "t"
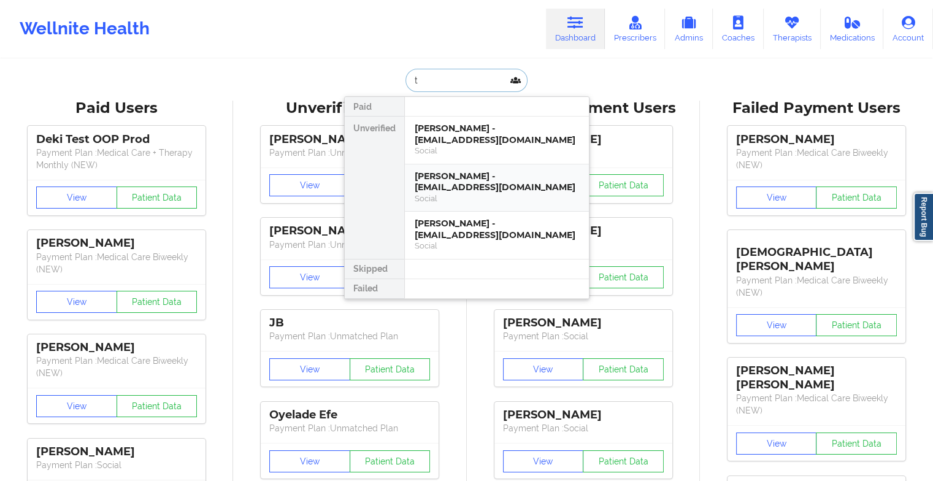
click at [483, 171] on div "[PERSON_NAME] - [EMAIL_ADDRESS][DOMAIN_NAME]" at bounding box center [497, 182] width 164 height 23
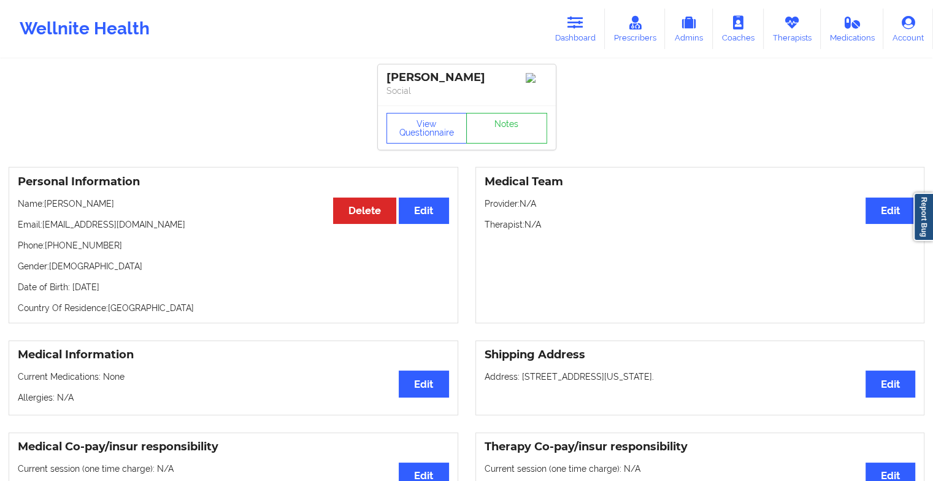
click at [505, 113] on div "View Questionnaire Notes" at bounding box center [467, 128] width 178 height 44
drag, startPoint x: 505, startPoint y: 113, endPoint x: 496, endPoint y: 140, distance: 28.3
click at [496, 140] on link "Notes" at bounding box center [506, 128] width 81 height 31
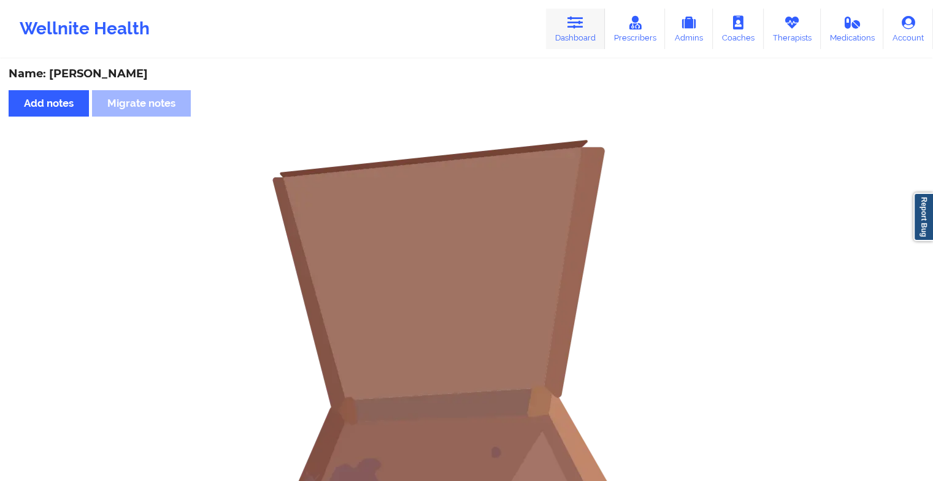
click at [579, 37] on link "Dashboard" at bounding box center [575, 29] width 59 height 40
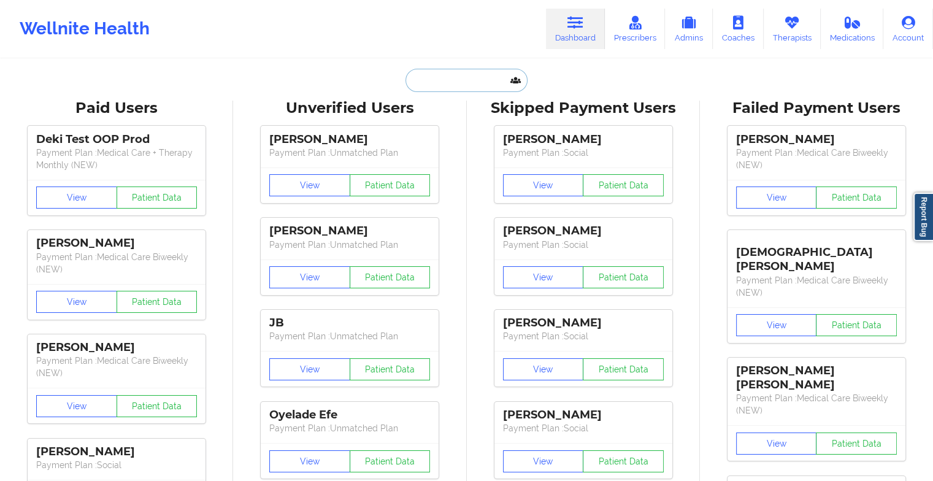
click at [453, 86] on input "text" at bounding box center [465, 80] width 121 height 23
type input "t"
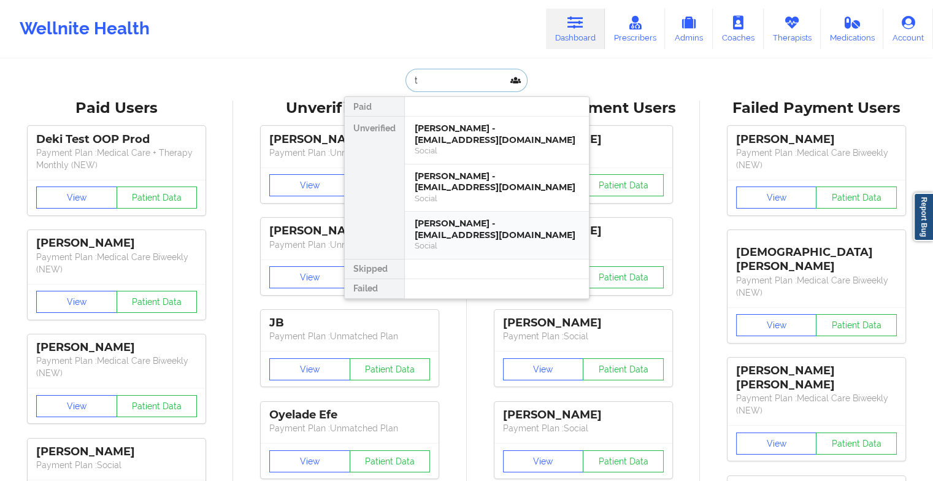
click at [442, 222] on div "[PERSON_NAME] - [EMAIL_ADDRESS][DOMAIN_NAME]" at bounding box center [497, 229] width 164 height 23
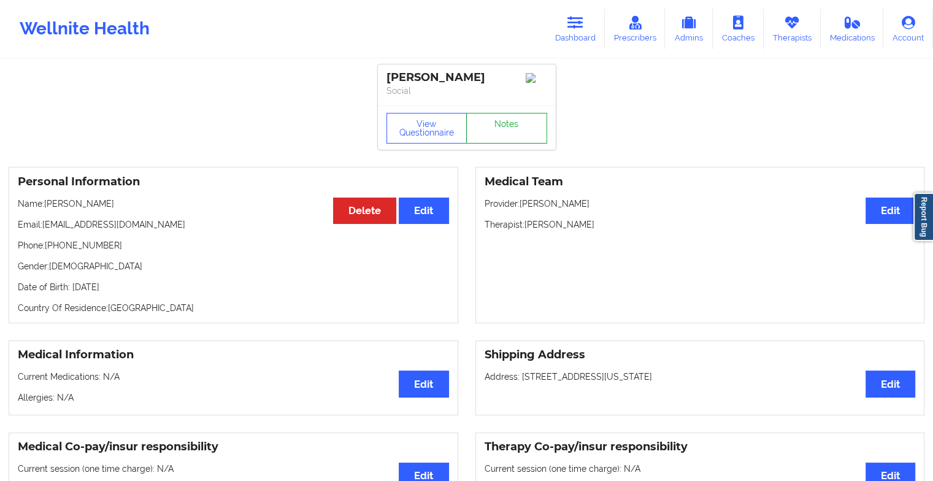
click at [497, 123] on link "Notes" at bounding box center [506, 128] width 81 height 31
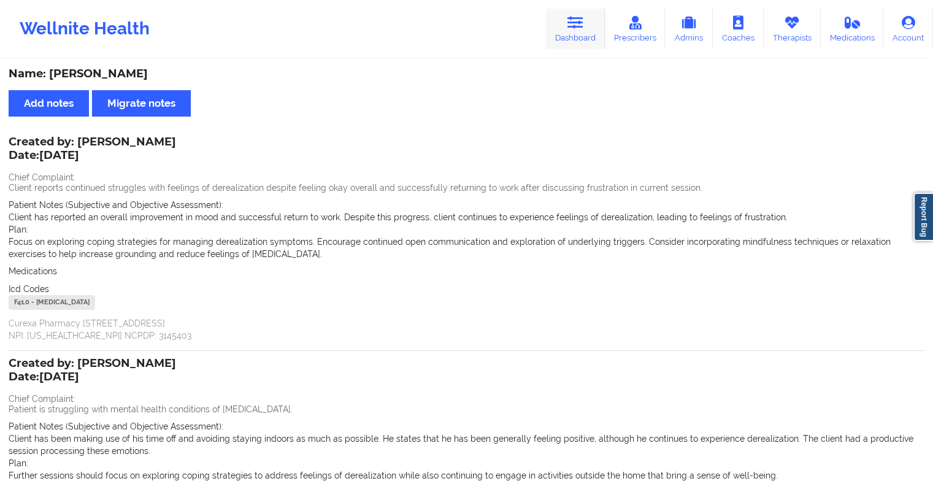
click at [577, 23] on icon at bounding box center [575, 22] width 16 height 13
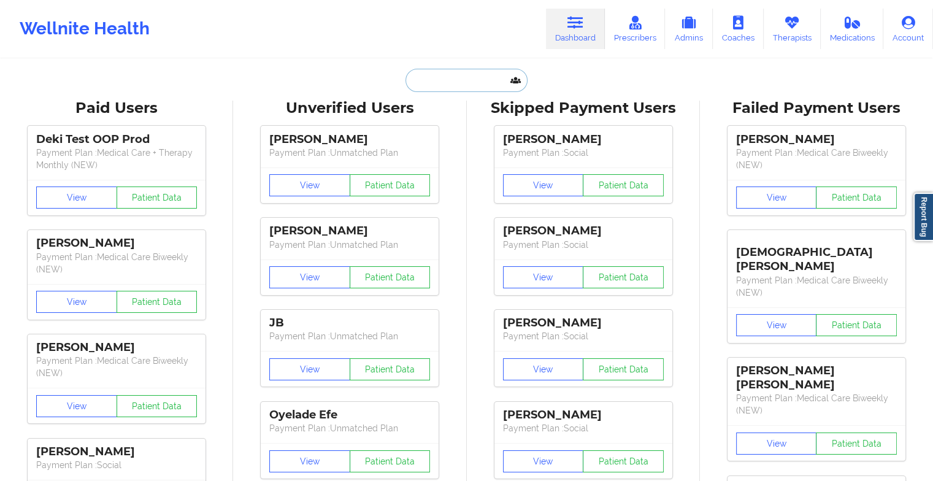
click at [471, 72] on input "text" at bounding box center [465, 80] width 121 height 23
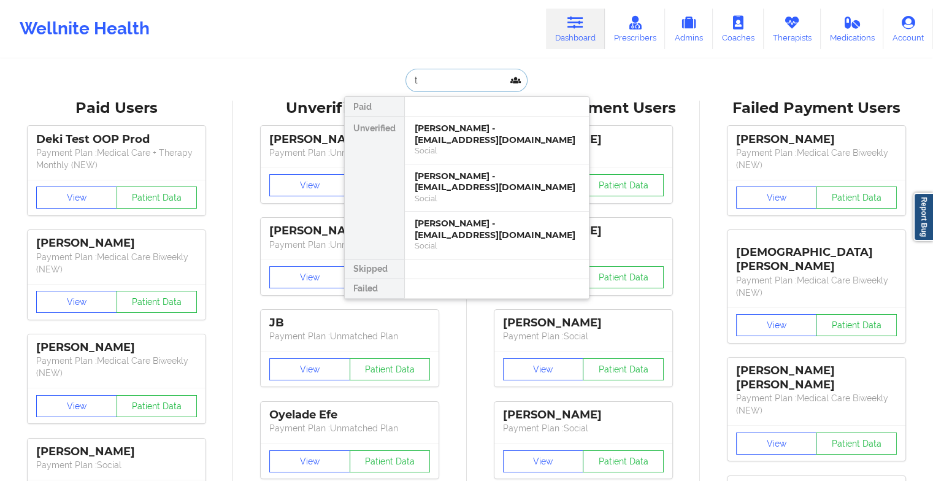
click at [466, 80] on input "t" at bounding box center [465, 80] width 121 height 23
type input "t"
type input "[PERSON_NAME]"
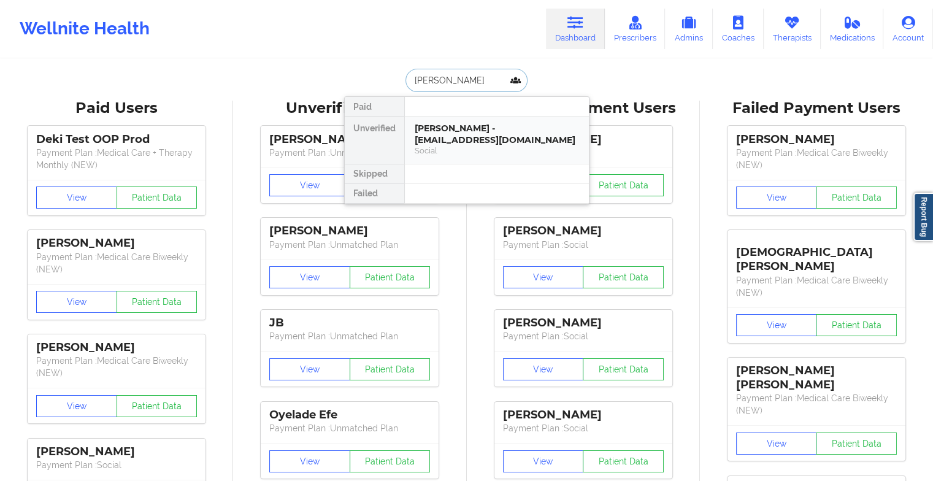
click at [419, 135] on div "[PERSON_NAME] - [EMAIL_ADDRESS][DOMAIN_NAME]" at bounding box center [497, 134] width 164 height 23
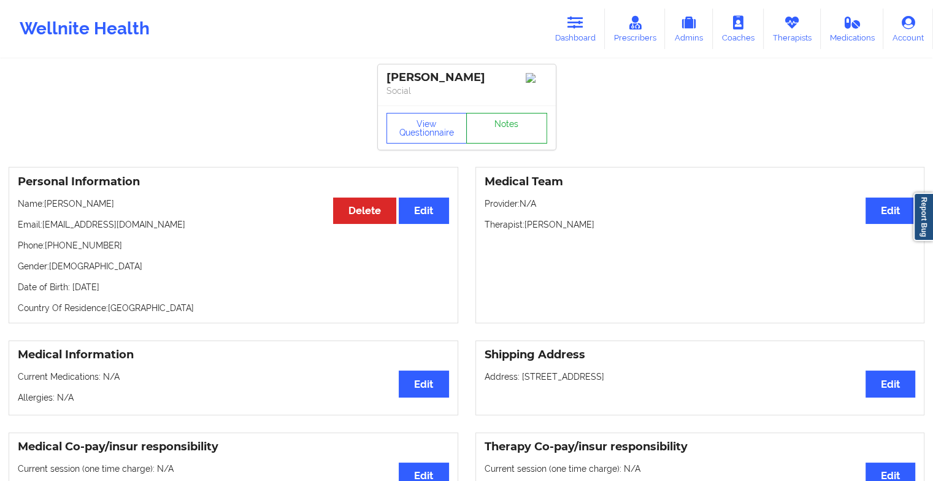
click at [510, 130] on link "Notes" at bounding box center [506, 128] width 81 height 31
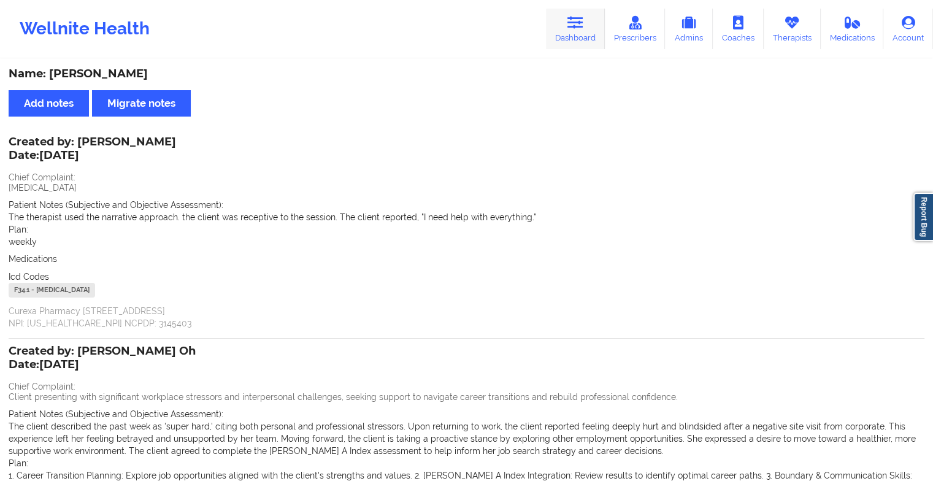
click at [548, 12] on link "Dashboard" at bounding box center [575, 29] width 59 height 40
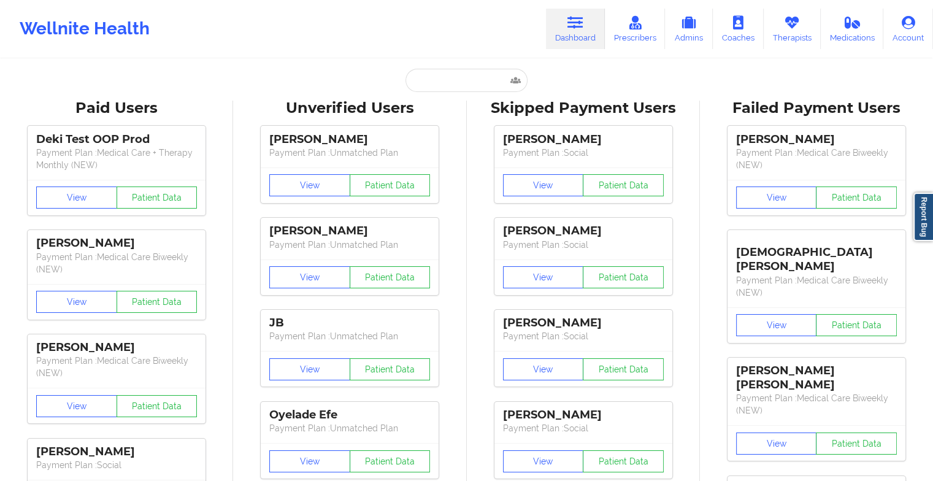
click at [548, 12] on link "Dashboard" at bounding box center [575, 29] width 59 height 40
click at [456, 81] on input "text" at bounding box center [465, 80] width 121 height 23
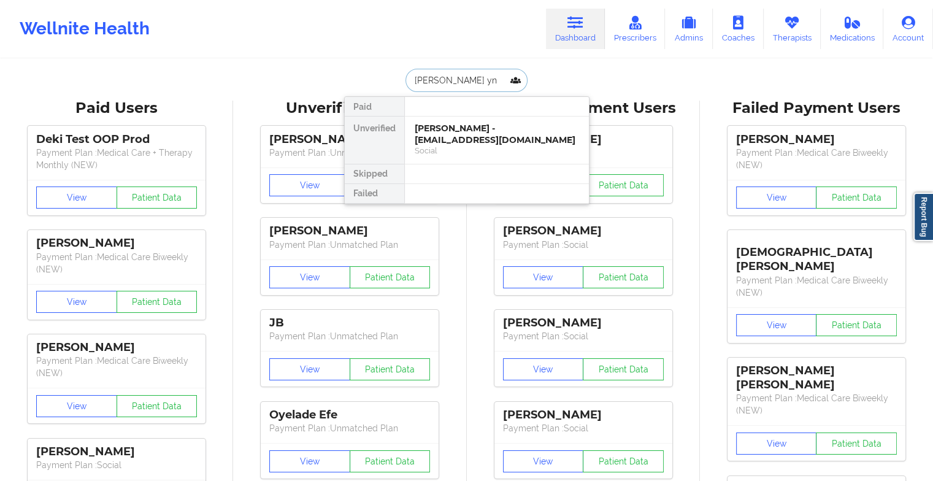
type input "[PERSON_NAME]"
click at [461, 140] on div "[PERSON_NAME] - [EMAIL_ADDRESS][DOMAIN_NAME]" at bounding box center [497, 134] width 164 height 23
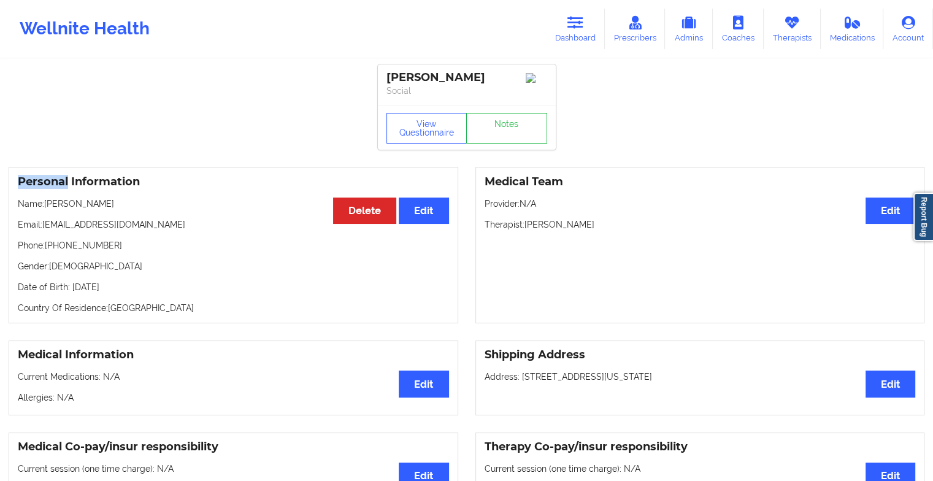
click at [499, 132] on link "Notes" at bounding box center [506, 128] width 81 height 31
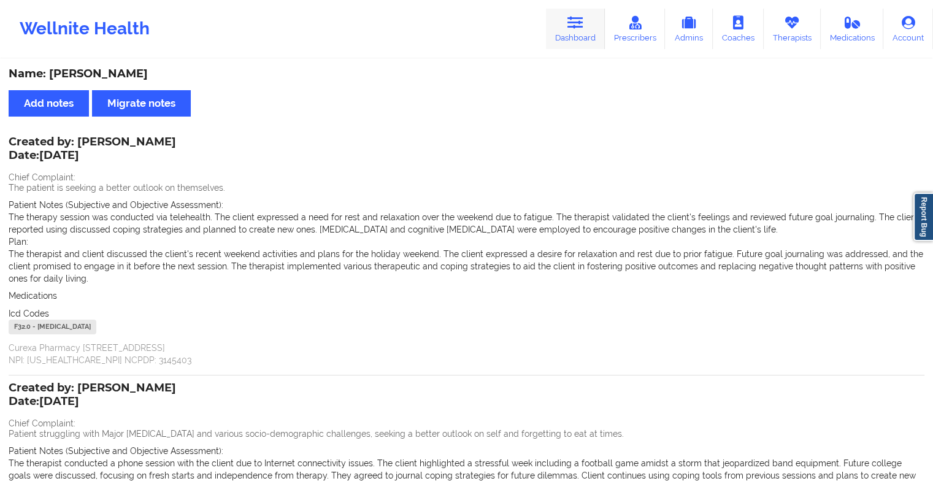
click at [579, 43] on link "Dashboard" at bounding box center [575, 29] width 59 height 40
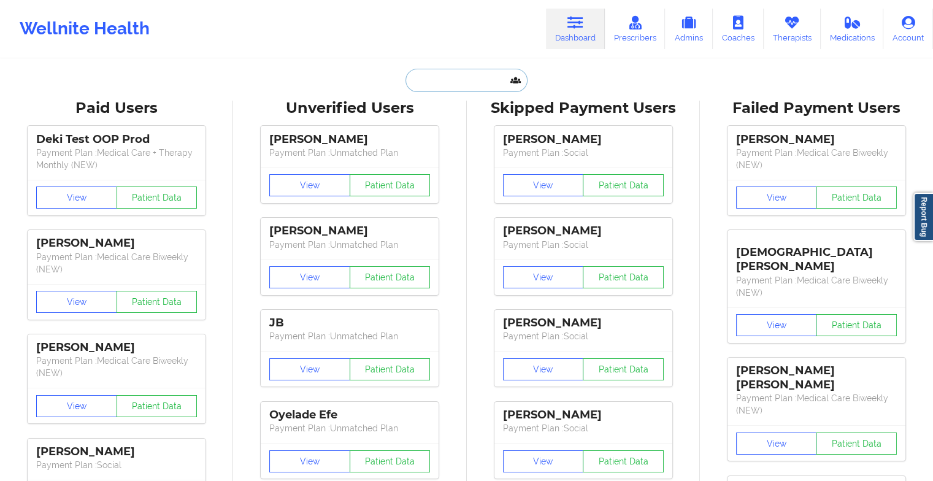
click at [435, 79] on input "text" at bounding box center [465, 80] width 121 height 23
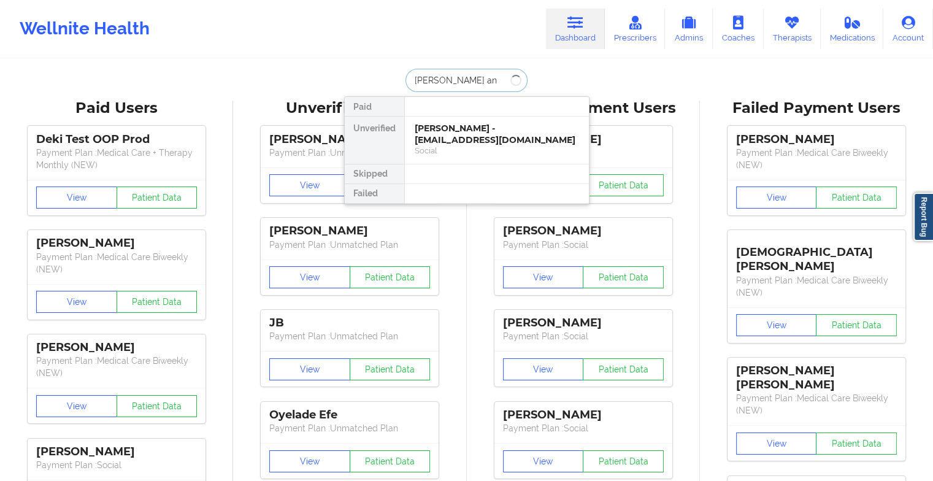
type input "[PERSON_NAME] [PERSON_NAME]"
click at [469, 153] on div "Social" at bounding box center [497, 150] width 164 height 10
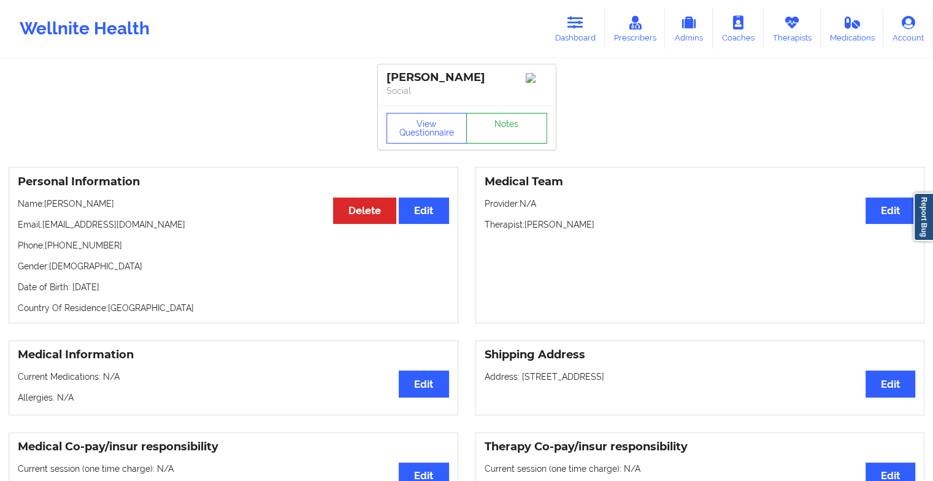
click at [506, 142] on link "Notes" at bounding box center [506, 128] width 81 height 31
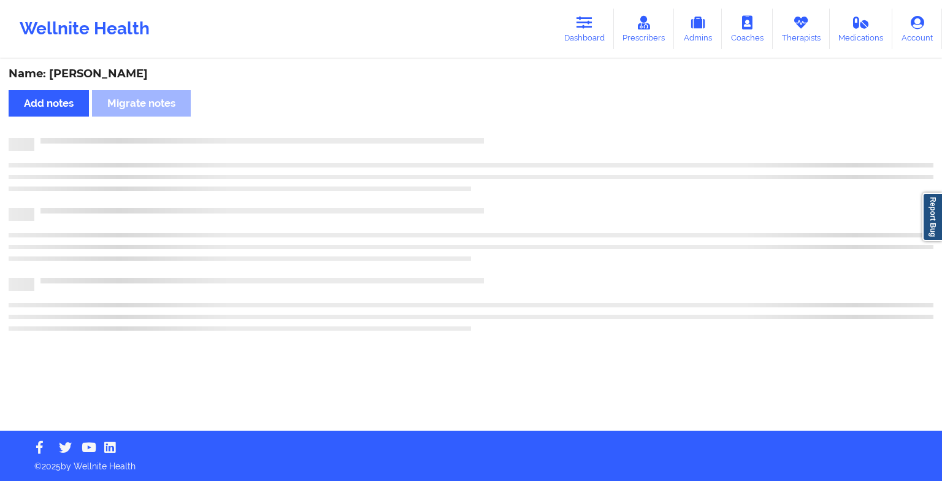
click at [555, 186] on div at bounding box center [471, 164] width 925 height 53
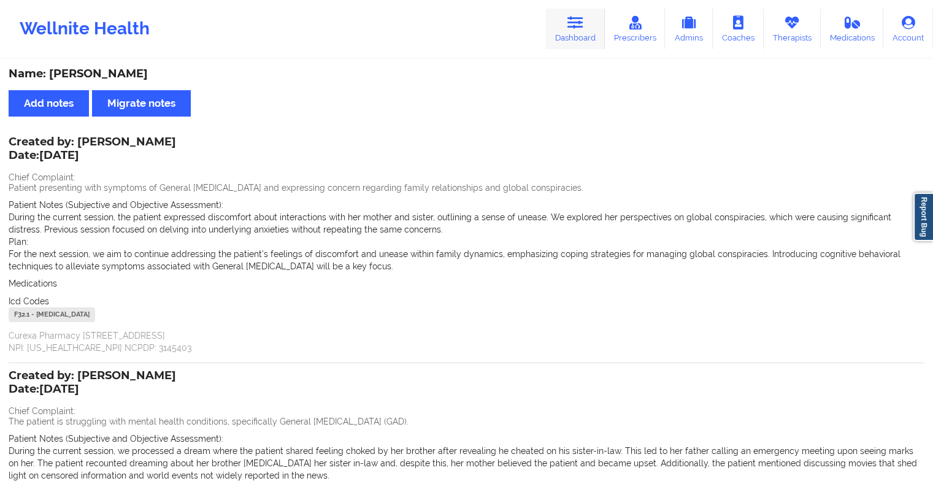
click at [577, 25] on icon at bounding box center [575, 22] width 16 height 13
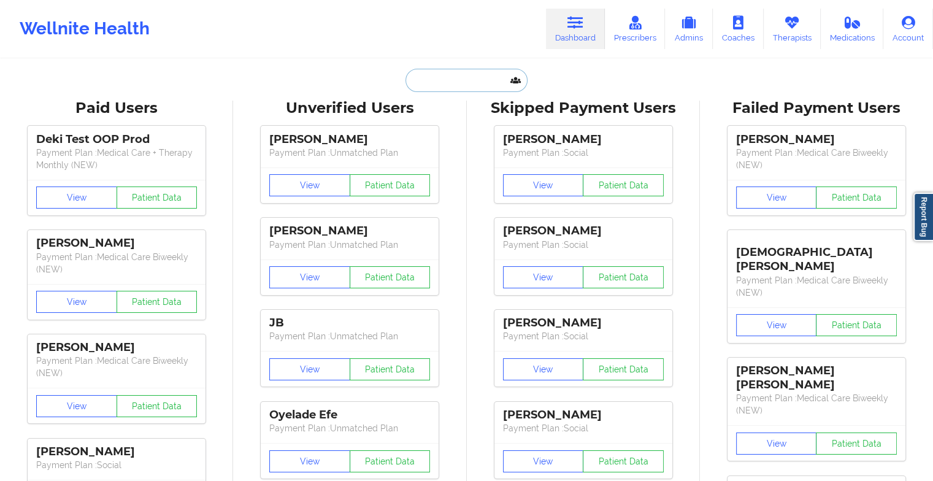
click at [467, 83] on input "text" at bounding box center [465, 80] width 121 height 23
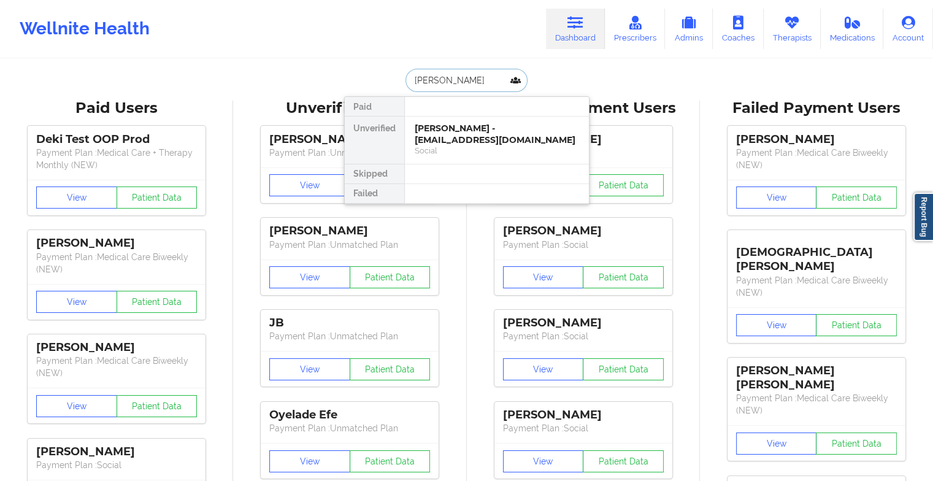
type input "[PERSON_NAME]"
click at [410, 125] on div "[PERSON_NAME] - [EMAIL_ADDRESS][DOMAIN_NAME] Social" at bounding box center [497, 140] width 184 height 47
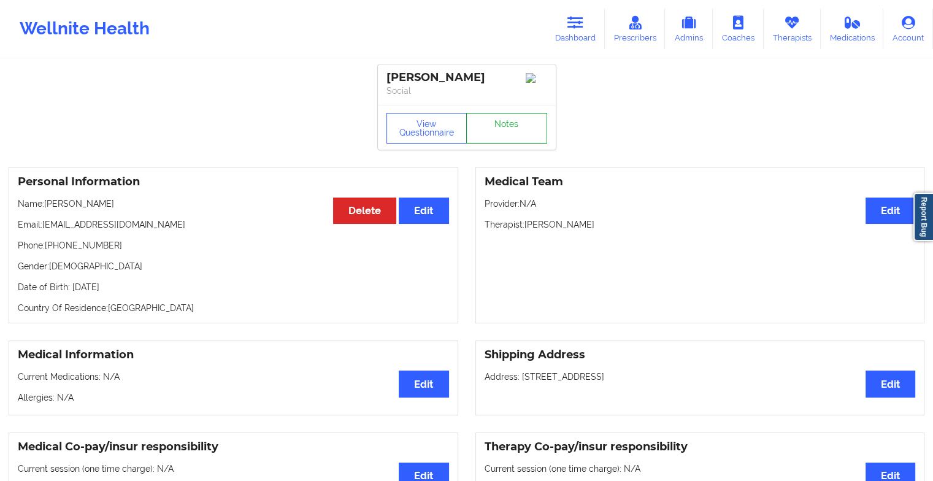
click at [510, 129] on link "Notes" at bounding box center [506, 128] width 81 height 31
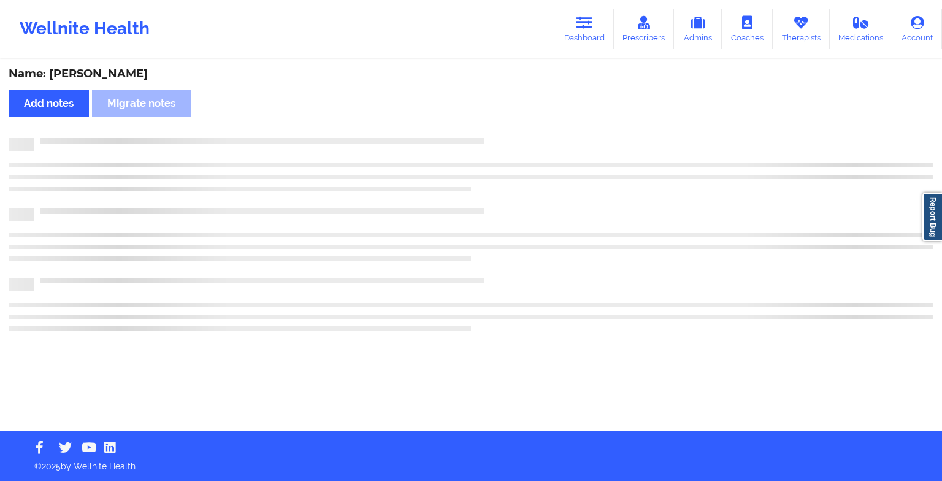
click at [510, 129] on div "Name: [PERSON_NAME] Add notes Migrate notes" at bounding box center [471, 245] width 942 height 370
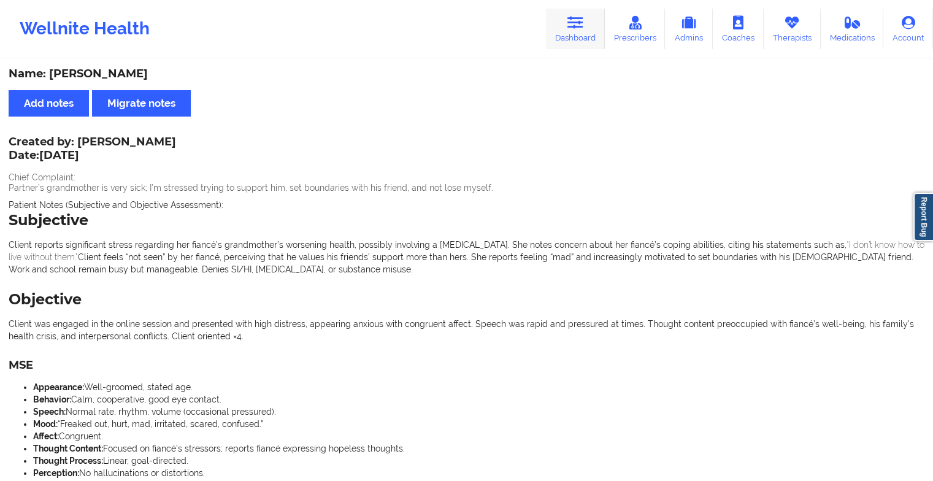
click at [566, 31] on link "Dashboard" at bounding box center [575, 29] width 59 height 40
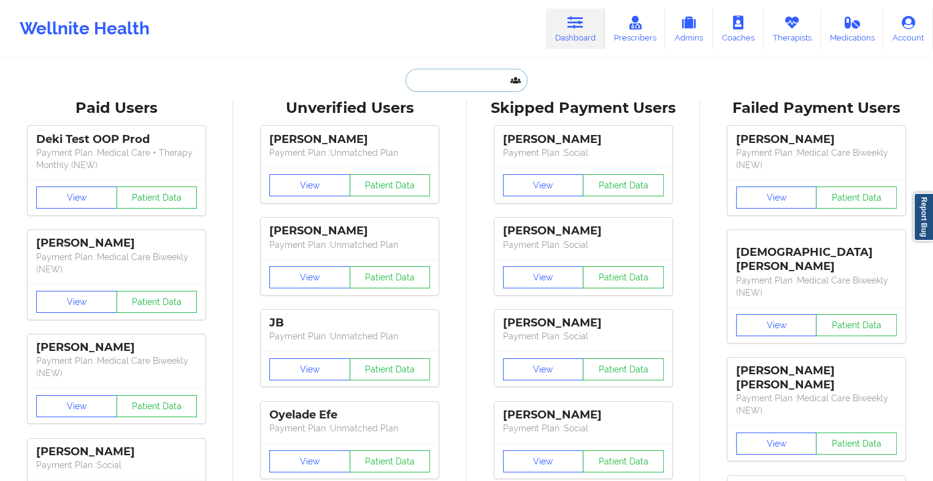
click at [457, 71] on input "text" at bounding box center [465, 80] width 121 height 23
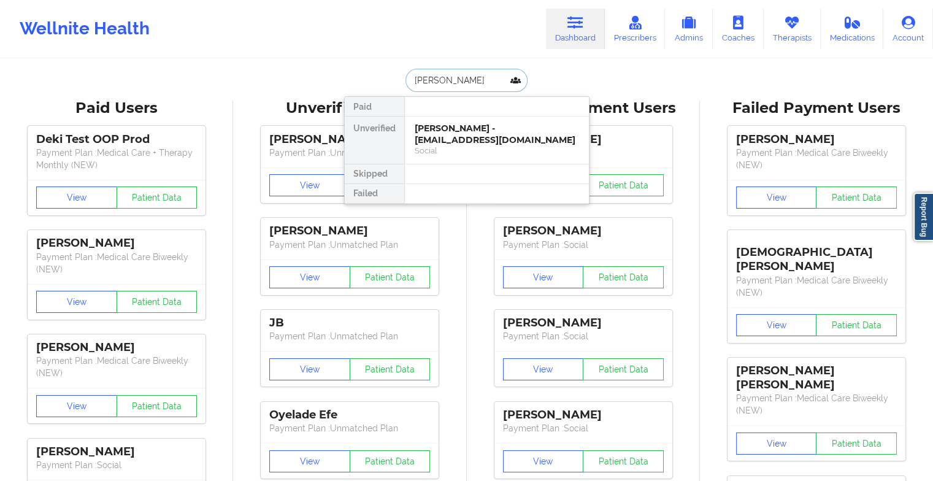
type input "[PERSON_NAME]"
click at [464, 129] on div "[PERSON_NAME] - [EMAIL_ADDRESS][DOMAIN_NAME]" at bounding box center [497, 134] width 164 height 23
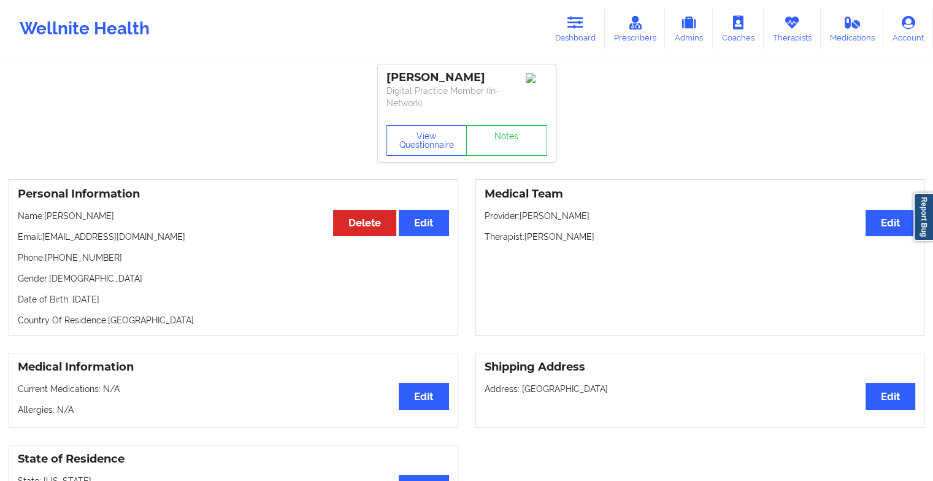
click at [488, 120] on div "View Questionnaire Notes" at bounding box center [467, 140] width 178 height 44
drag, startPoint x: 488, startPoint y: 120, endPoint x: 488, endPoint y: 138, distance: 17.8
click at [488, 138] on link "Notes" at bounding box center [506, 140] width 81 height 31
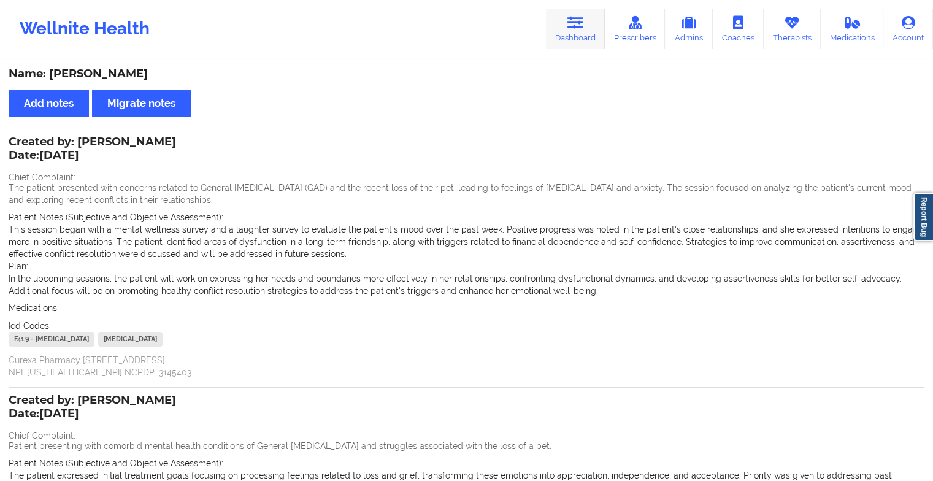
click at [567, 36] on link "Dashboard" at bounding box center [575, 29] width 59 height 40
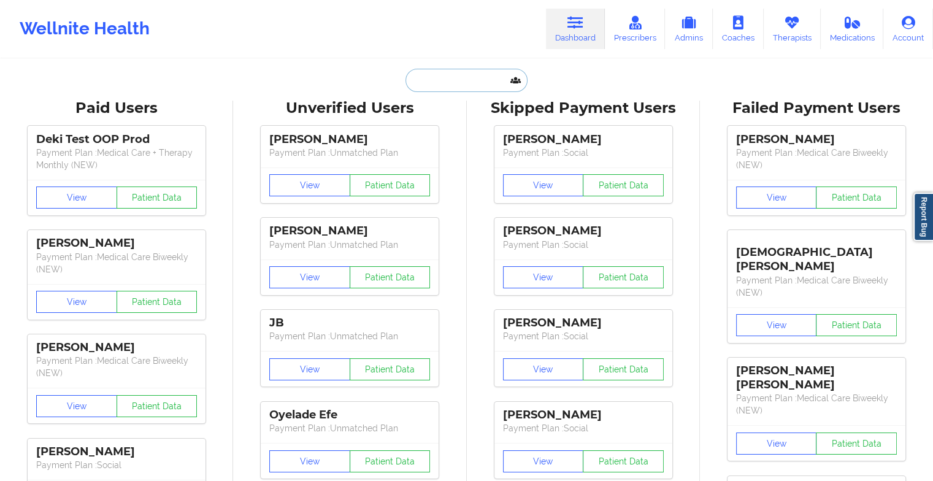
click at [413, 81] on input "text" at bounding box center [465, 80] width 121 height 23
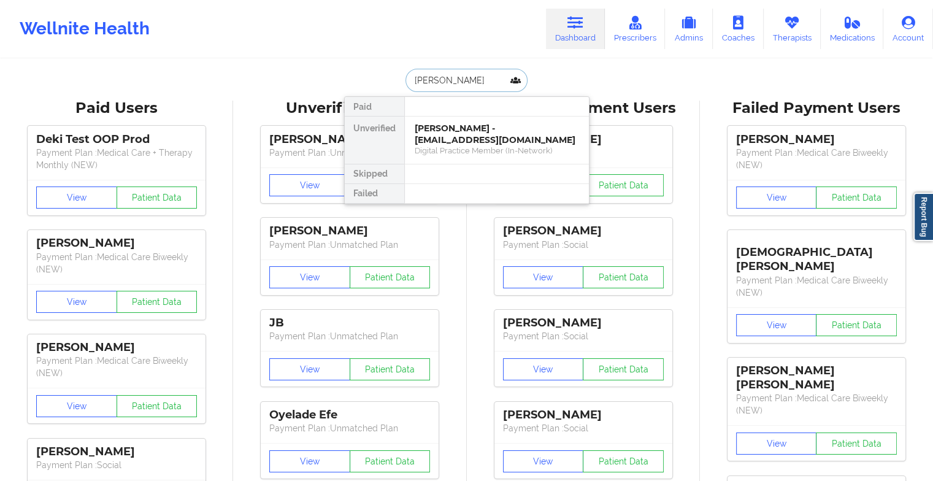
type input "[PERSON_NAME]"
click at [437, 150] on div "Digital Practice Member (In-Network)" at bounding box center [497, 150] width 164 height 10
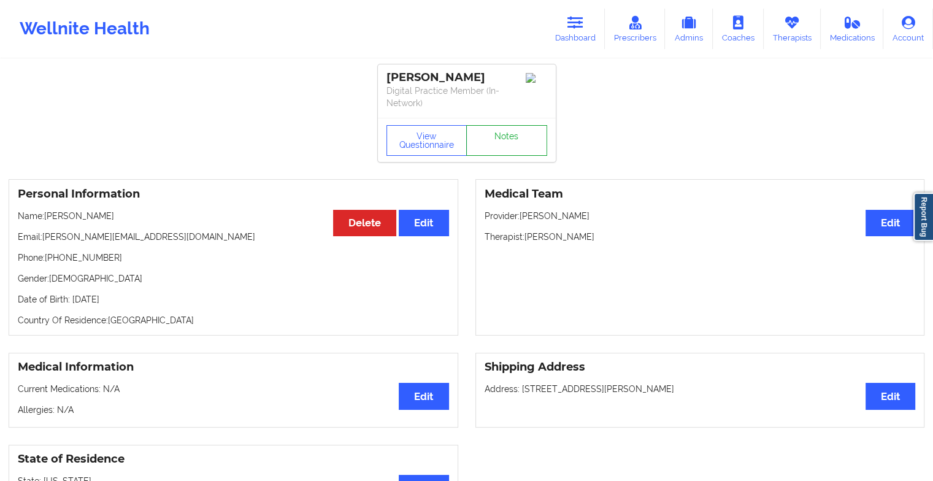
click at [515, 149] on link "Notes" at bounding box center [506, 140] width 81 height 31
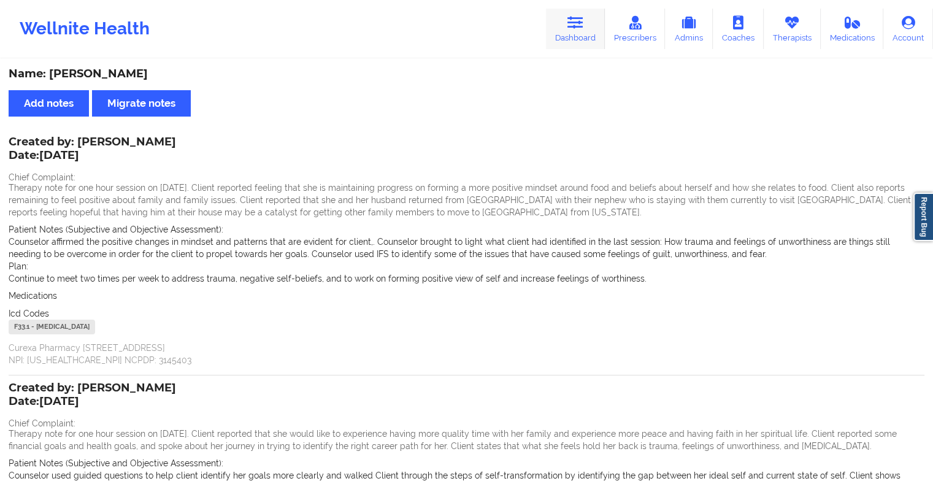
click at [568, 21] on link "Dashboard" at bounding box center [575, 29] width 59 height 40
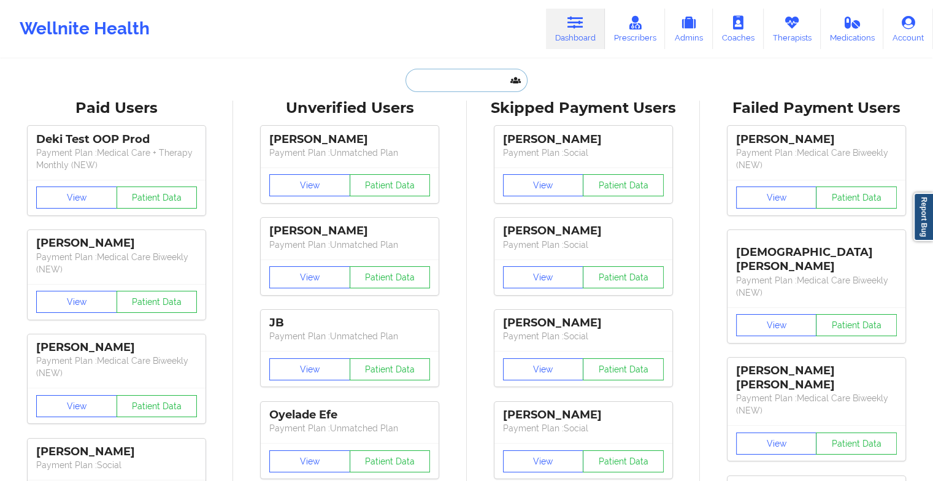
click at [427, 83] on input "text" at bounding box center [465, 80] width 121 height 23
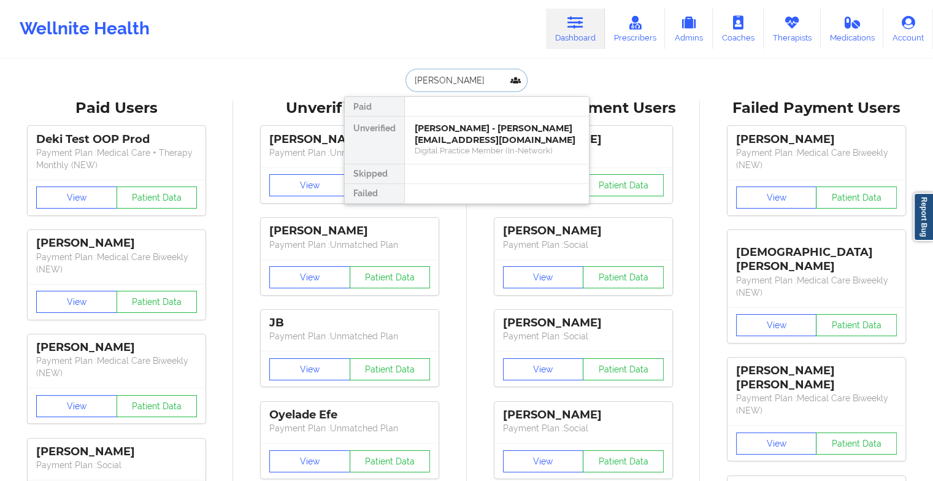
type input "[PERSON_NAME]"
click at [460, 137] on div "Curtis Mayes - [EMAIL_ADDRESS][PERSON_NAME][DOMAIN_NAME]" at bounding box center [497, 134] width 164 height 23
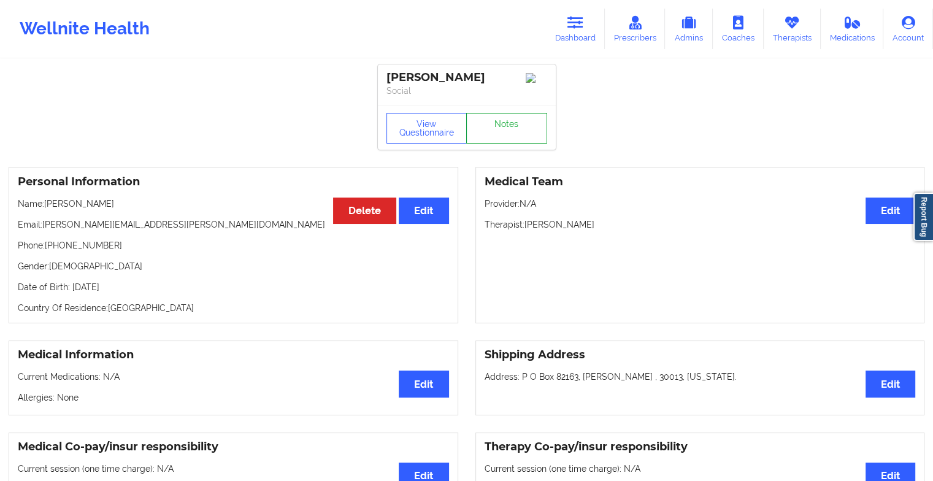
click at [502, 134] on link "Notes" at bounding box center [506, 128] width 81 height 31
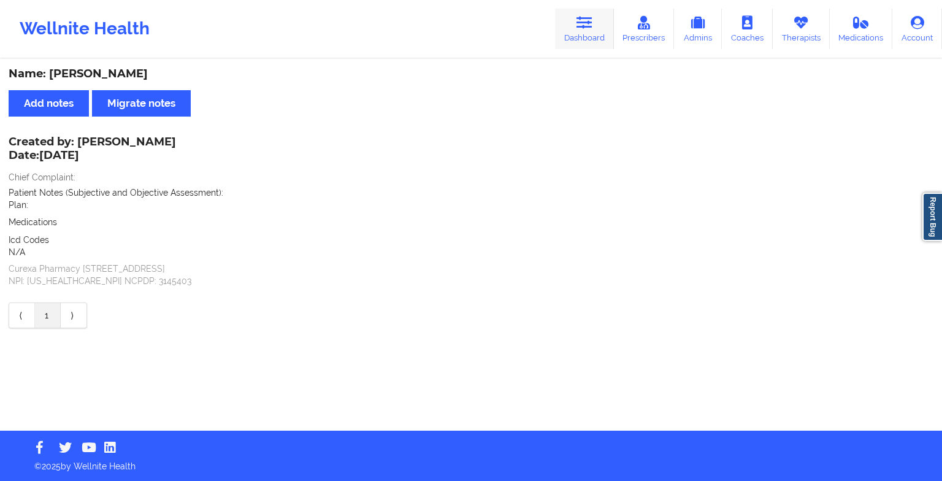
click at [593, 31] on link "Dashboard" at bounding box center [584, 29] width 59 height 40
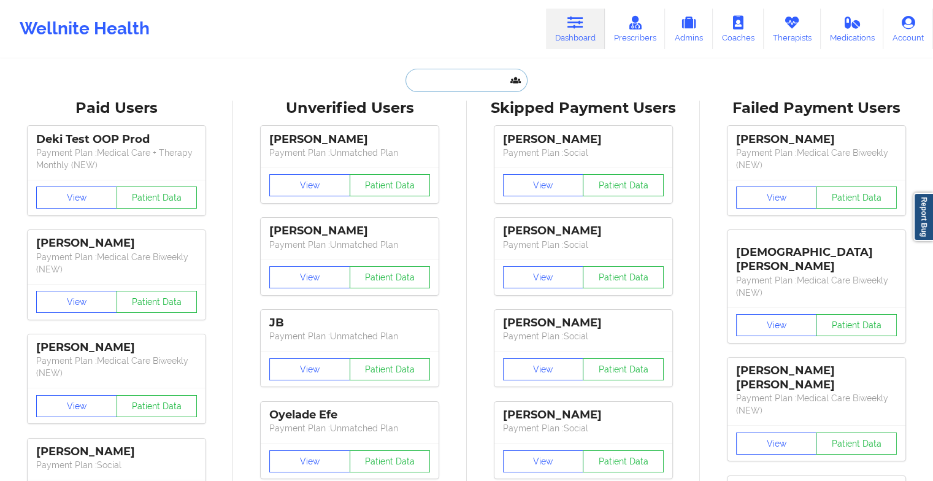
click at [451, 81] on input "text" at bounding box center [465, 80] width 121 height 23
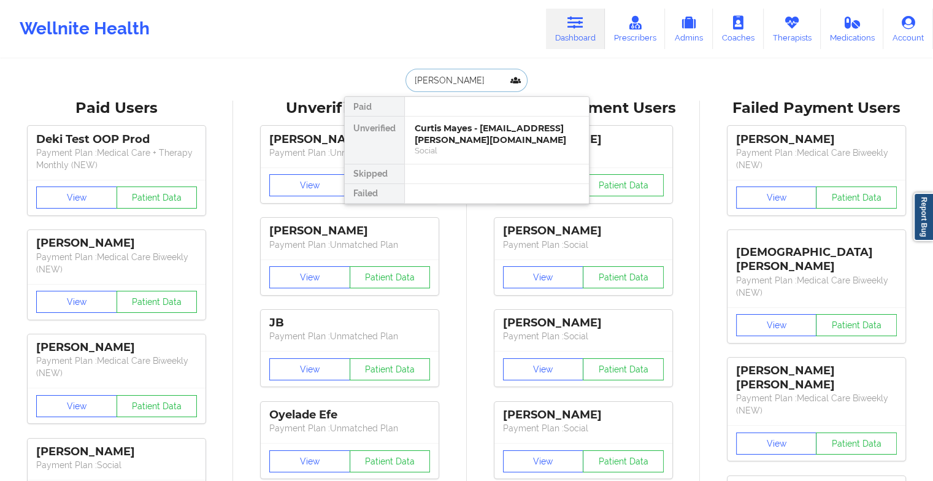
type input "[PERSON_NAME]"
click at [505, 130] on div "[PERSON_NAME] - [EMAIL_ADDRESS][DOMAIN_NAME]" at bounding box center [497, 134] width 164 height 23
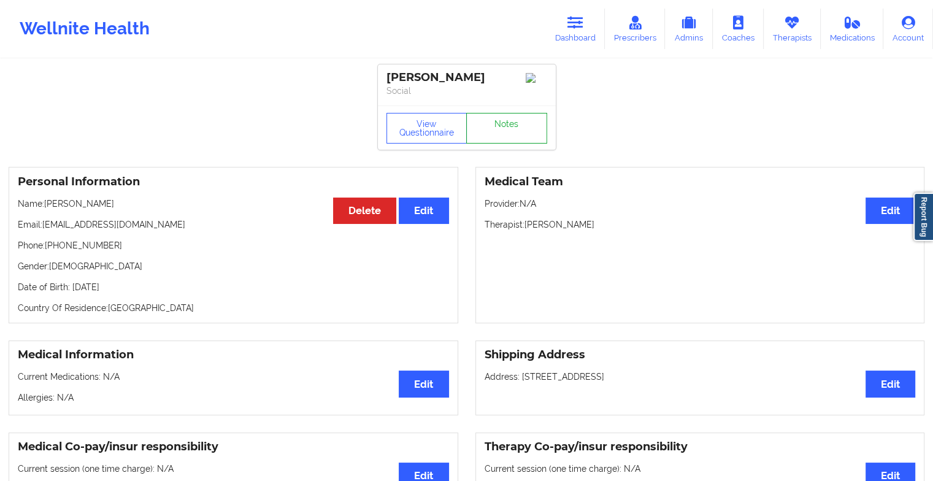
click at [478, 139] on link "Notes" at bounding box center [506, 128] width 81 height 31
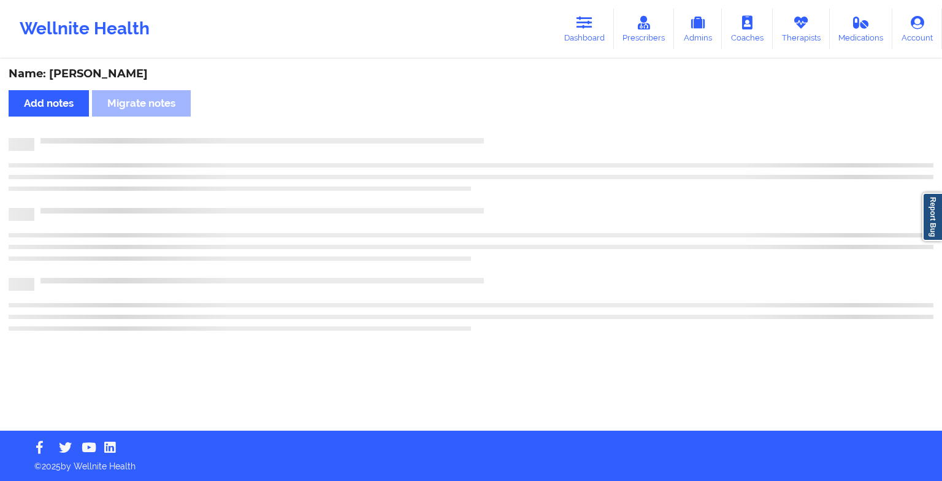
click at [571, 199] on div at bounding box center [471, 234] width 925 height 193
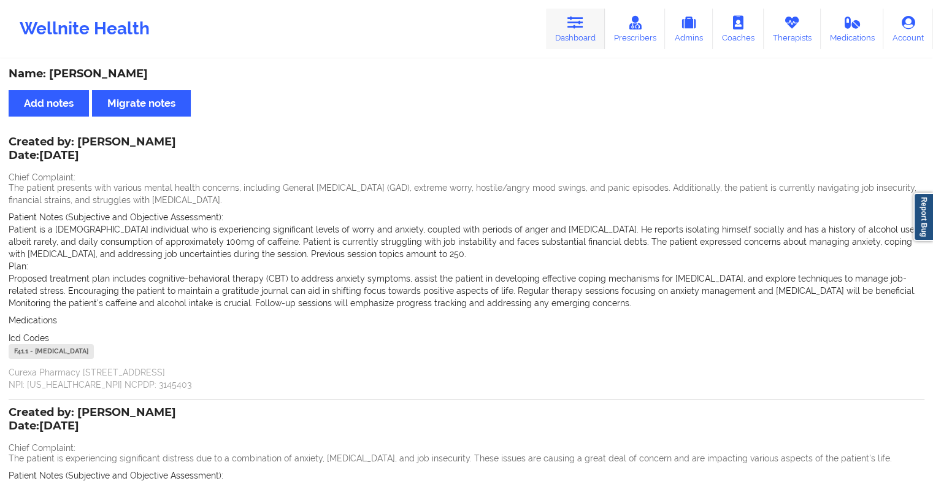
click at [562, 17] on link "Dashboard" at bounding box center [575, 29] width 59 height 40
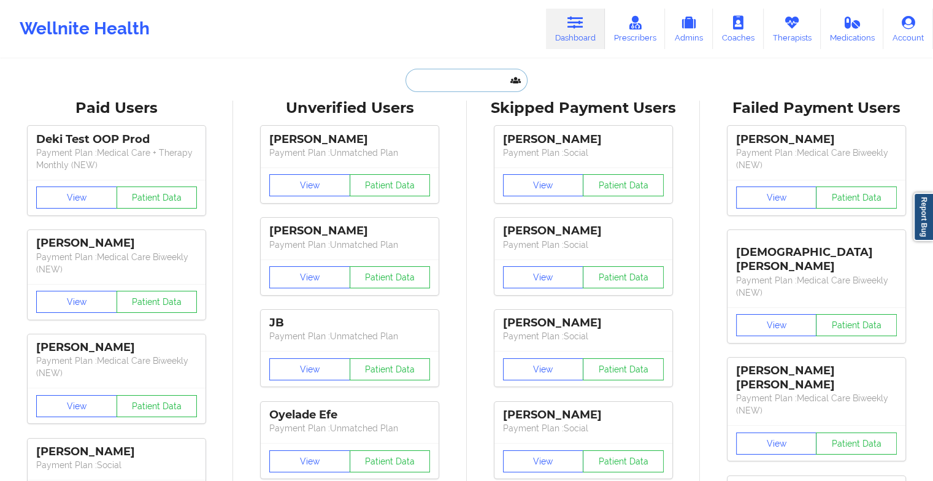
click at [469, 78] on input "text" at bounding box center [465, 80] width 121 height 23
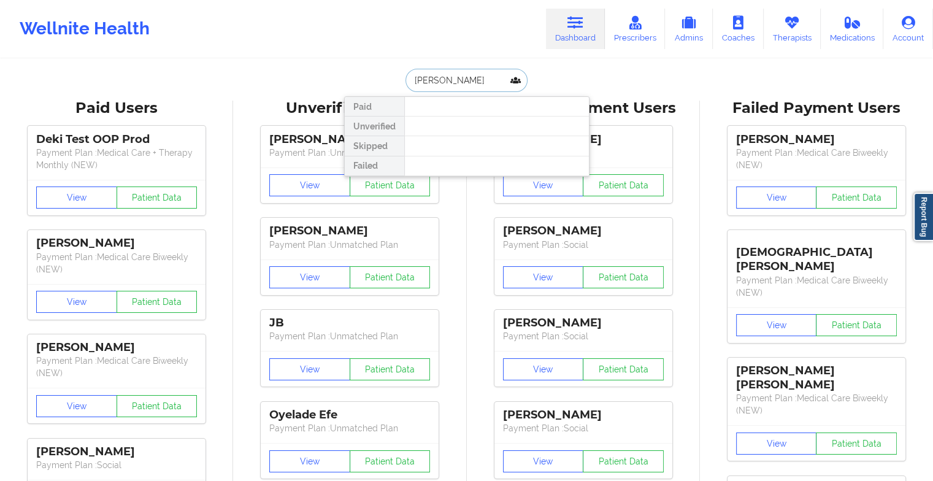
type input "[PERSON_NAME]"
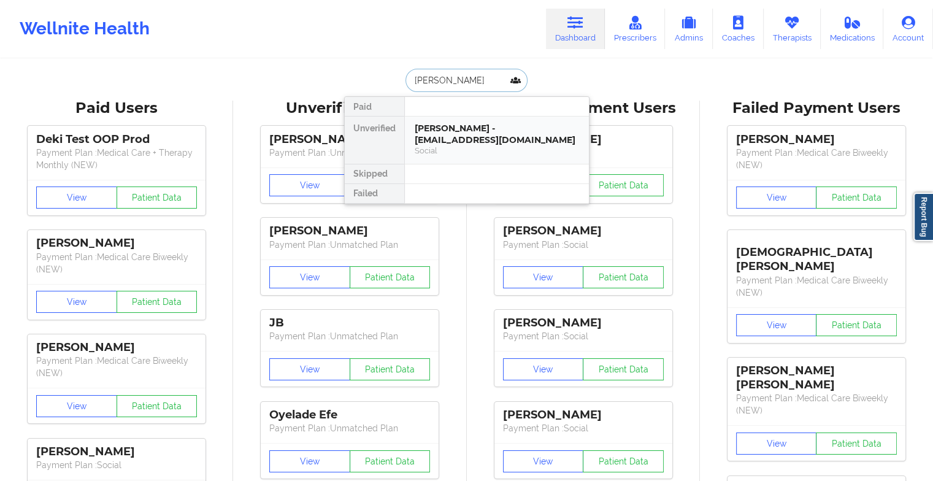
click at [470, 121] on div "[PERSON_NAME] - [EMAIL_ADDRESS][DOMAIN_NAME] Social" at bounding box center [497, 140] width 184 height 47
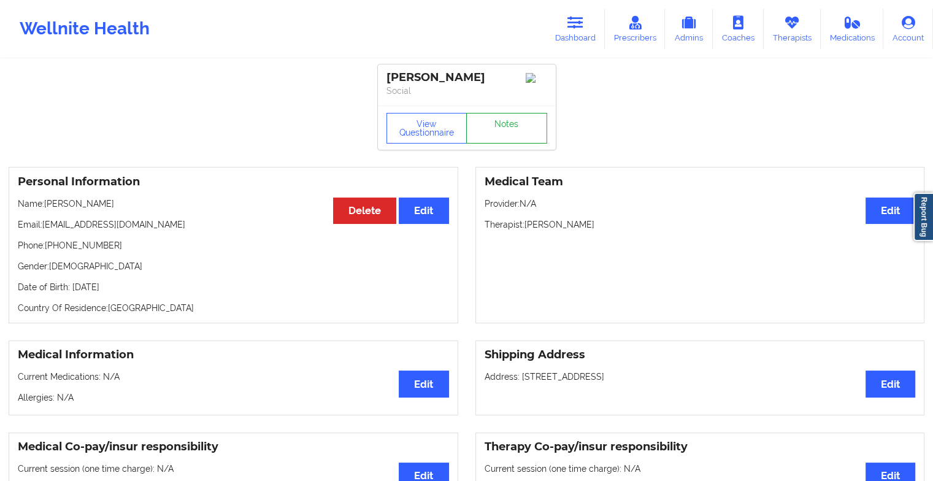
click at [503, 120] on link "Notes" at bounding box center [506, 128] width 81 height 31
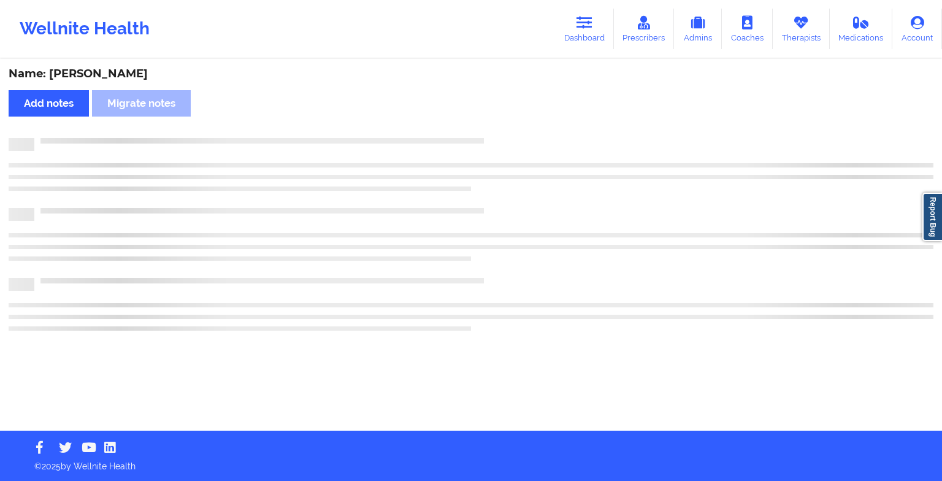
click at [503, 120] on div "Name: [PERSON_NAME] Add notes Migrate notes" at bounding box center [471, 245] width 942 height 370
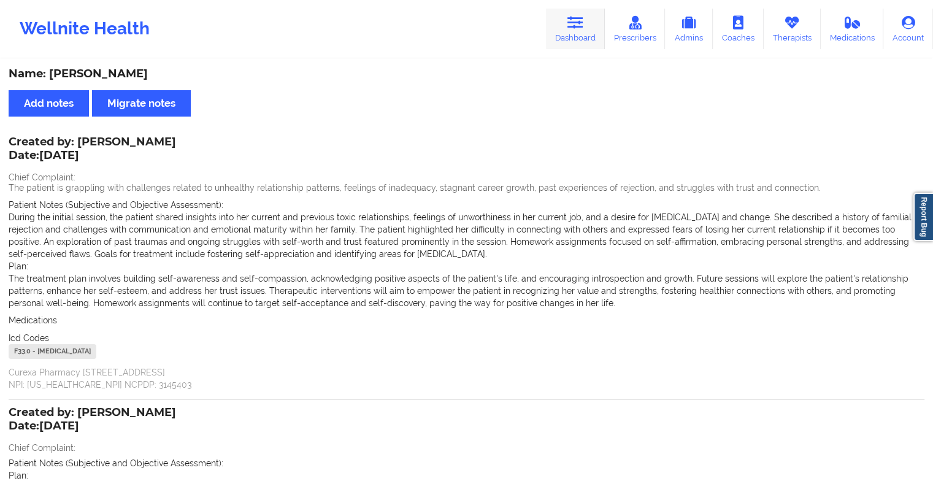
click at [575, 34] on link "Dashboard" at bounding box center [575, 29] width 59 height 40
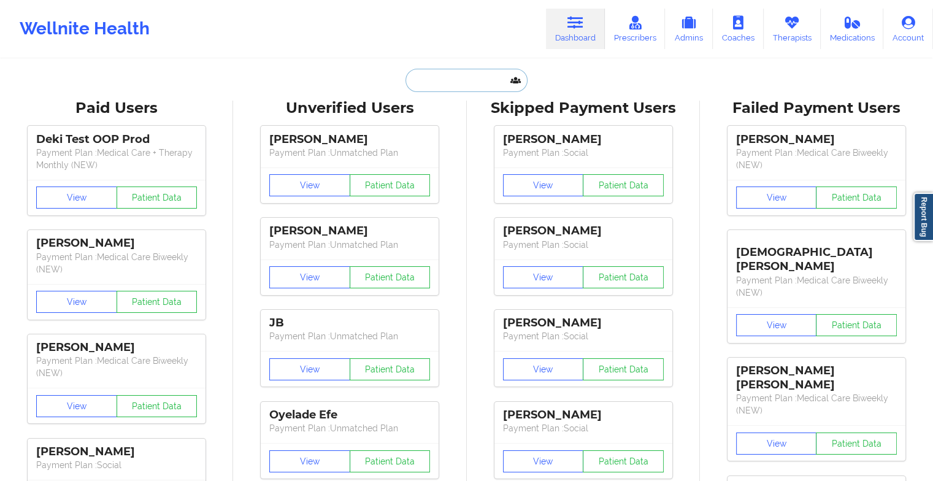
click at [450, 86] on input "text" at bounding box center [465, 80] width 121 height 23
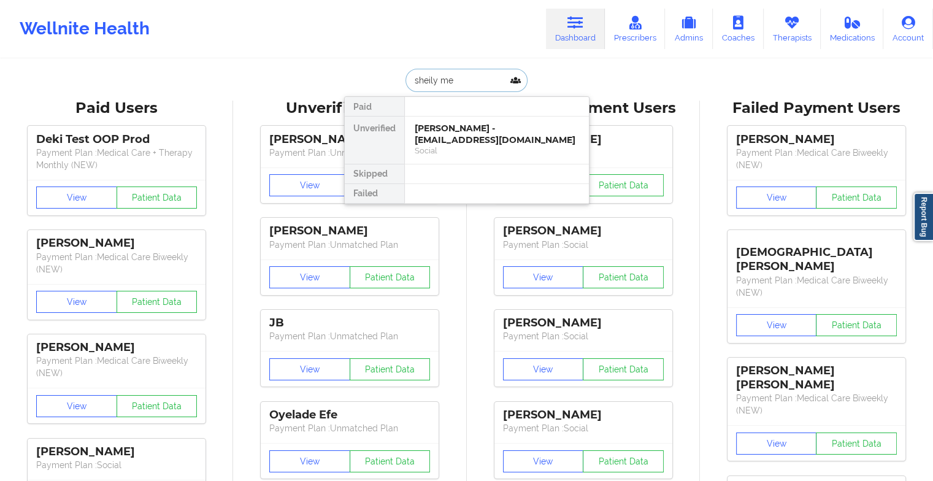
type input "[PERSON_NAME]"
click at [448, 139] on div "[PERSON_NAME] - [EMAIL_ADDRESS][PERSON_NAME][DOMAIN_NAME]" at bounding box center [497, 140] width 164 height 34
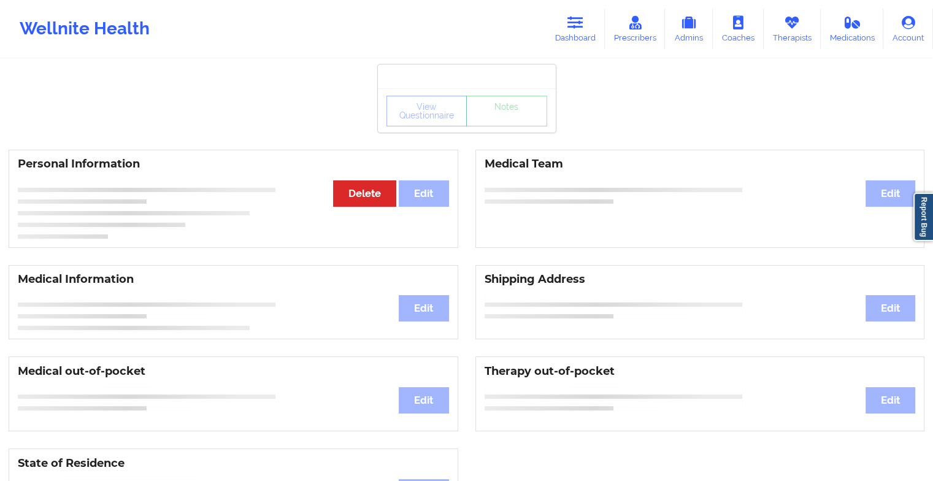
click at [510, 129] on div "View Questionnaire Notes" at bounding box center [467, 110] width 178 height 44
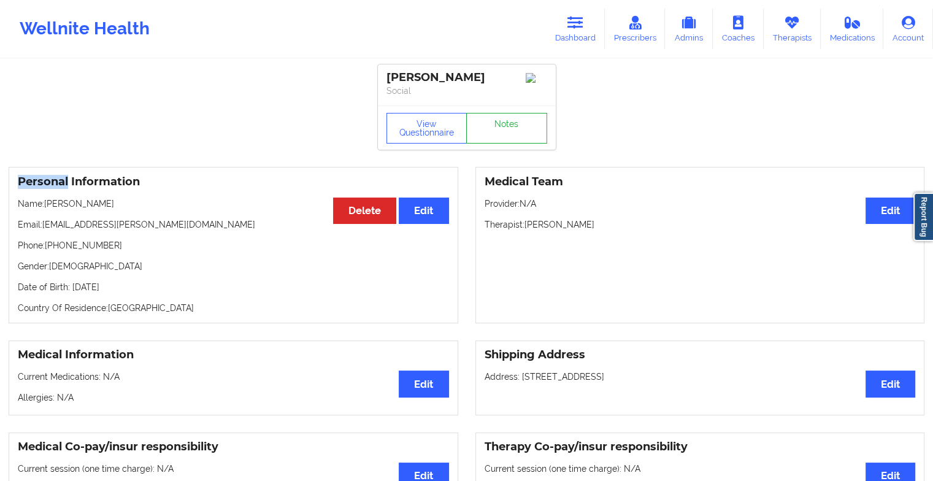
drag, startPoint x: 510, startPoint y: 129, endPoint x: 523, endPoint y: 121, distance: 14.3
click at [523, 121] on div "View Questionnaire Notes" at bounding box center [467, 128] width 178 height 44
click at [523, 121] on link "Notes" at bounding box center [506, 128] width 81 height 31
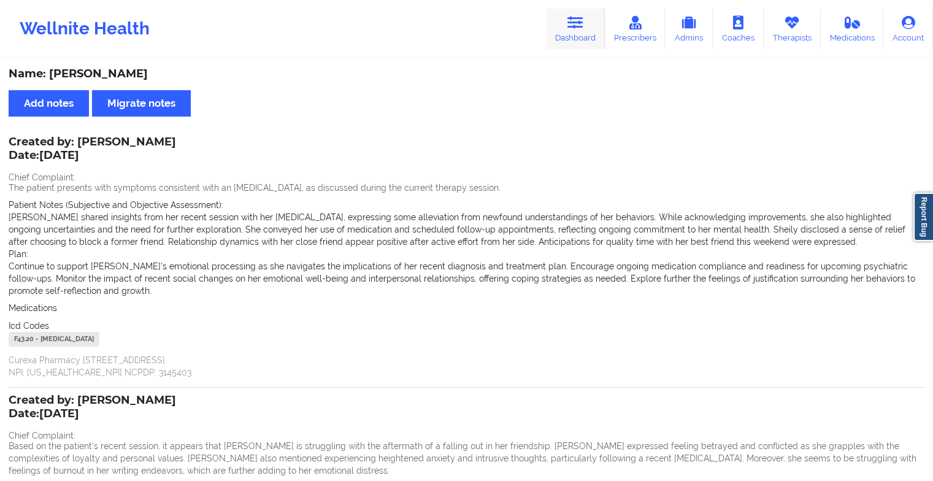
click at [576, 9] on link "Dashboard" at bounding box center [575, 29] width 59 height 40
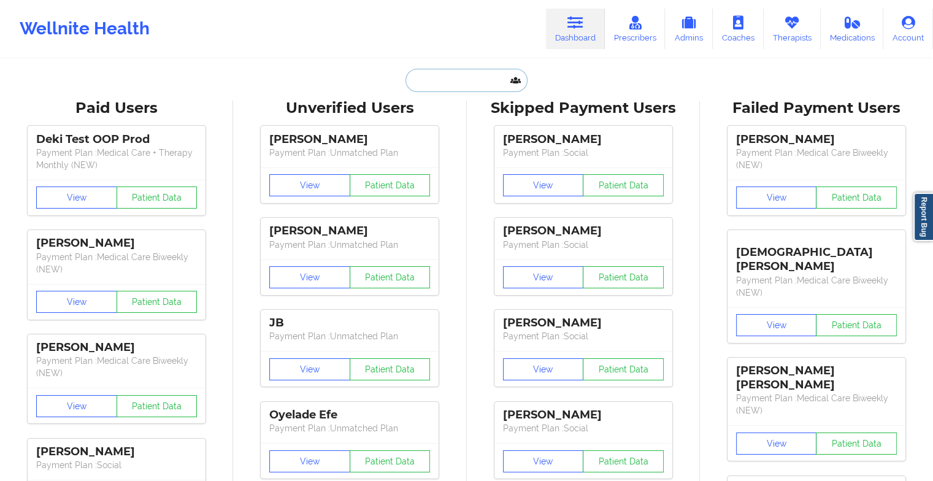
click at [461, 80] on input "text" at bounding box center [465, 80] width 121 height 23
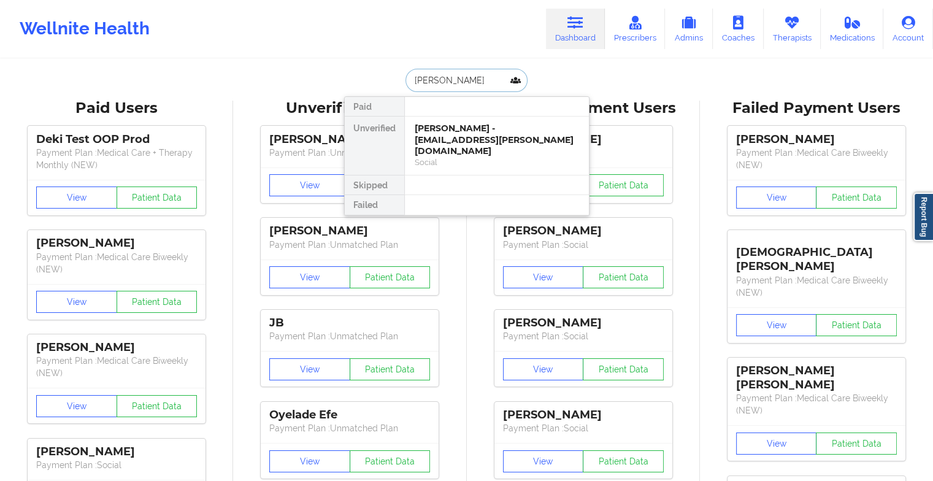
type input "prince floo"
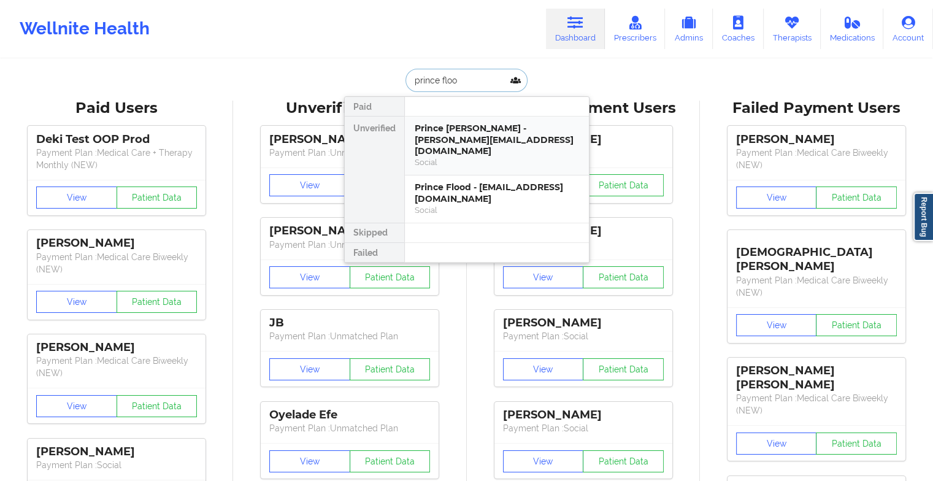
click at [464, 157] on div "Social" at bounding box center [497, 162] width 164 height 10
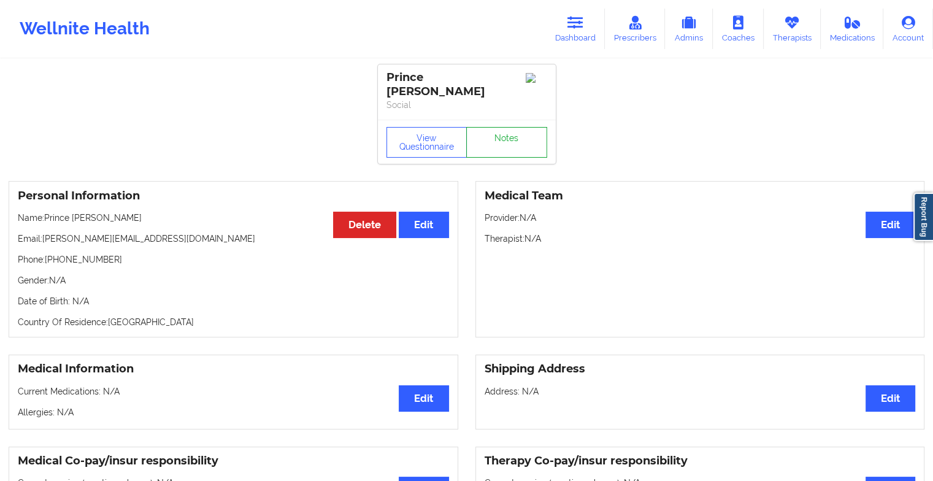
click at [515, 139] on link "Notes" at bounding box center [506, 142] width 81 height 31
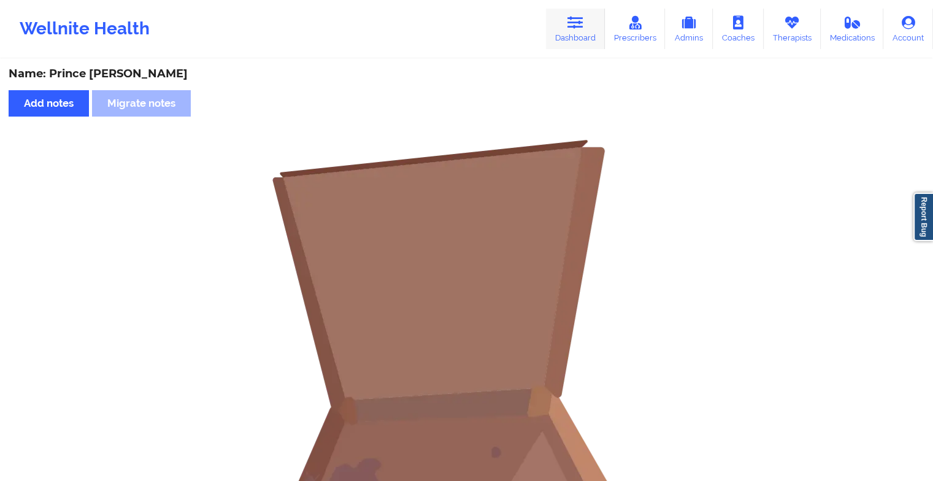
click at [579, 26] on icon at bounding box center [575, 22] width 16 height 13
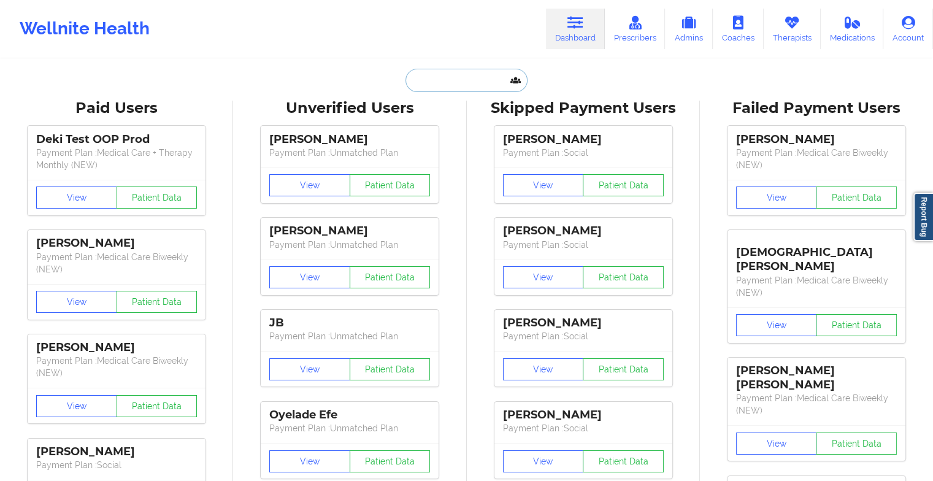
click at [482, 76] on input "text" at bounding box center [465, 80] width 121 height 23
type input "p"
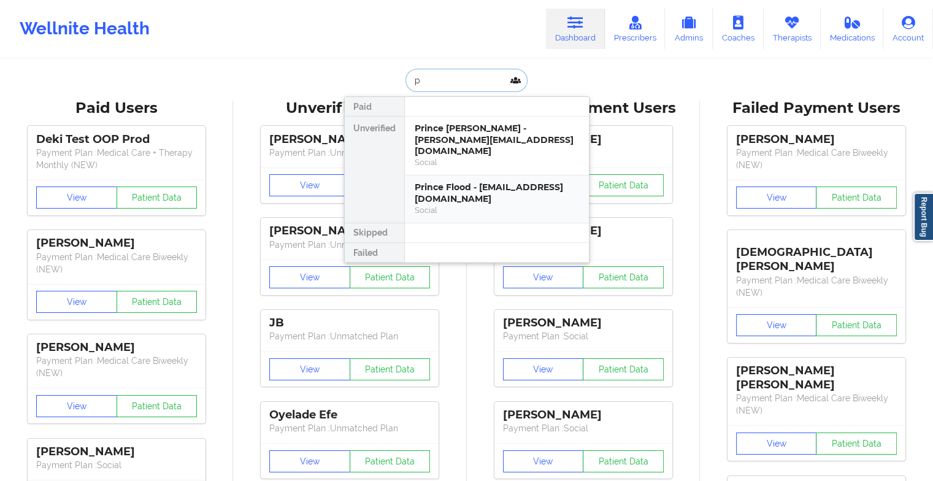
click at [461, 175] on div "Prince Flood - [EMAIL_ADDRESS][DOMAIN_NAME] Social" at bounding box center [497, 198] width 184 height 47
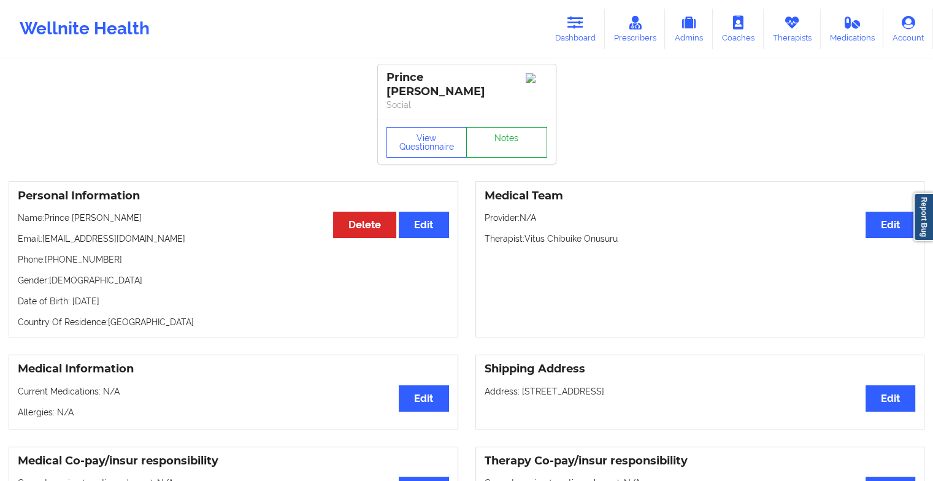
click at [486, 130] on link "Notes" at bounding box center [506, 142] width 81 height 31
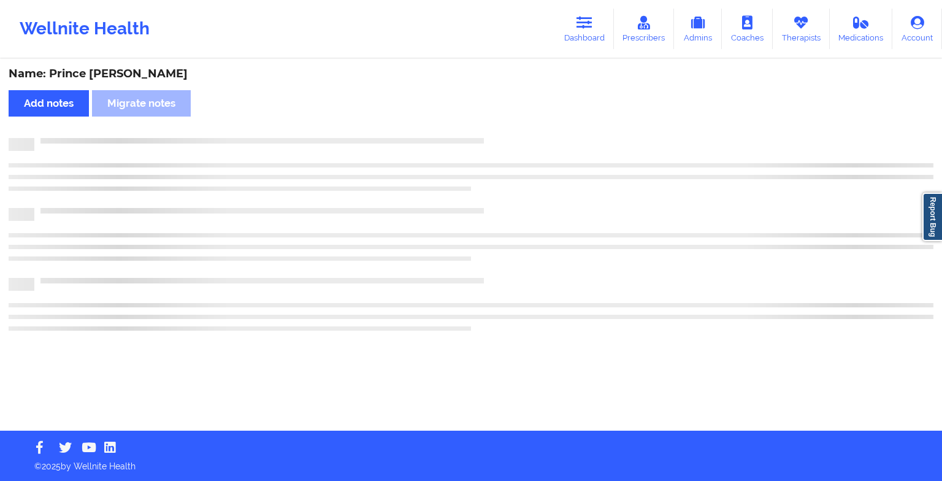
click at [486, 130] on div "Name: Prince Flood Add notes Migrate notes" at bounding box center [471, 245] width 942 height 370
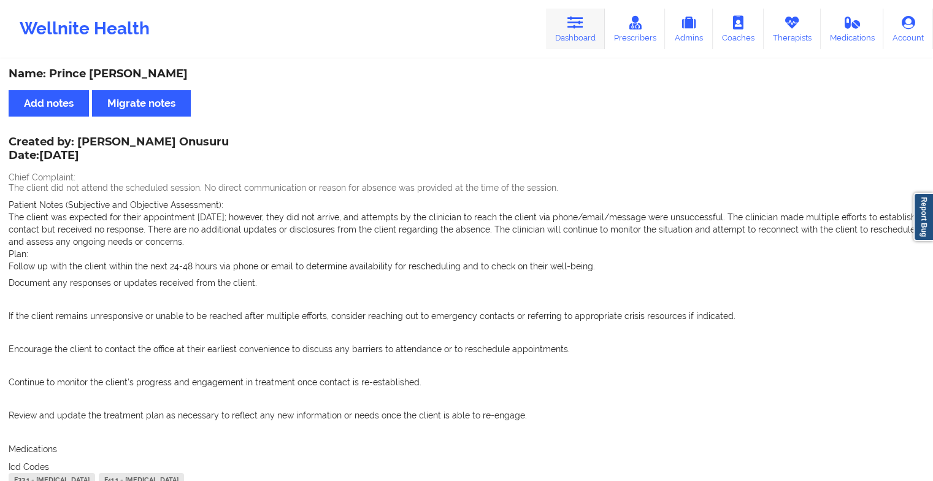
drag, startPoint x: 581, startPoint y: 50, endPoint x: 586, endPoint y: 18, distance: 31.7
click at [586, 18] on div "Wellnite Health Dashboard Prescribers Admins Coaches Therapists Medications Acc…" at bounding box center [466, 28] width 933 height 49
click at [586, 18] on link "Dashboard" at bounding box center [575, 29] width 59 height 40
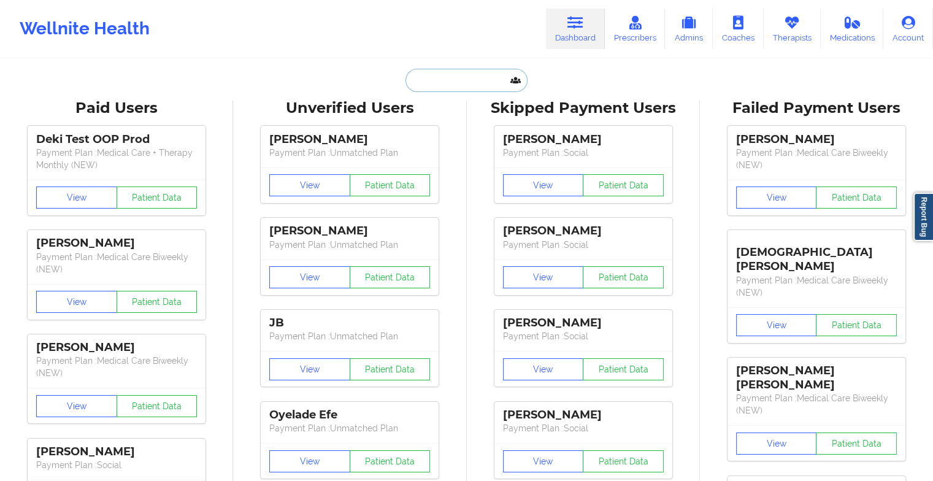
click at [478, 74] on input "text" at bounding box center [465, 80] width 121 height 23
type input "p"
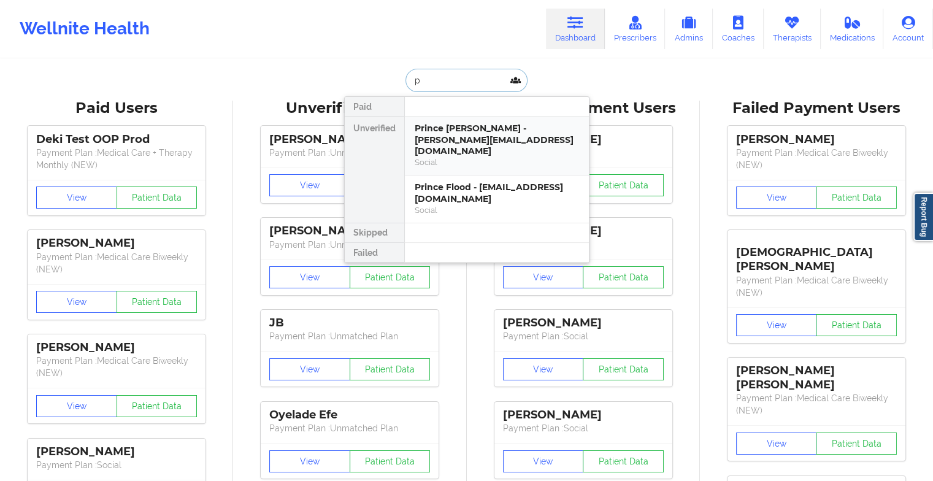
click at [469, 157] on div "Social" at bounding box center [497, 162] width 164 height 10
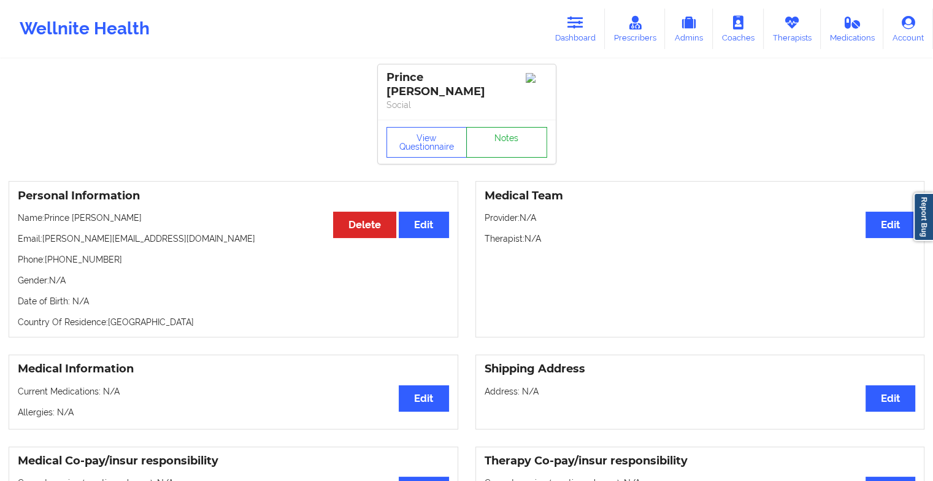
click at [503, 140] on link "Notes" at bounding box center [506, 142] width 81 height 31
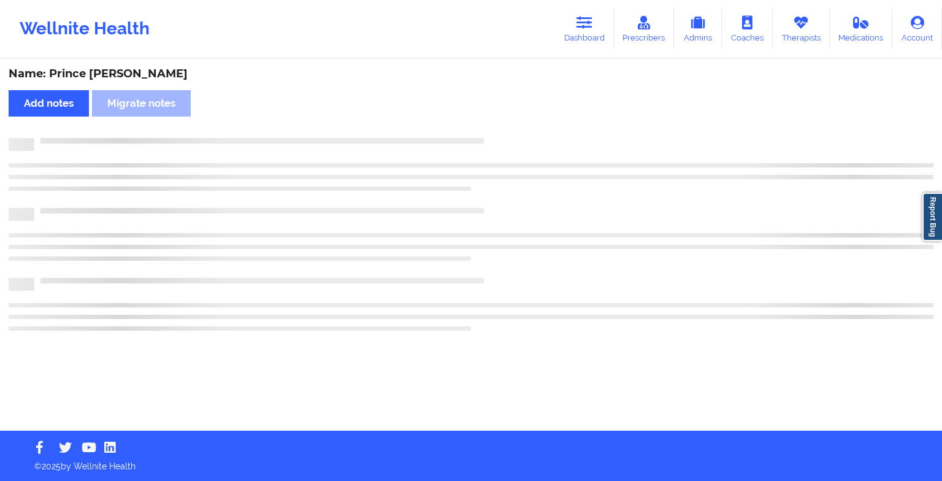
click at [503, 138] on div at bounding box center [483, 138] width 899 height 0
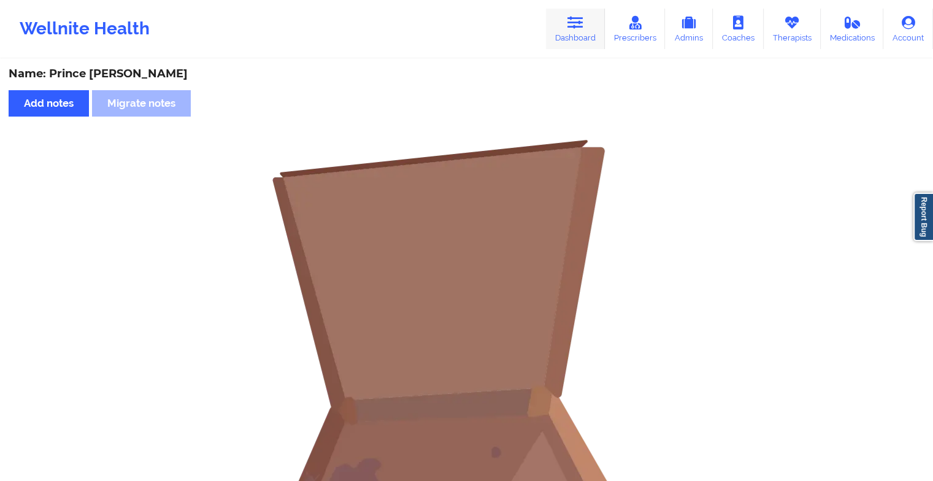
click at [563, 21] on link "Dashboard" at bounding box center [575, 29] width 59 height 40
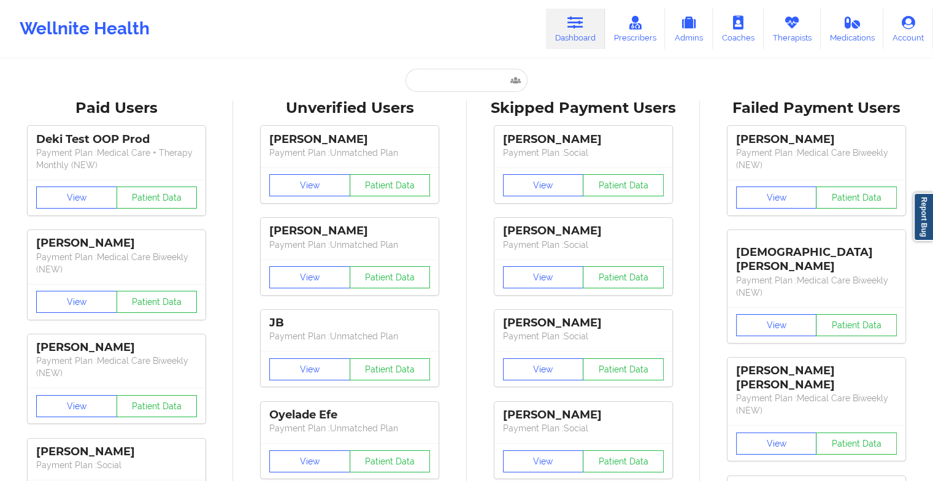
click at [482, 71] on input "text" at bounding box center [465, 80] width 121 height 23
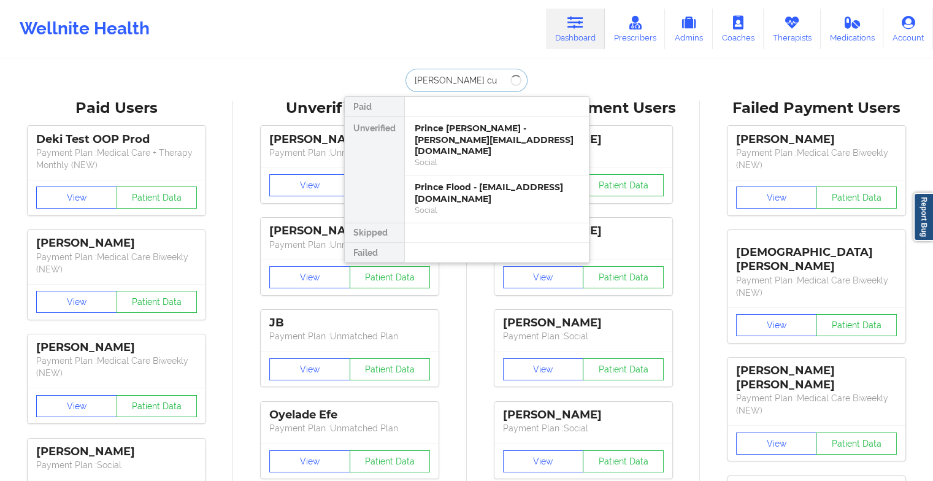
type input "[PERSON_NAME]"
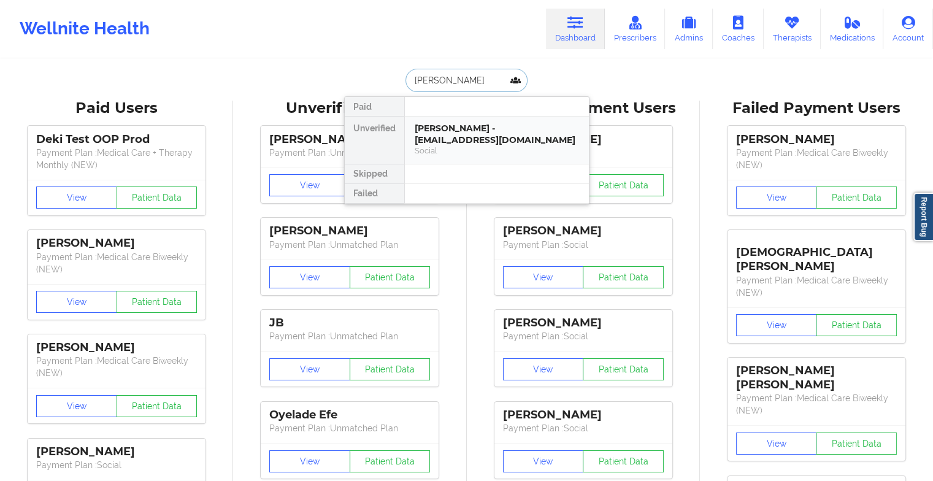
click at [420, 136] on div "[PERSON_NAME] - [EMAIL_ADDRESS][DOMAIN_NAME]" at bounding box center [497, 134] width 164 height 23
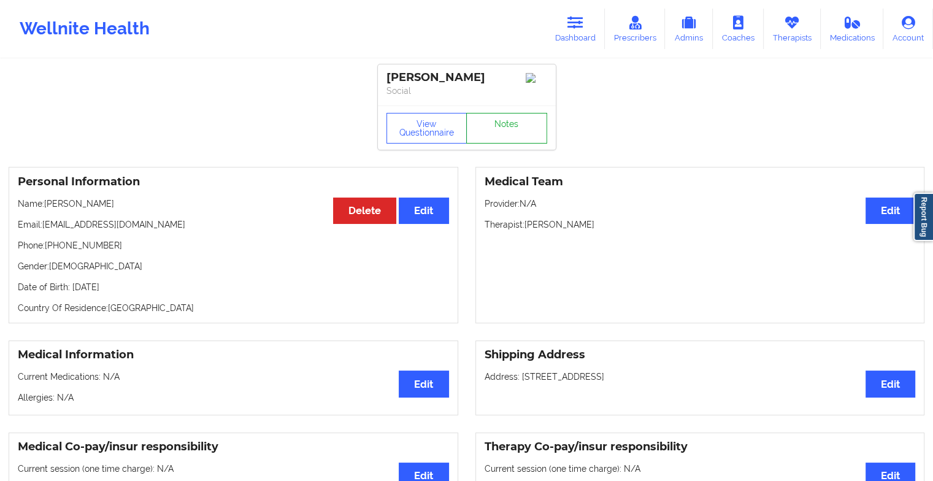
click at [505, 132] on link "Notes" at bounding box center [506, 128] width 81 height 31
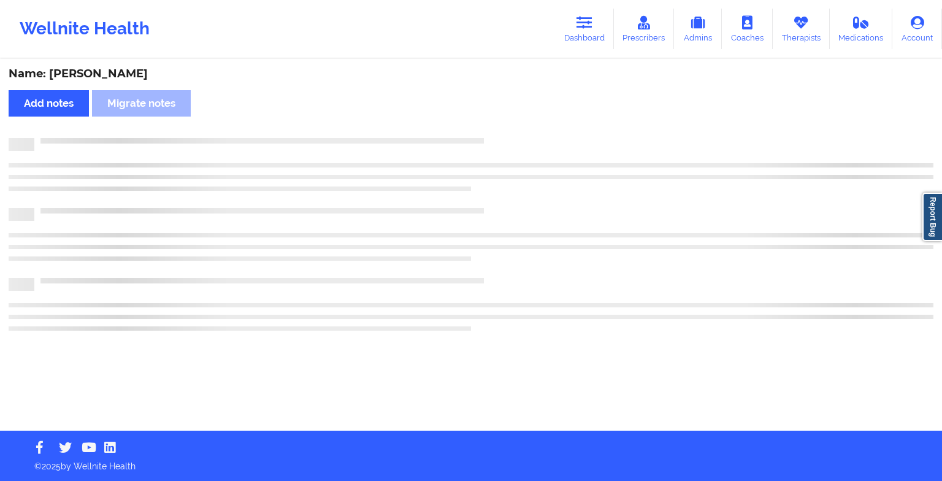
click at [505, 132] on div "Name: [PERSON_NAME] Add notes Migrate notes" at bounding box center [471, 245] width 942 height 370
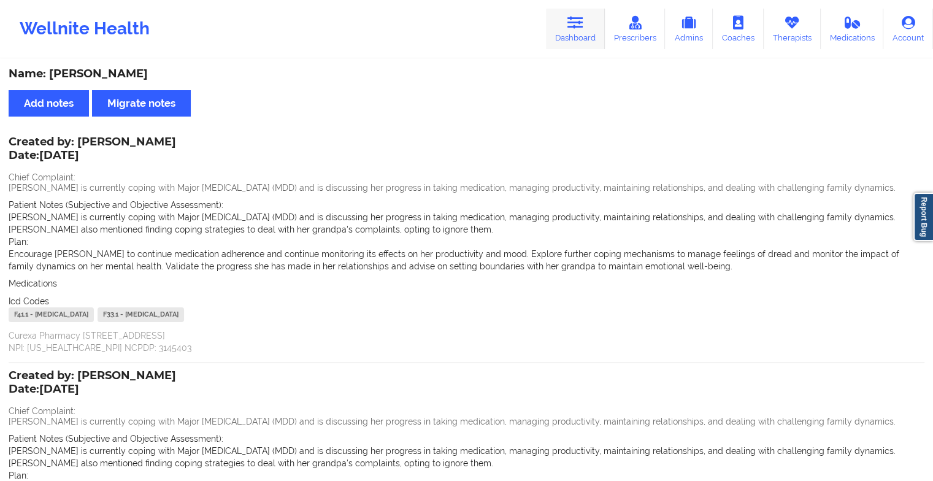
click at [570, 27] on icon at bounding box center [575, 22] width 16 height 13
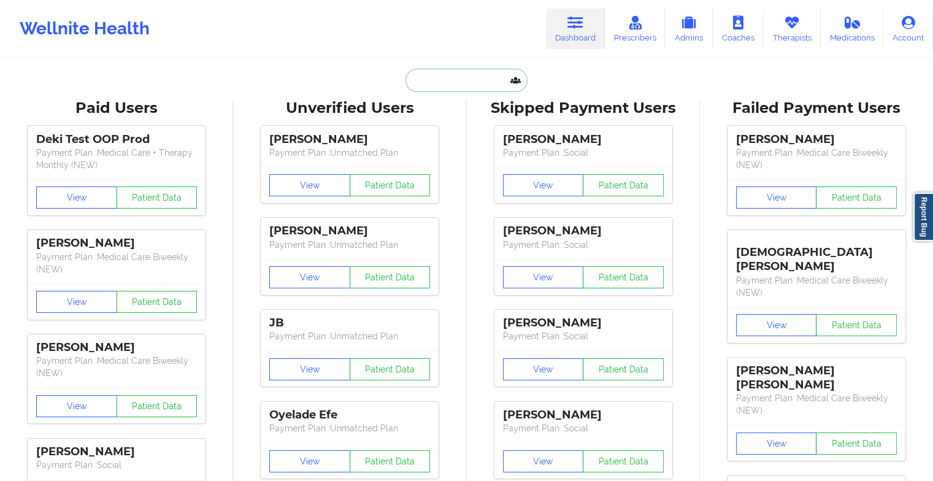
click at [424, 76] on input "text" at bounding box center [465, 80] width 121 height 23
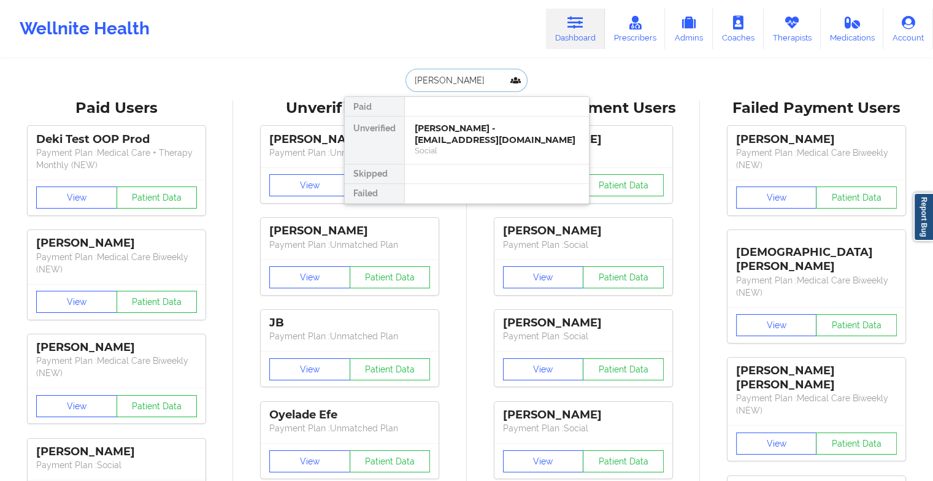
type input "[PERSON_NAME]"
click at [471, 140] on div "[PERSON_NAME] - [EMAIL_ADDRESS][DOMAIN_NAME]" at bounding box center [497, 134] width 164 height 23
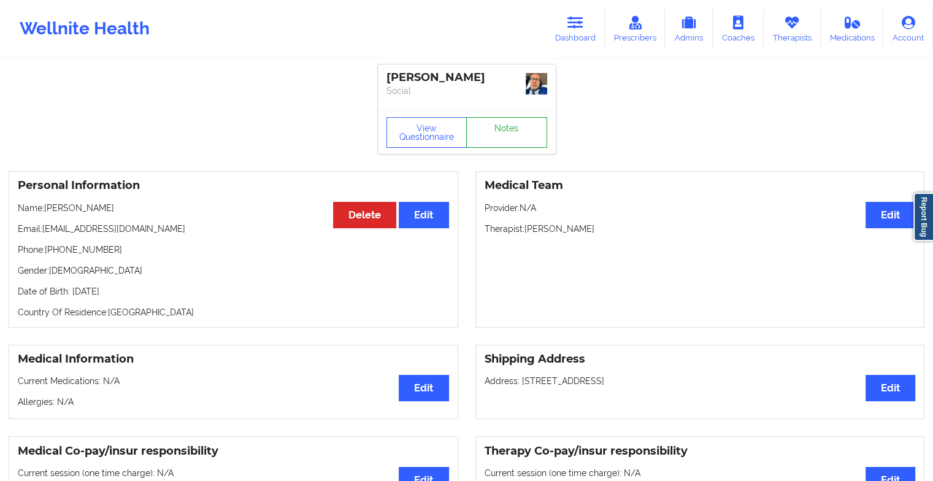
click at [492, 126] on link "Notes" at bounding box center [506, 132] width 81 height 31
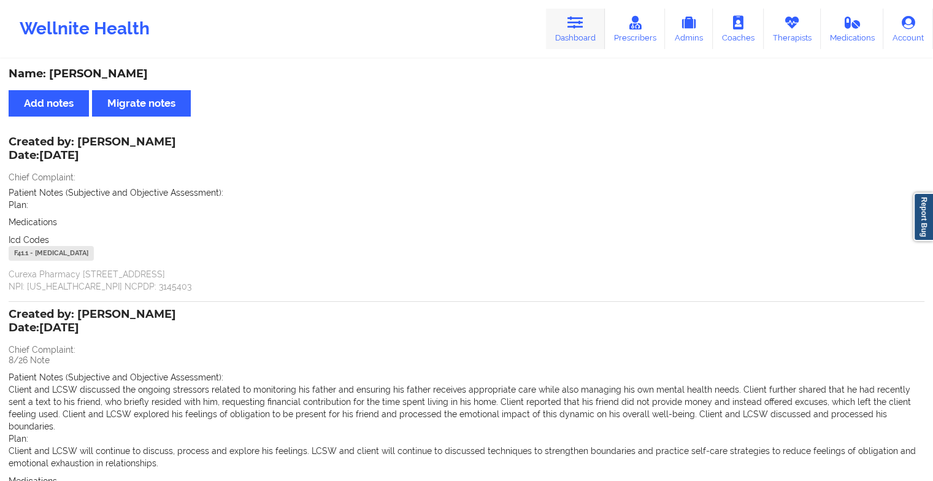
click at [563, 34] on link "Dashboard" at bounding box center [575, 29] width 59 height 40
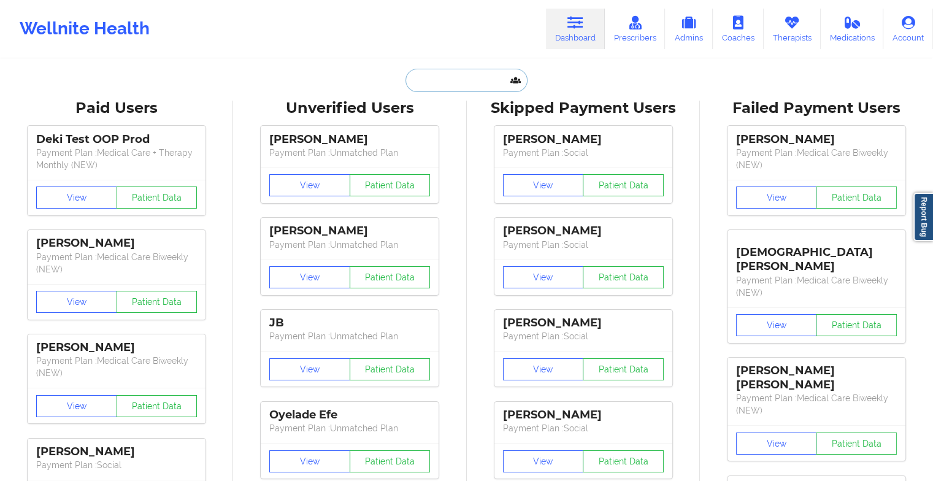
click at [462, 88] on input "text" at bounding box center [465, 80] width 121 height 23
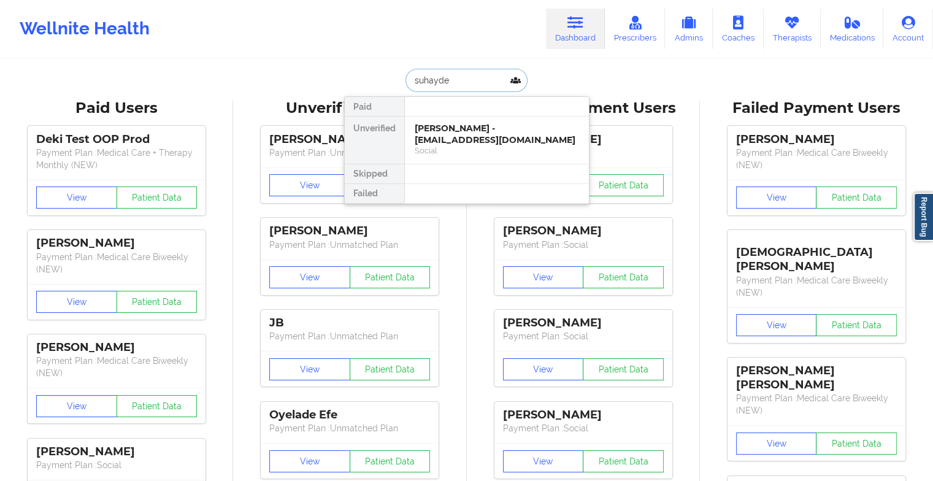
type input "suhaydee"
click at [471, 140] on div "[PERSON_NAME] - [EMAIL_ADDRESS][PERSON_NAME][DOMAIN_NAME]" at bounding box center [497, 140] width 164 height 34
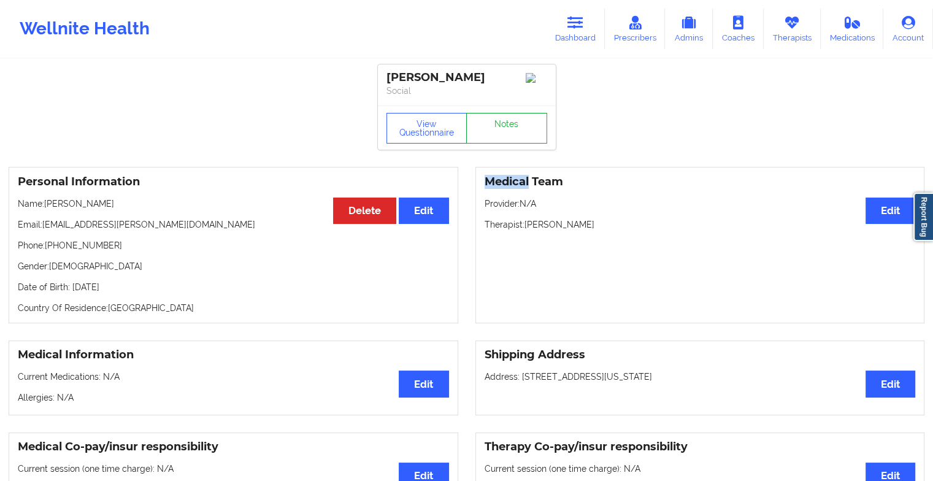
drag, startPoint x: 471, startPoint y: 140, endPoint x: 492, endPoint y: 136, distance: 21.3
click at [492, 136] on link "Notes" at bounding box center [506, 128] width 81 height 31
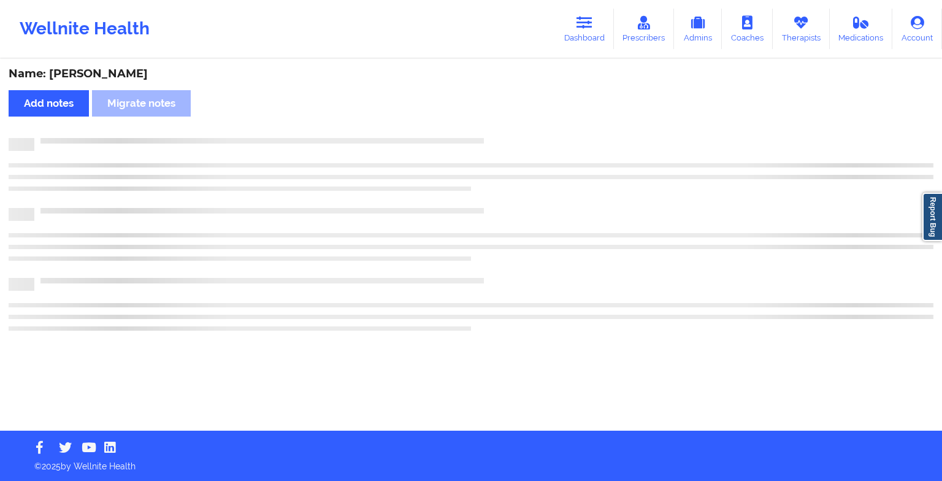
click at [492, 136] on div "Name: [PERSON_NAME] Add notes Migrate notes" at bounding box center [471, 245] width 942 height 370
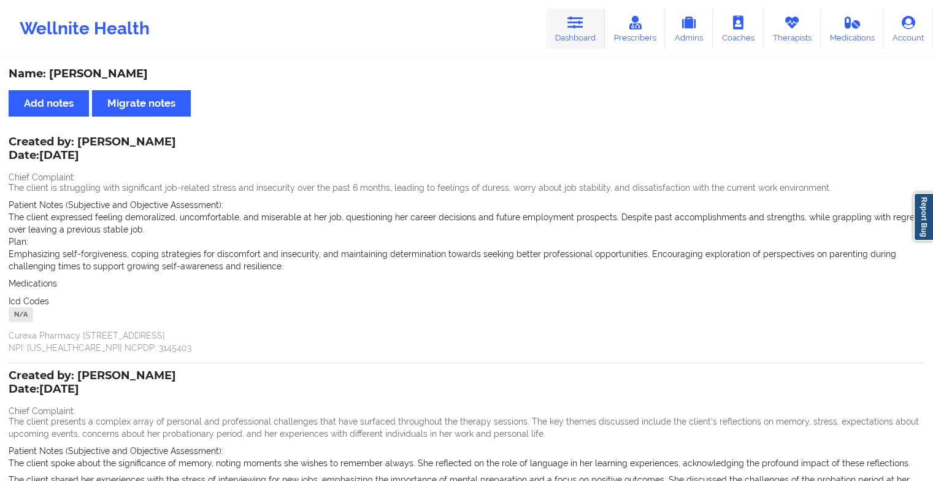
click at [573, 38] on link "Dashboard" at bounding box center [575, 29] width 59 height 40
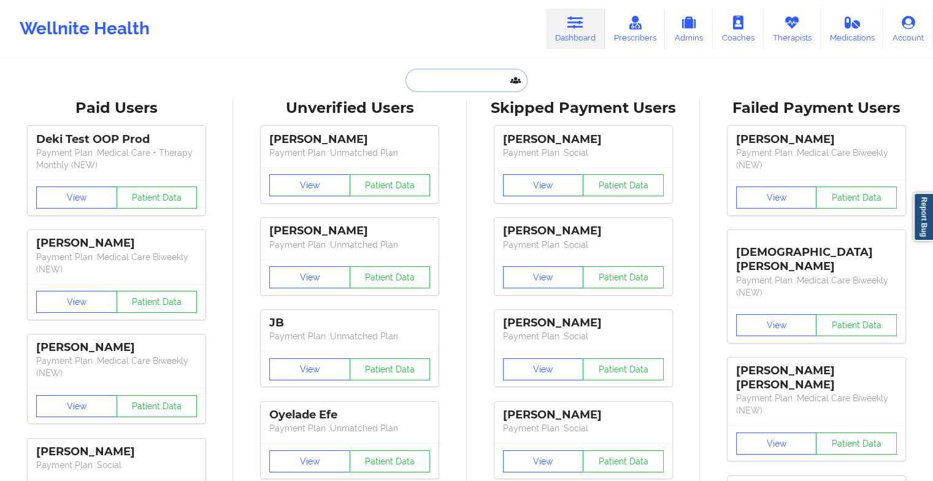
click at [461, 81] on input "text" at bounding box center [465, 80] width 121 height 23
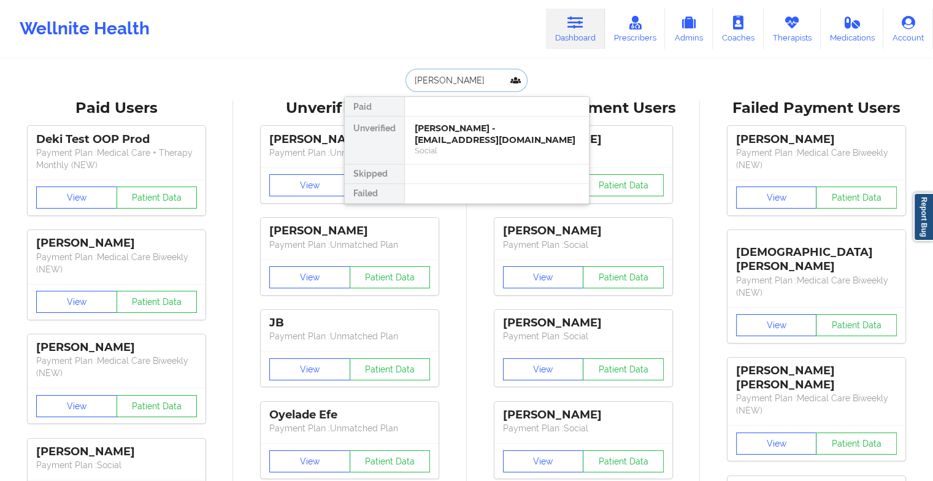
type input "[PERSON_NAME]"
click at [441, 142] on div "[PERSON_NAME] - [EMAIL_ADDRESS][DOMAIN_NAME]" at bounding box center [497, 134] width 164 height 23
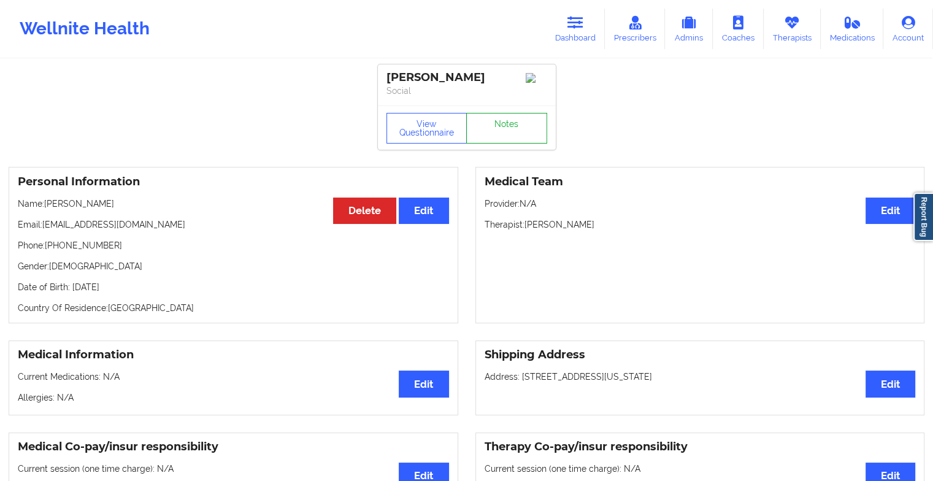
click at [505, 127] on link "Notes" at bounding box center [506, 128] width 81 height 31
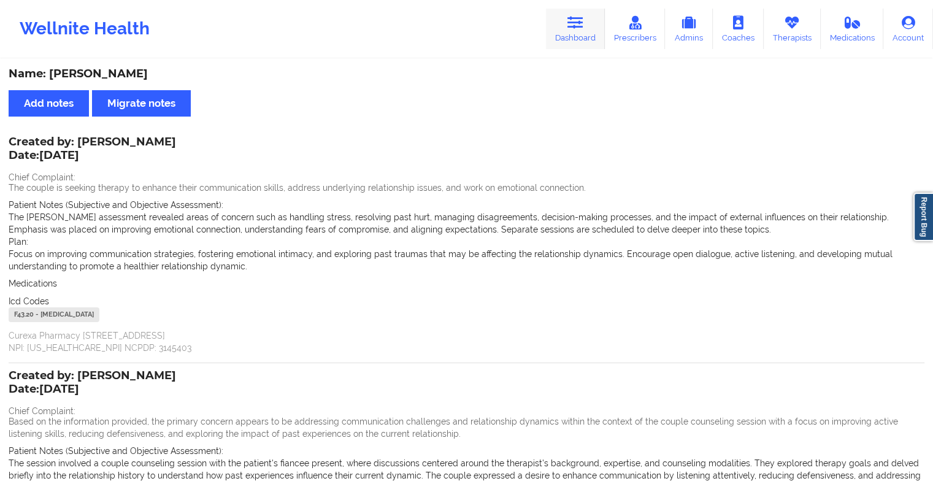
click at [580, 34] on link "Dashboard" at bounding box center [575, 29] width 59 height 40
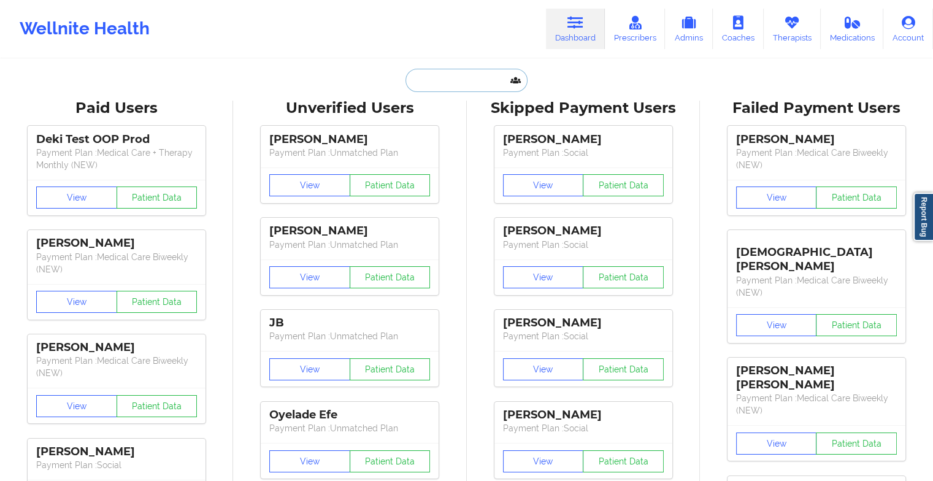
click at [460, 82] on input "text" at bounding box center [465, 80] width 121 height 23
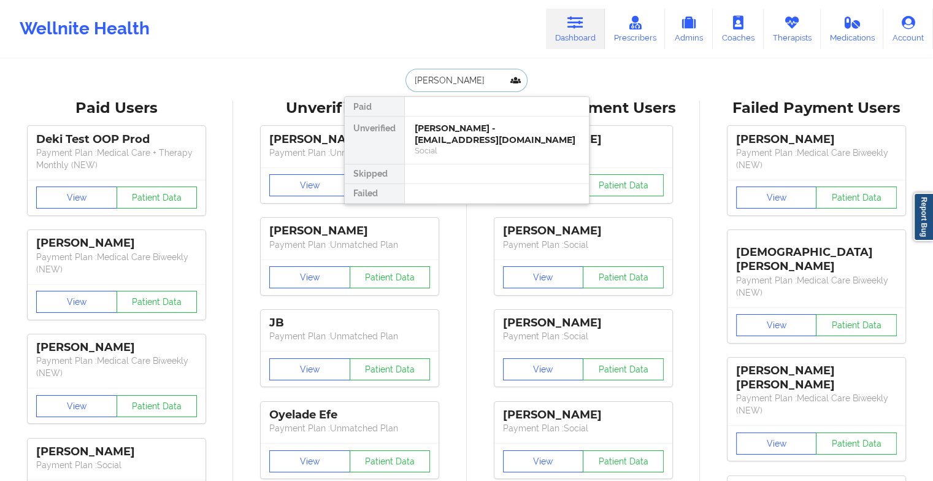
type input "[PERSON_NAME]"
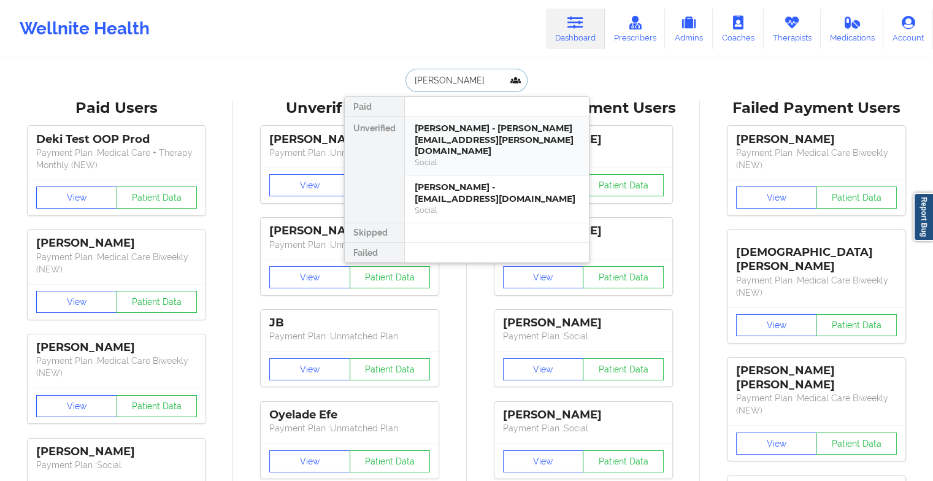
click at [439, 137] on div "[PERSON_NAME] - [PERSON_NAME][EMAIL_ADDRESS][PERSON_NAME][DOMAIN_NAME]" at bounding box center [497, 140] width 164 height 34
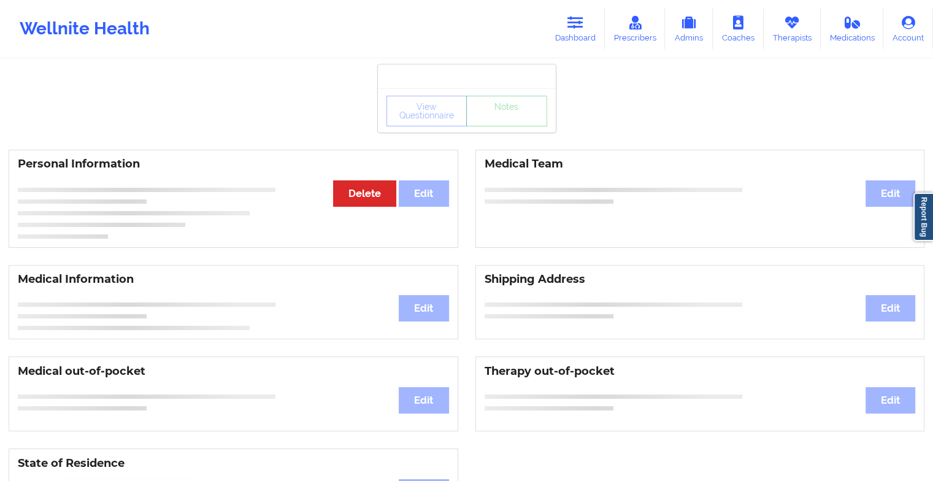
click at [486, 128] on div "View Questionnaire Notes" at bounding box center [467, 110] width 178 height 44
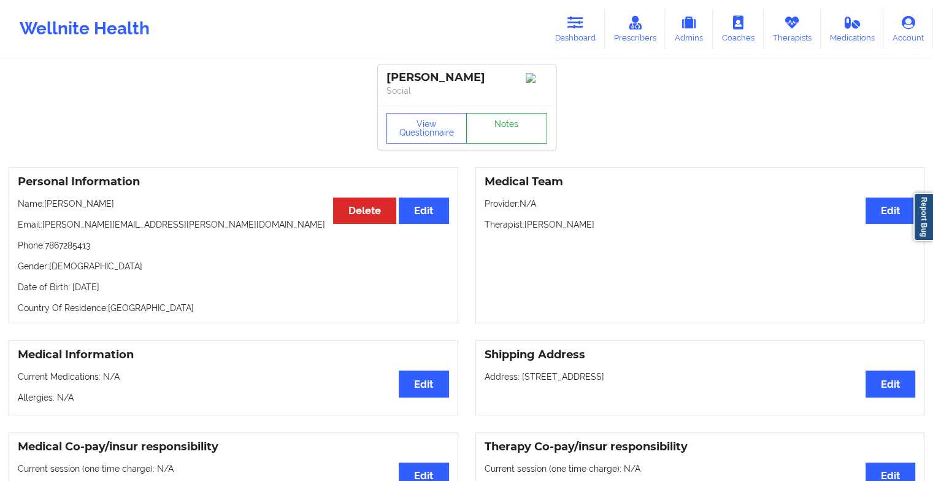
click at [486, 128] on link "Notes" at bounding box center [506, 128] width 81 height 31
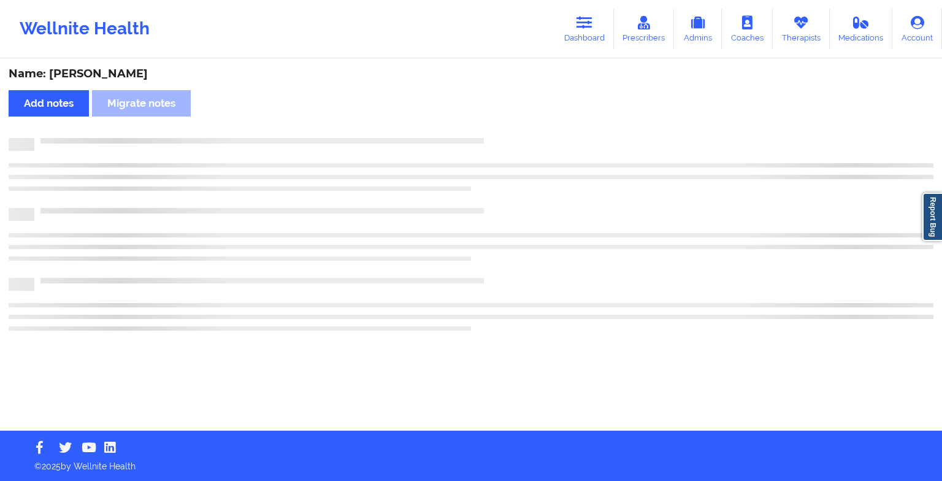
click at [486, 128] on div "Name: [PERSON_NAME] Add notes Migrate notes" at bounding box center [471, 245] width 942 height 370
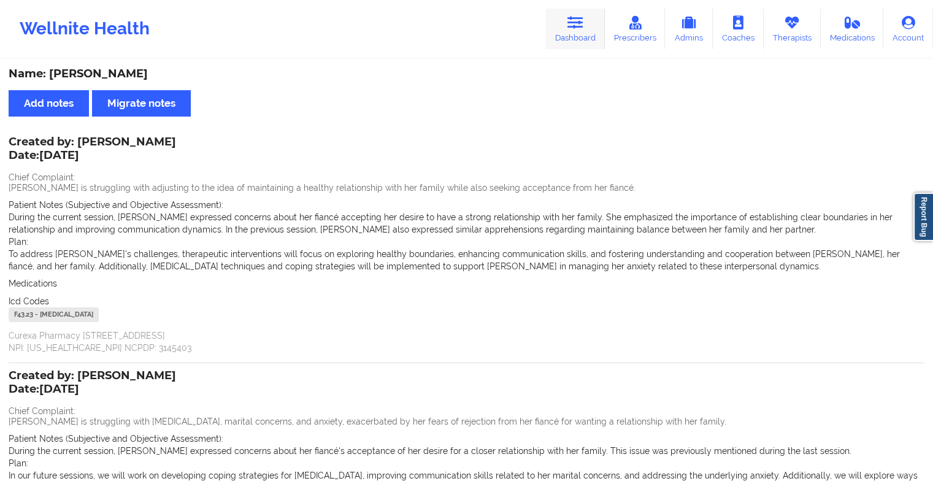
click at [579, 39] on link "Dashboard" at bounding box center [575, 29] width 59 height 40
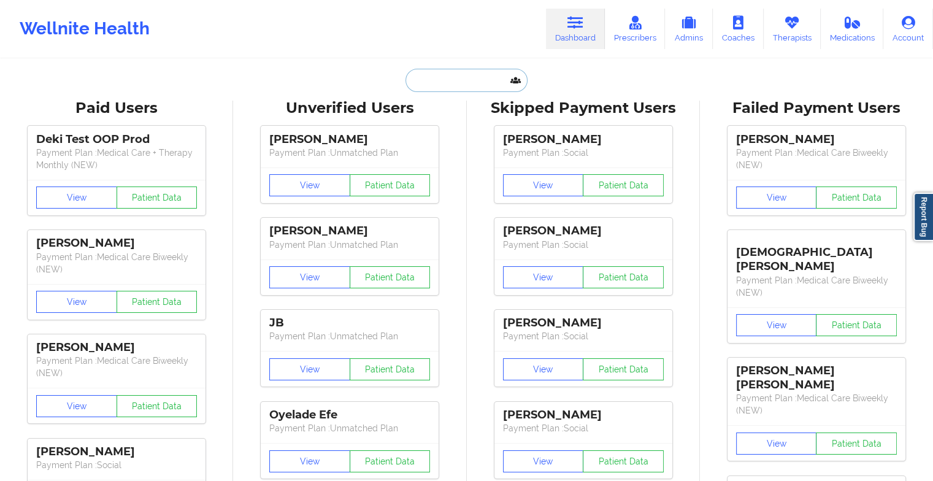
click at [448, 80] on input "text" at bounding box center [465, 80] width 121 height 23
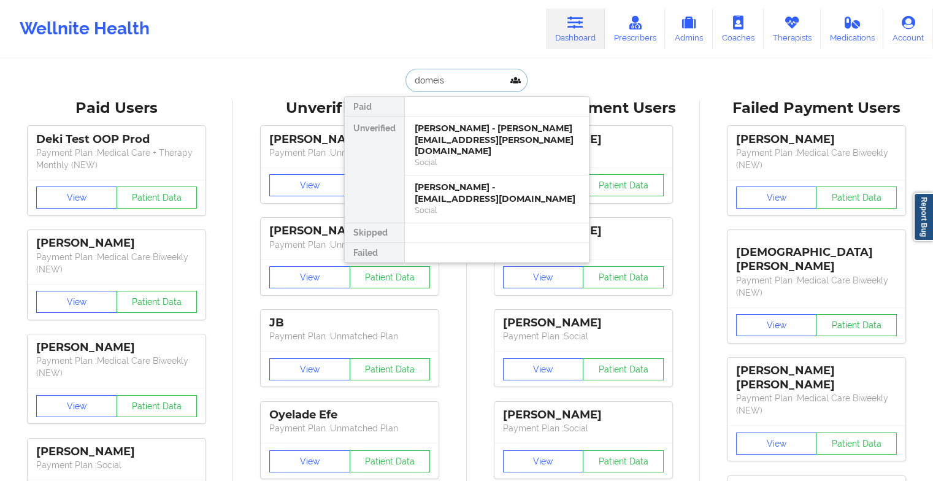
type input "domeisy"
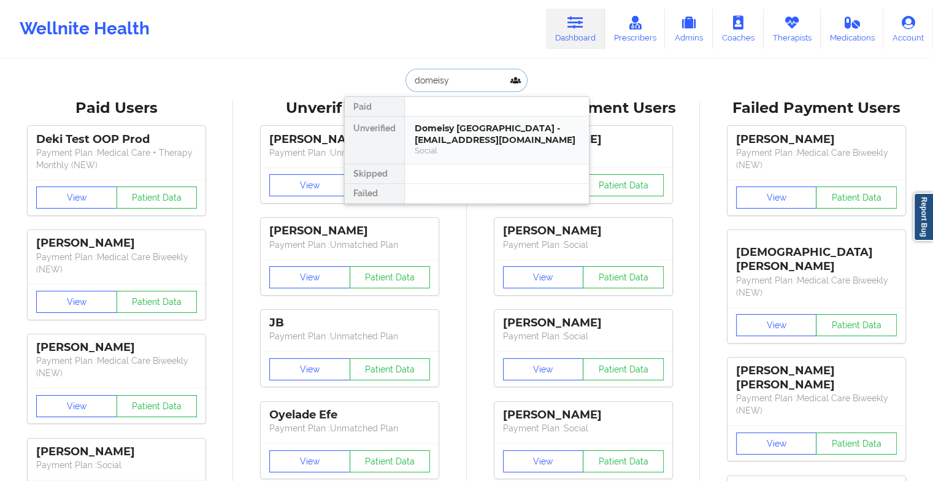
click at [486, 128] on div "Domeisy [GEOGRAPHIC_DATA] - [EMAIL_ADDRESS][DOMAIN_NAME]" at bounding box center [497, 134] width 164 height 23
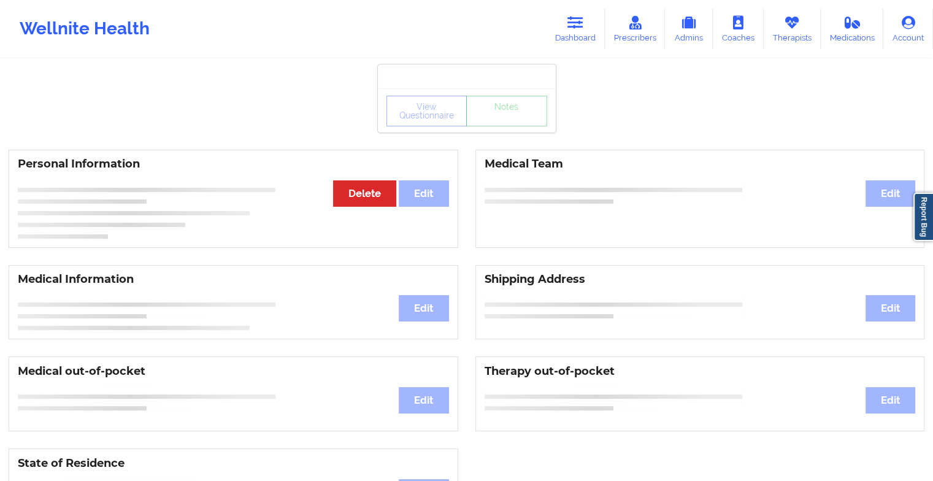
click at [493, 120] on div "View Questionnaire Notes" at bounding box center [466, 111] width 161 height 31
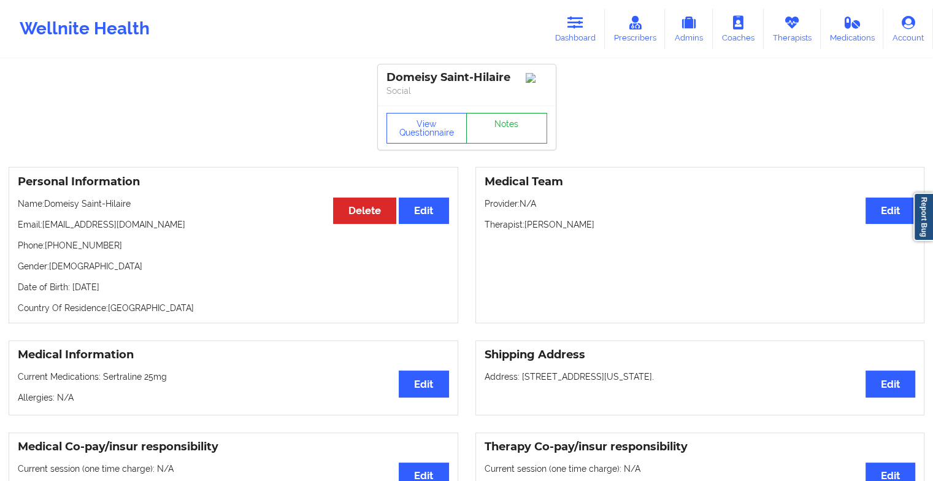
click at [493, 120] on link "Notes" at bounding box center [506, 128] width 81 height 31
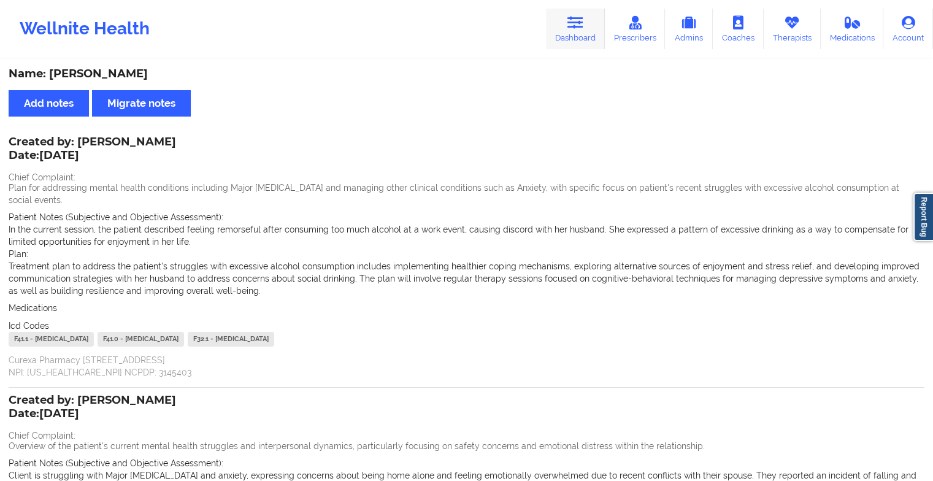
click at [558, 27] on link "Dashboard" at bounding box center [575, 29] width 59 height 40
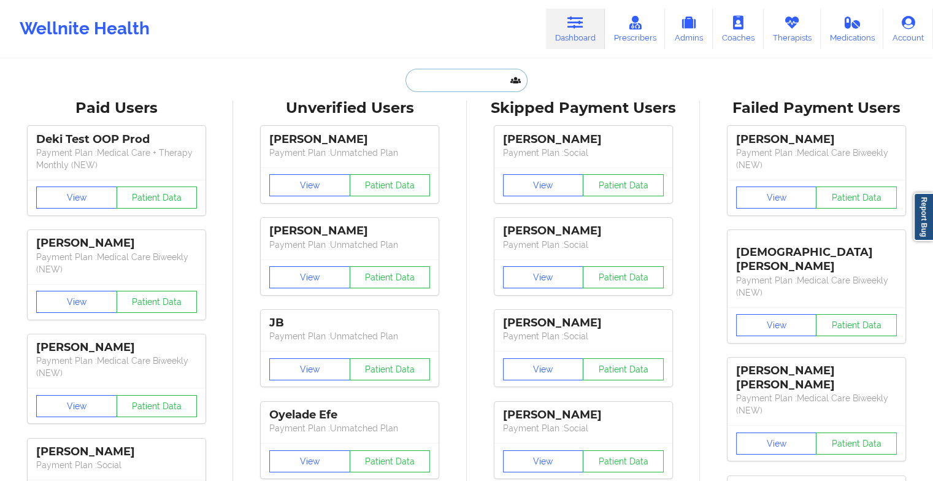
click at [451, 79] on input "text" at bounding box center [465, 80] width 121 height 23
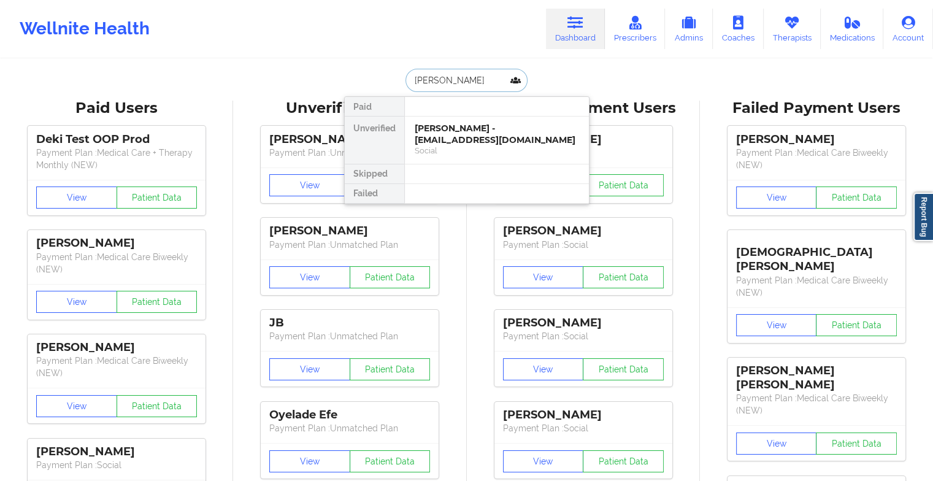
drag, startPoint x: 455, startPoint y: 147, endPoint x: 570, endPoint y: -7, distance: 192.0
click at [570, 0] on html "Wellnite Health Dashboard Prescribers Admins Coaches Therapists Medications Acc…" at bounding box center [466, 240] width 933 height 481
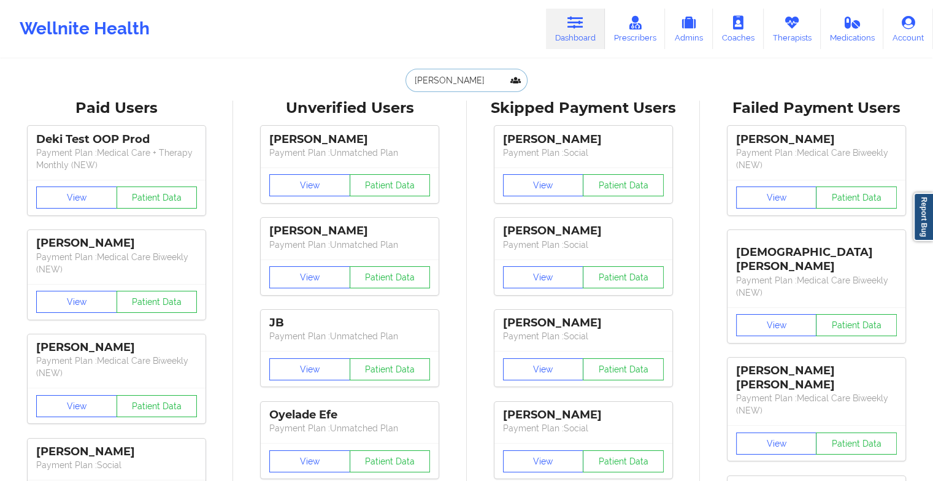
type input "[PERSON_NAME]"
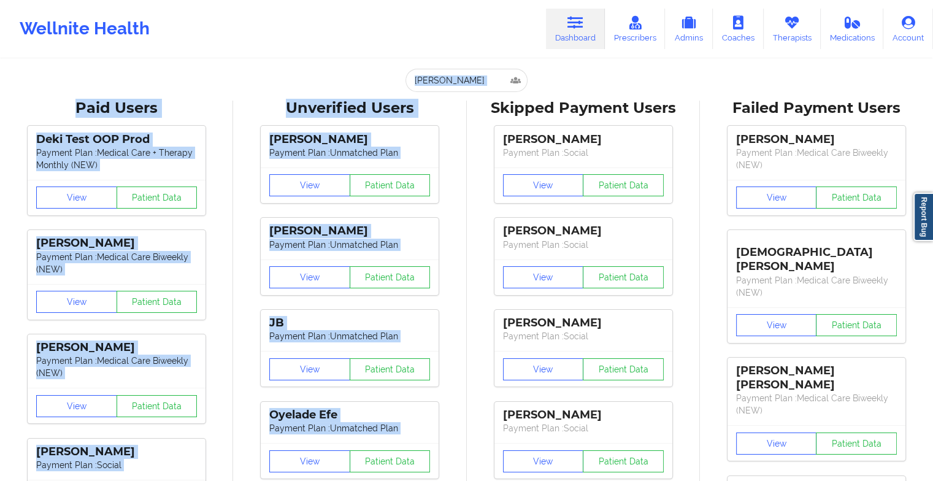
drag, startPoint x: 481, startPoint y: 92, endPoint x: 486, endPoint y: 79, distance: 14.0
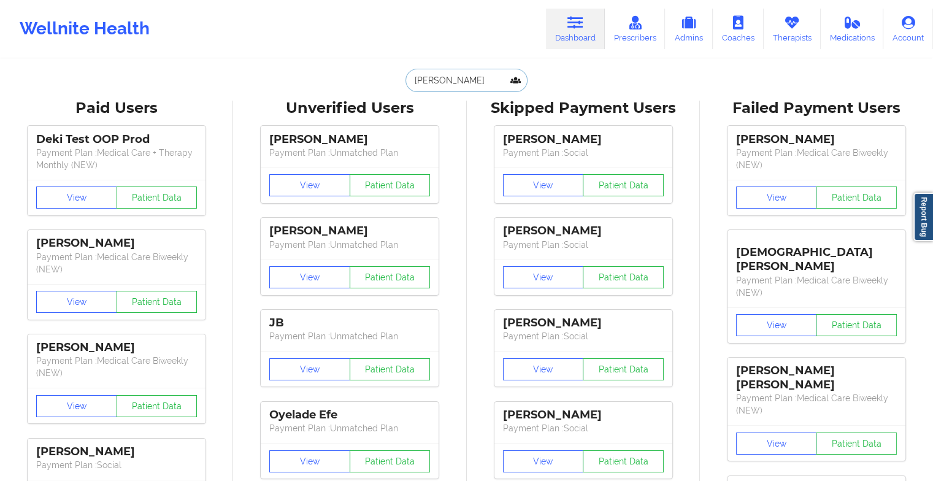
click at [486, 79] on input "[PERSON_NAME]" at bounding box center [465, 80] width 121 height 23
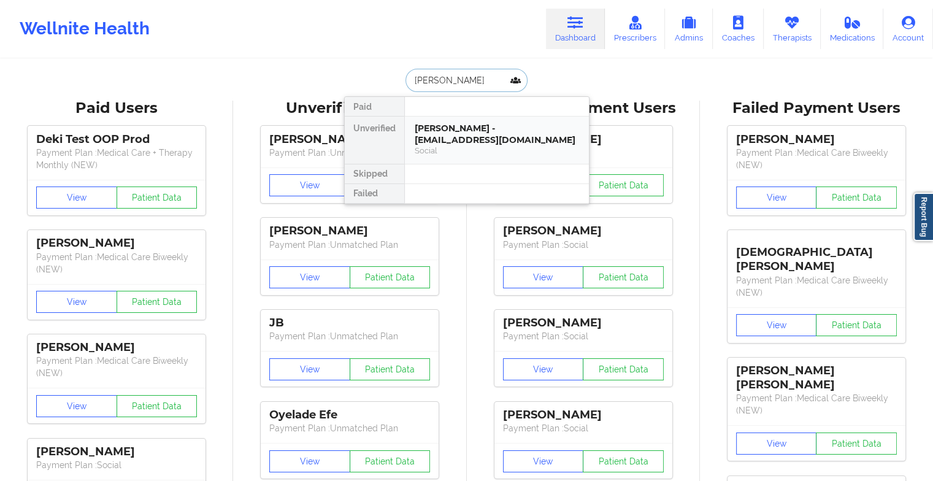
click at [455, 146] on div "Social" at bounding box center [497, 150] width 164 height 10
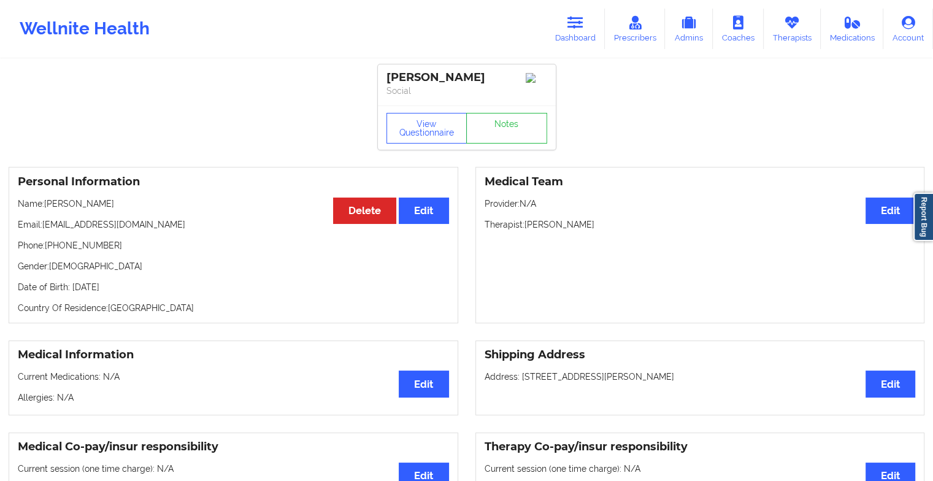
click at [512, 131] on div "View Questionnaire Notes" at bounding box center [467, 128] width 178 height 44
click at [512, 131] on link "Notes" at bounding box center [506, 128] width 81 height 31
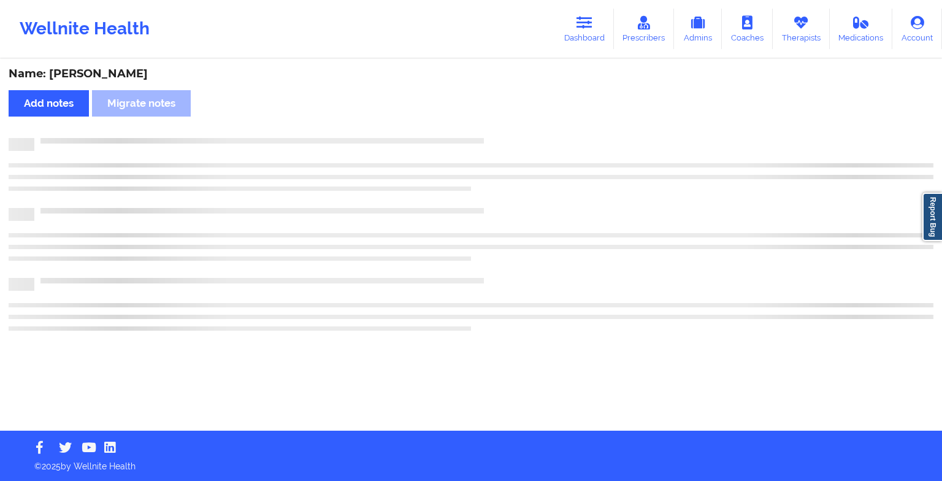
click at [512, 131] on div "Name: [PERSON_NAME] Add notes Migrate notes" at bounding box center [471, 245] width 942 height 370
